Goal: Task Accomplishment & Management: Manage account settings

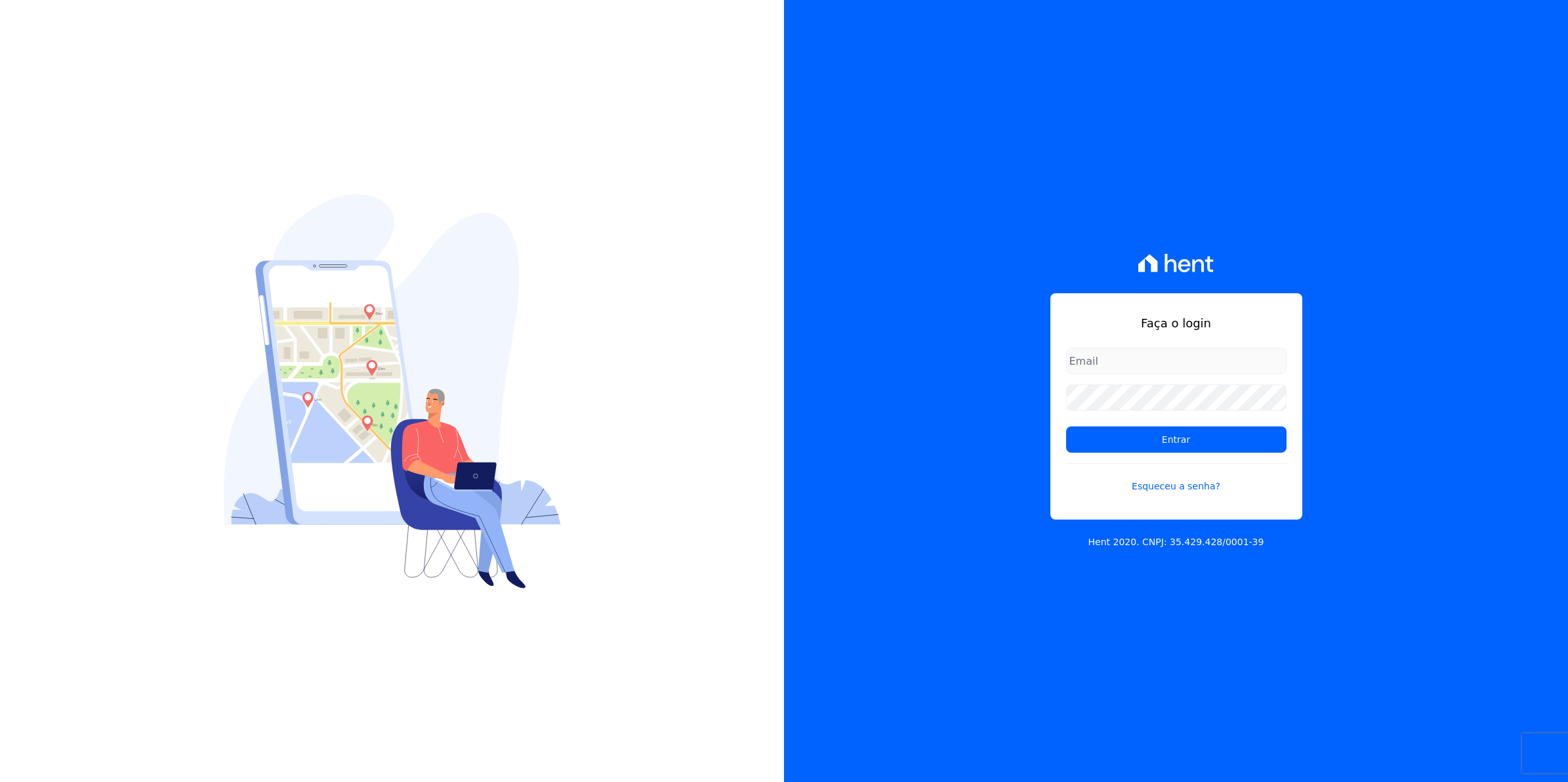
click at [1103, 342] on div "Faça o login Entrar Esqueceu a senha?" at bounding box center [1175, 407] width 252 height 227
click at [1106, 363] on input "email" at bounding box center [1175, 361] width 220 height 26
type input "[EMAIL_ADDRESS][DOMAIN_NAME]"
click at [1066, 427] on input "Entrar" at bounding box center [1175, 440] width 220 height 26
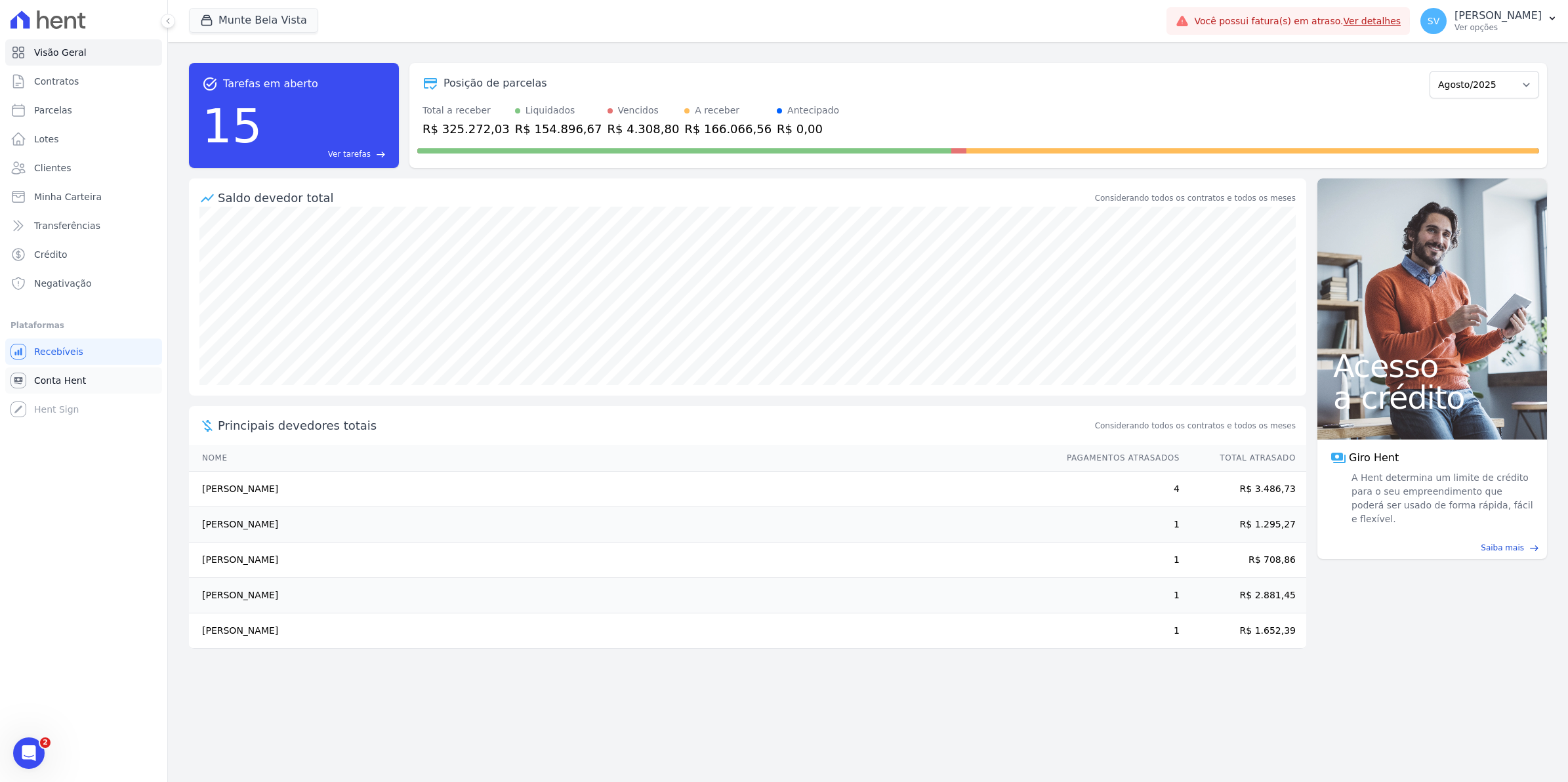
click at [59, 376] on span "Conta Hent" at bounding box center [59, 381] width 52 height 13
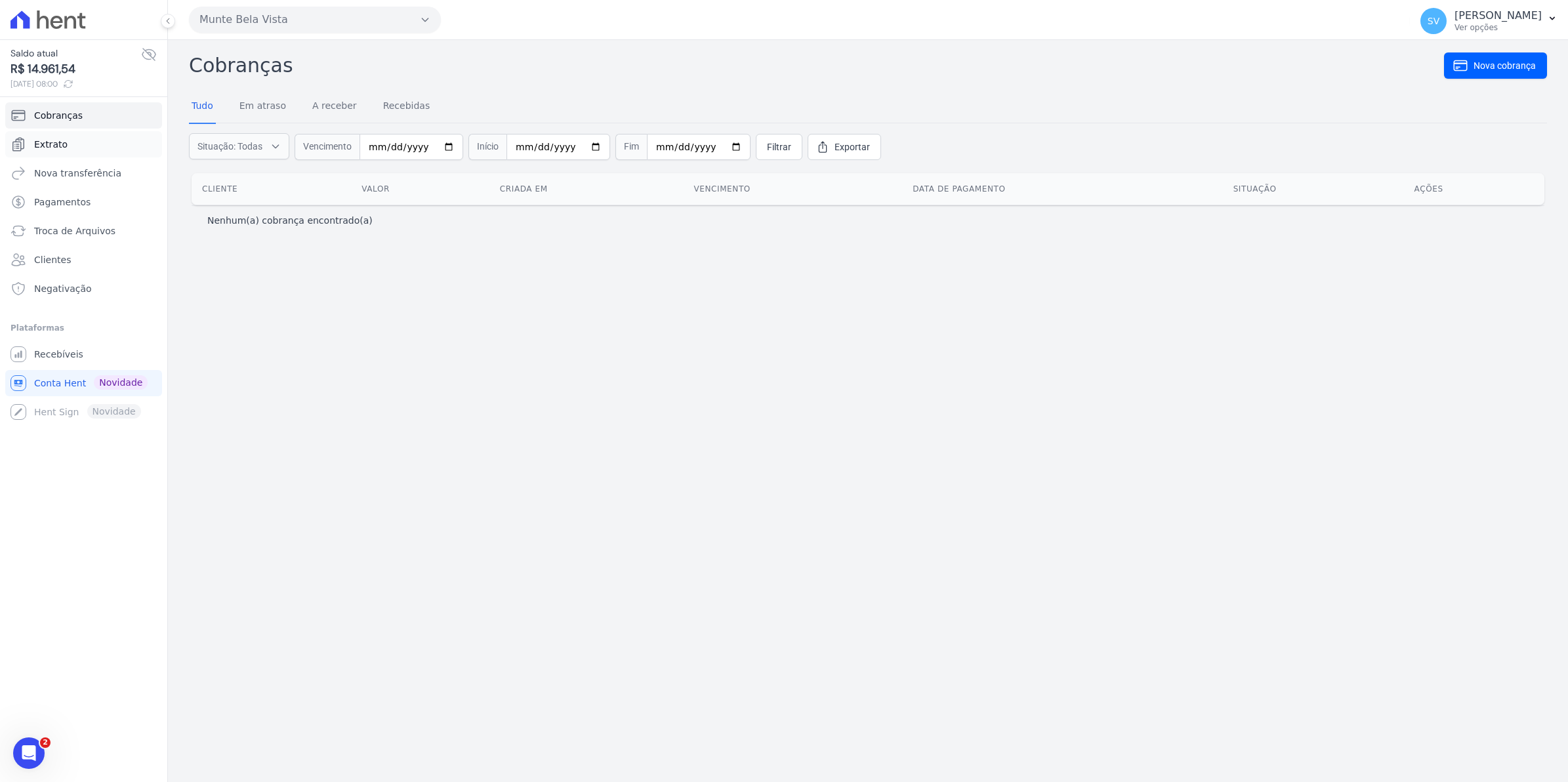
click at [65, 145] on link "Extrato" at bounding box center [84, 144] width 157 height 26
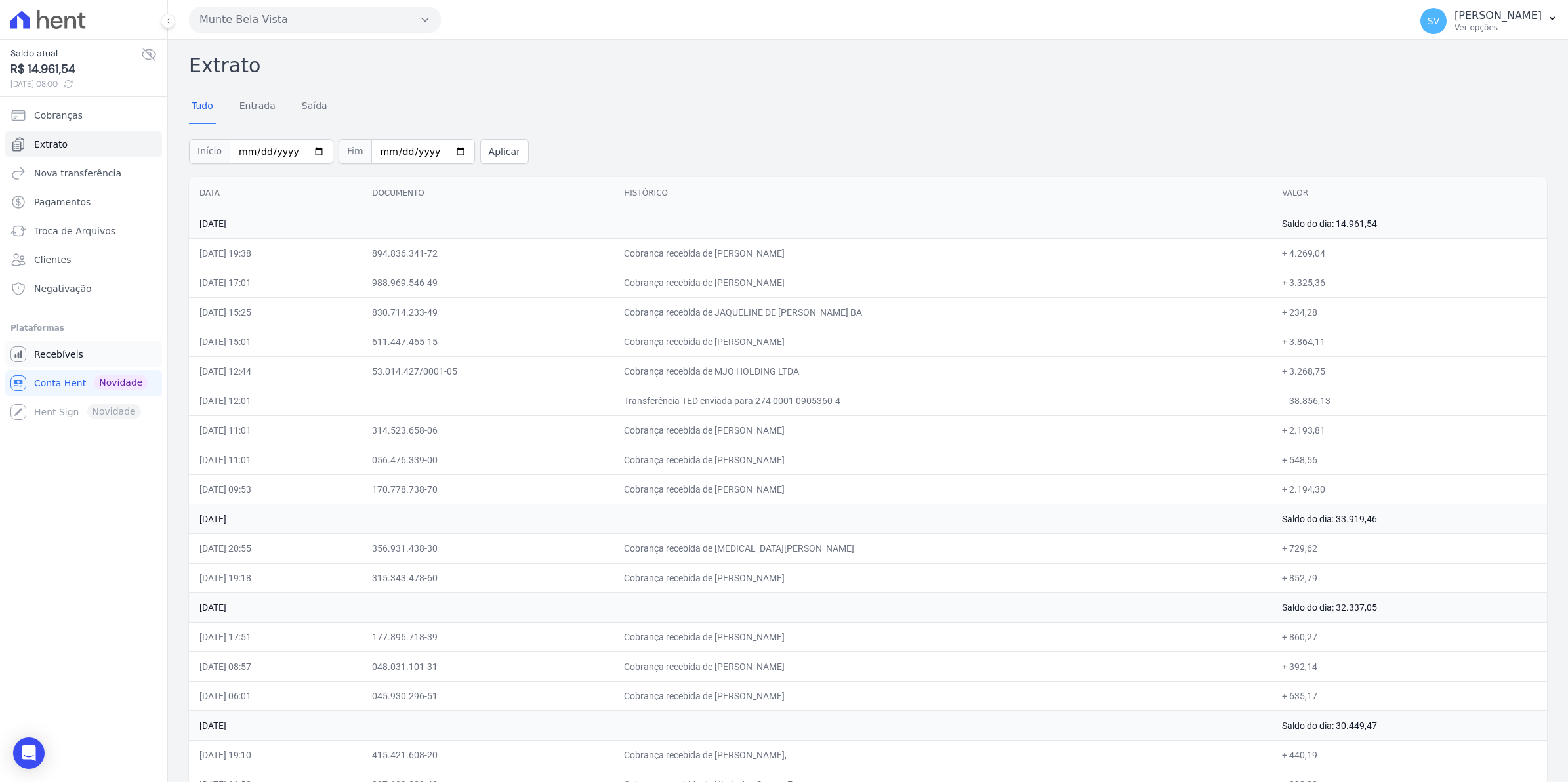
click at [71, 351] on span "Recebíveis" at bounding box center [59, 354] width 49 height 13
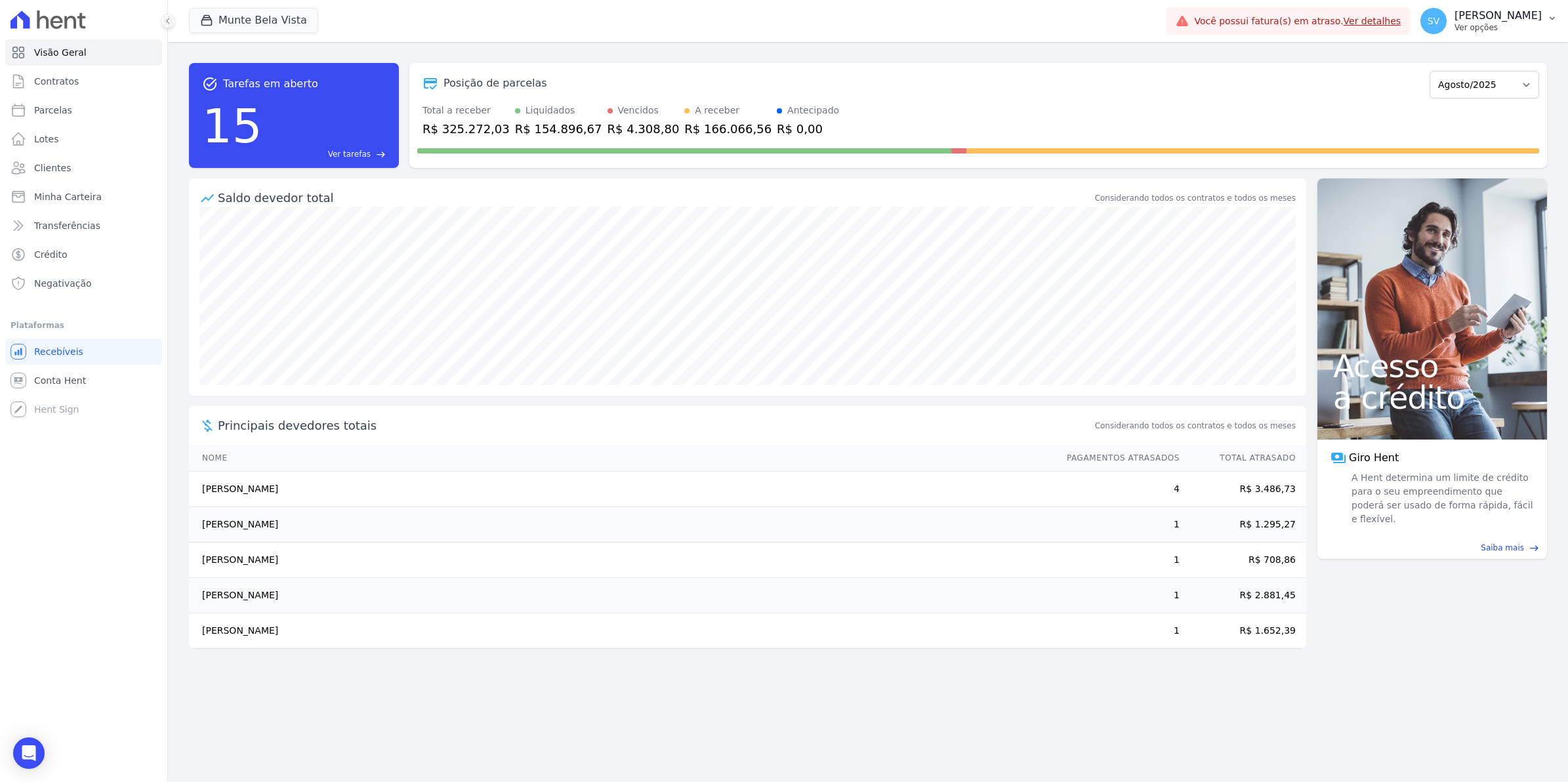
click at [1460, 31] on div "SV Simone Varella Ver opções" at bounding box center [1480, 21] width 122 height 26
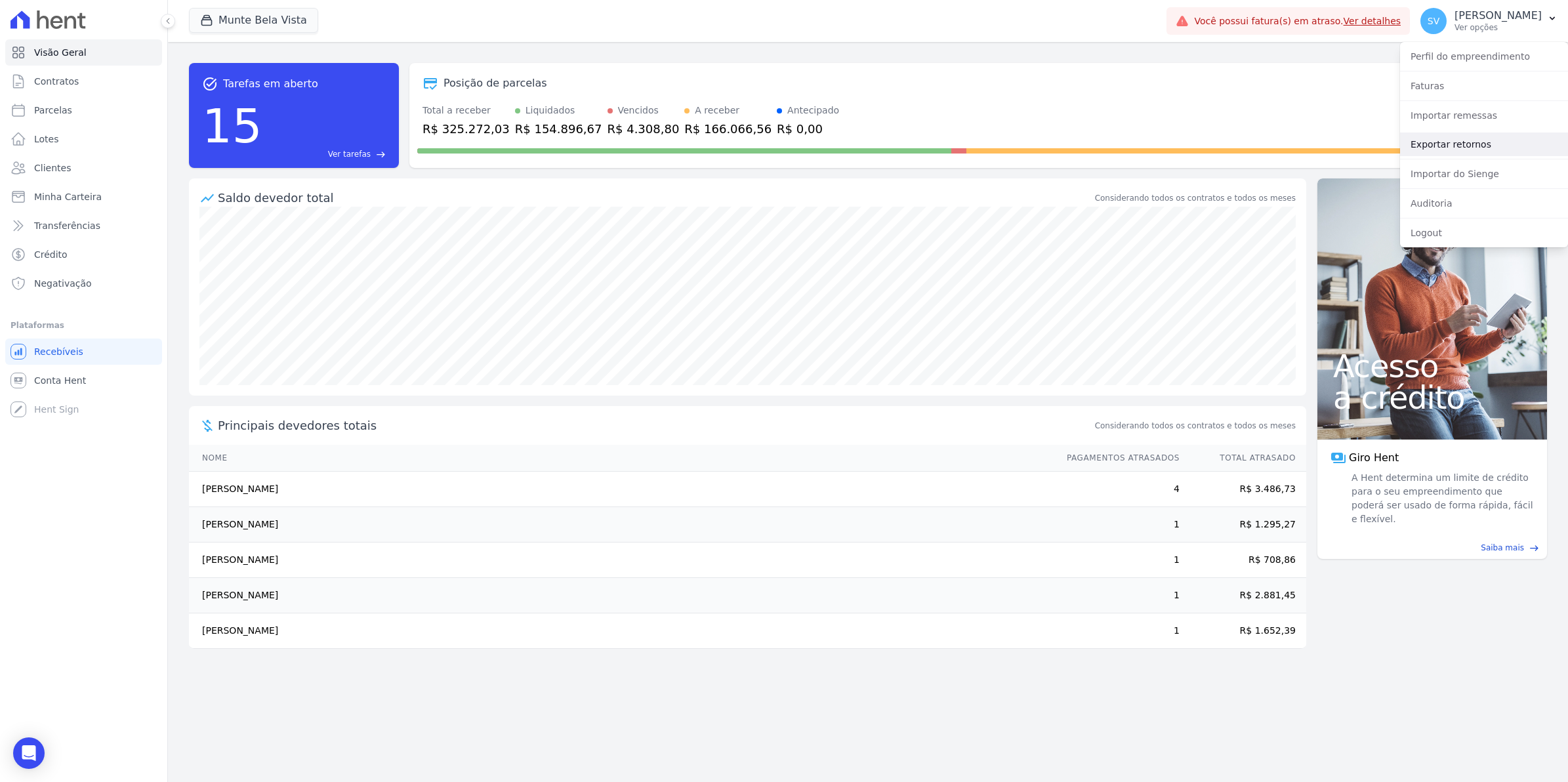
click at [1446, 148] on link "Exportar retornos" at bounding box center [1484, 144] width 168 height 24
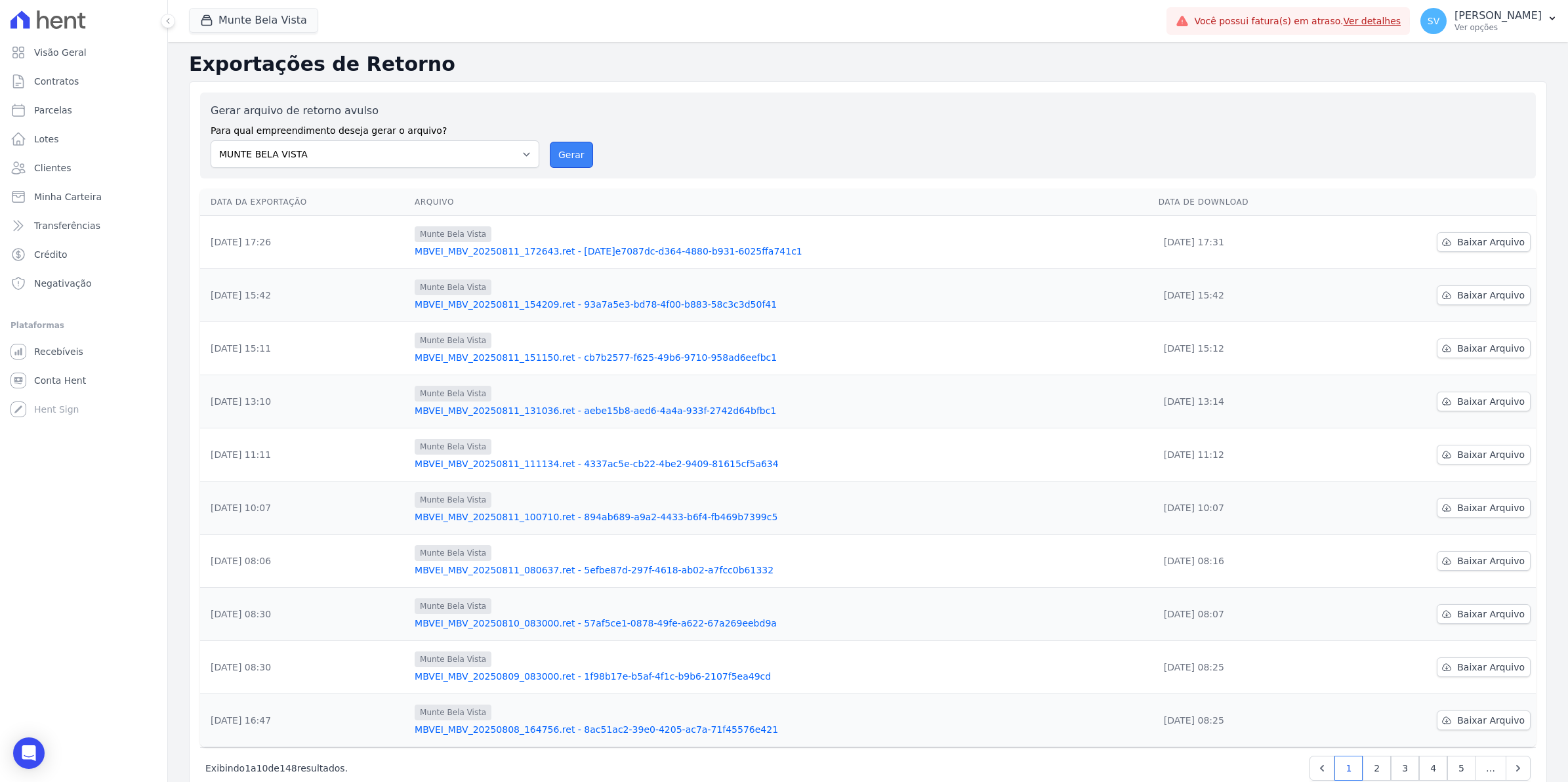
click at [563, 162] on button "Gerar" at bounding box center [571, 155] width 43 height 26
click at [38, 382] on span "Conta Hent" at bounding box center [59, 381] width 52 height 13
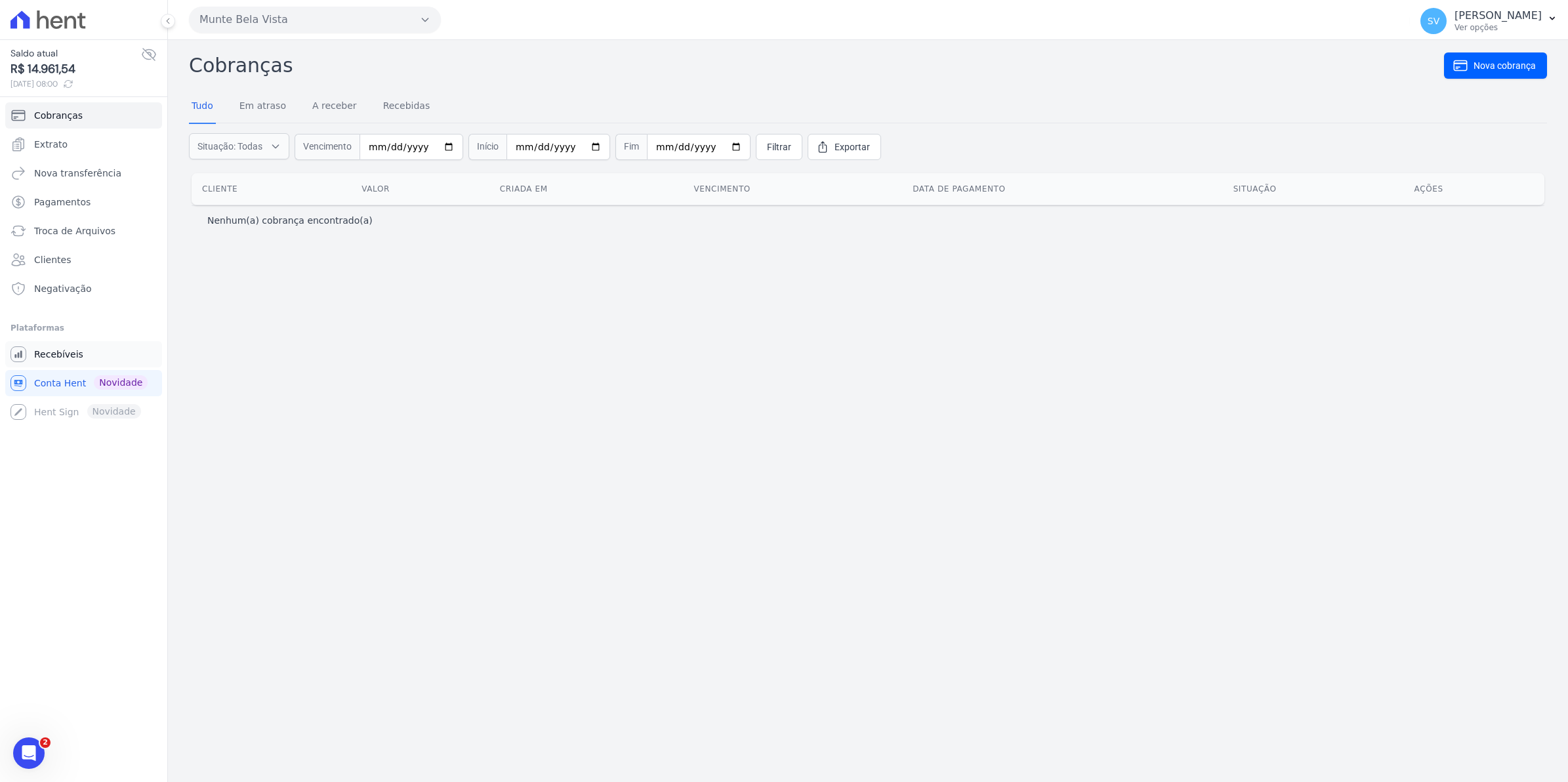
click at [54, 354] on span "Recebíveis" at bounding box center [59, 354] width 49 height 13
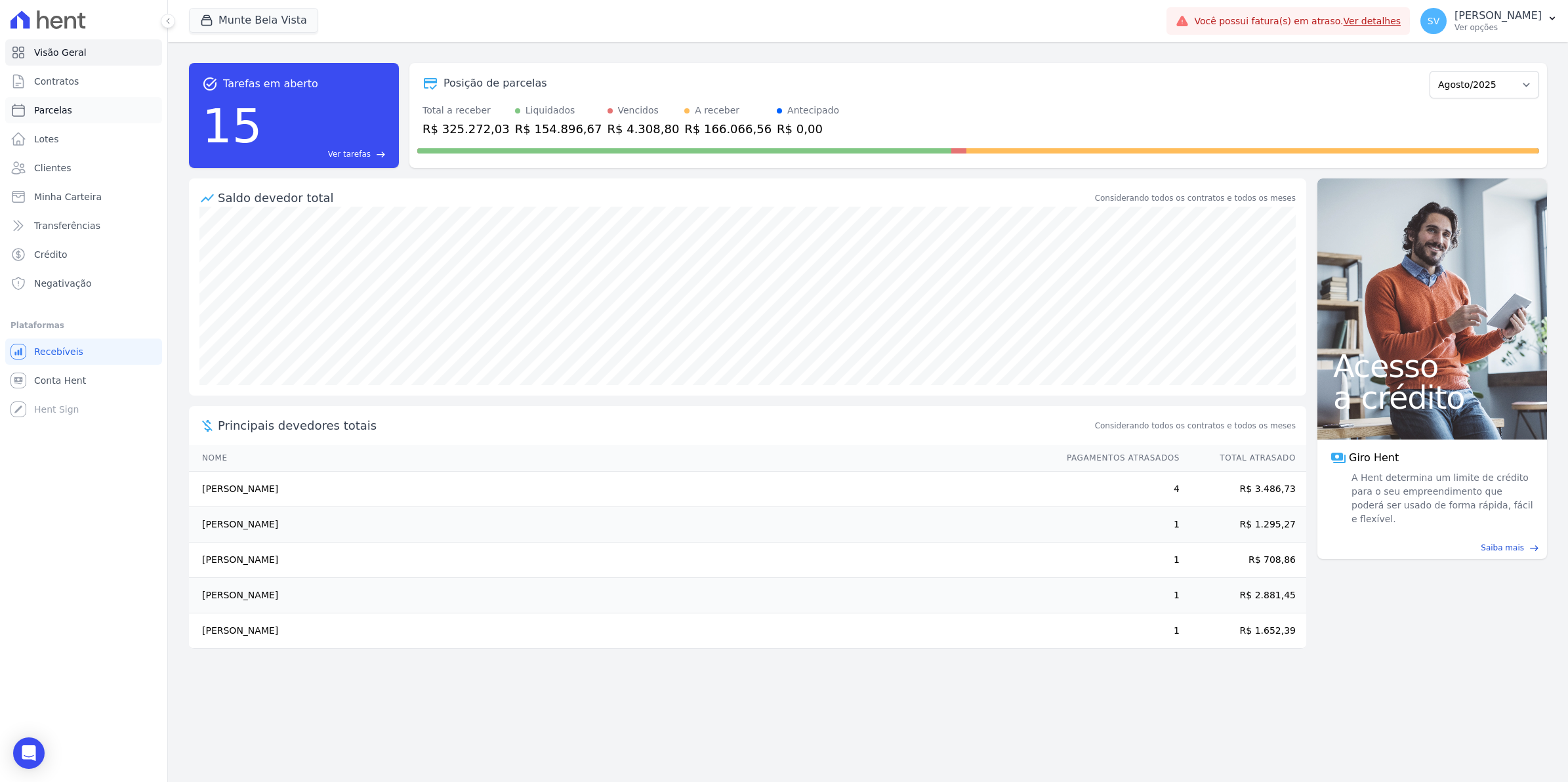
click at [56, 113] on span "Parcelas" at bounding box center [53, 110] width 38 height 13
select select
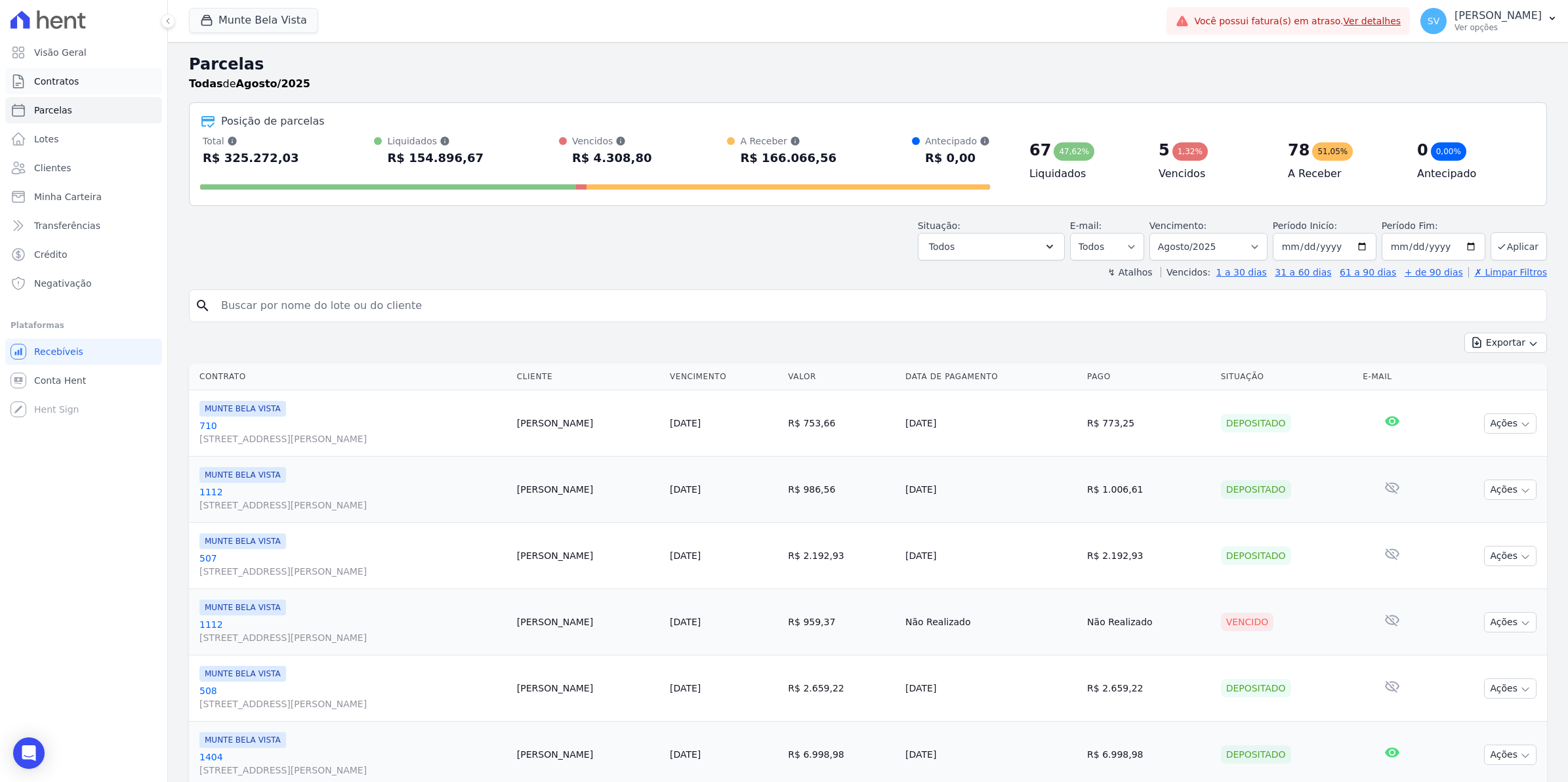
click at [58, 89] on link "Contratos" at bounding box center [84, 81] width 157 height 26
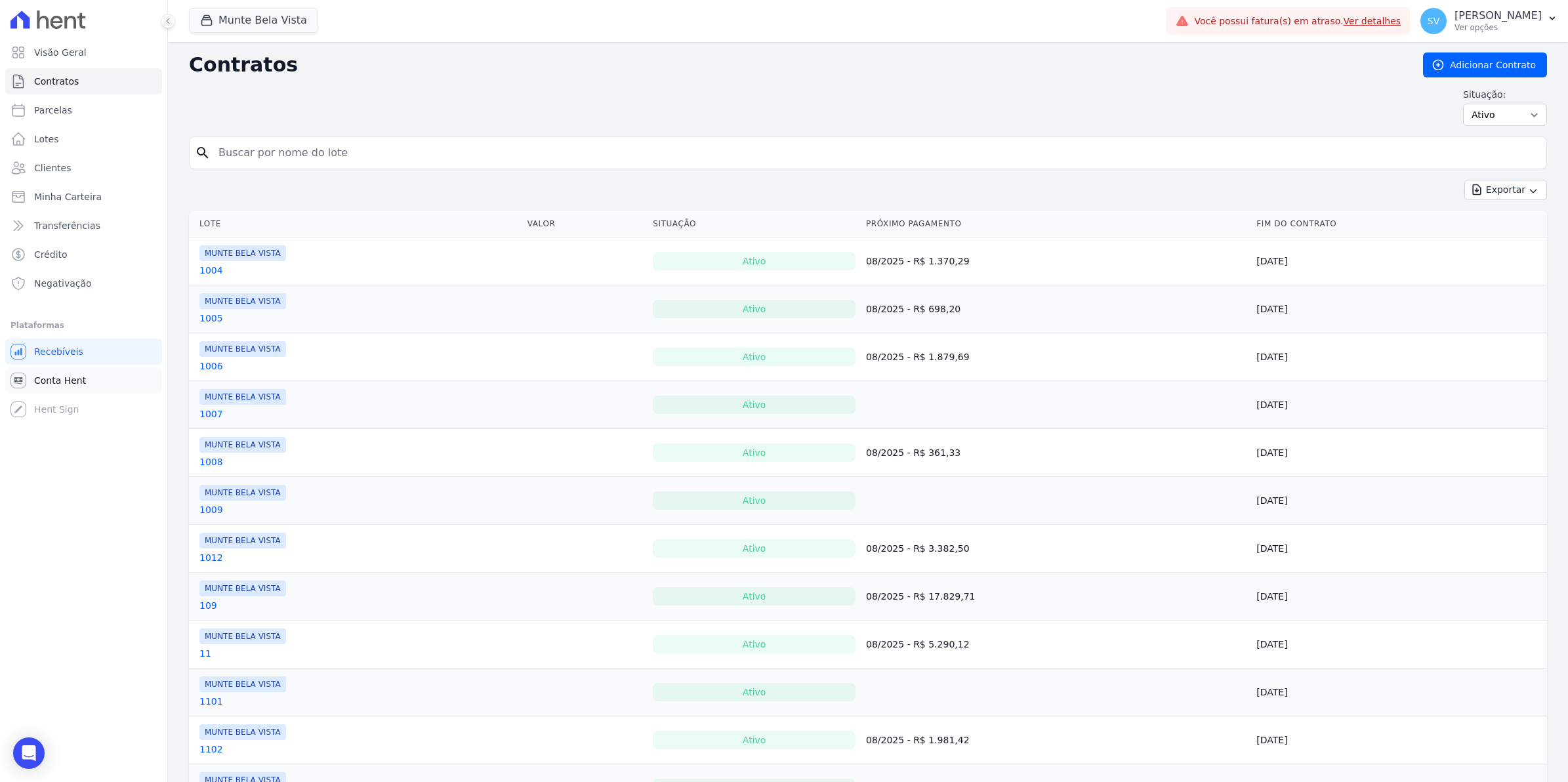
click at [73, 382] on span "Conta Hent" at bounding box center [59, 381] width 52 height 13
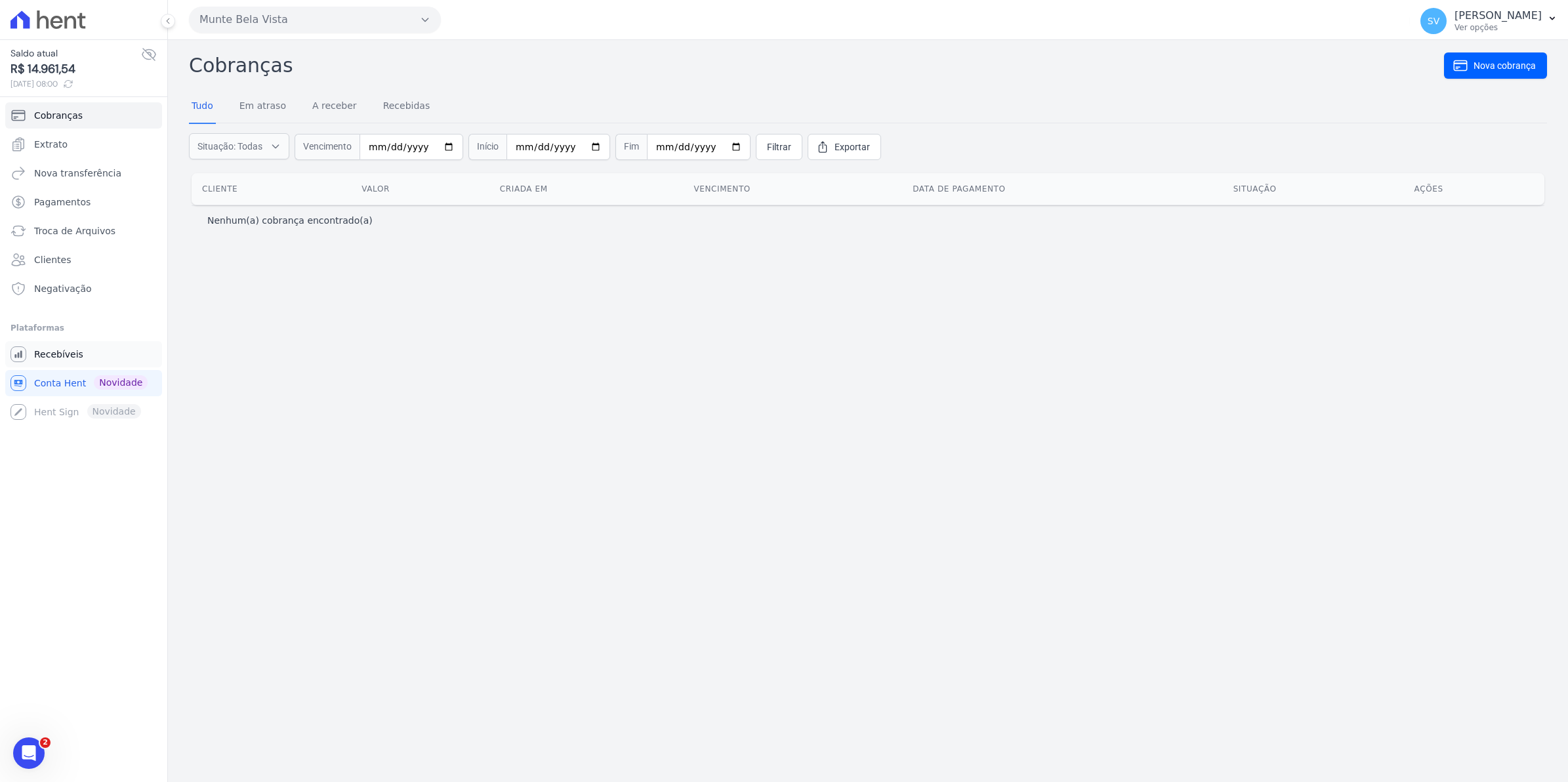
click at [69, 348] on span "Recebíveis" at bounding box center [59, 354] width 49 height 13
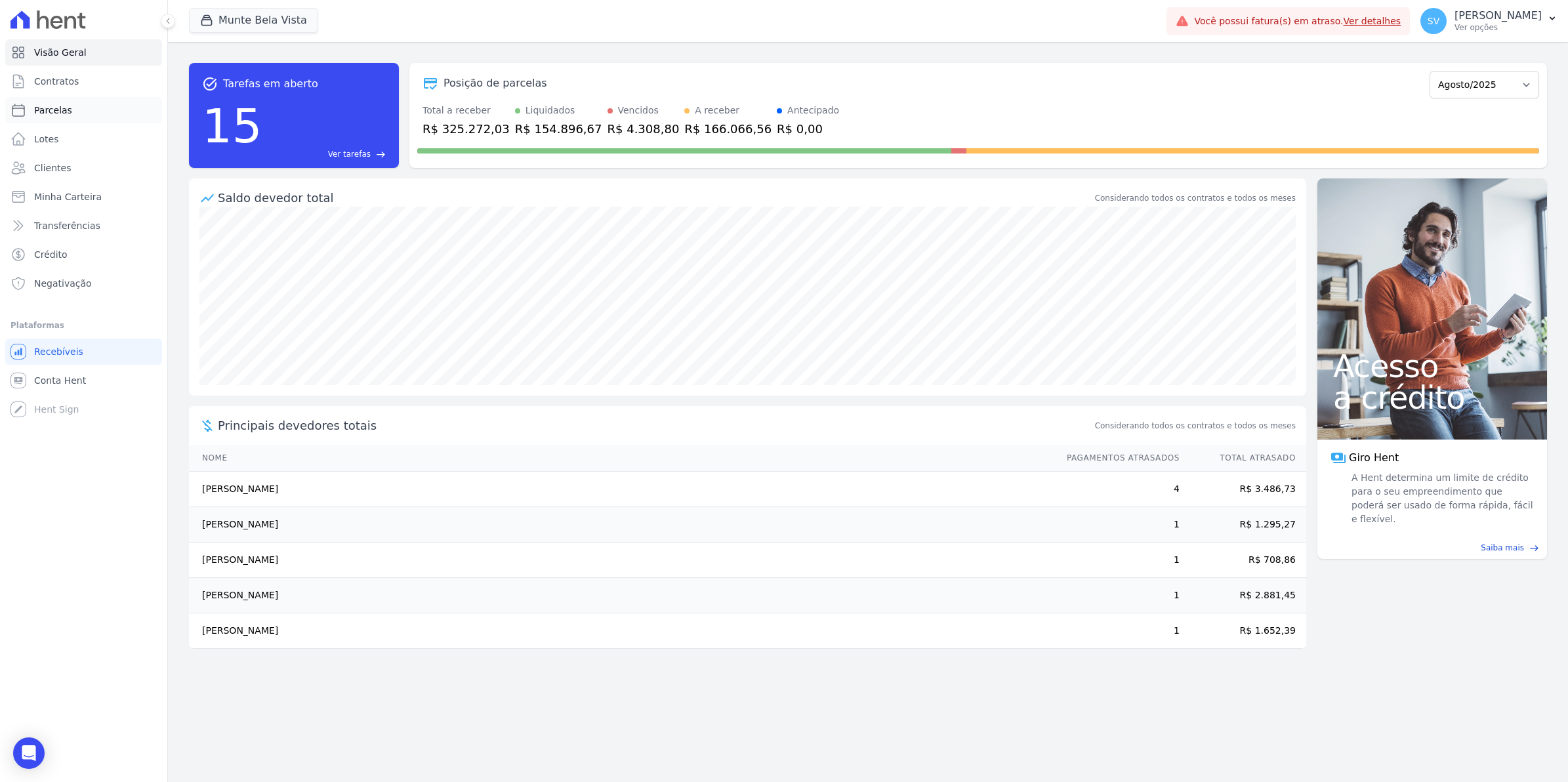
click at [53, 109] on span "Parcelas" at bounding box center [53, 110] width 38 height 13
select select
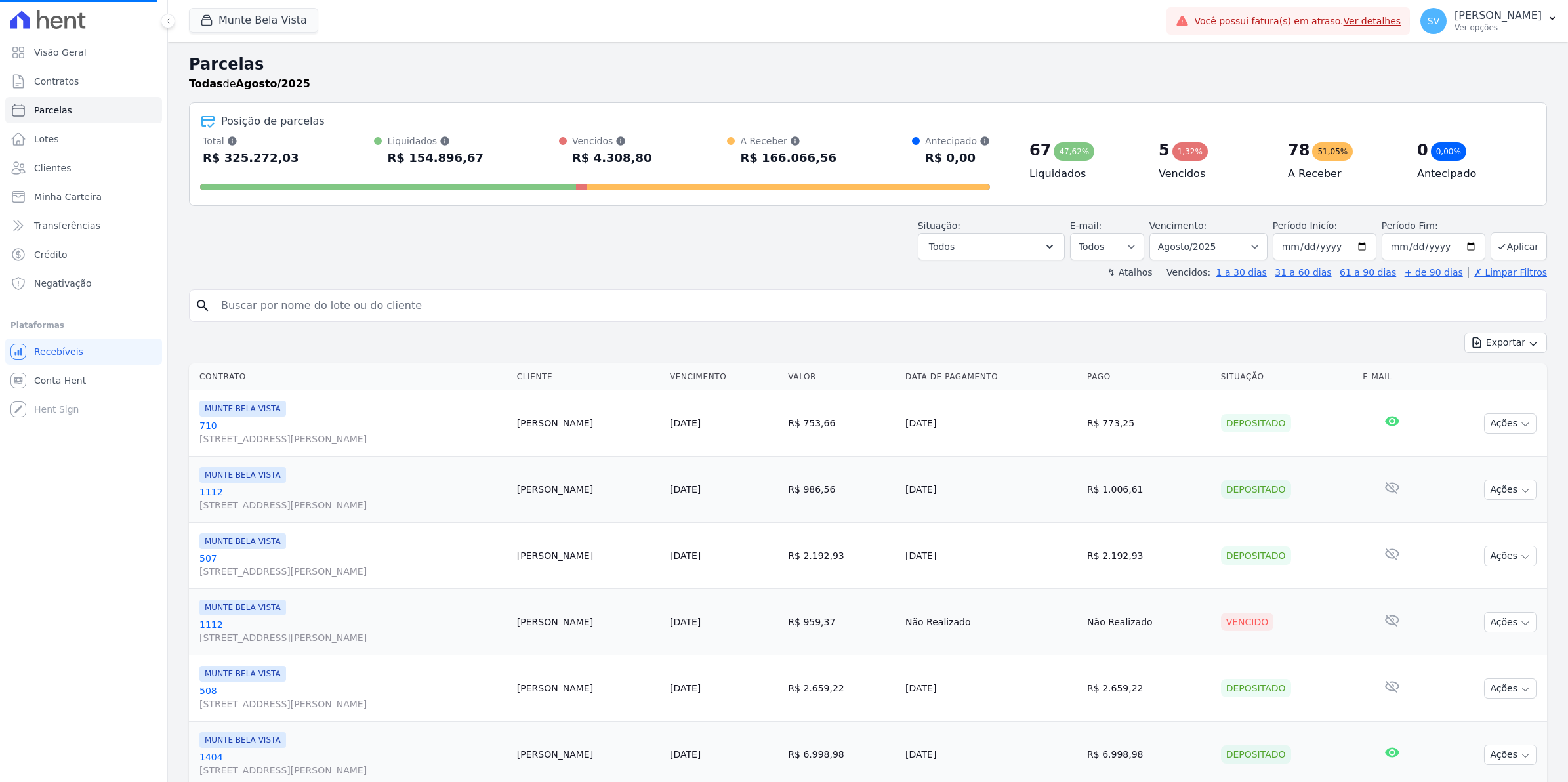
select select
click at [63, 375] on span "Conta Hent" at bounding box center [59, 381] width 52 height 13
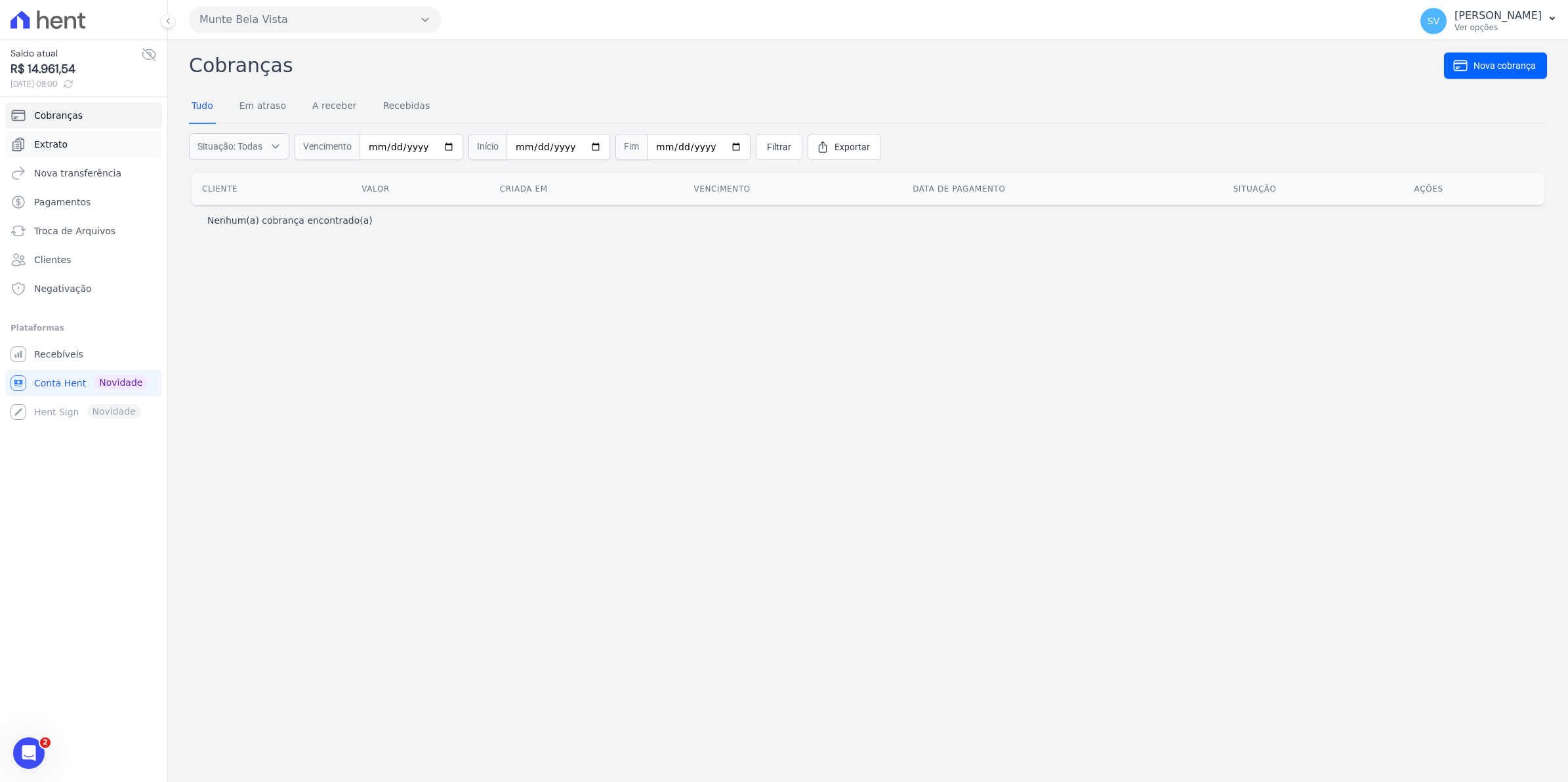
click at [38, 152] on link "Extrato" at bounding box center [84, 144] width 157 height 26
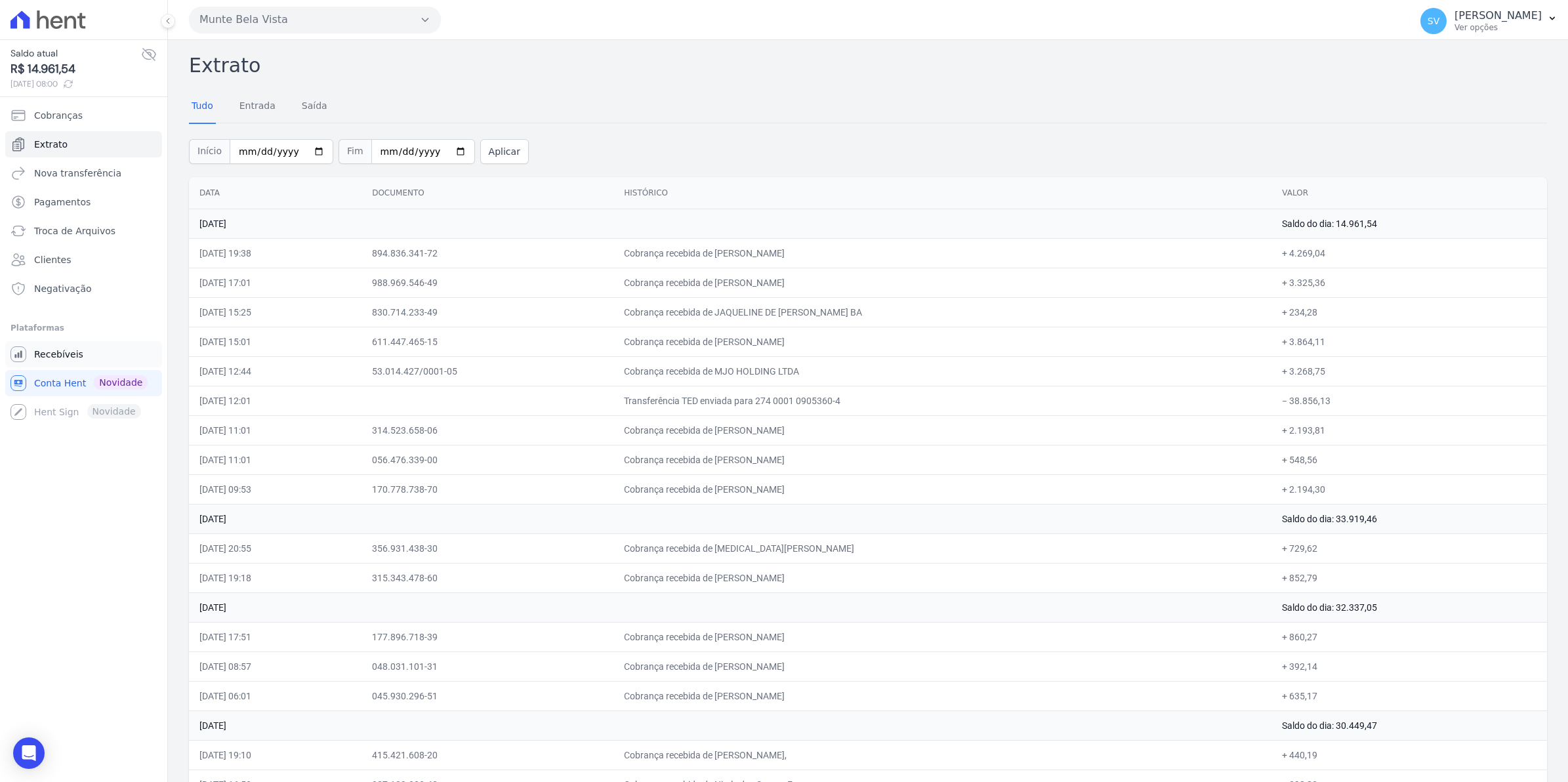
click at [43, 355] on span "Recebíveis" at bounding box center [59, 354] width 49 height 13
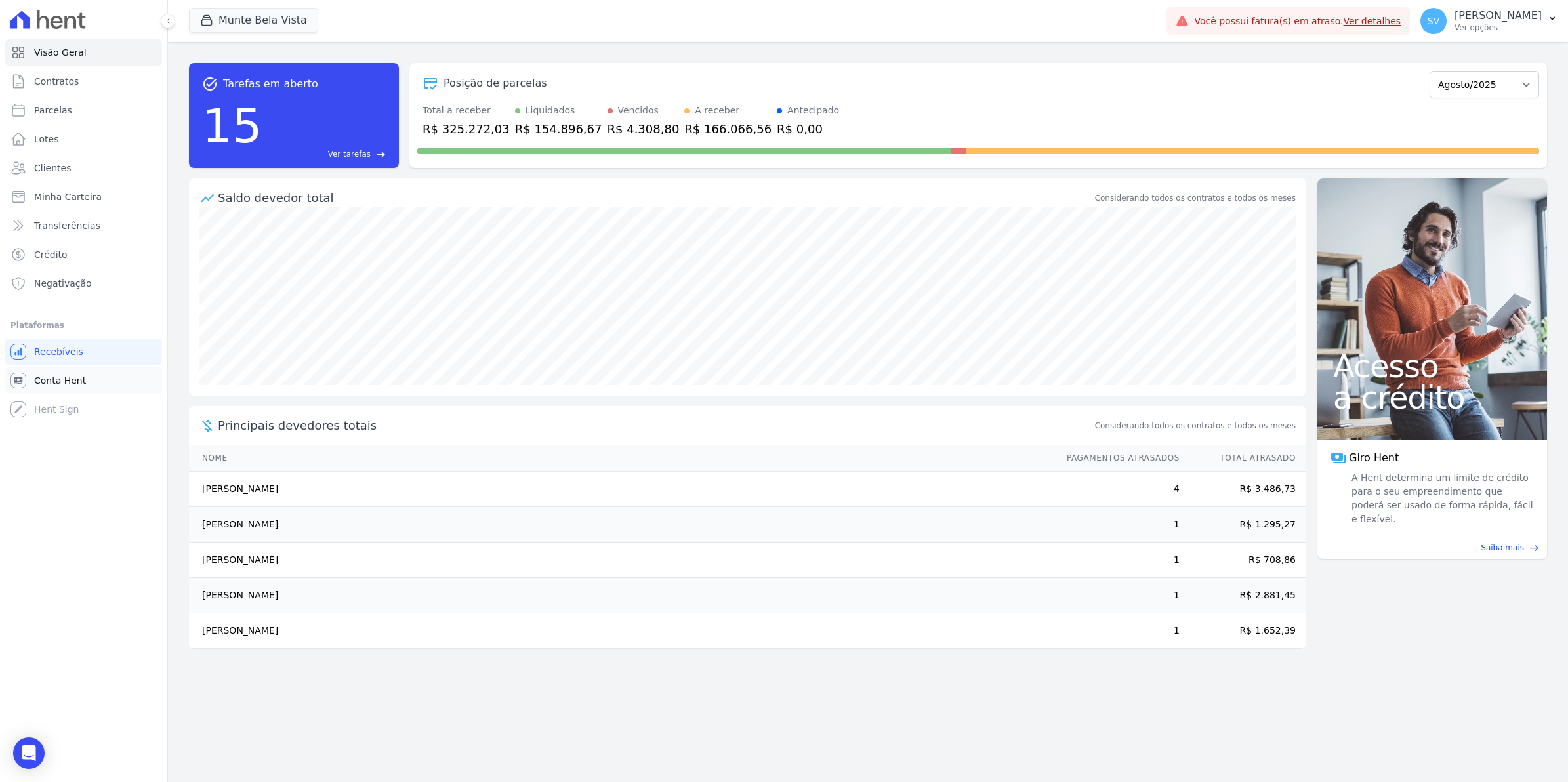
click at [62, 383] on span "Conta Hent" at bounding box center [59, 381] width 52 height 13
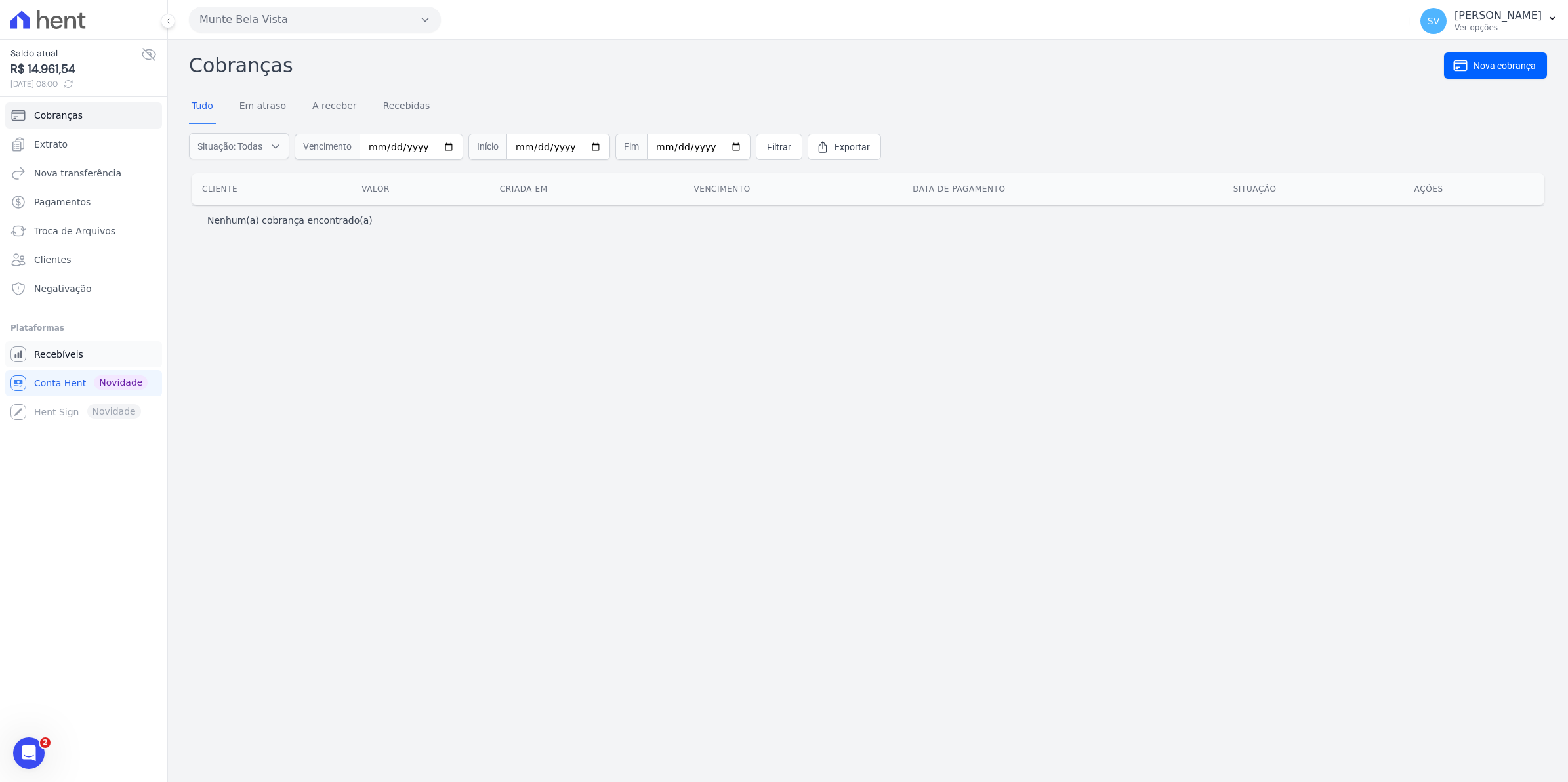
click at [58, 358] on span "Recebíveis" at bounding box center [59, 354] width 49 height 13
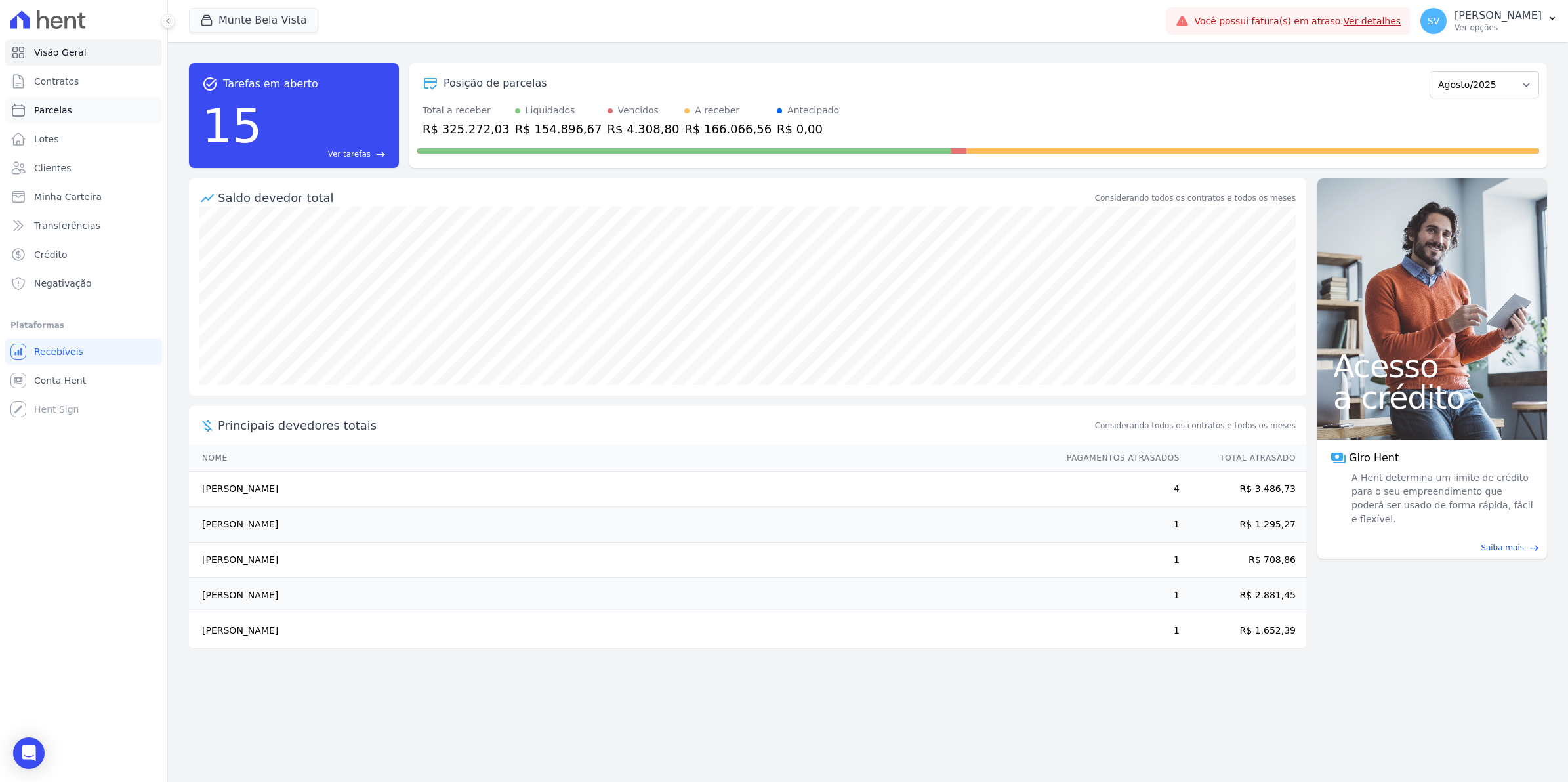
click at [46, 107] on span "Parcelas" at bounding box center [53, 110] width 38 height 13
select select
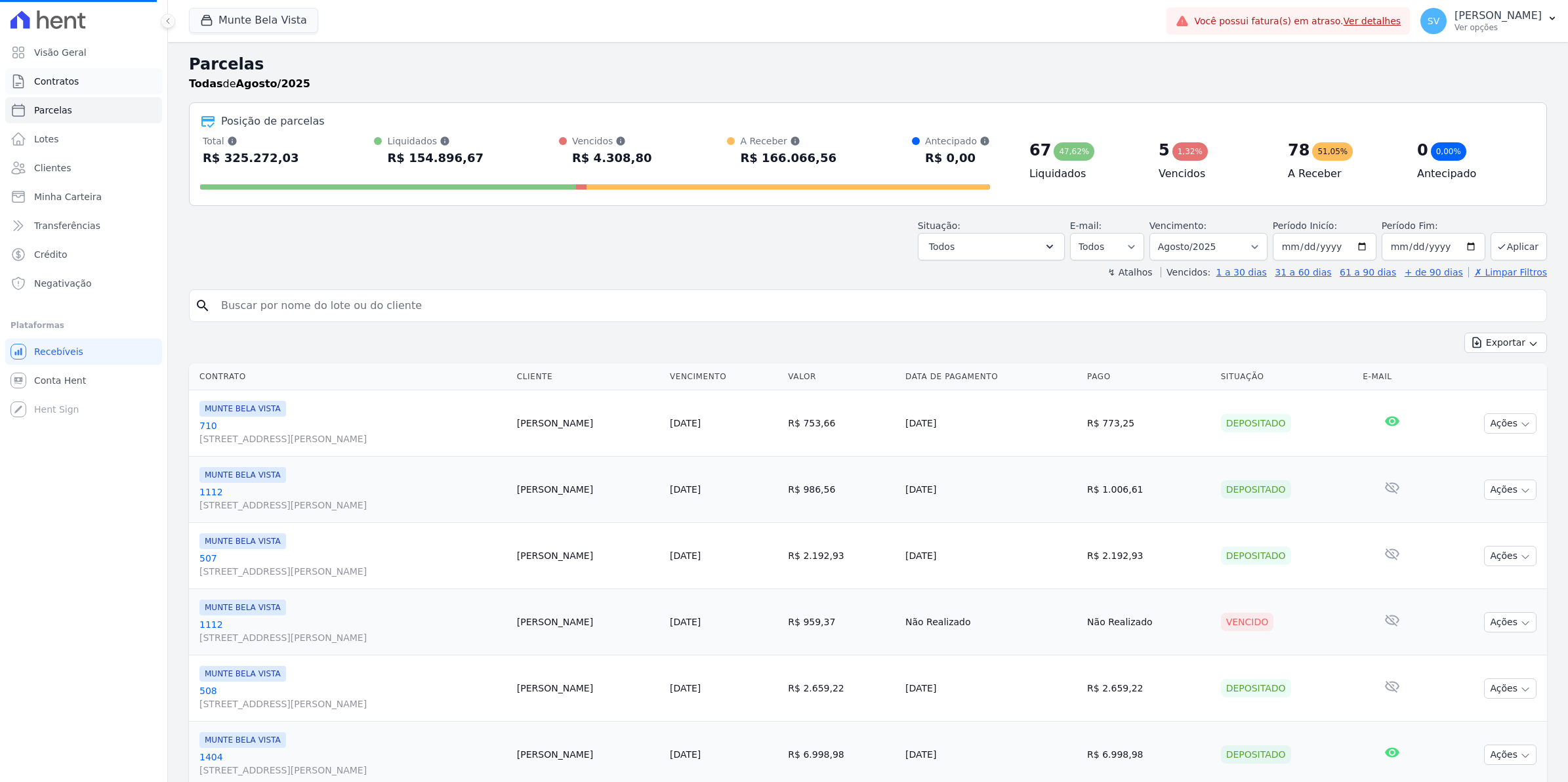
click at [46, 85] on span "Contratos" at bounding box center [56, 81] width 44 height 13
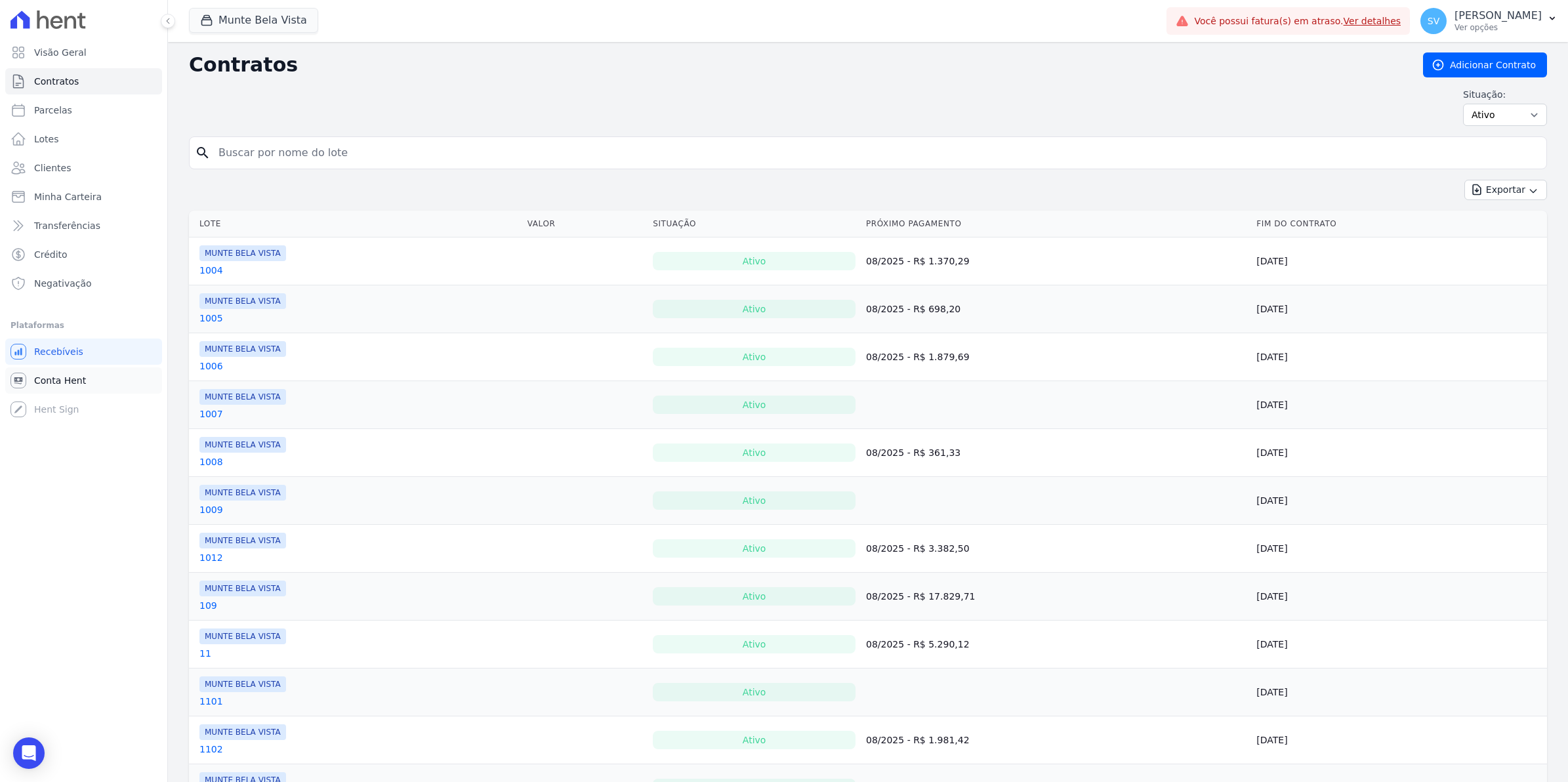
click at [55, 381] on span "Conta Hent" at bounding box center [59, 381] width 52 height 13
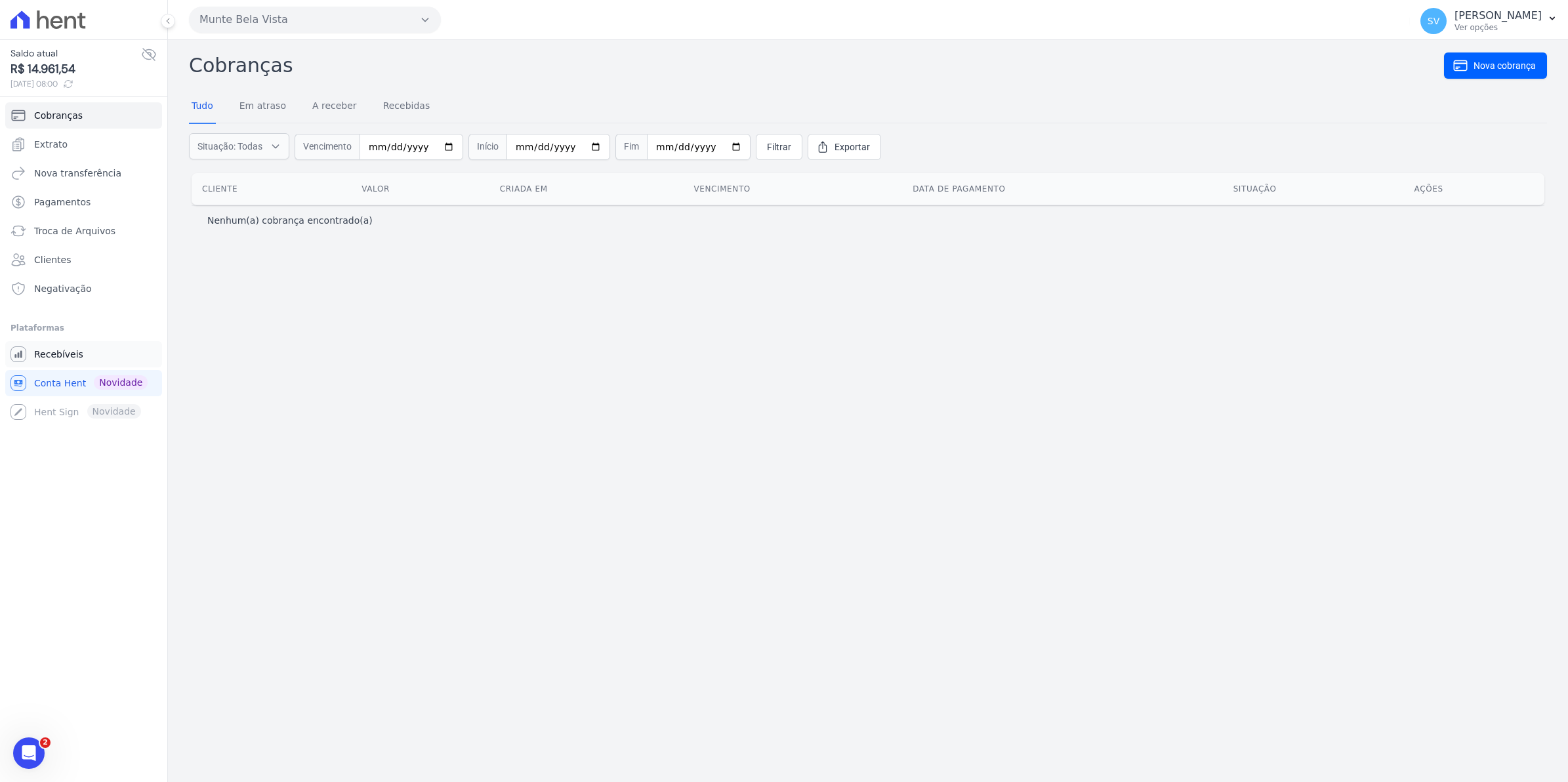
click at [68, 355] on span "Recebíveis" at bounding box center [59, 354] width 49 height 13
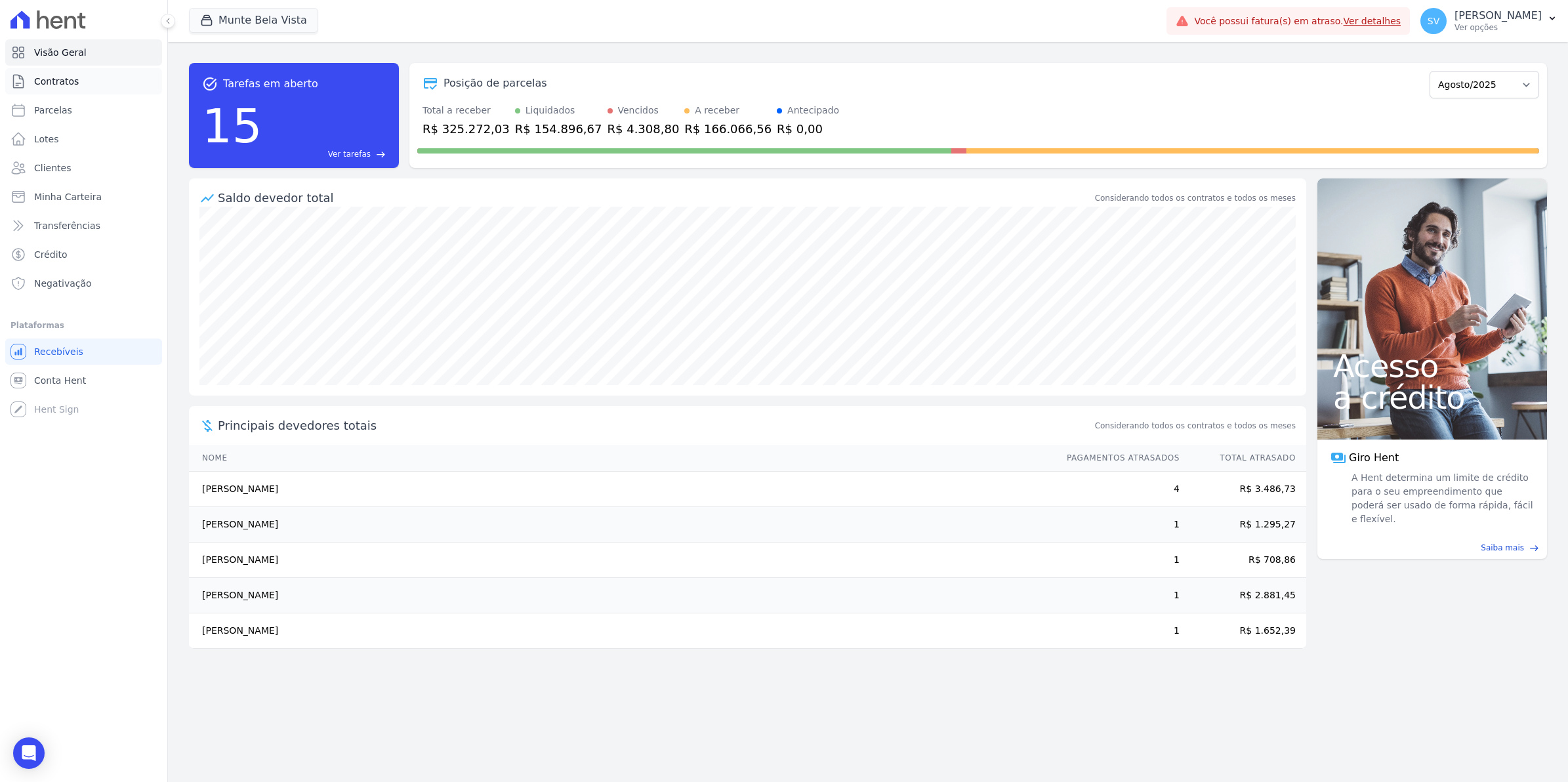
click at [68, 87] on span "Contratos" at bounding box center [56, 81] width 44 height 13
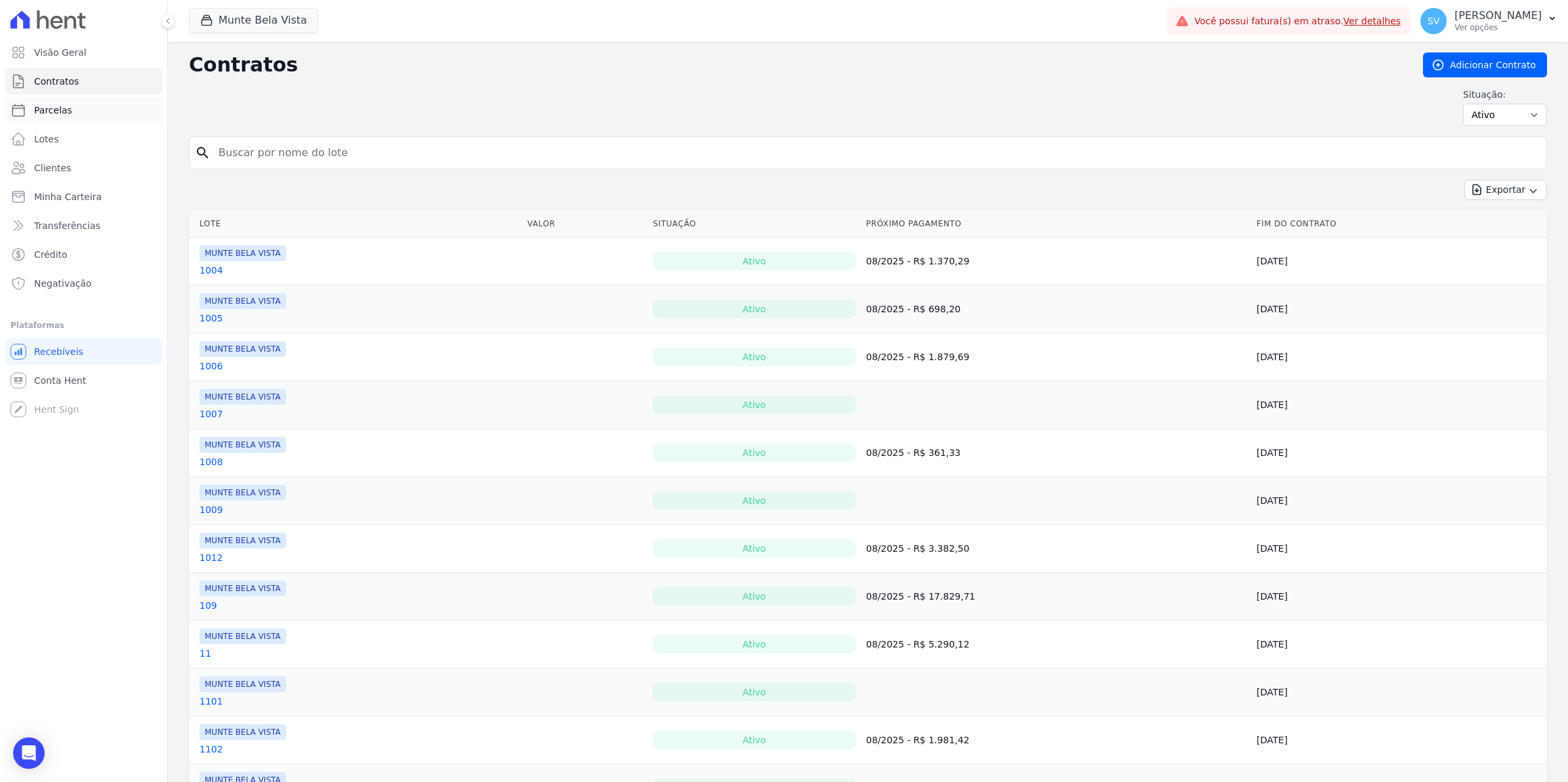
click at [29, 109] on link "Parcelas" at bounding box center [84, 110] width 157 height 26
select select
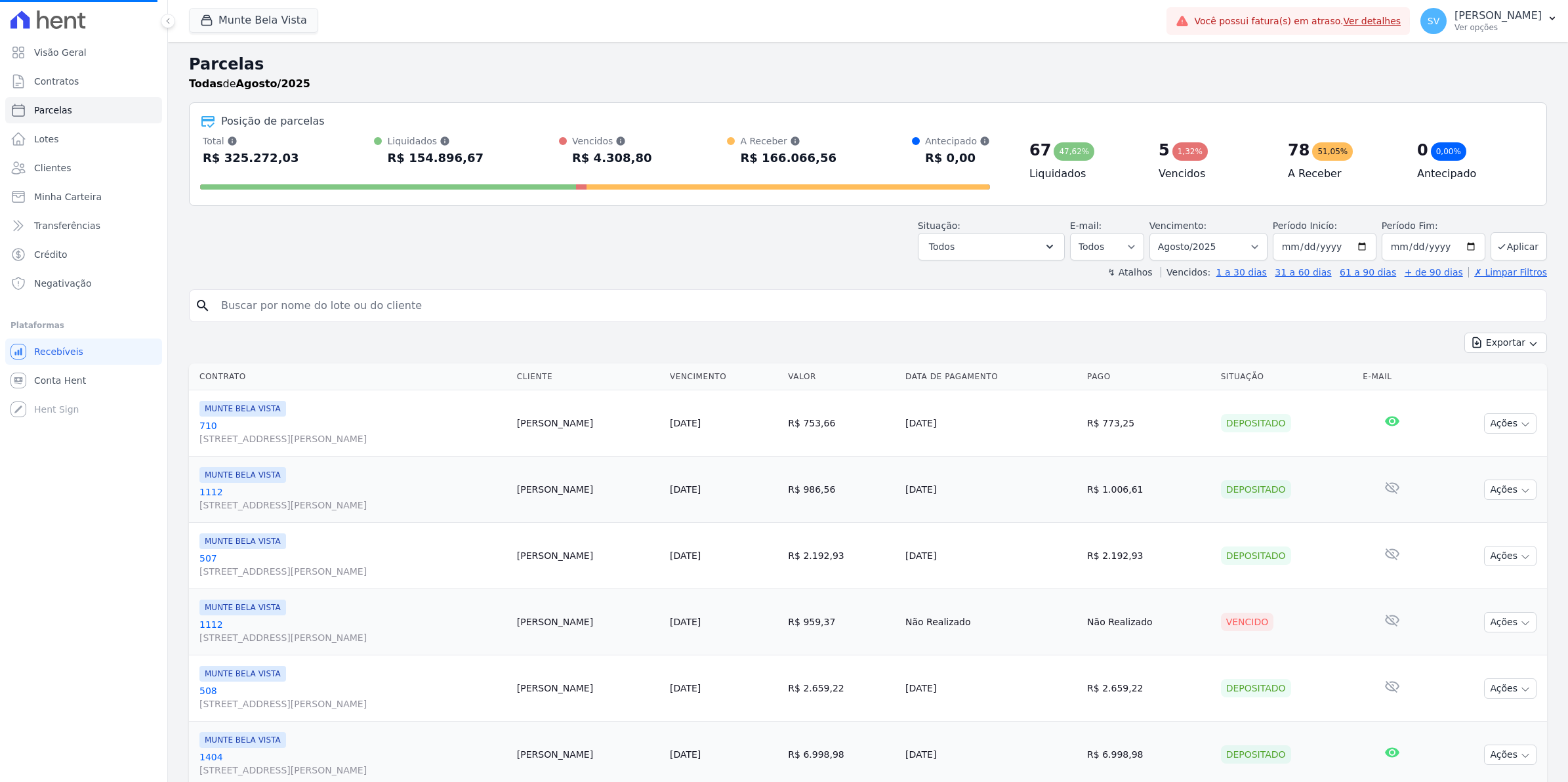
select select
click at [42, 380] on span "Conta Hent" at bounding box center [59, 381] width 52 height 13
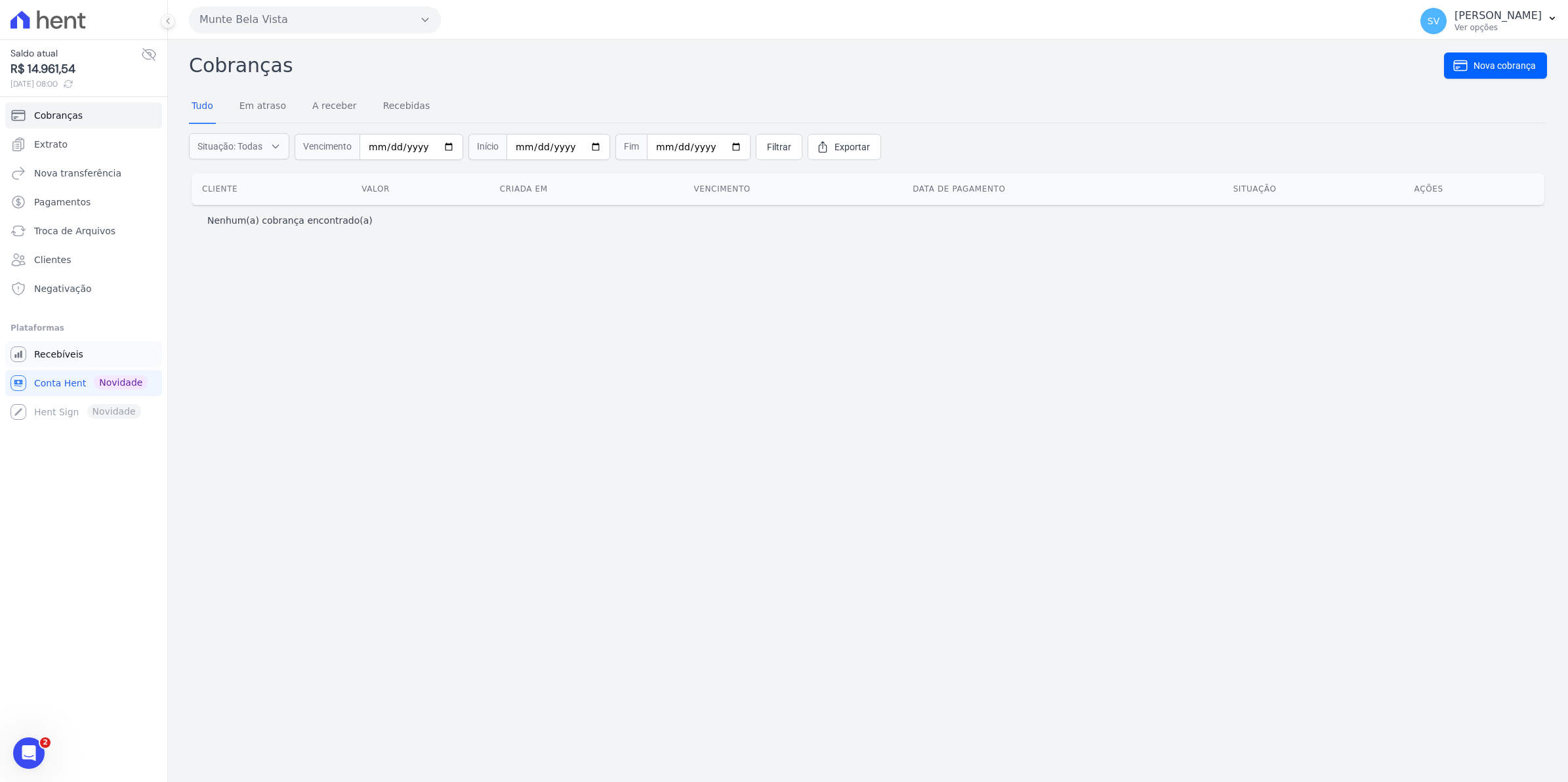
click at [46, 353] on span "Recebíveis" at bounding box center [59, 354] width 49 height 13
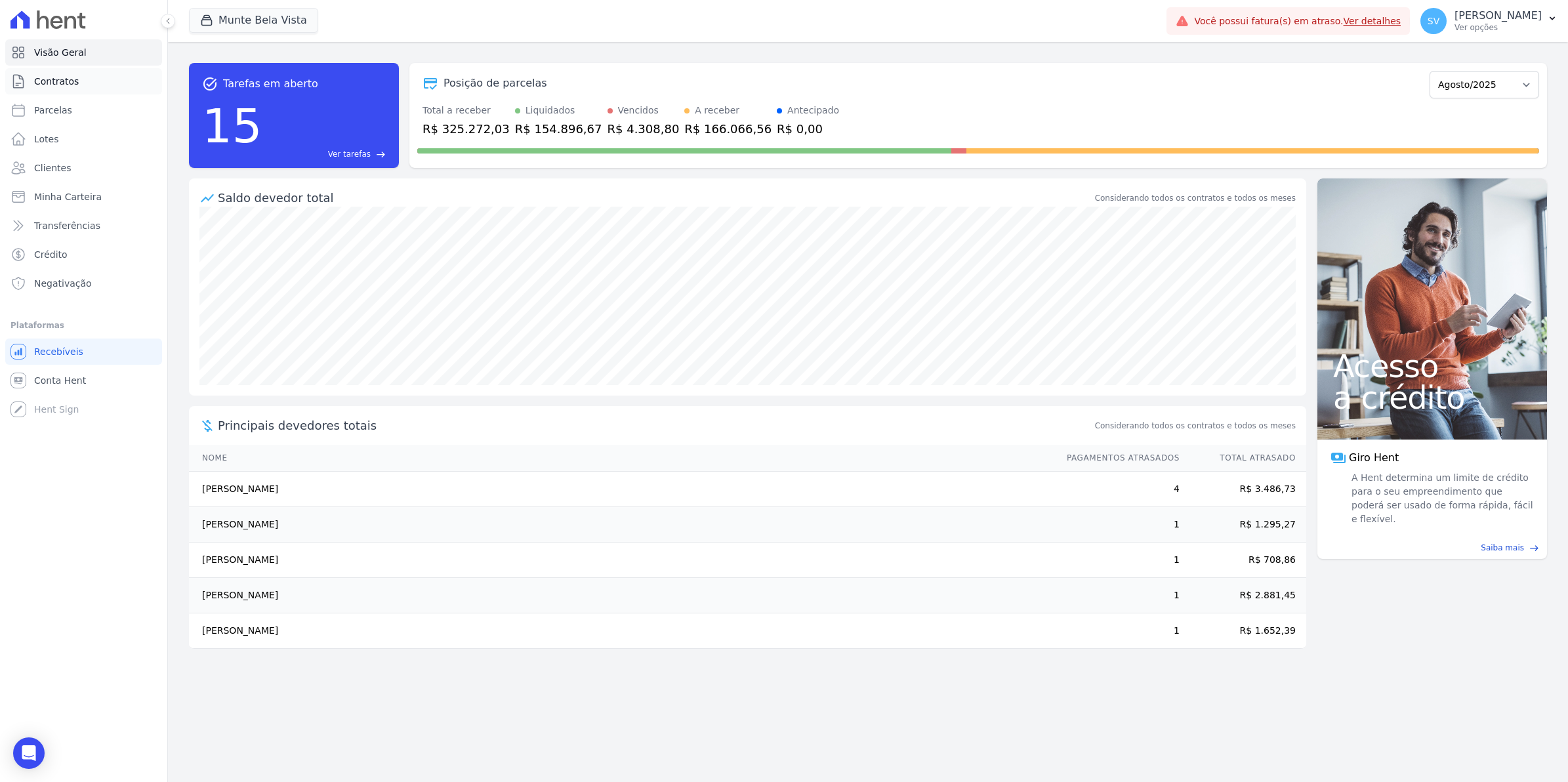
click at [54, 86] on span "Contratos" at bounding box center [56, 81] width 44 height 13
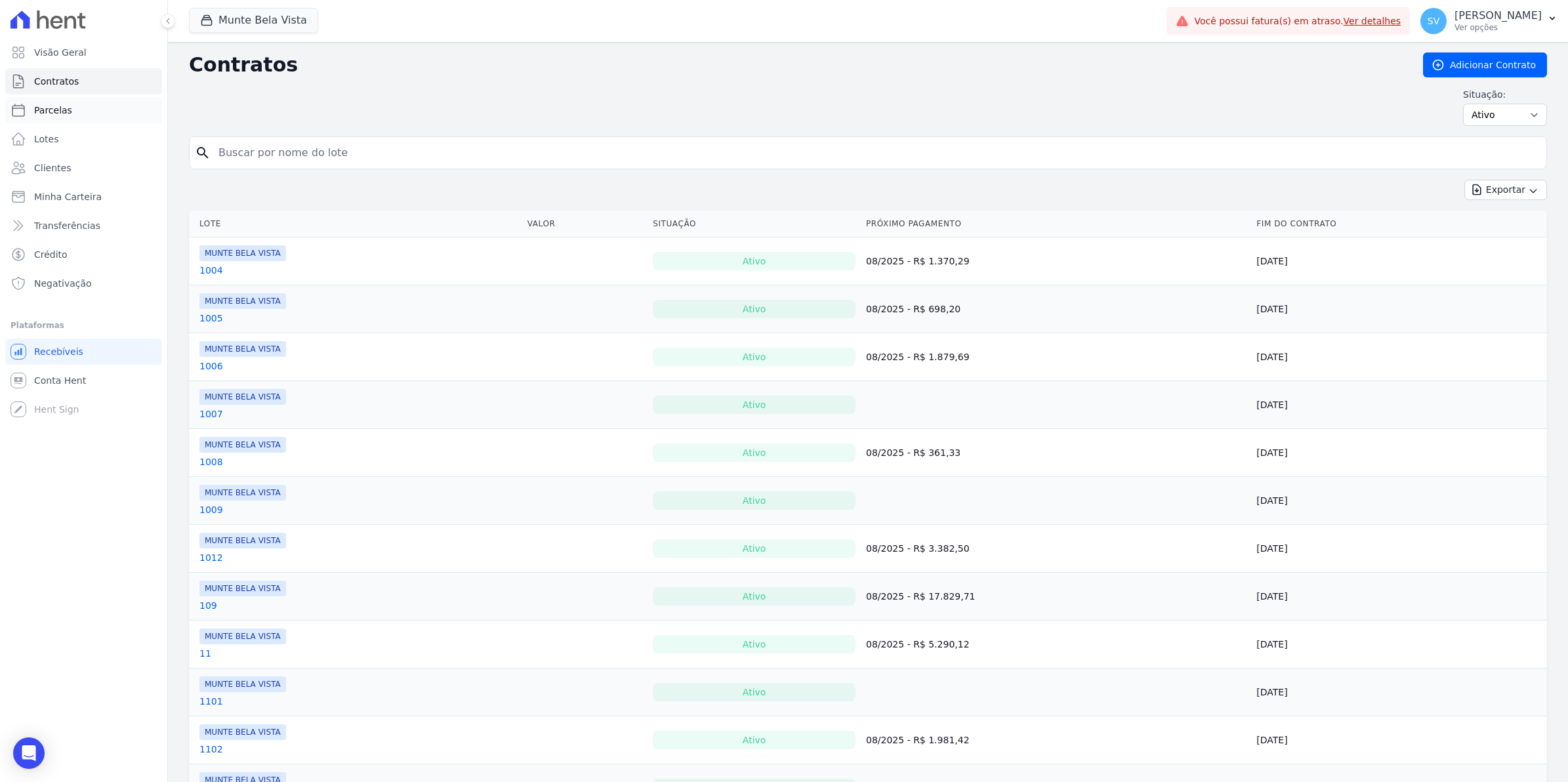
click at [64, 113] on span "Parcelas" at bounding box center [53, 110] width 38 height 13
select select
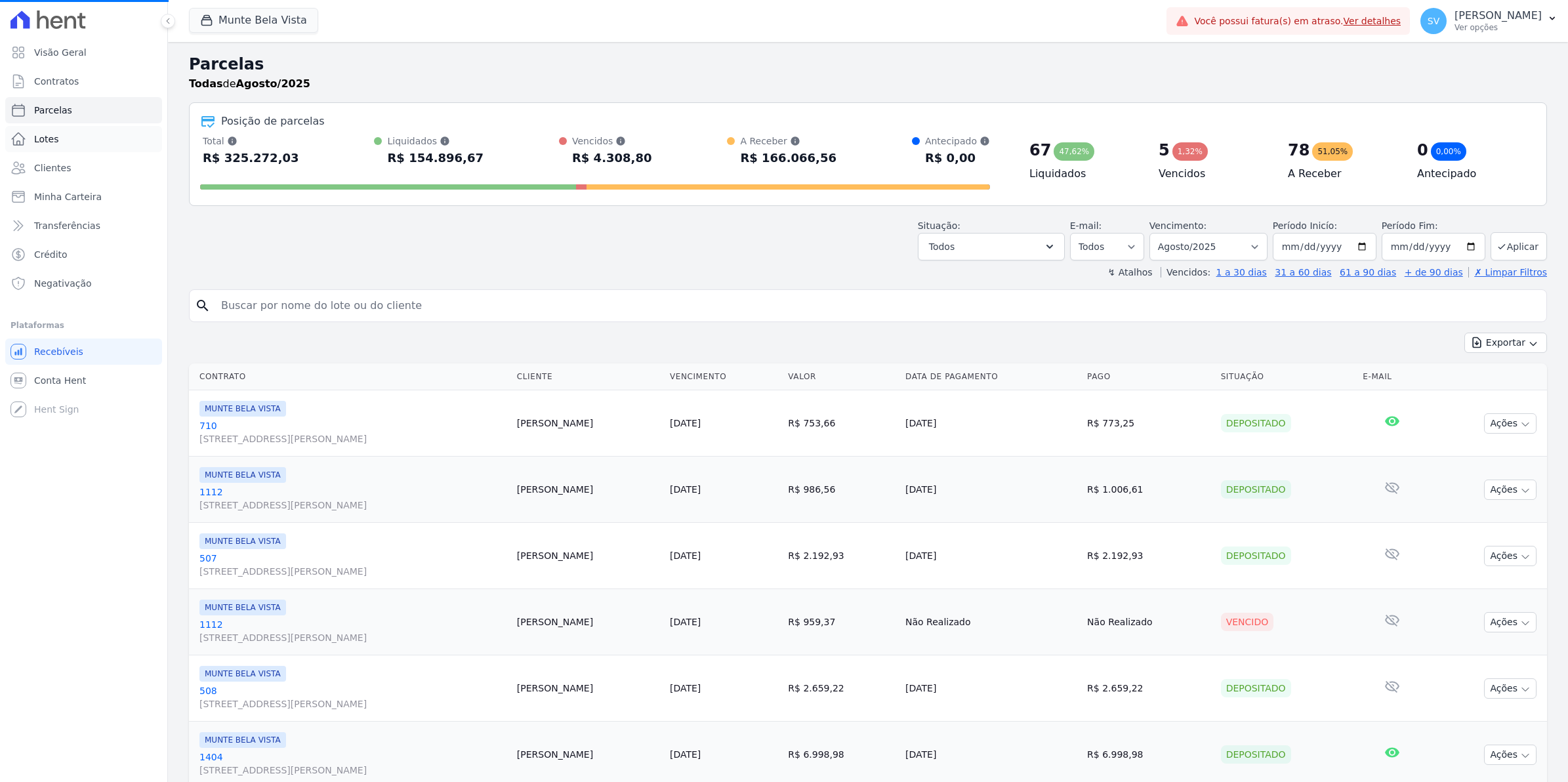
select select
click at [56, 388] on link "Conta Hent" at bounding box center [84, 381] width 157 height 26
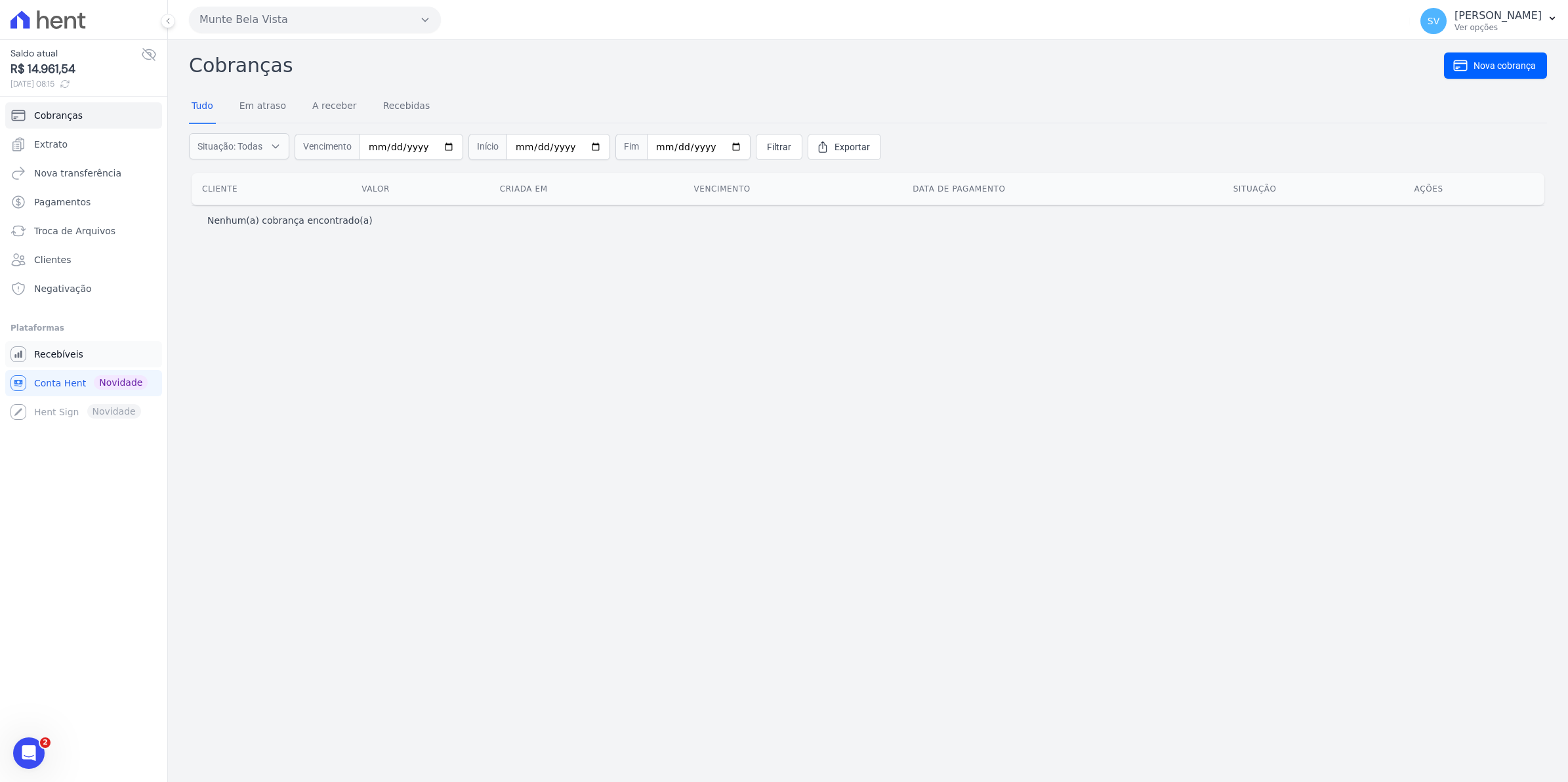
click at [71, 356] on span "Recebíveis" at bounding box center [59, 354] width 49 height 13
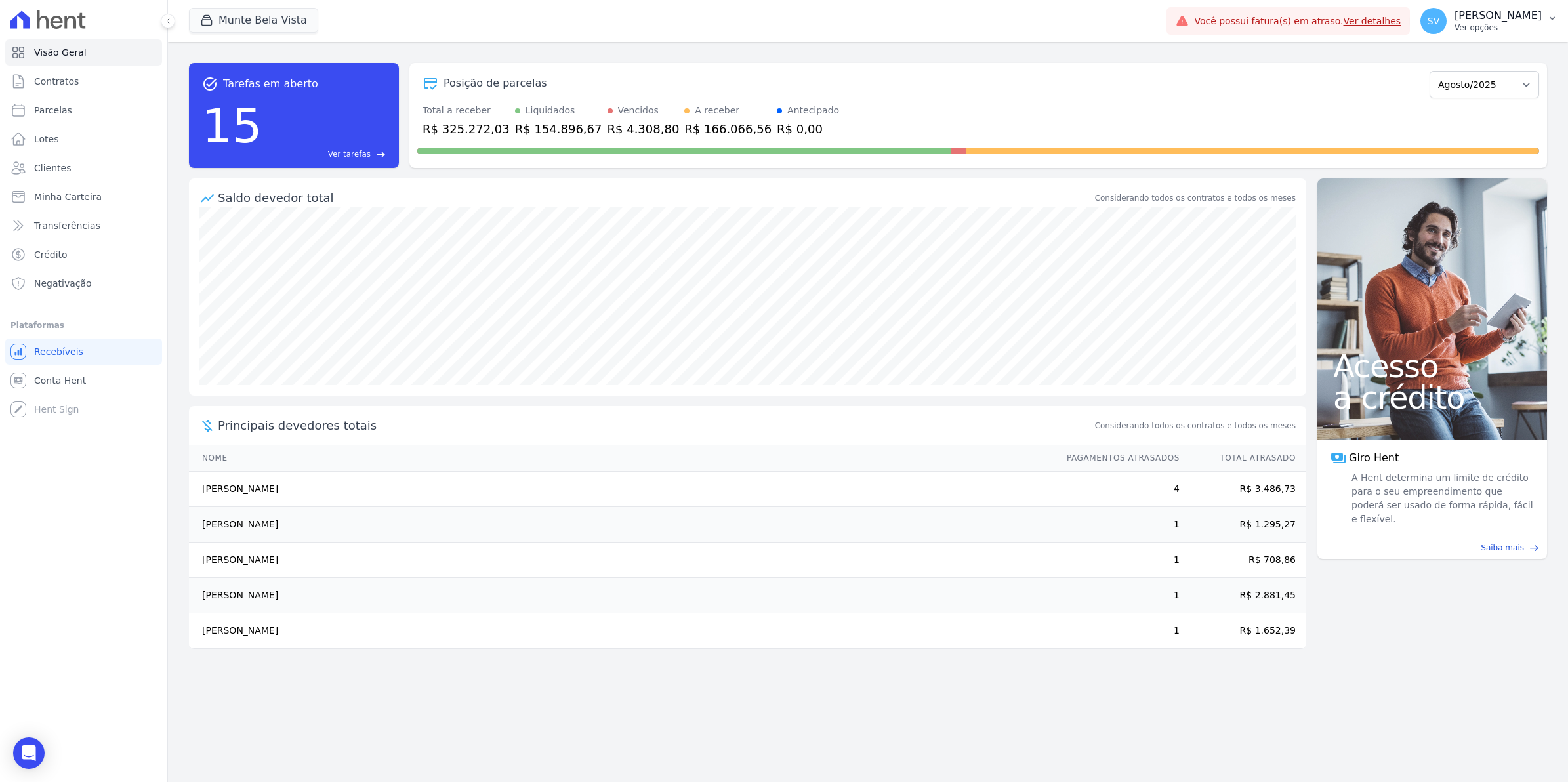
click at [1440, 17] on span "SV" at bounding box center [1433, 21] width 26 height 26
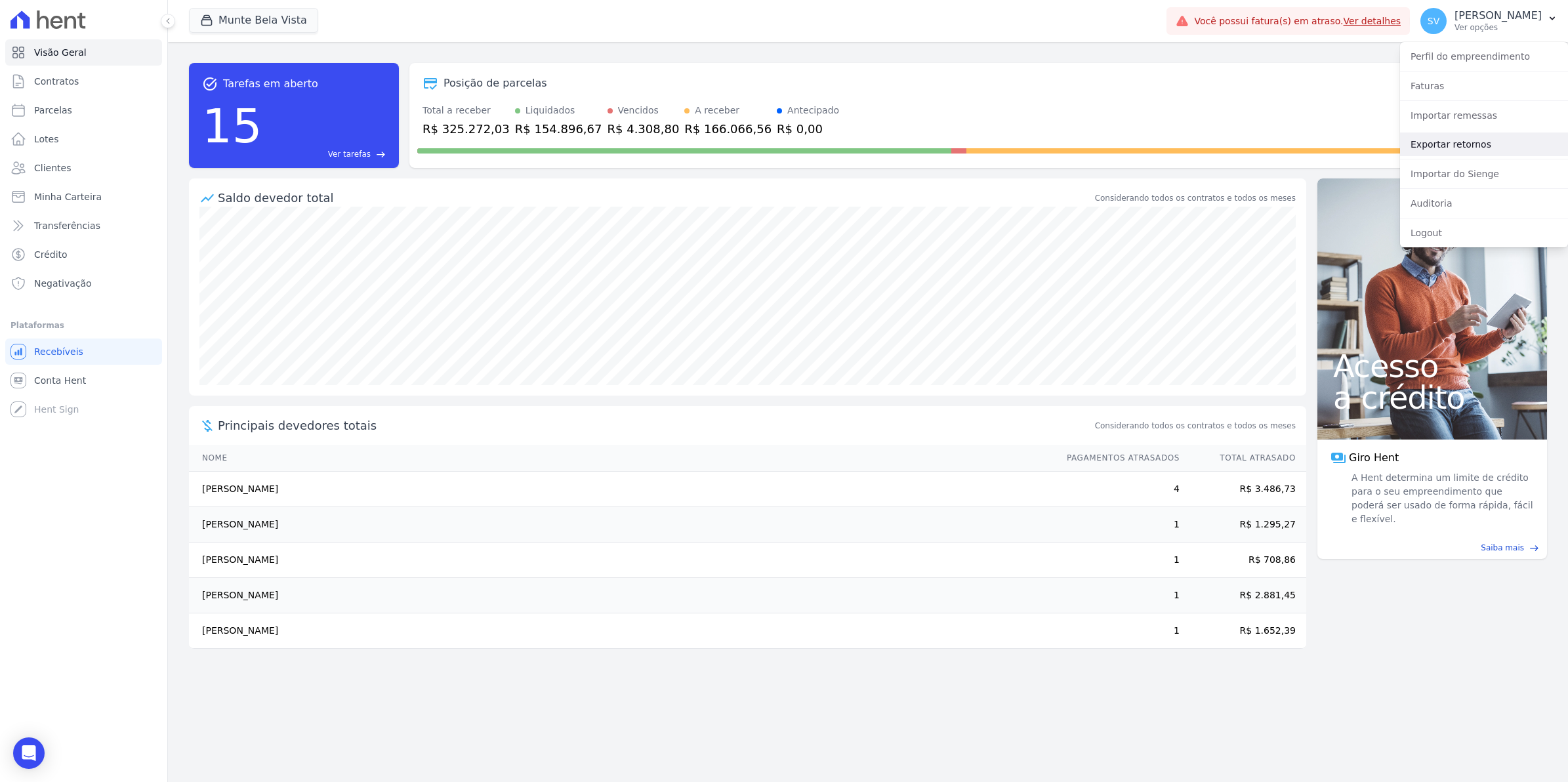
click at [1431, 146] on link "Exportar retornos" at bounding box center [1484, 144] width 168 height 24
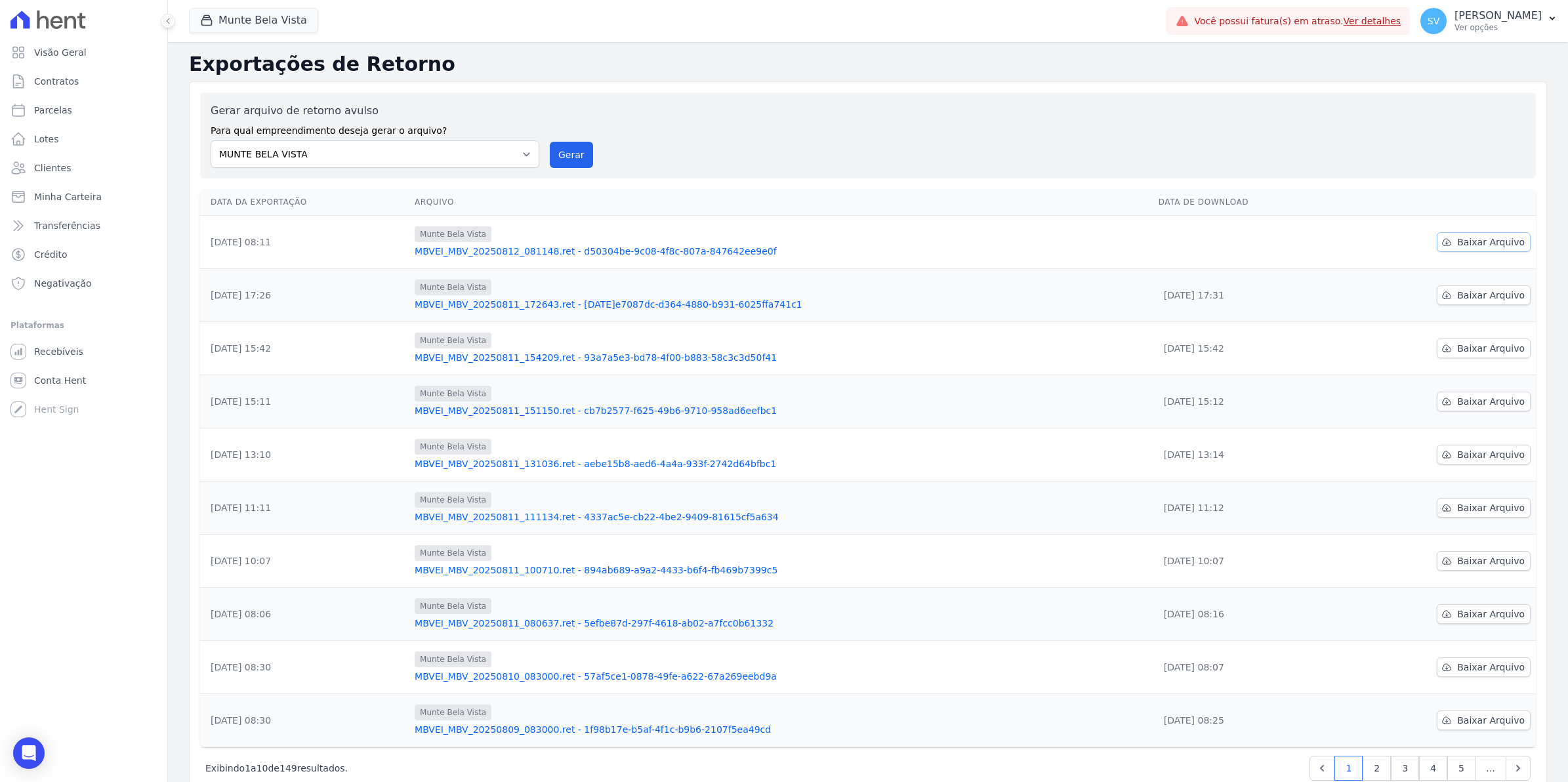
click at [1491, 243] on span "Baixar Arquivo" at bounding box center [1491, 242] width 68 height 13
click at [50, 381] on span "Conta Hent" at bounding box center [59, 381] width 52 height 13
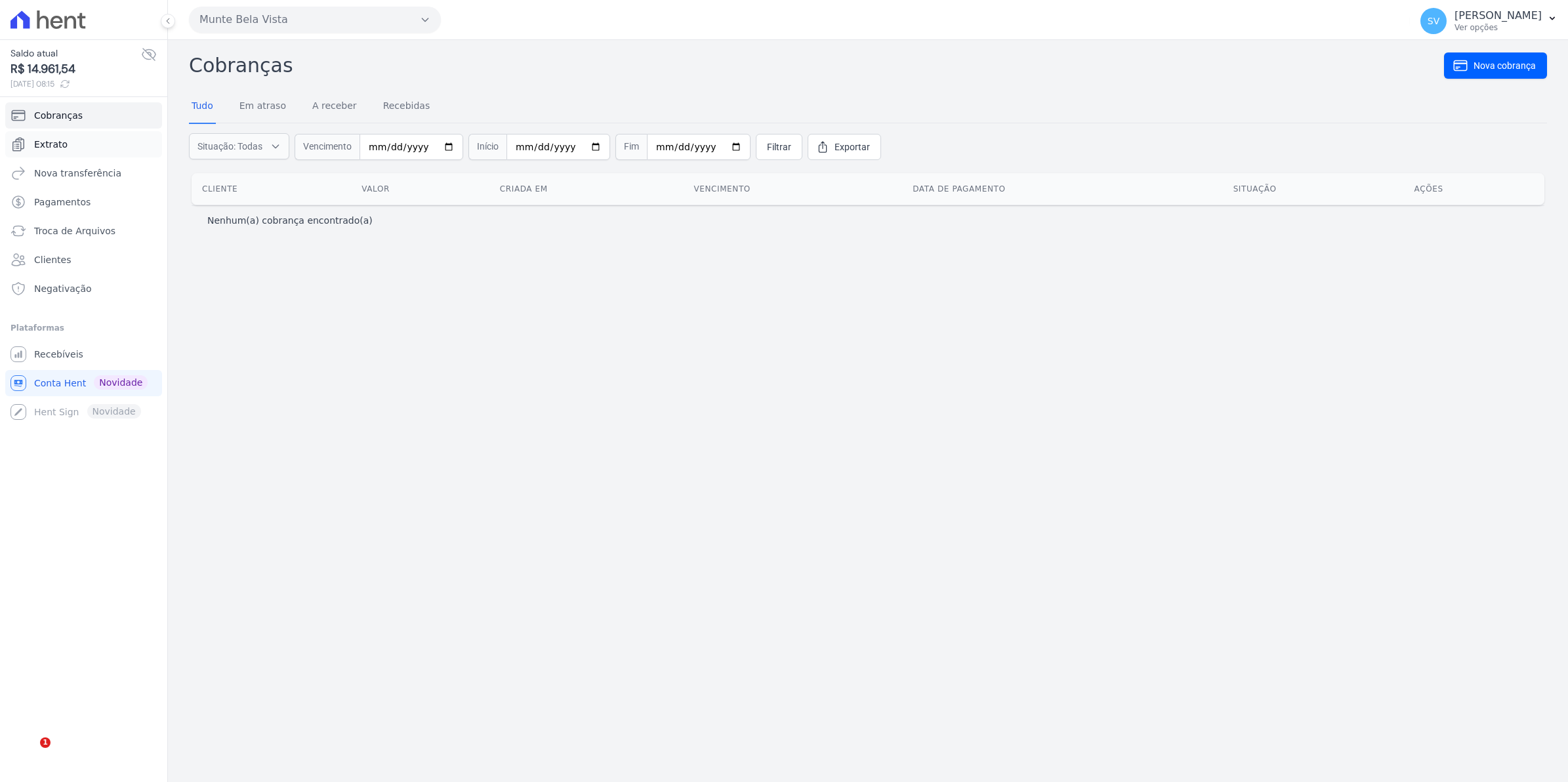
click at [48, 145] on span "Extrato" at bounding box center [50, 144] width 33 height 13
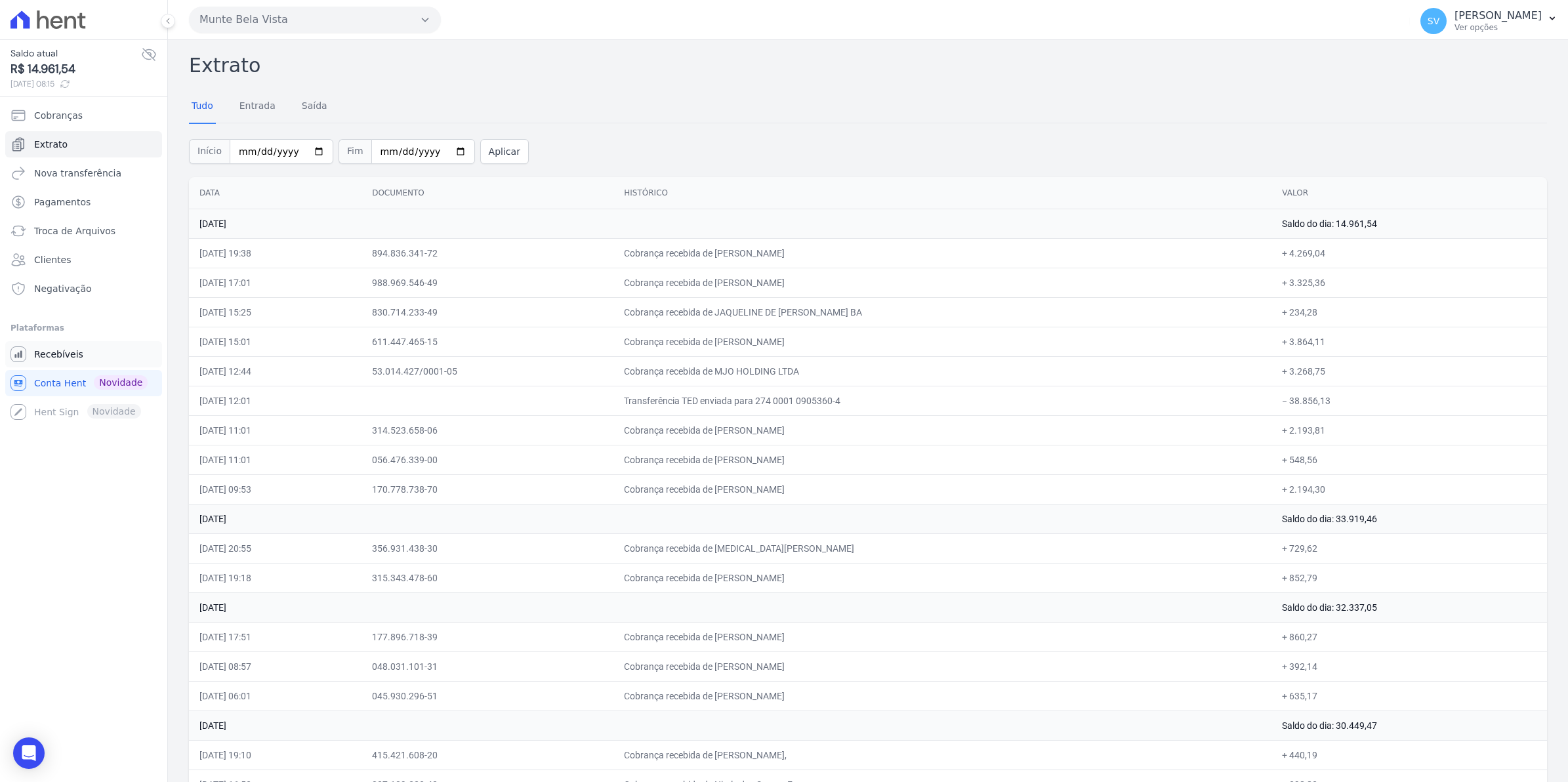
click at [63, 351] on span "Recebíveis" at bounding box center [59, 354] width 49 height 13
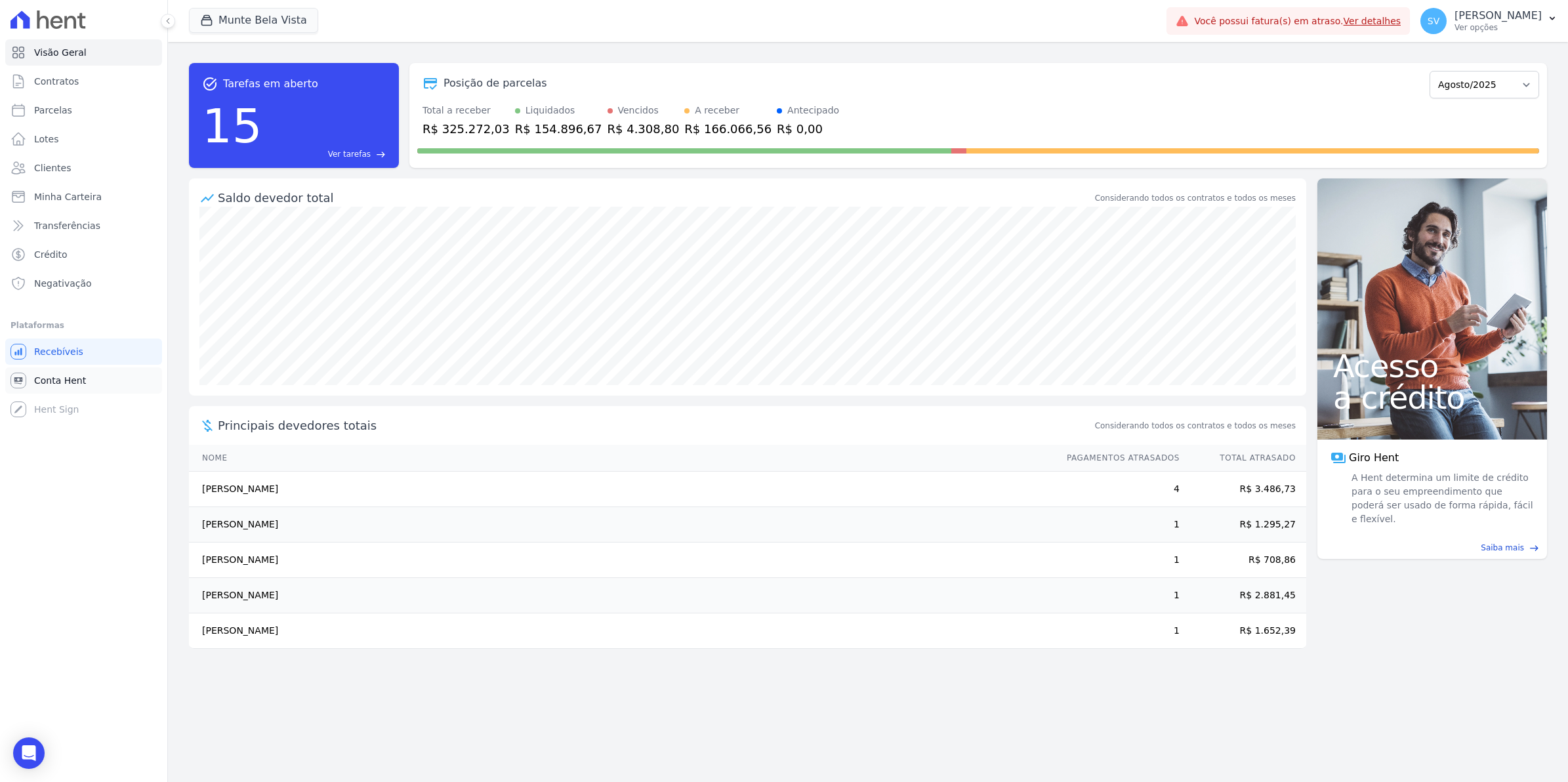
click at [76, 381] on span "Conta Hent" at bounding box center [59, 381] width 52 height 13
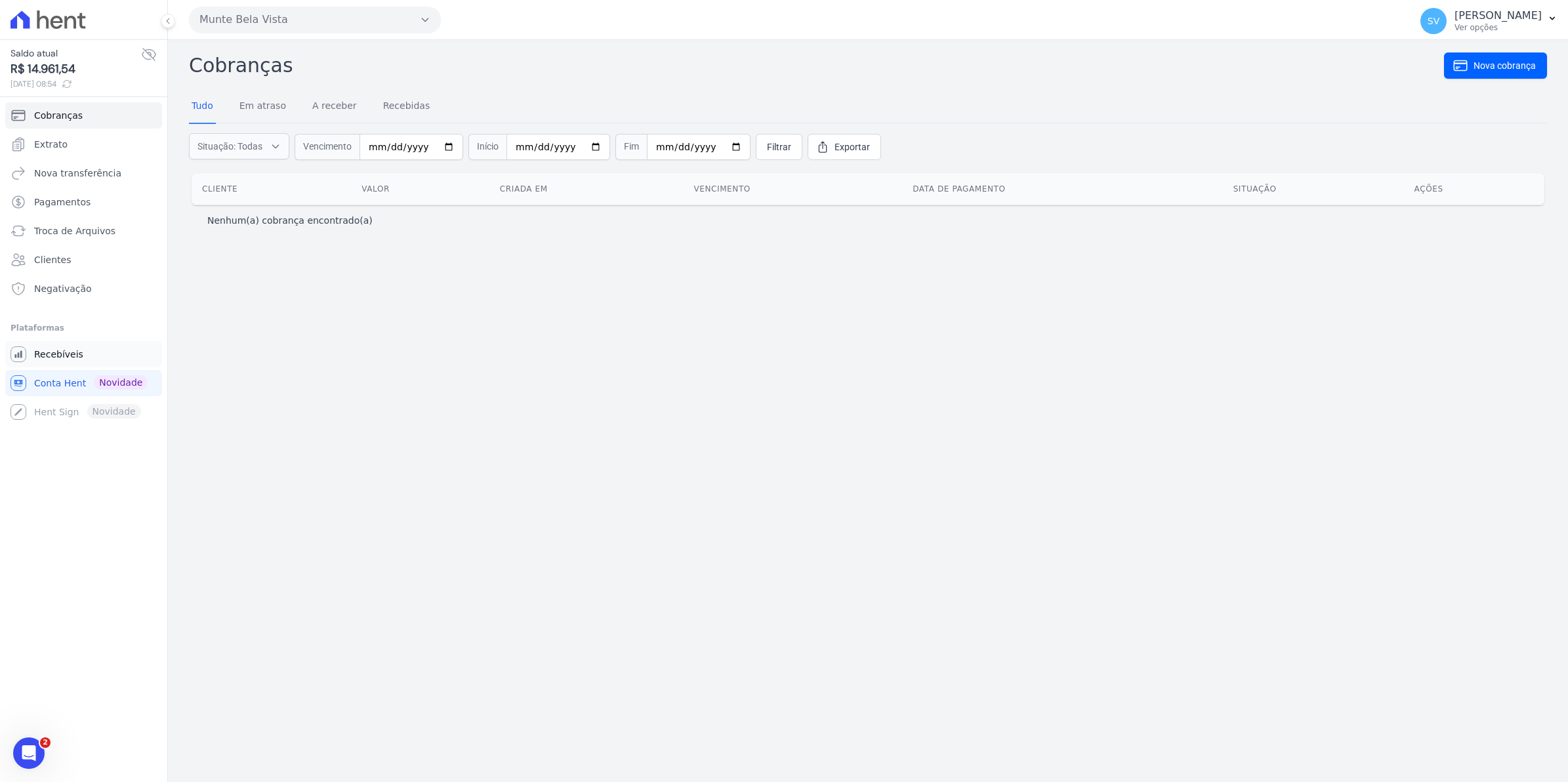
click at [51, 351] on span "Recebíveis" at bounding box center [59, 354] width 49 height 13
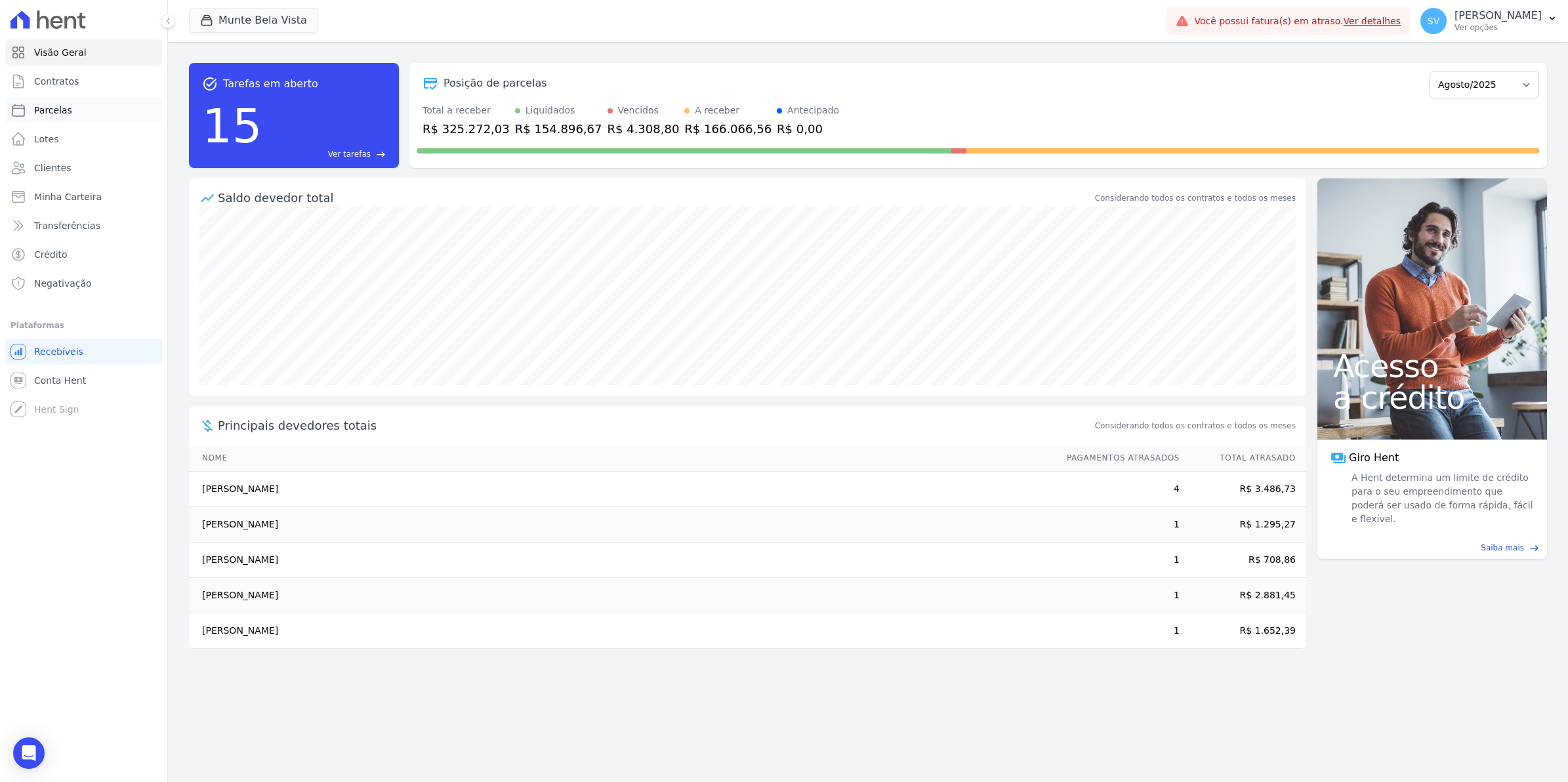
click at [42, 118] on link "Parcelas" at bounding box center [84, 110] width 157 height 26
select select
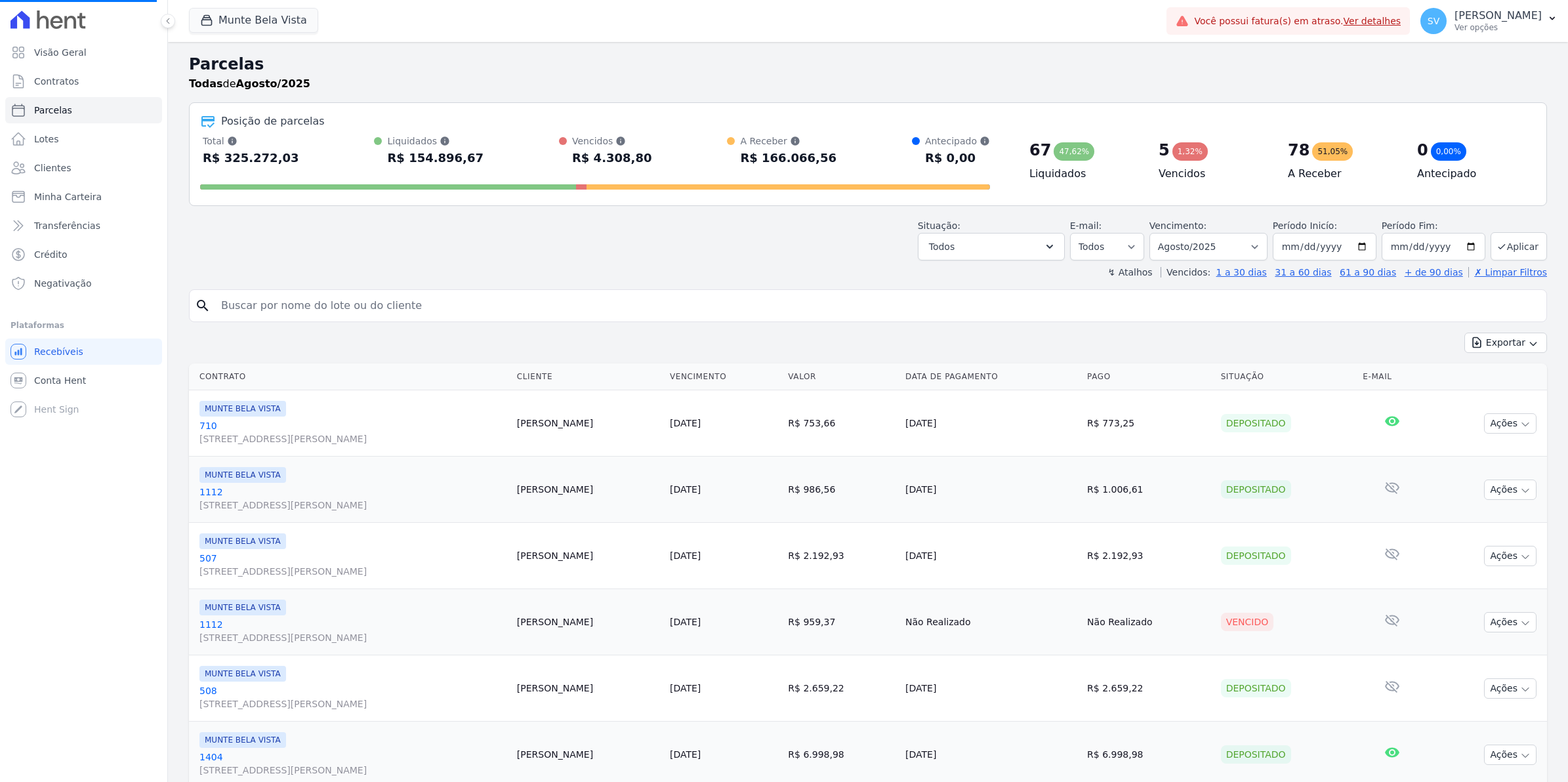
select select
click at [56, 80] on span "Contratos" at bounding box center [56, 81] width 44 height 13
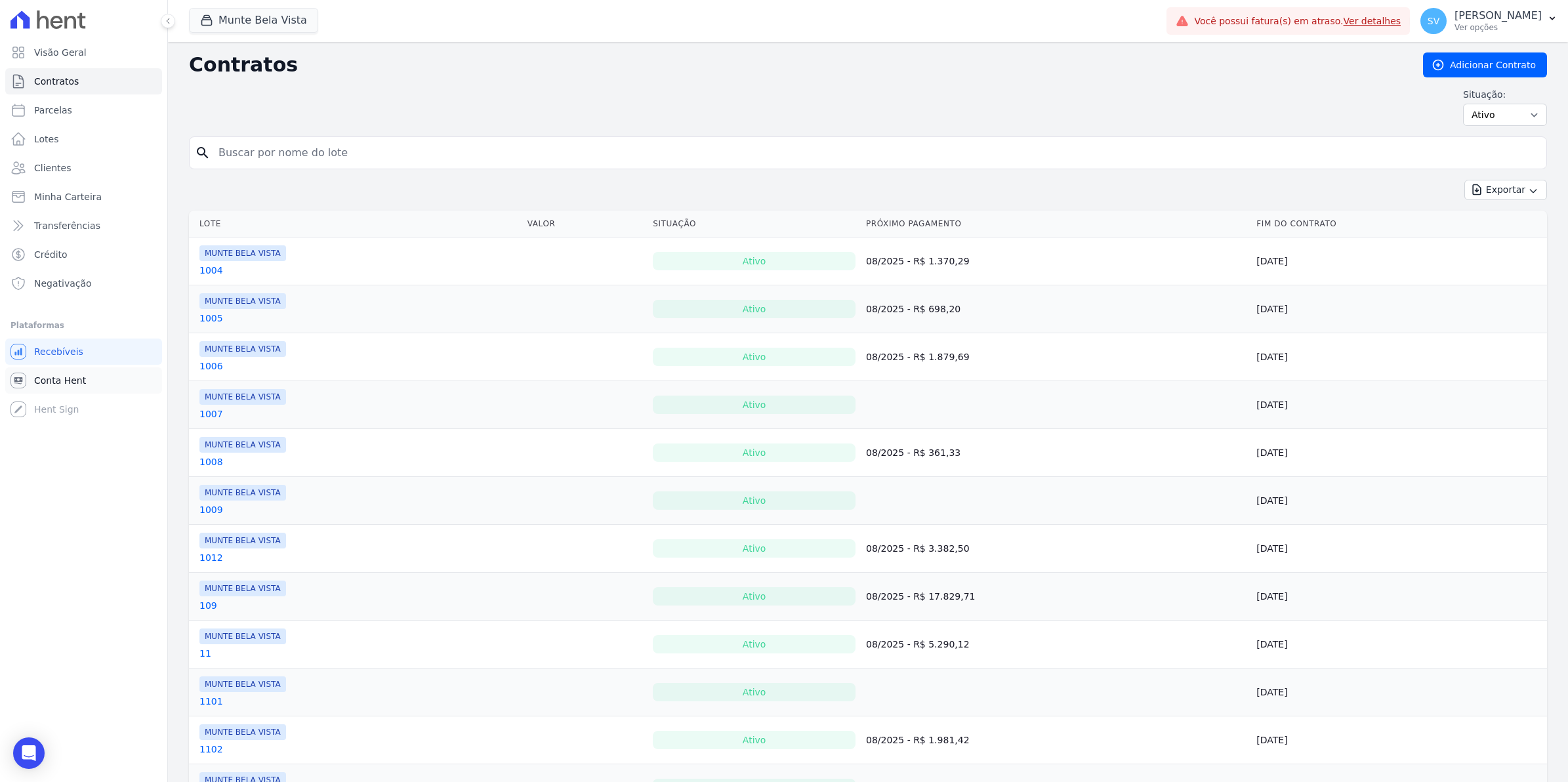
click at [63, 390] on link "Conta Hent" at bounding box center [84, 381] width 157 height 26
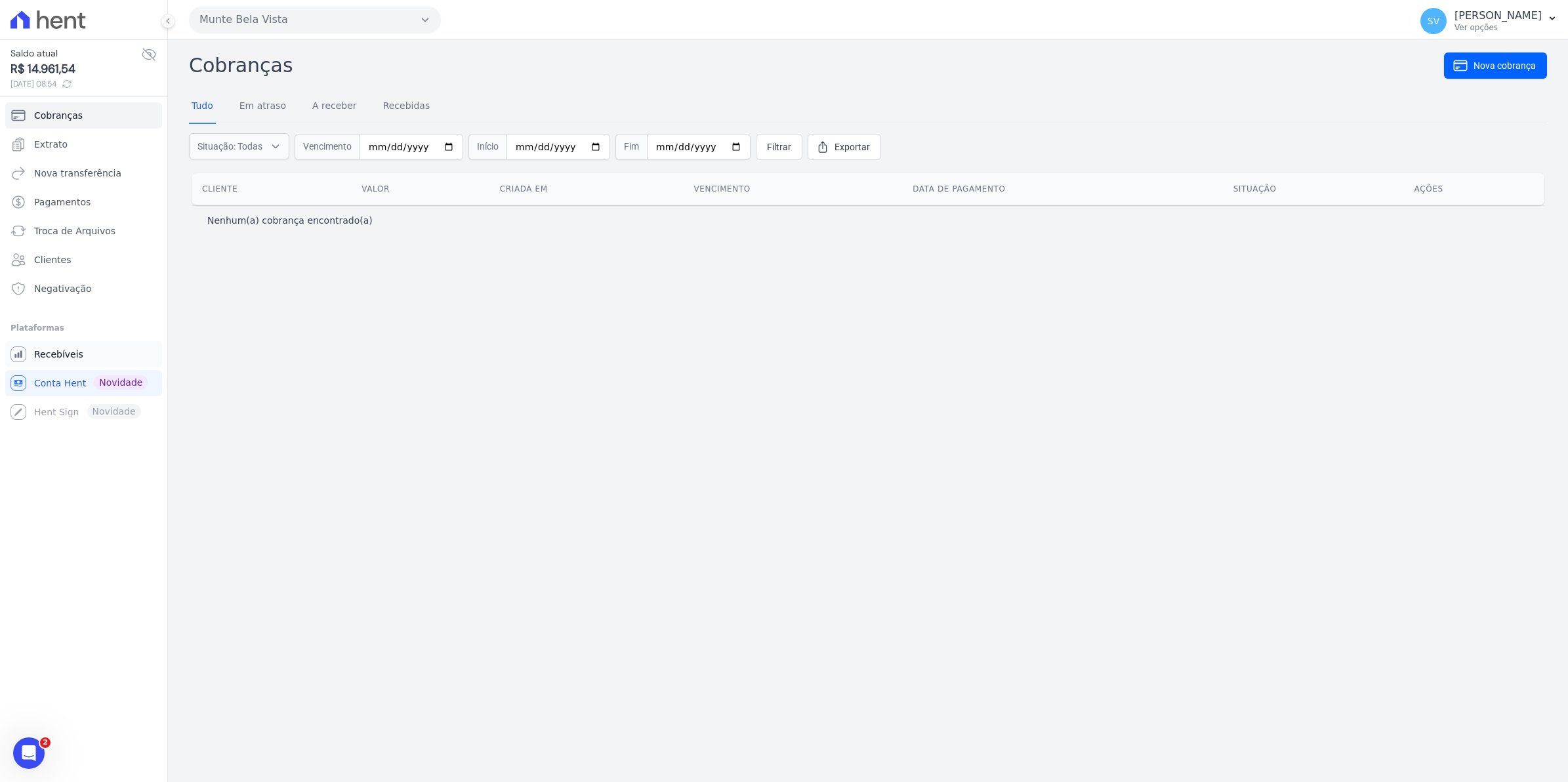
click at [46, 360] on span "Recebíveis" at bounding box center [59, 354] width 49 height 13
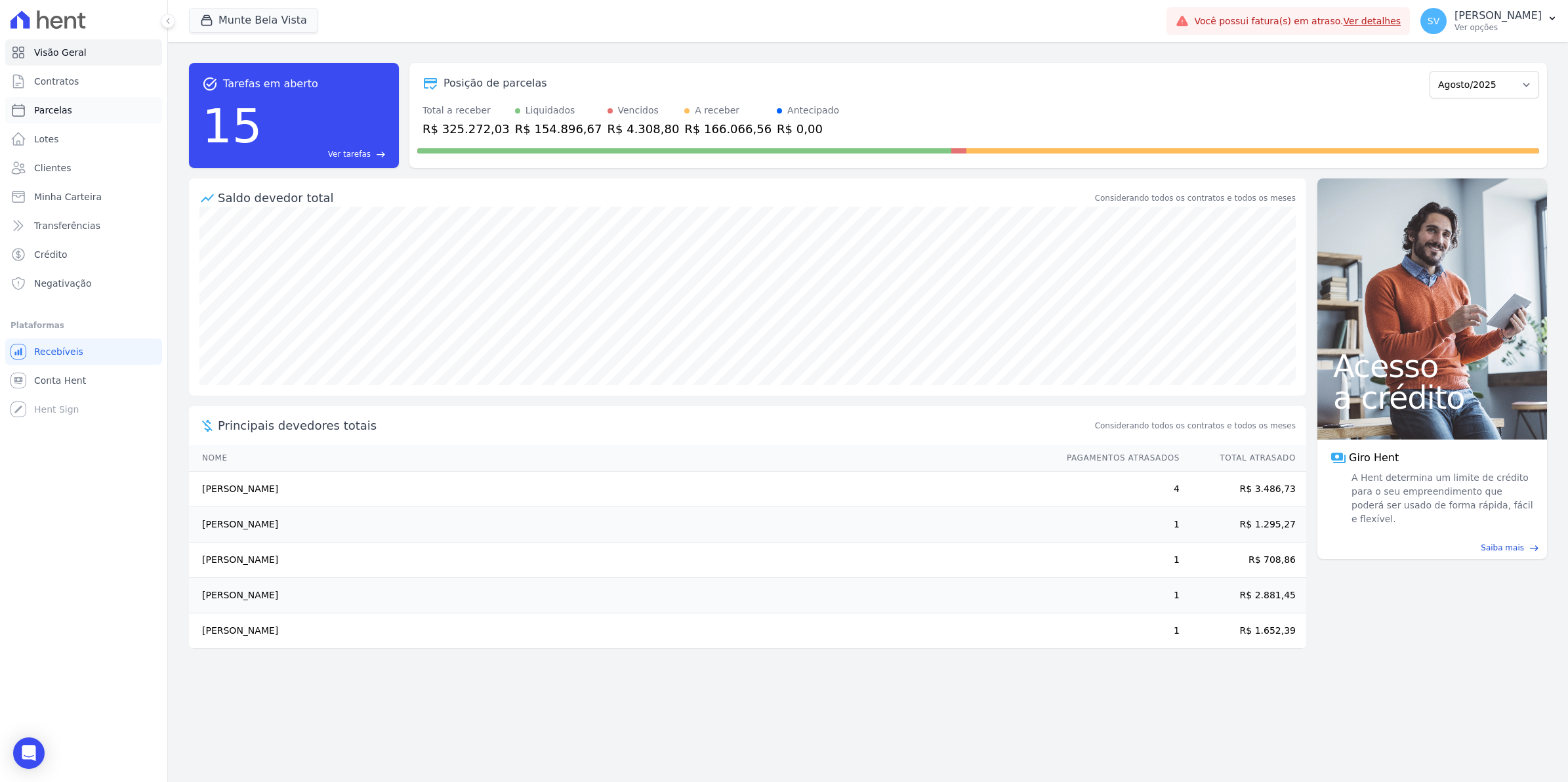
click at [53, 110] on span "Parcelas" at bounding box center [53, 110] width 38 height 13
select select
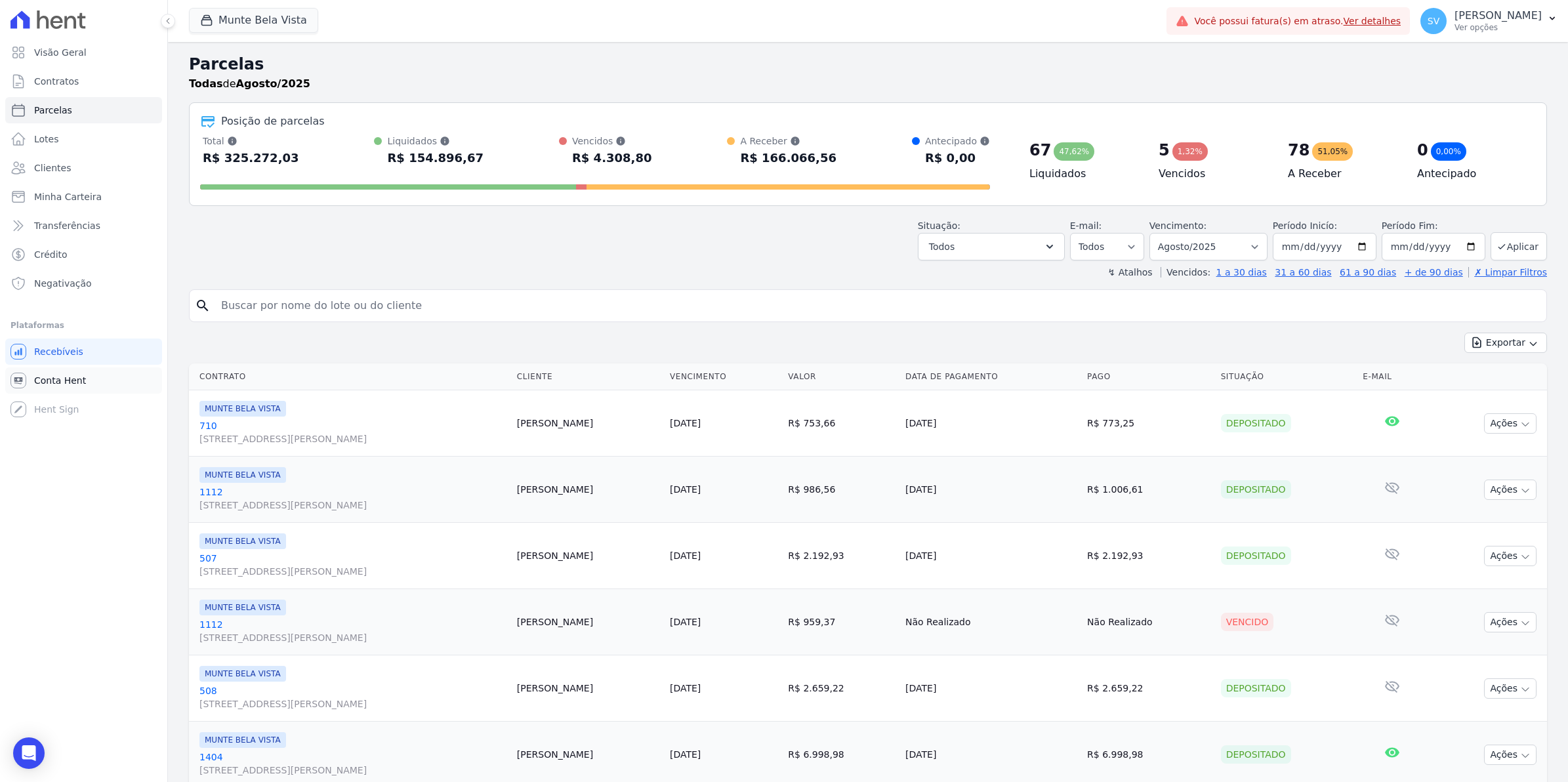
click at [42, 369] on link "Conta Hent" at bounding box center [84, 381] width 157 height 26
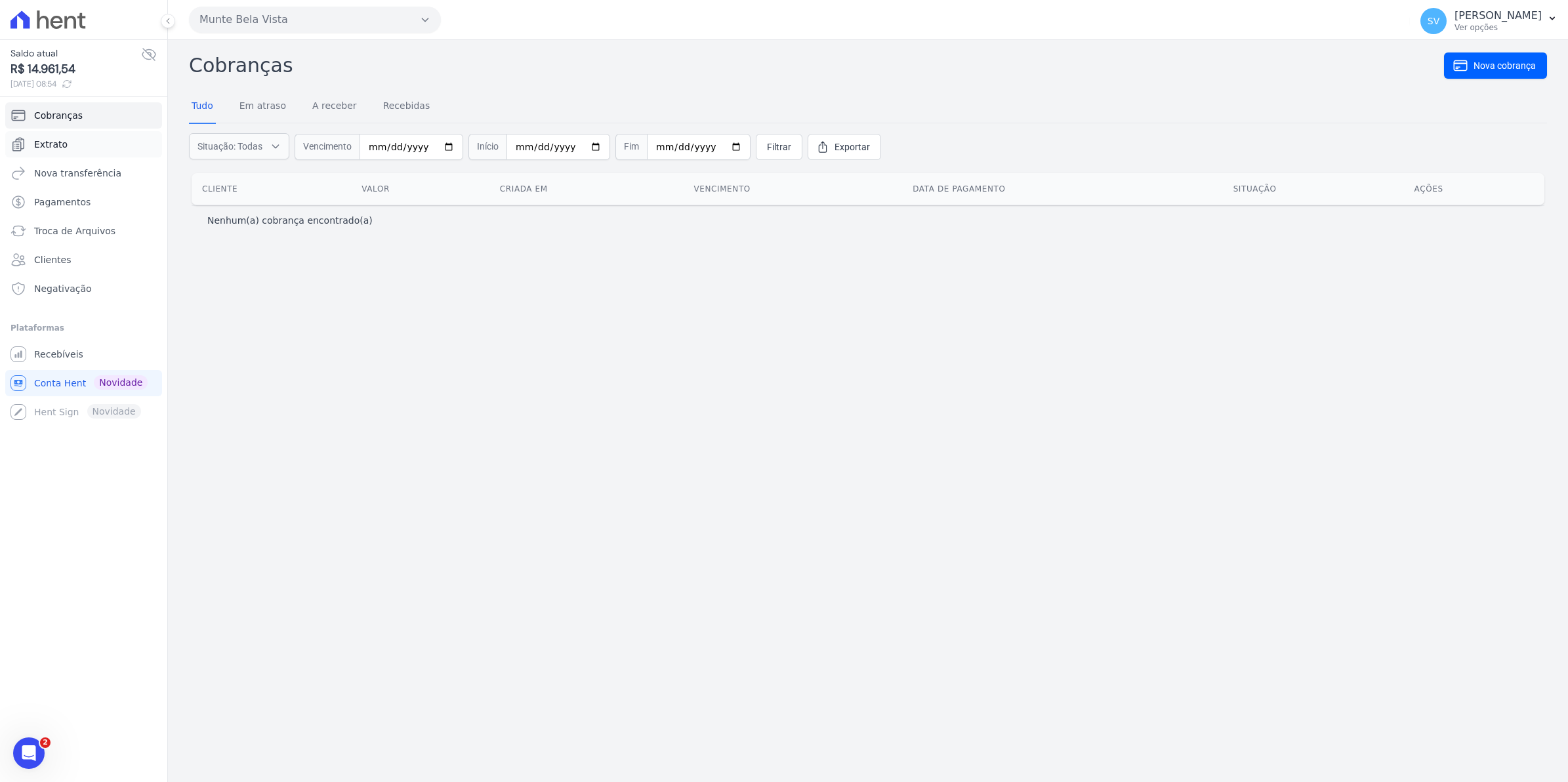
click at [56, 149] on span "Extrato" at bounding box center [50, 144] width 33 height 13
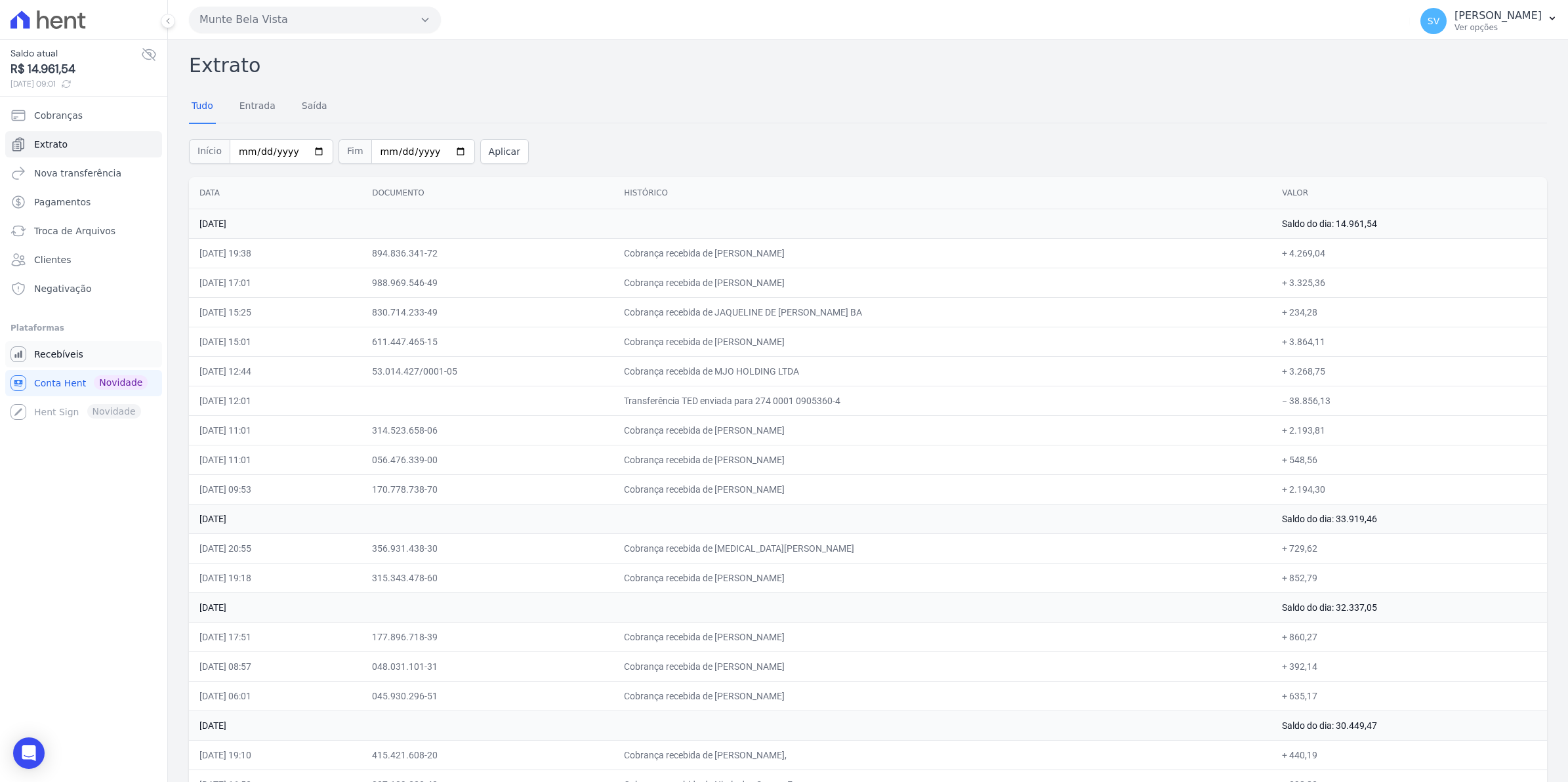
click at [73, 363] on link "Recebíveis" at bounding box center [84, 354] width 157 height 26
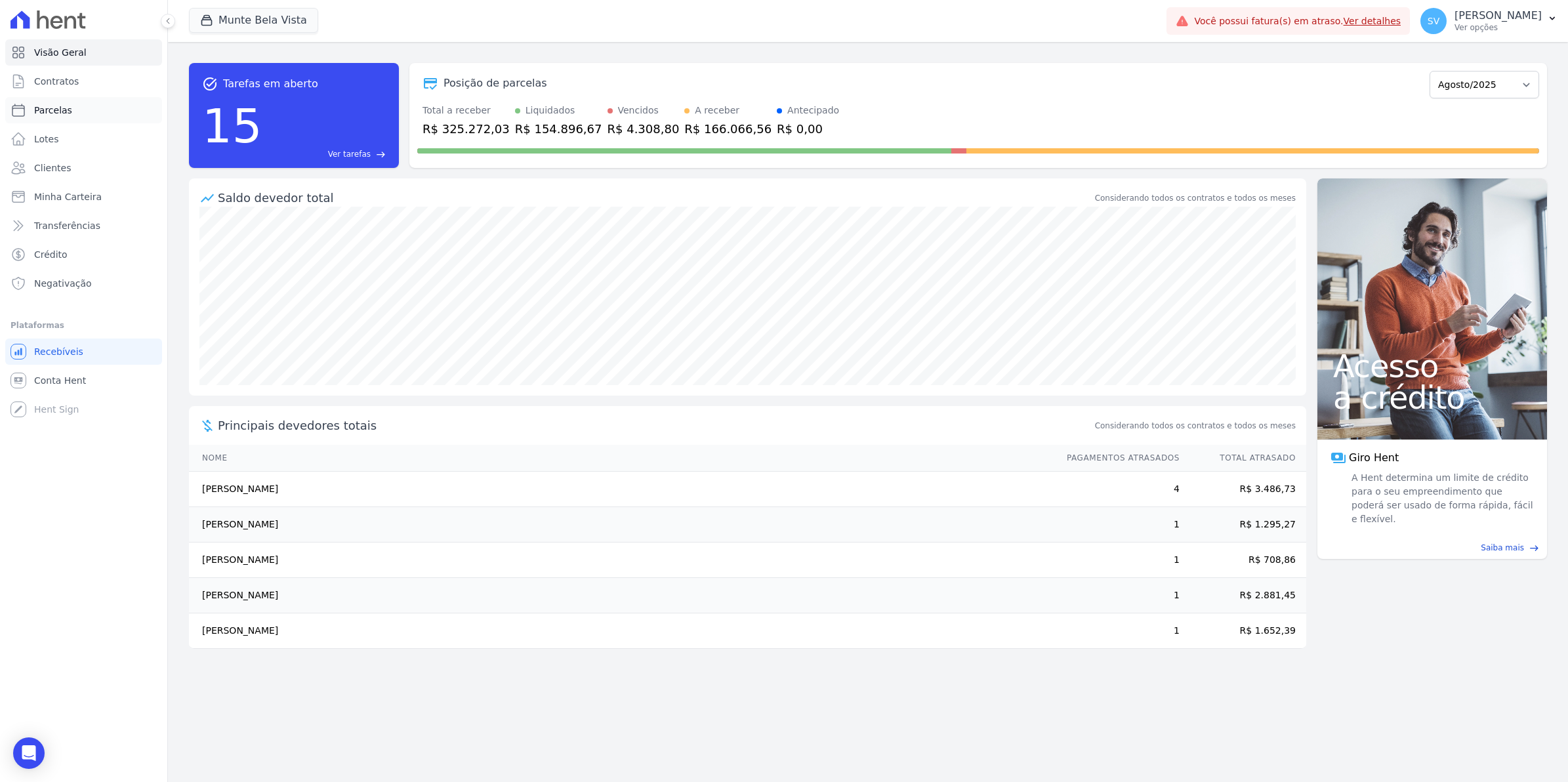
click at [69, 107] on link "Parcelas" at bounding box center [84, 110] width 157 height 26
select select
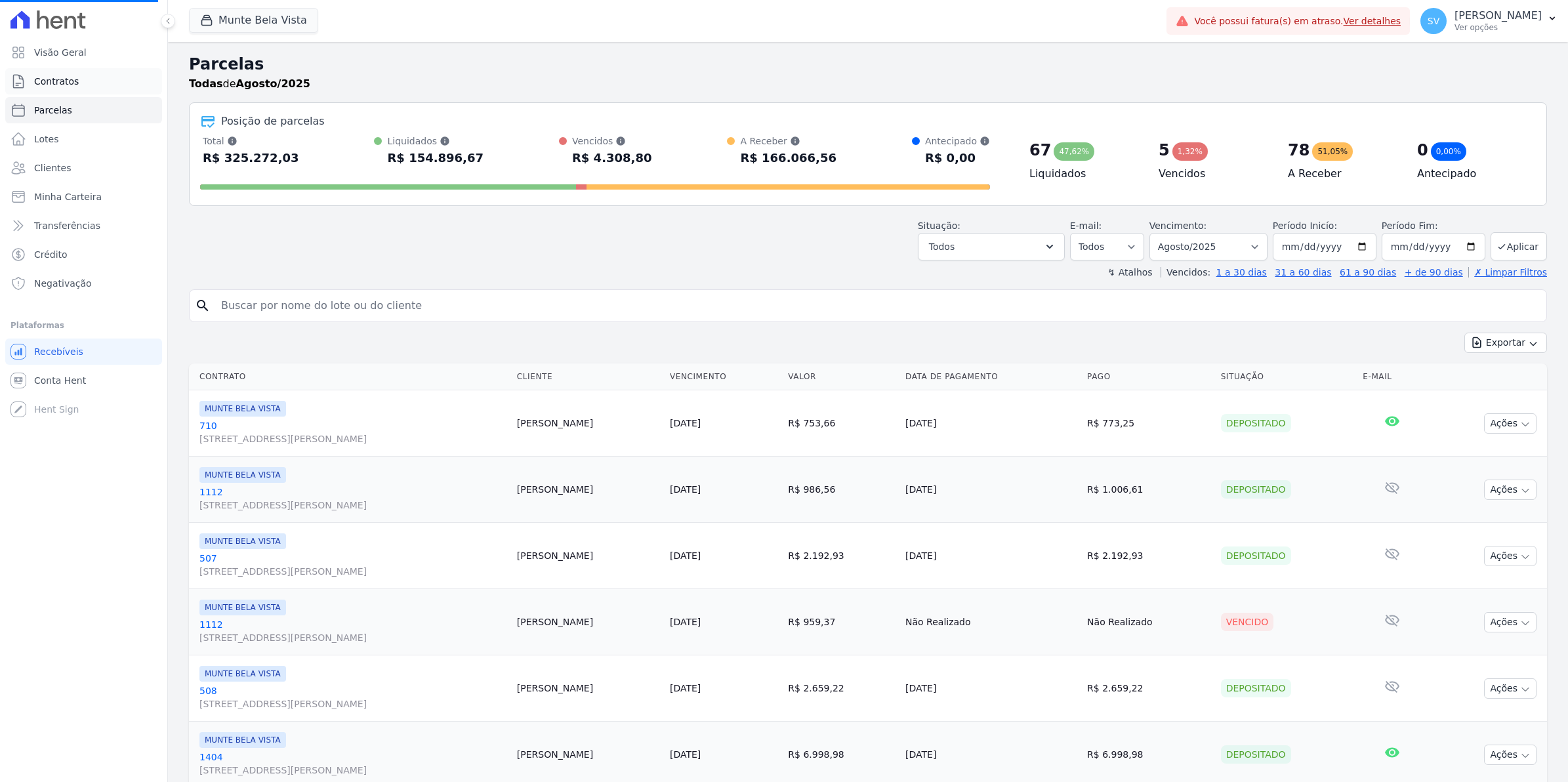
select select
click at [62, 379] on span "Conta Hent" at bounding box center [59, 381] width 52 height 13
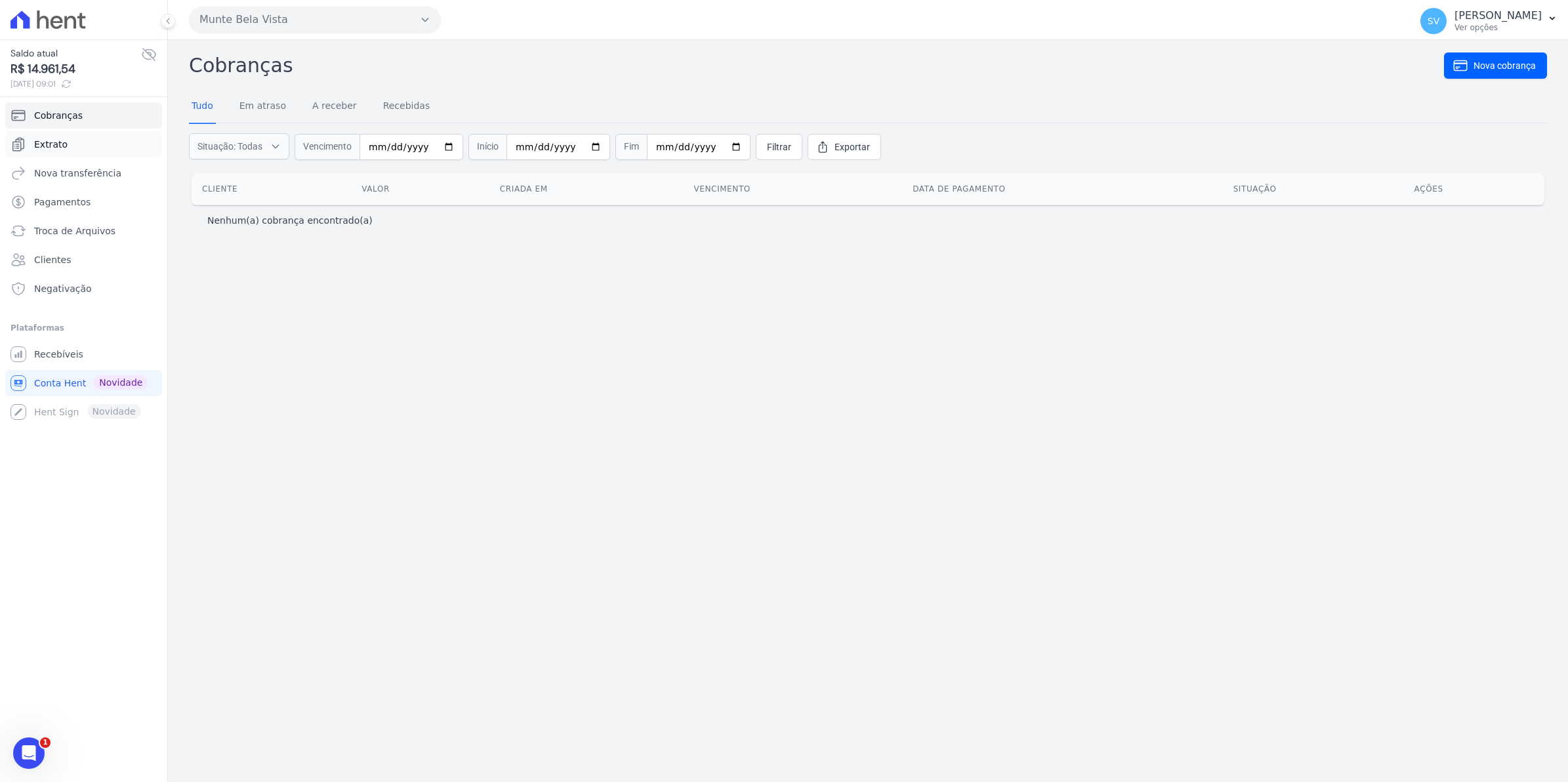
click at [59, 141] on span "Extrato" at bounding box center [50, 144] width 33 height 13
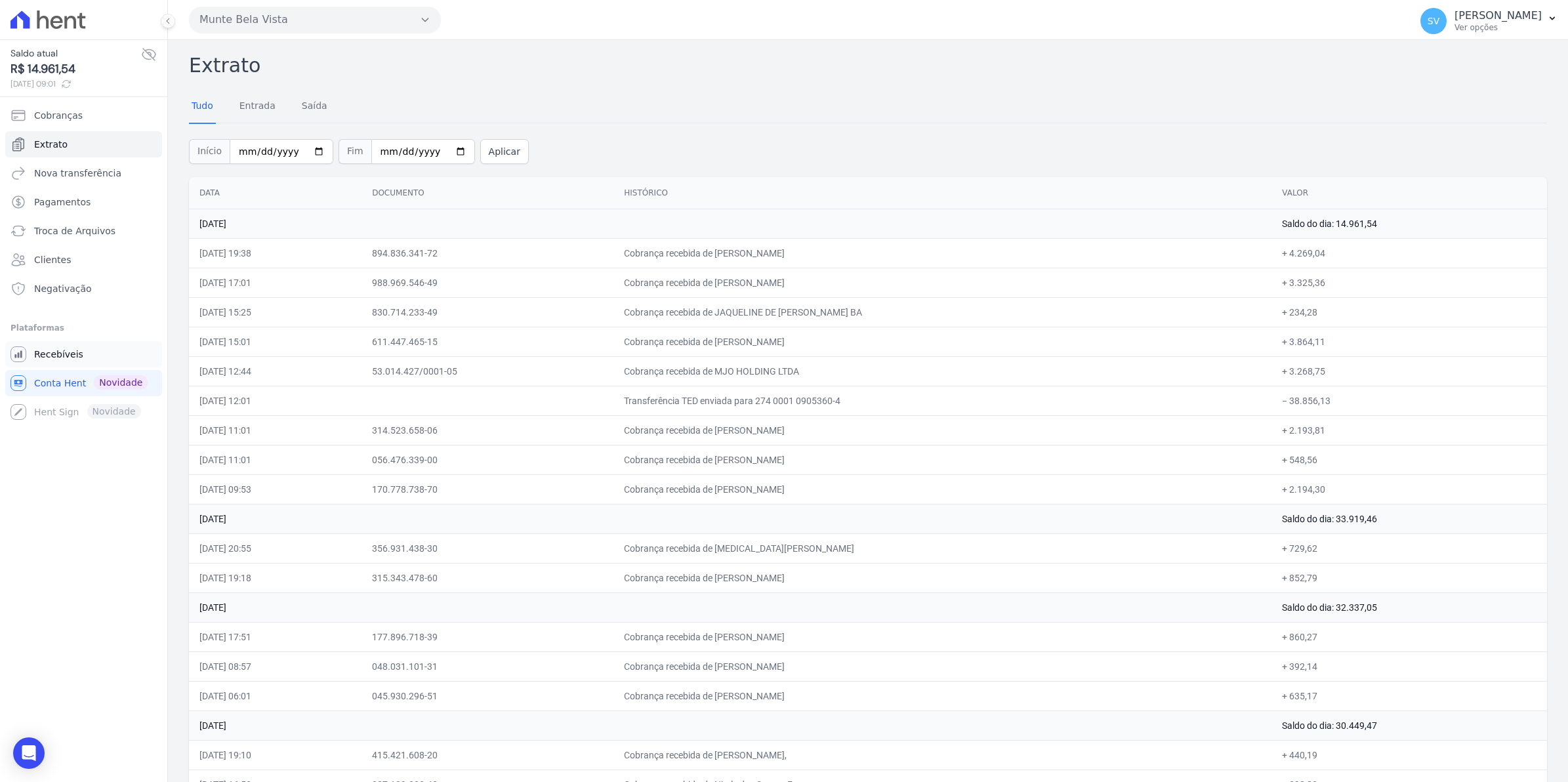
click at [35, 353] on span "Recebíveis" at bounding box center [59, 354] width 49 height 13
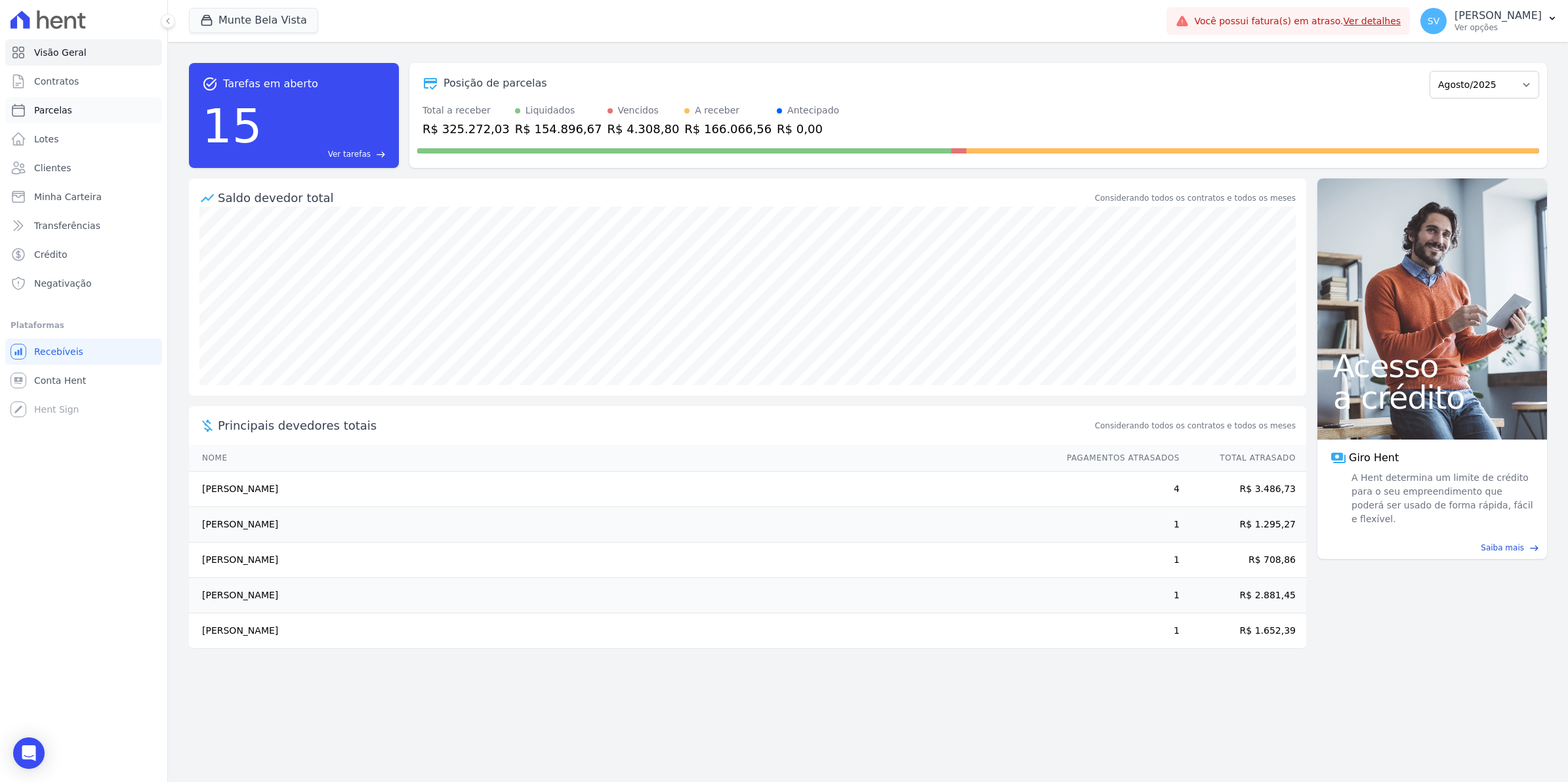
click at [62, 120] on link "Parcelas" at bounding box center [84, 110] width 157 height 26
select select
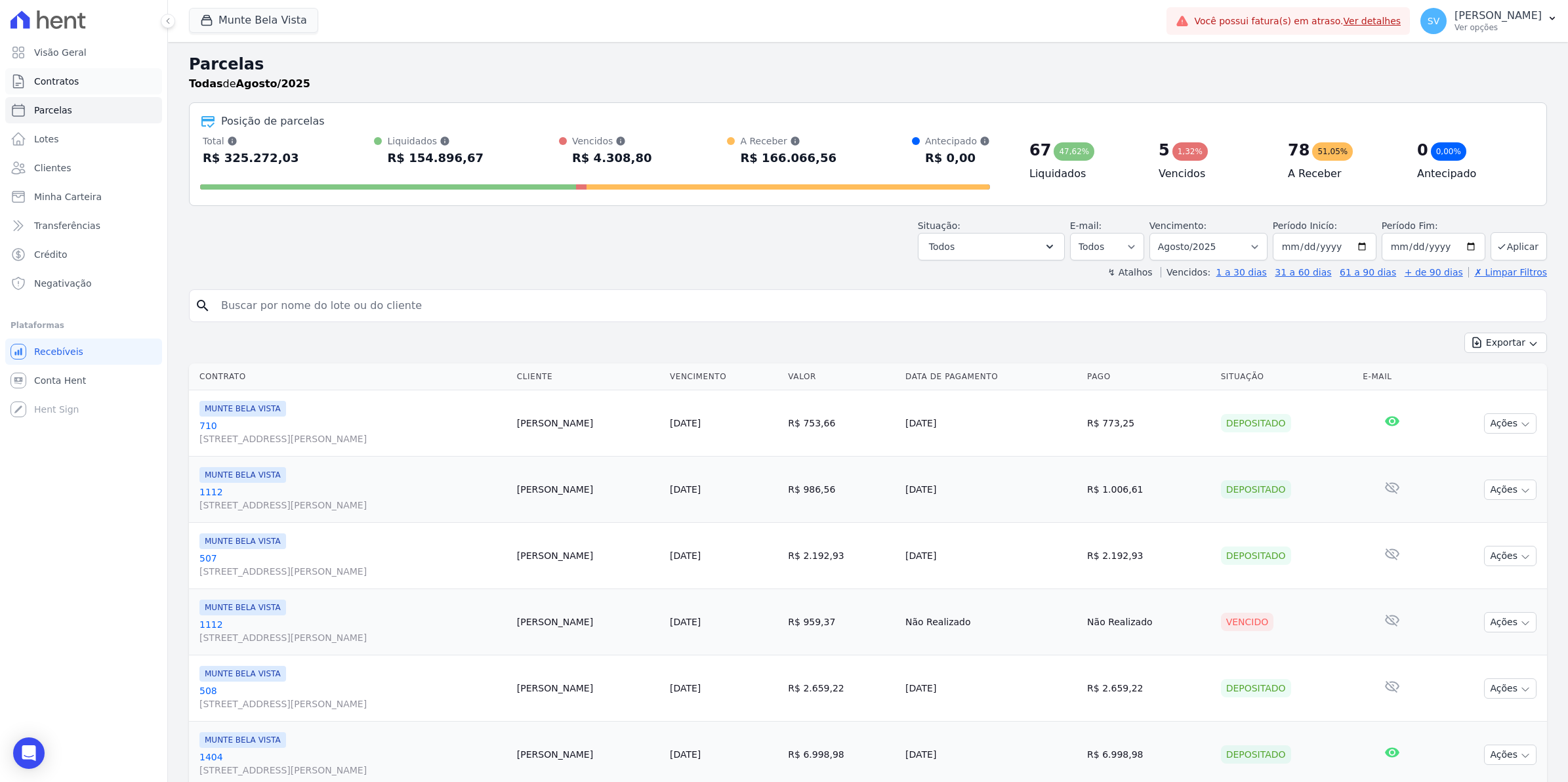
click at [42, 83] on span "Contratos" at bounding box center [56, 81] width 44 height 13
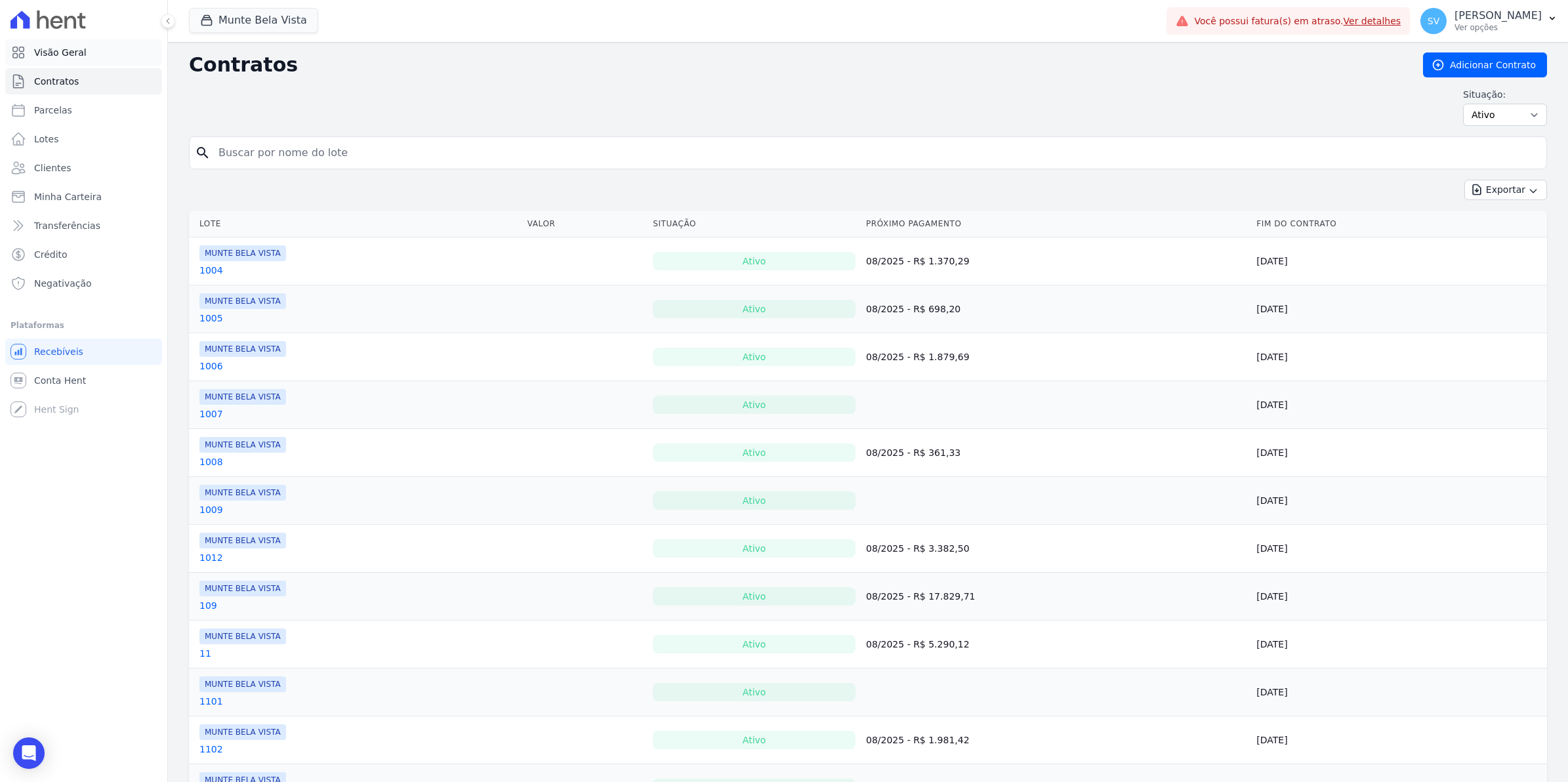
click at [50, 57] on span "Visão Geral" at bounding box center [60, 53] width 53 height 13
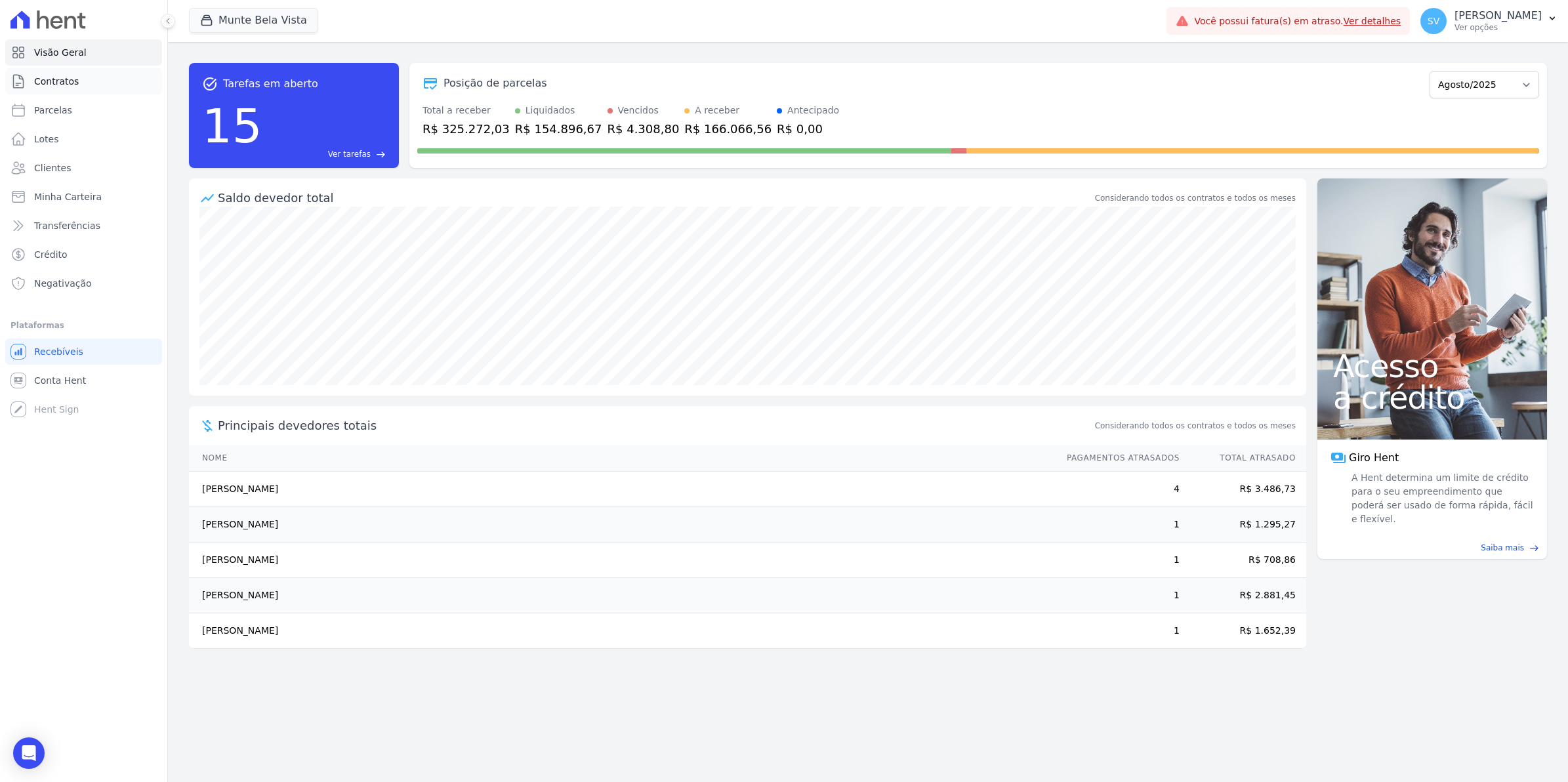
click at [36, 90] on link "Contratos" at bounding box center [84, 81] width 157 height 26
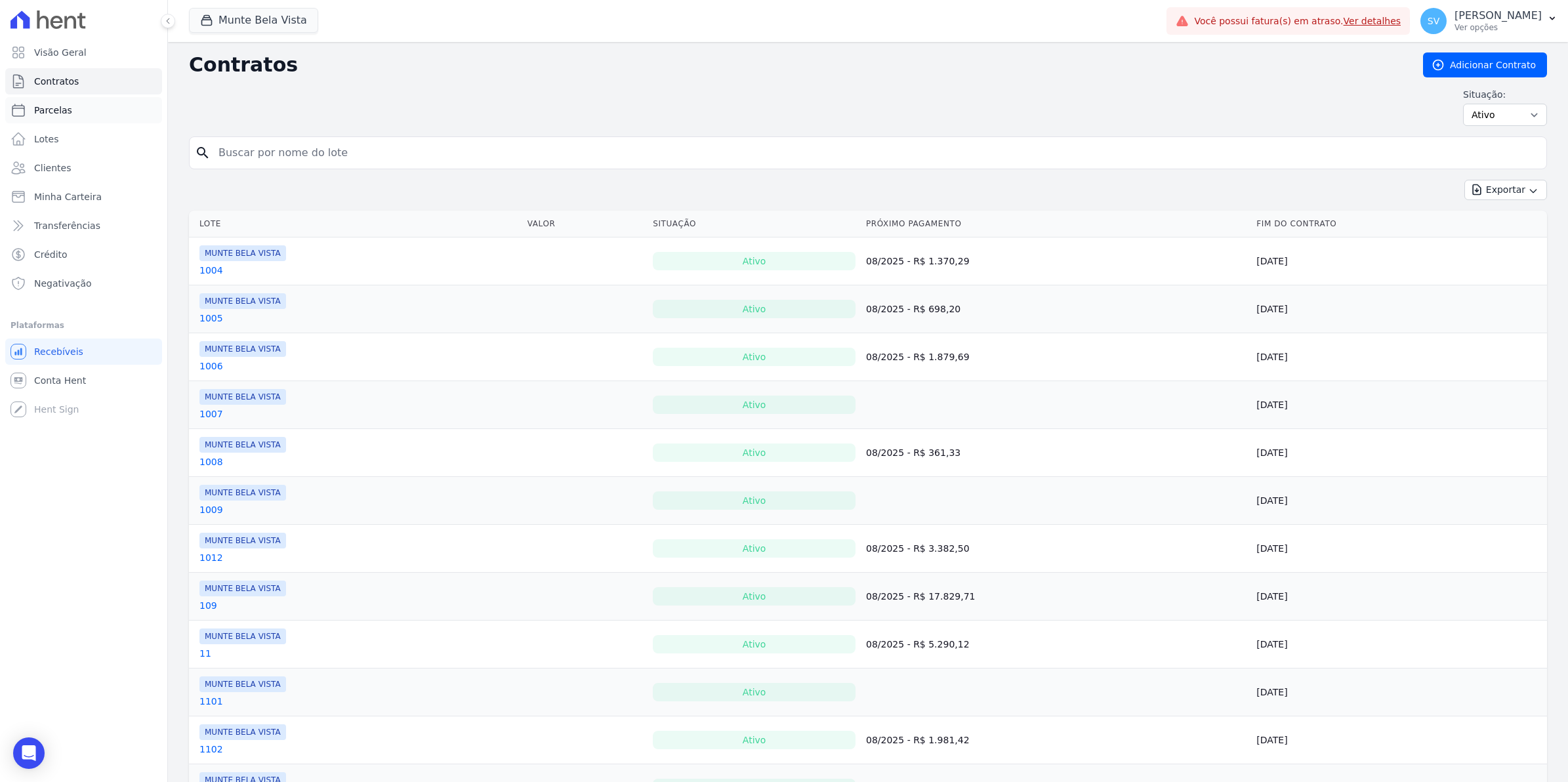
click at [53, 109] on span "Parcelas" at bounding box center [53, 110] width 38 height 13
select select
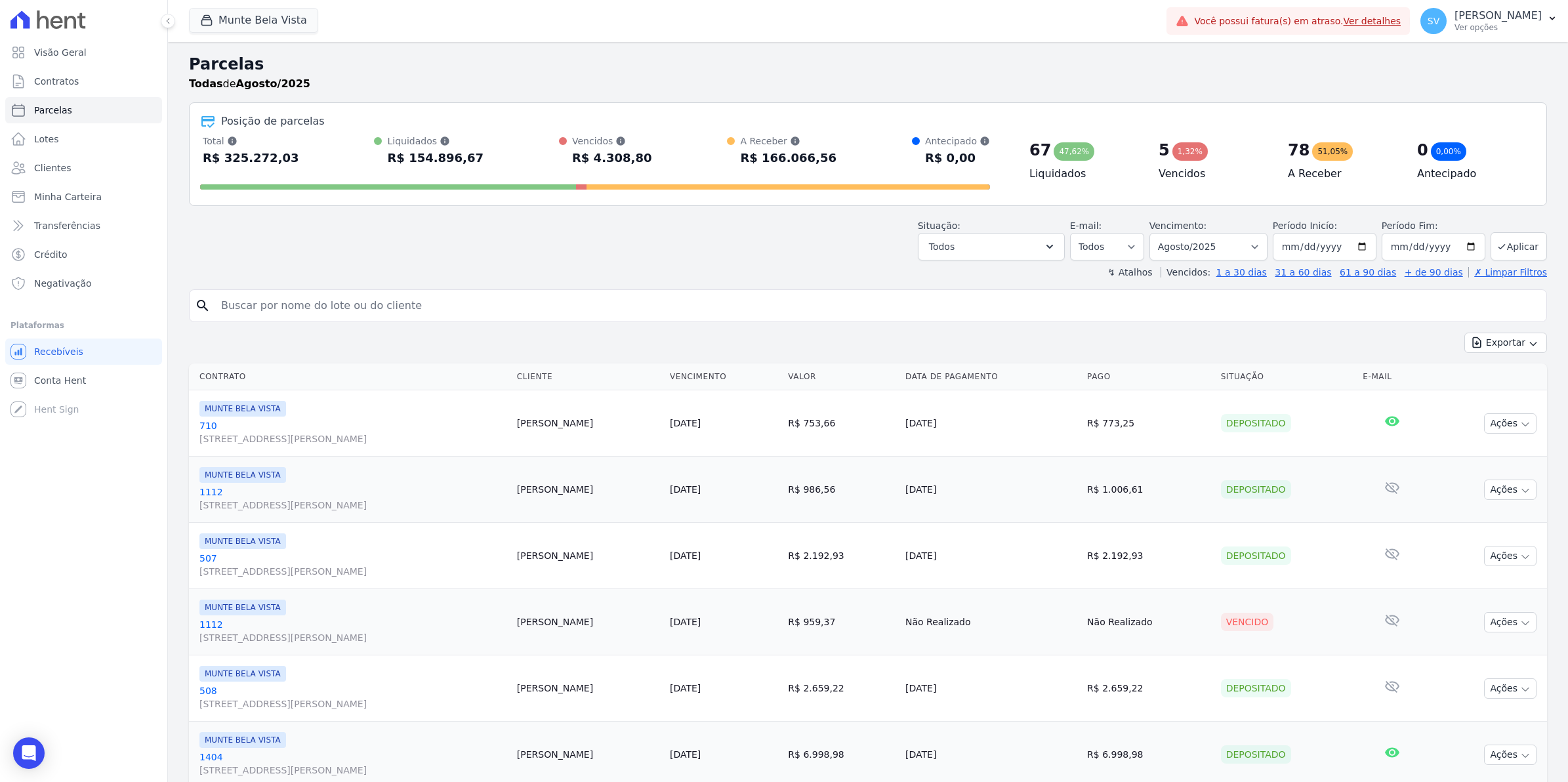
click at [246, 313] on input "search" at bounding box center [877, 306] width 1327 height 26
click at [67, 83] on span "Contratos" at bounding box center [56, 81] width 44 height 13
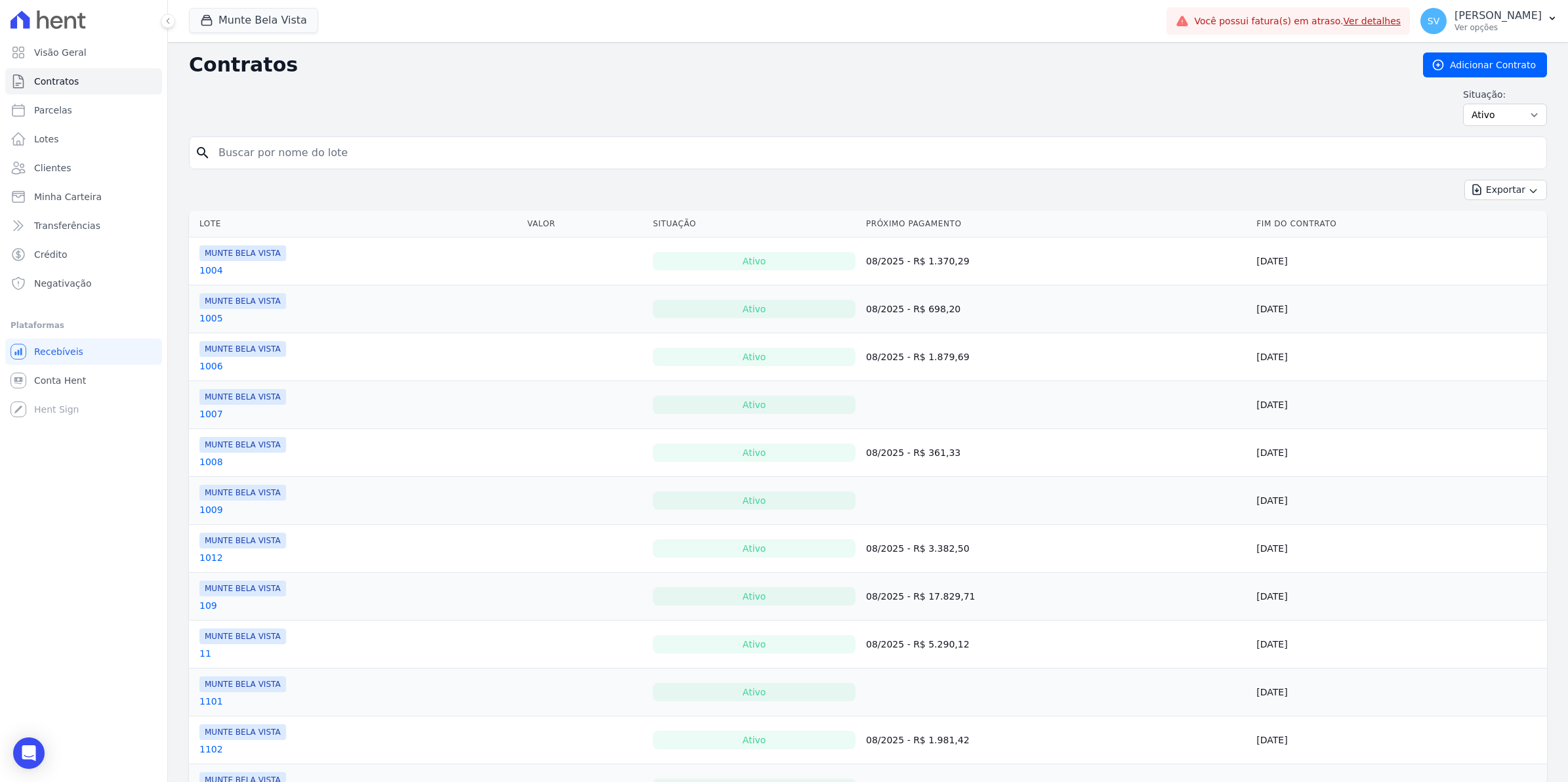
click at [262, 152] on input "search" at bounding box center [875, 153] width 1330 height 26
type input "aline"
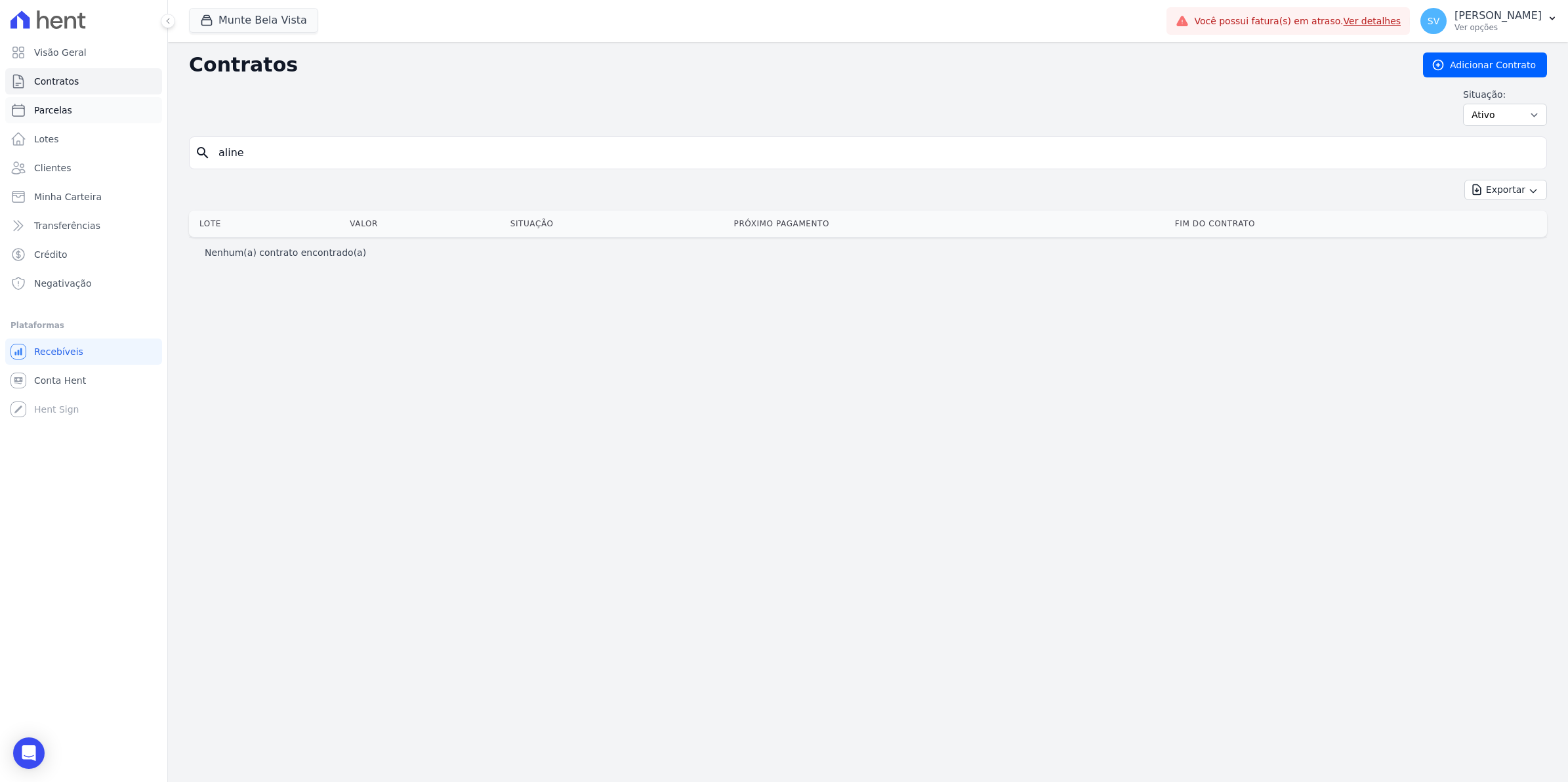
click at [51, 112] on span "Parcelas" at bounding box center [53, 110] width 38 height 13
select select
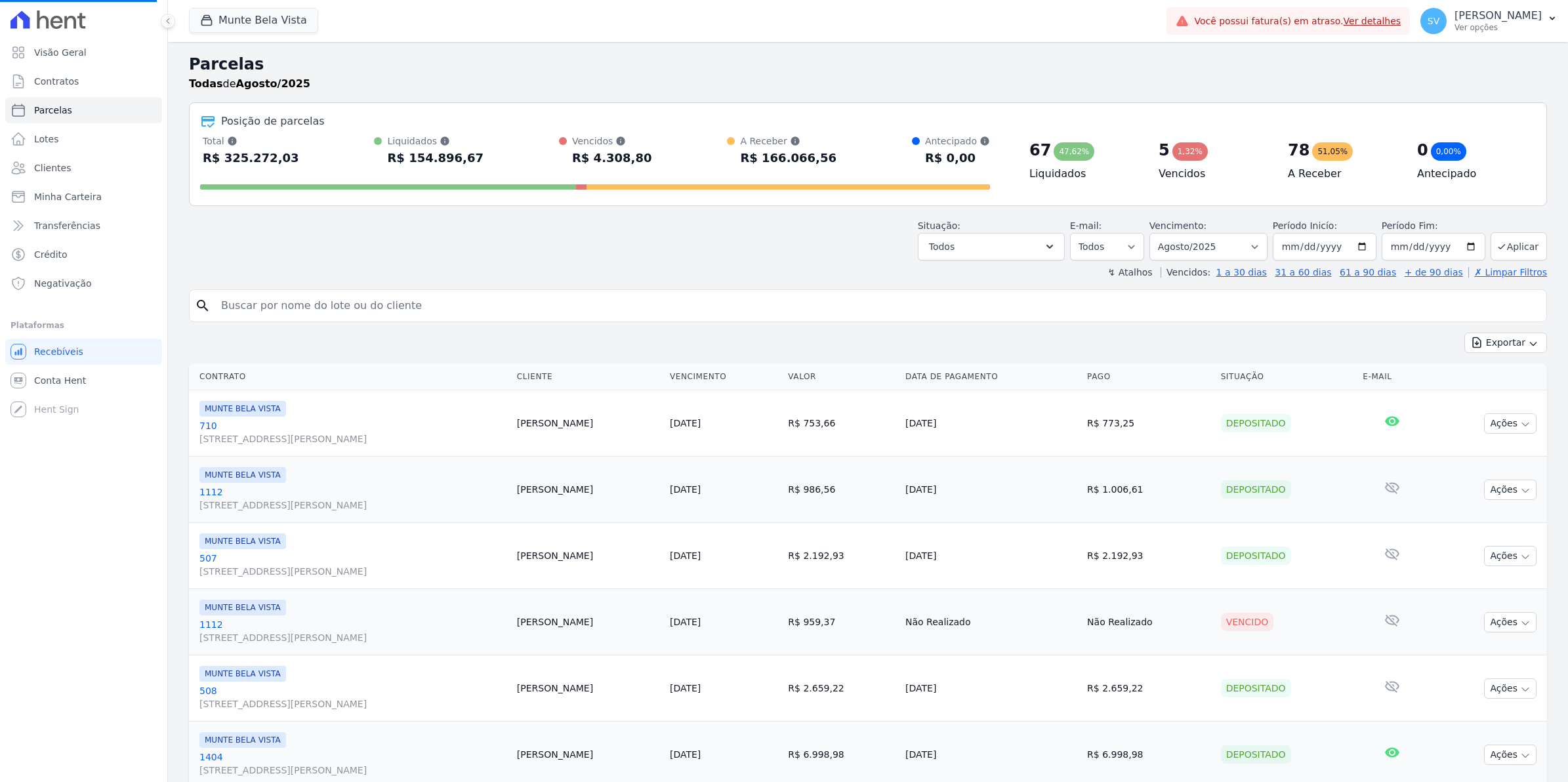
click at [251, 299] on input "search" at bounding box center [877, 306] width 1327 height 26
type input "a"
select select
click at [255, 317] on input "search" at bounding box center [877, 306] width 1327 height 26
type input "aline"
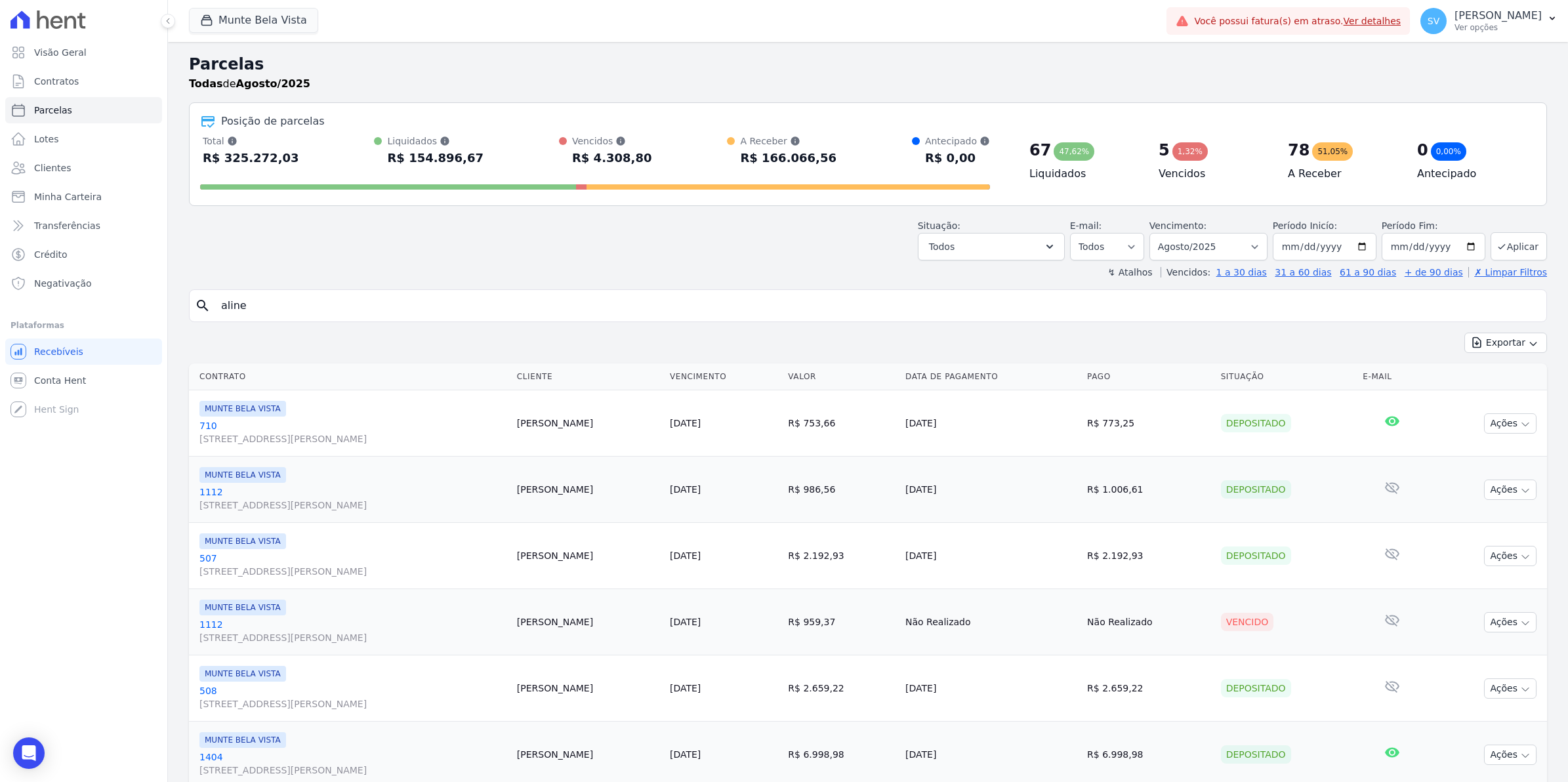
select select
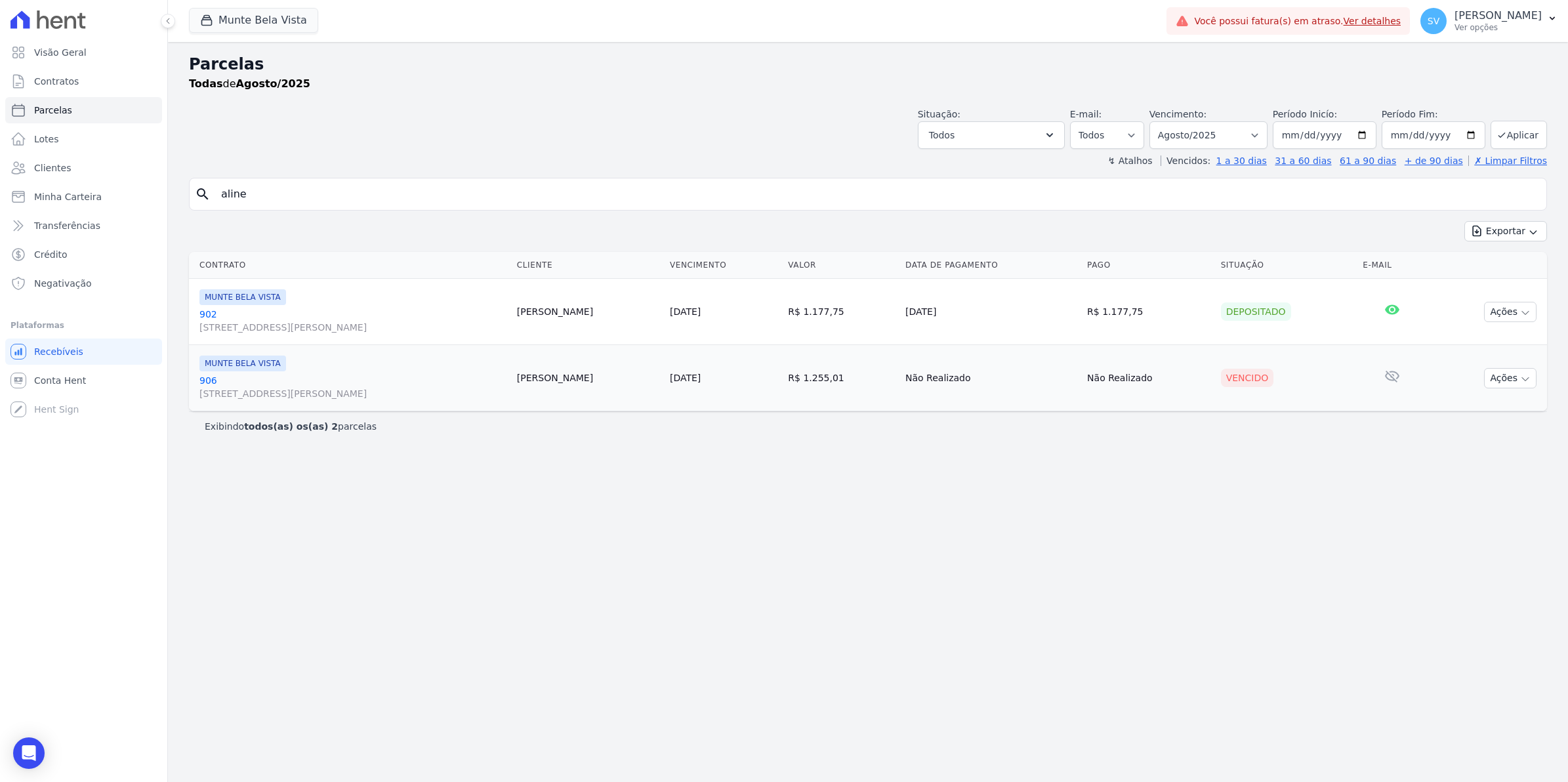
click at [209, 312] on link "902 Avenida Brigadeiro Faria Lima, 1306, 4 andar, Pinheiros" at bounding box center [352, 321] width 307 height 26
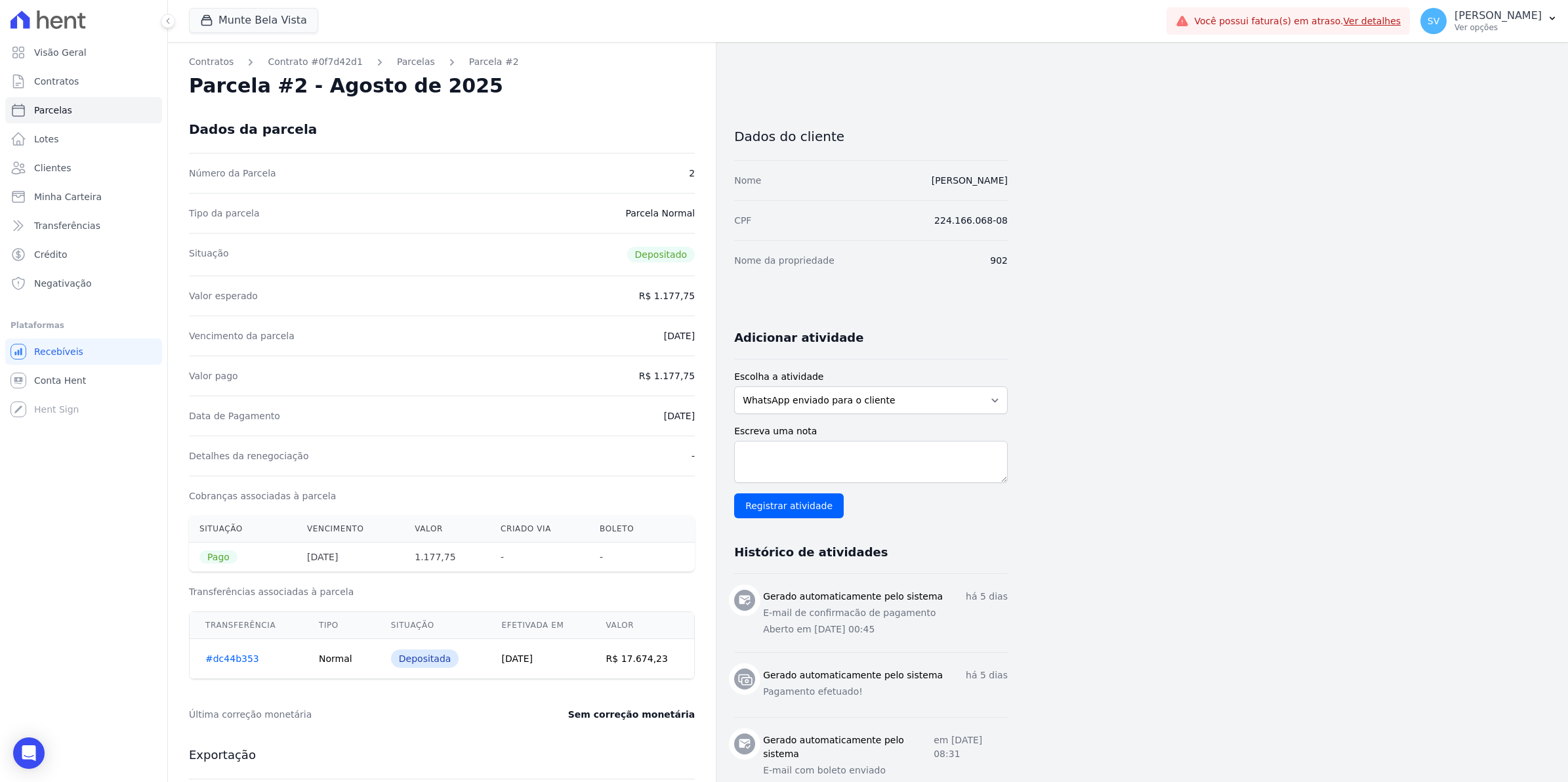
select select
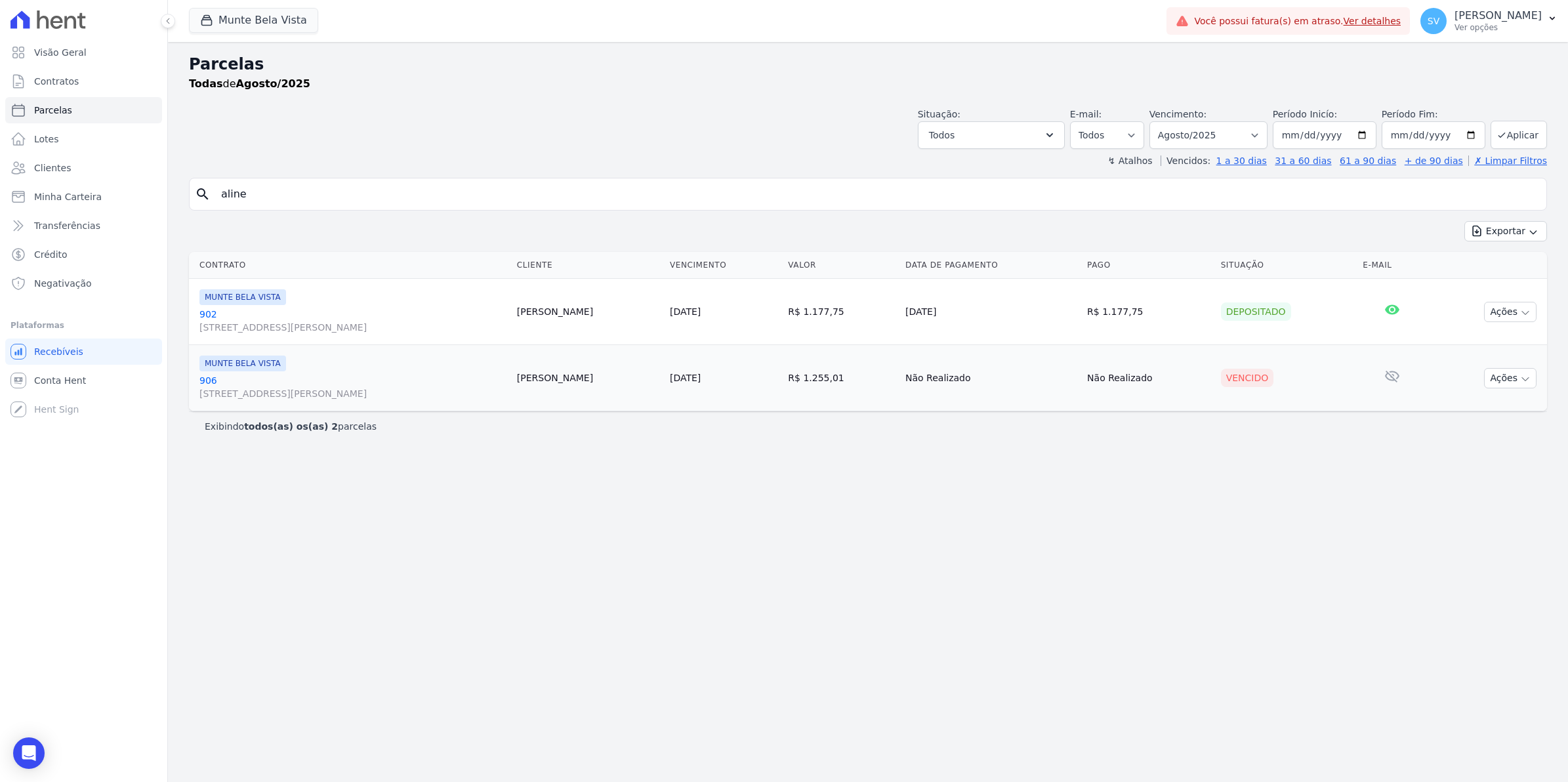
click at [208, 382] on link "906 Avenida Brigadeiro Faria Lima, 1306, 4 andar, Pinheiros" at bounding box center [352, 387] width 307 height 26
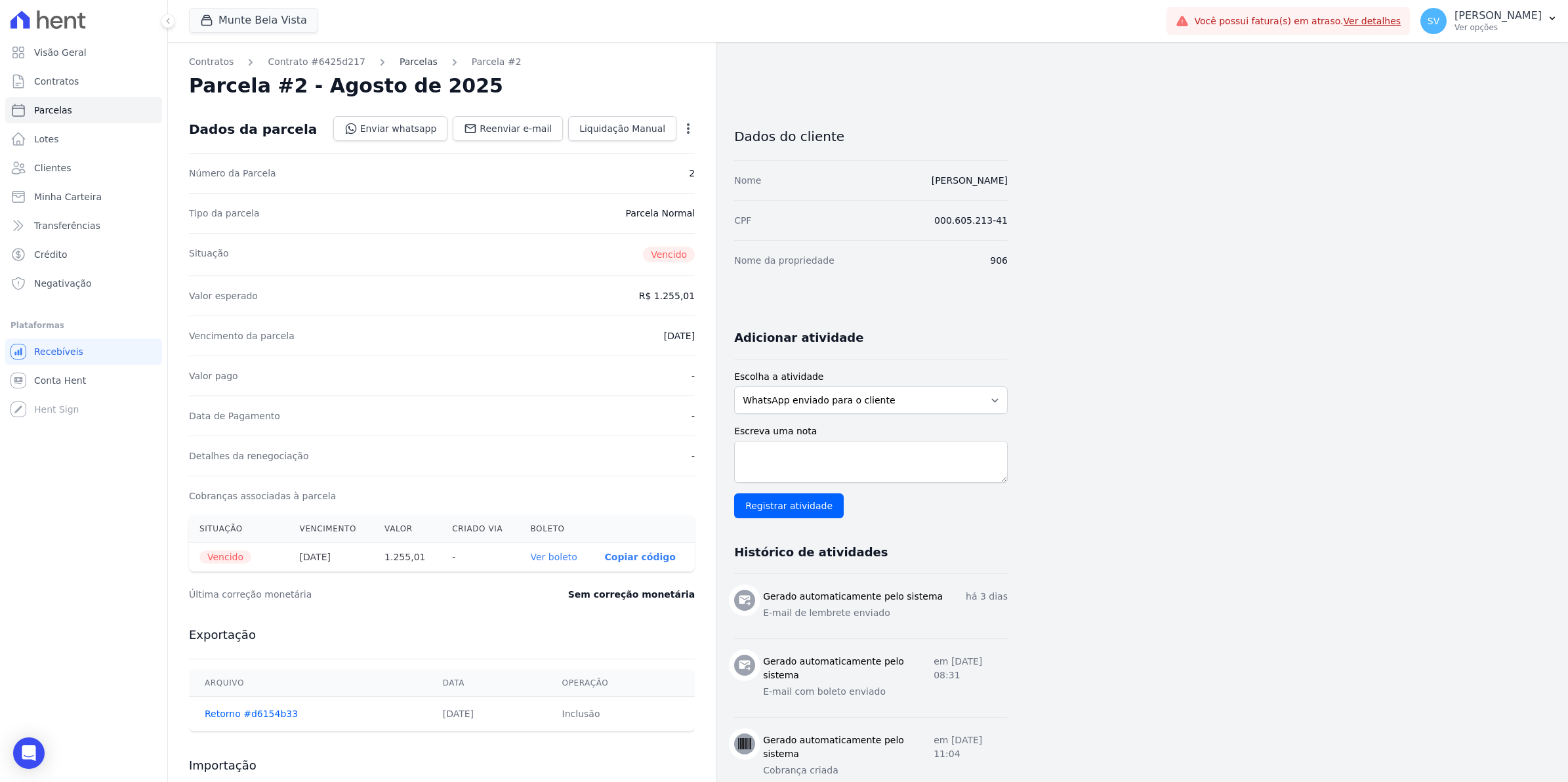
click at [408, 63] on link "Parcelas" at bounding box center [418, 61] width 38 height 14
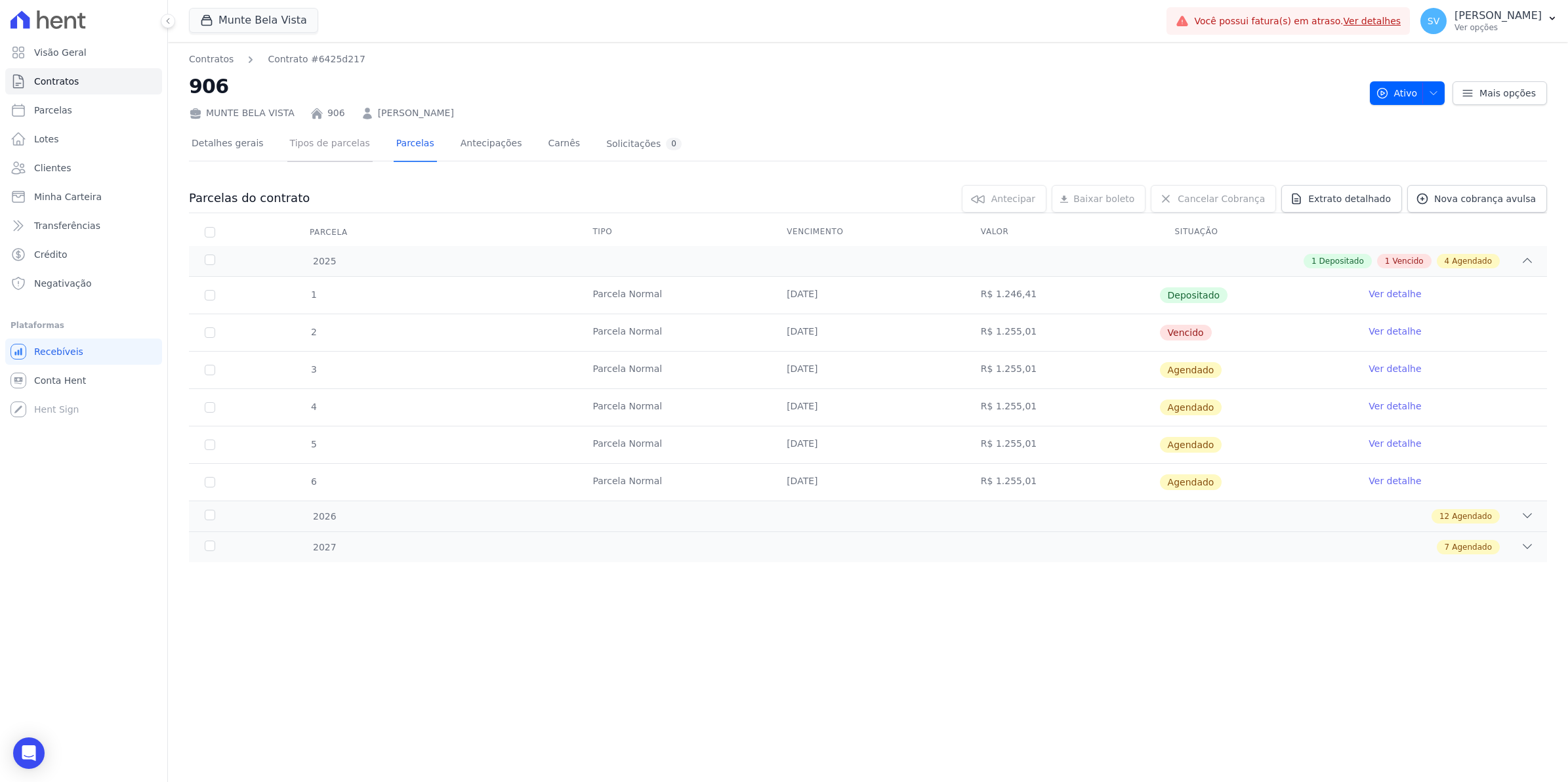
drag, startPoint x: 321, startPoint y: 143, endPoint x: 345, endPoint y: 152, distance: 25.6
click at [321, 143] on link "Tipos de parcelas" at bounding box center [329, 144] width 85 height 35
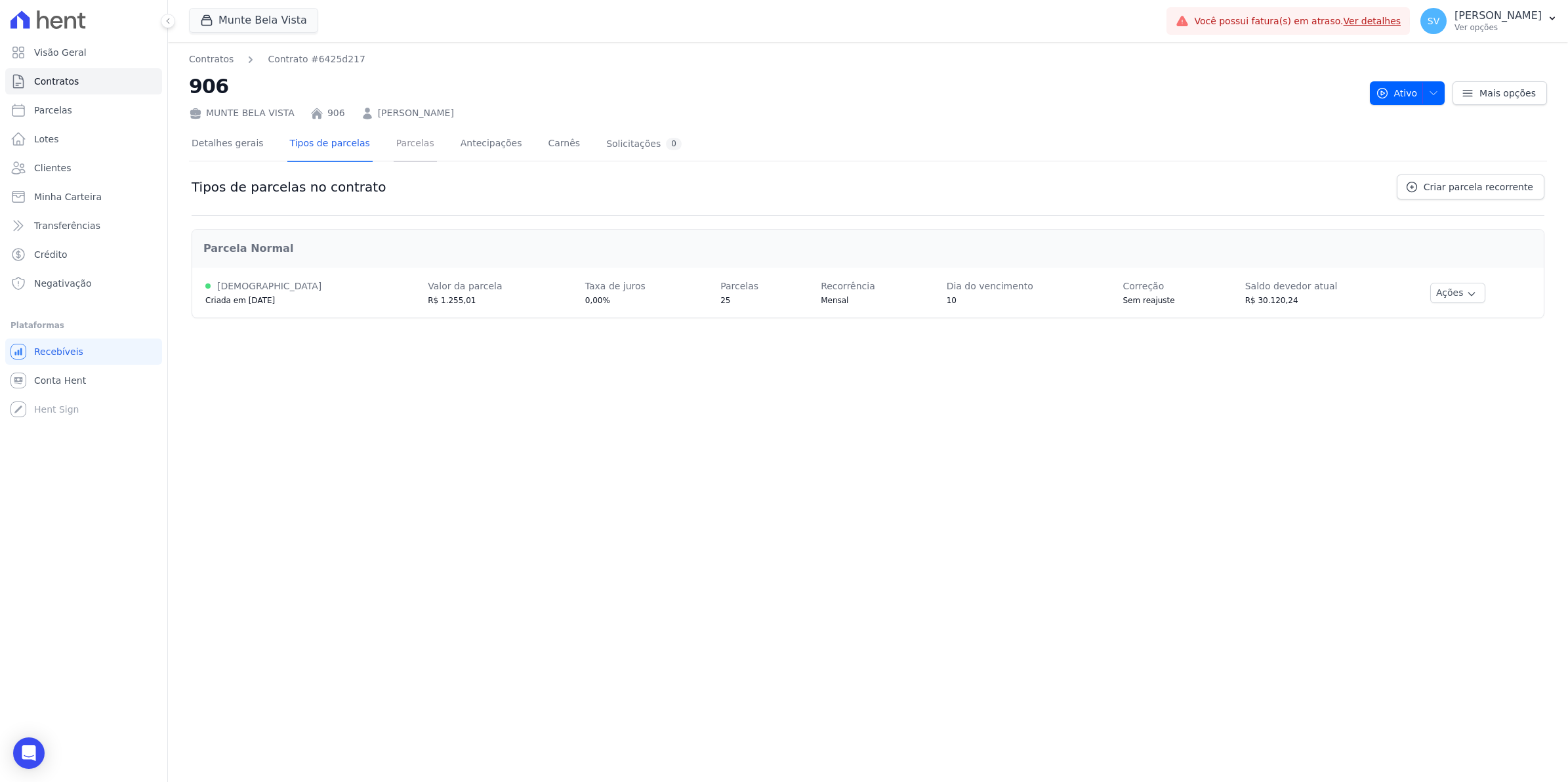
click at [400, 147] on link "Parcelas" at bounding box center [415, 144] width 43 height 35
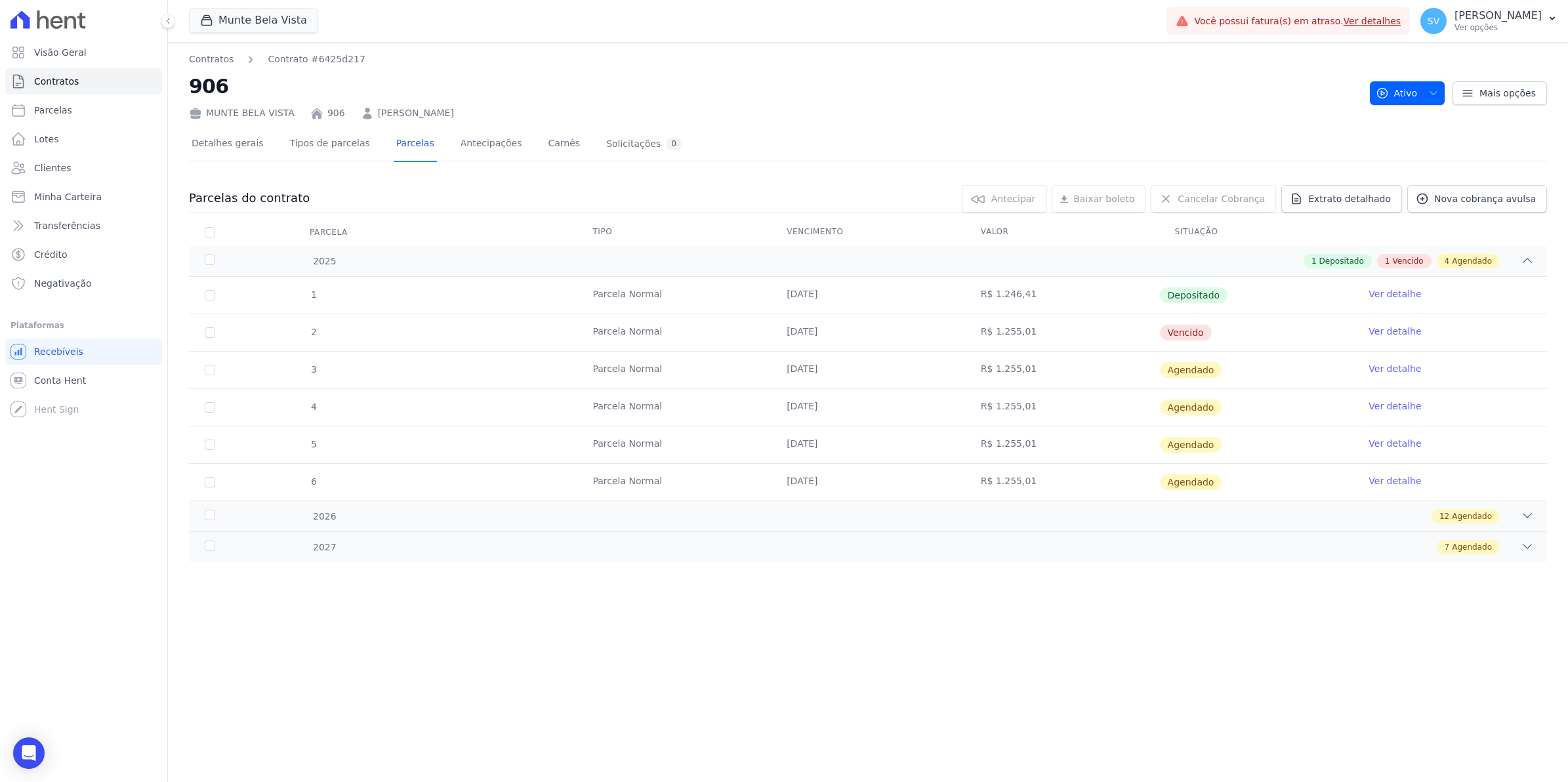
click at [1378, 334] on link "Ver detalhe" at bounding box center [1394, 332] width 53 height 13
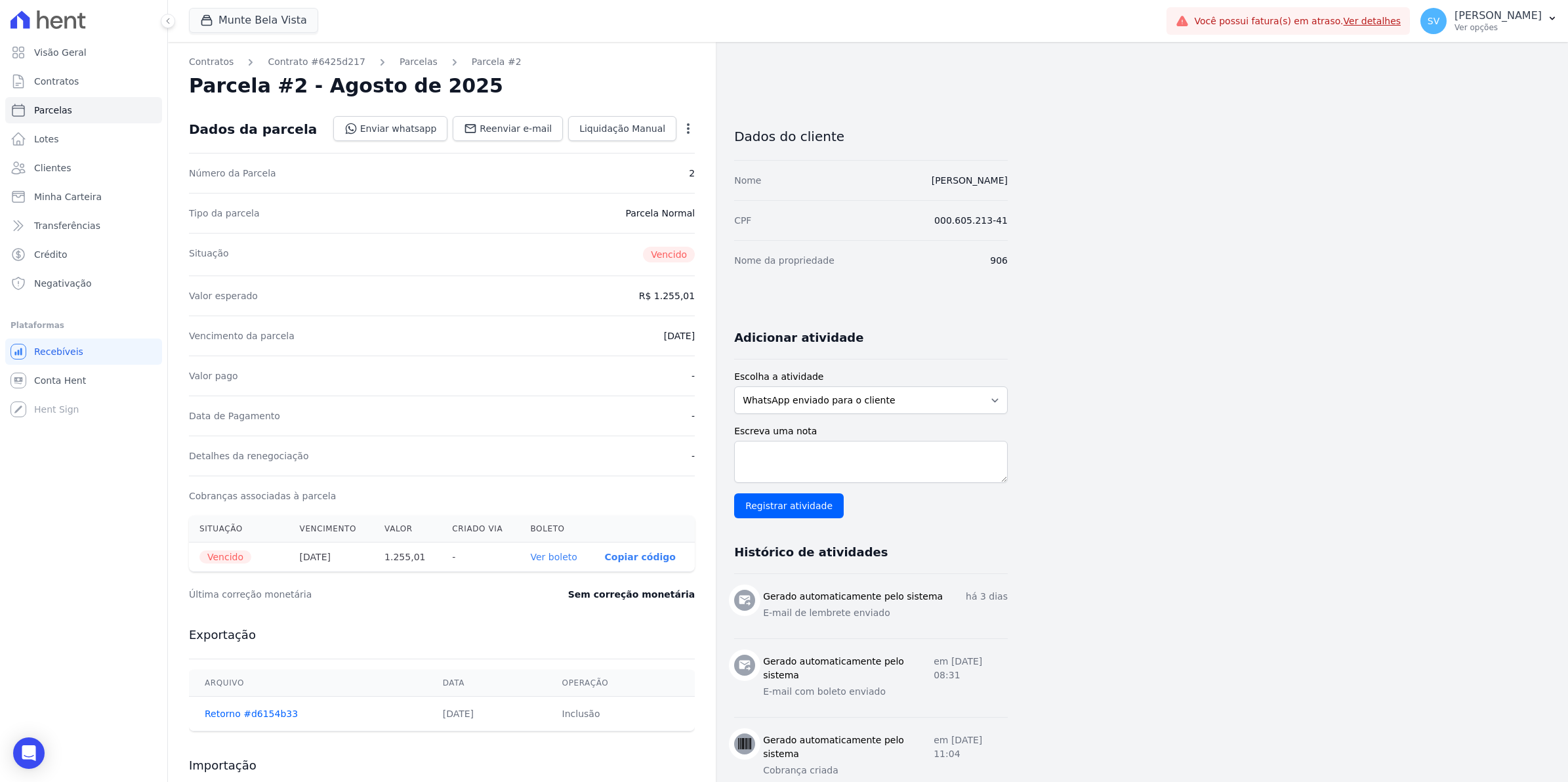
click at [690, 123] on icon "button" at bounding box center [688, 128] width 13 height 13
click at [629, 143] on link "Alterar" at bounding box center [632, 145] width 115 height 24
click at [612, 335] on input "2025-08-10" at bounding box center [643, 334] width 104 height 27
type input "2025-08-12"
click at [663, 128] on span "Salvar" at bounding box center [668, 128] width 29 height 13
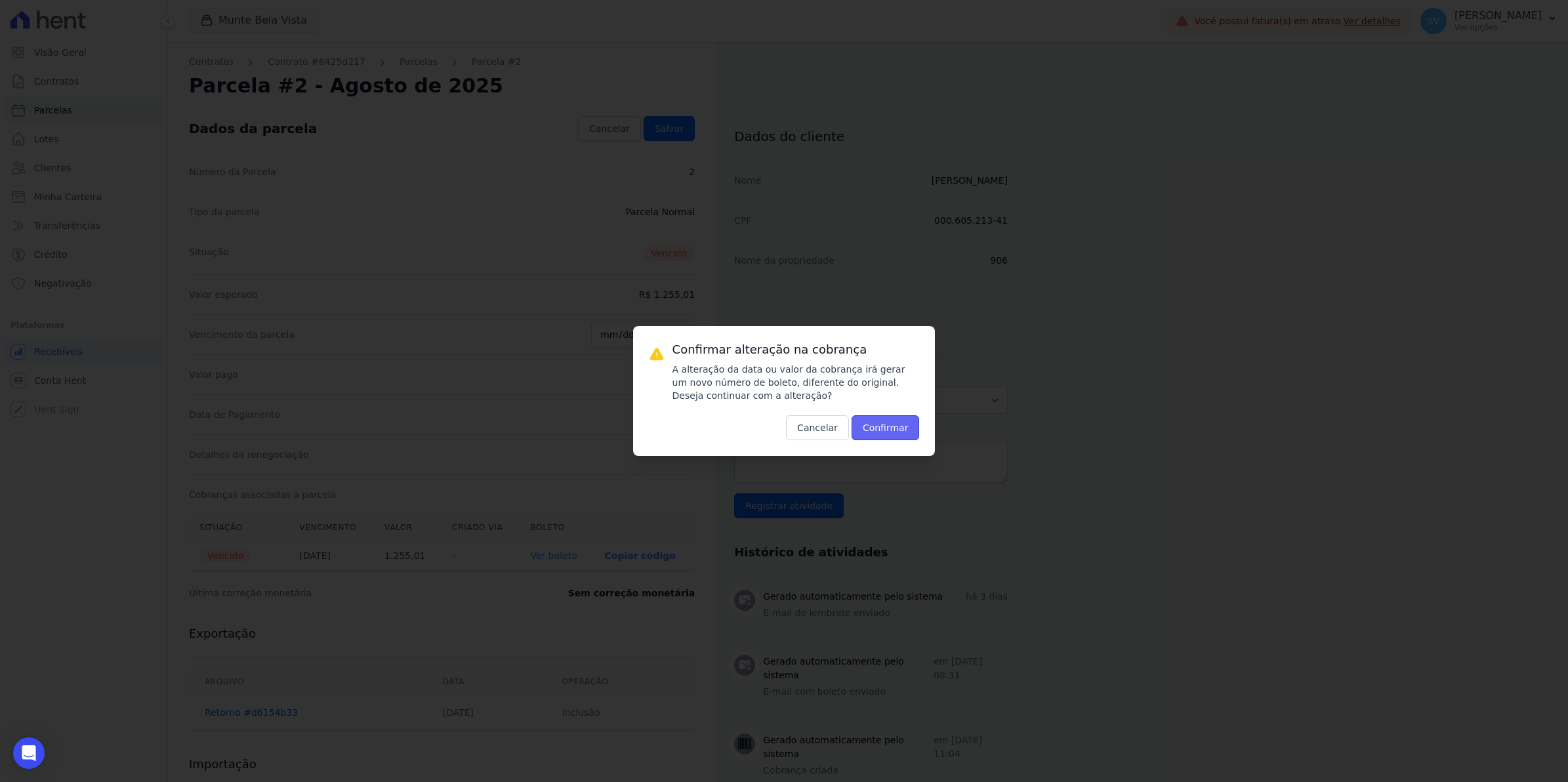
click at [900, 429] on button "Confirmar" at bounding box center [885, 428] width 68 height 25
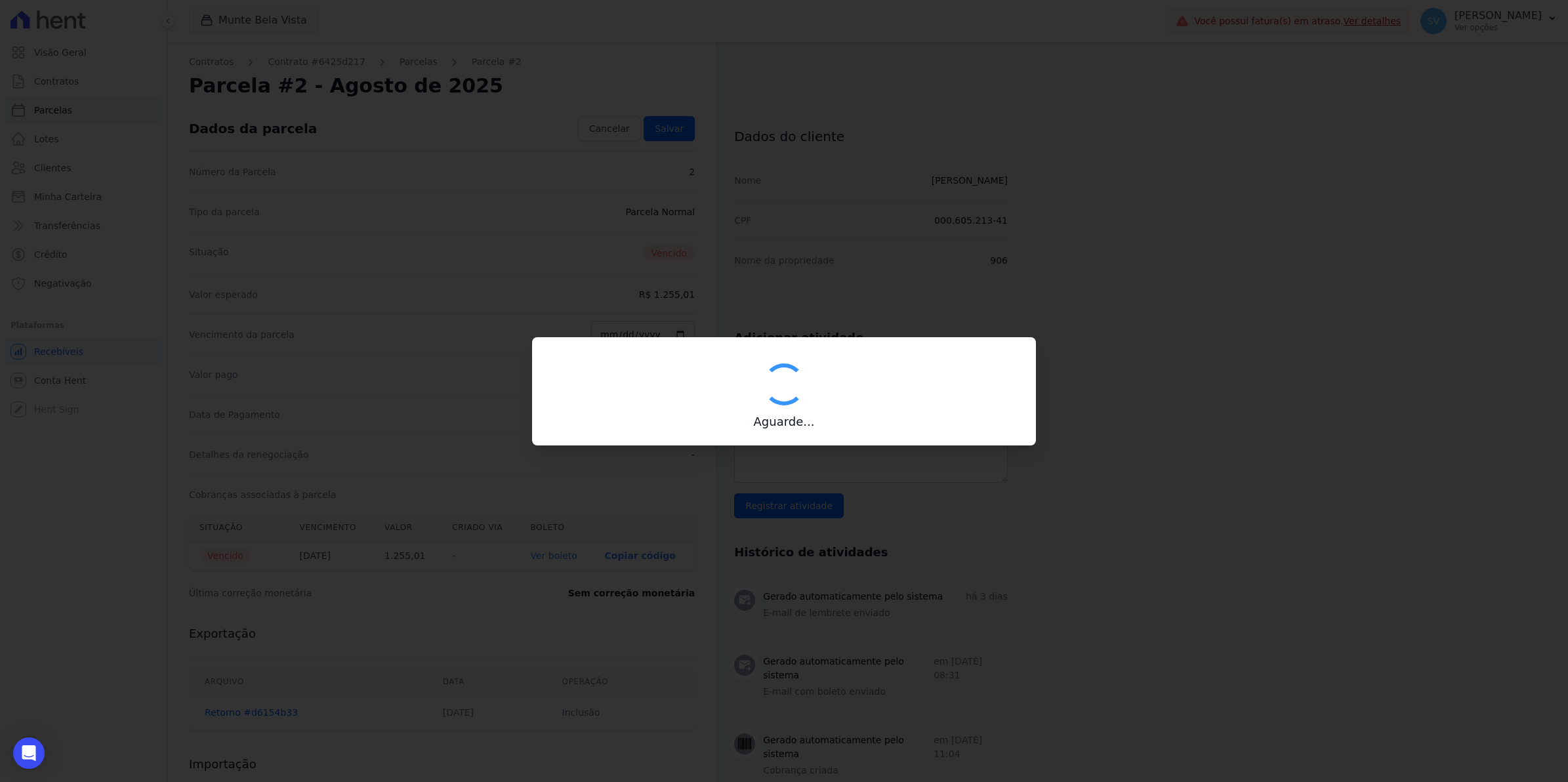
type input "00190000090335103300000635805179311690000125501"
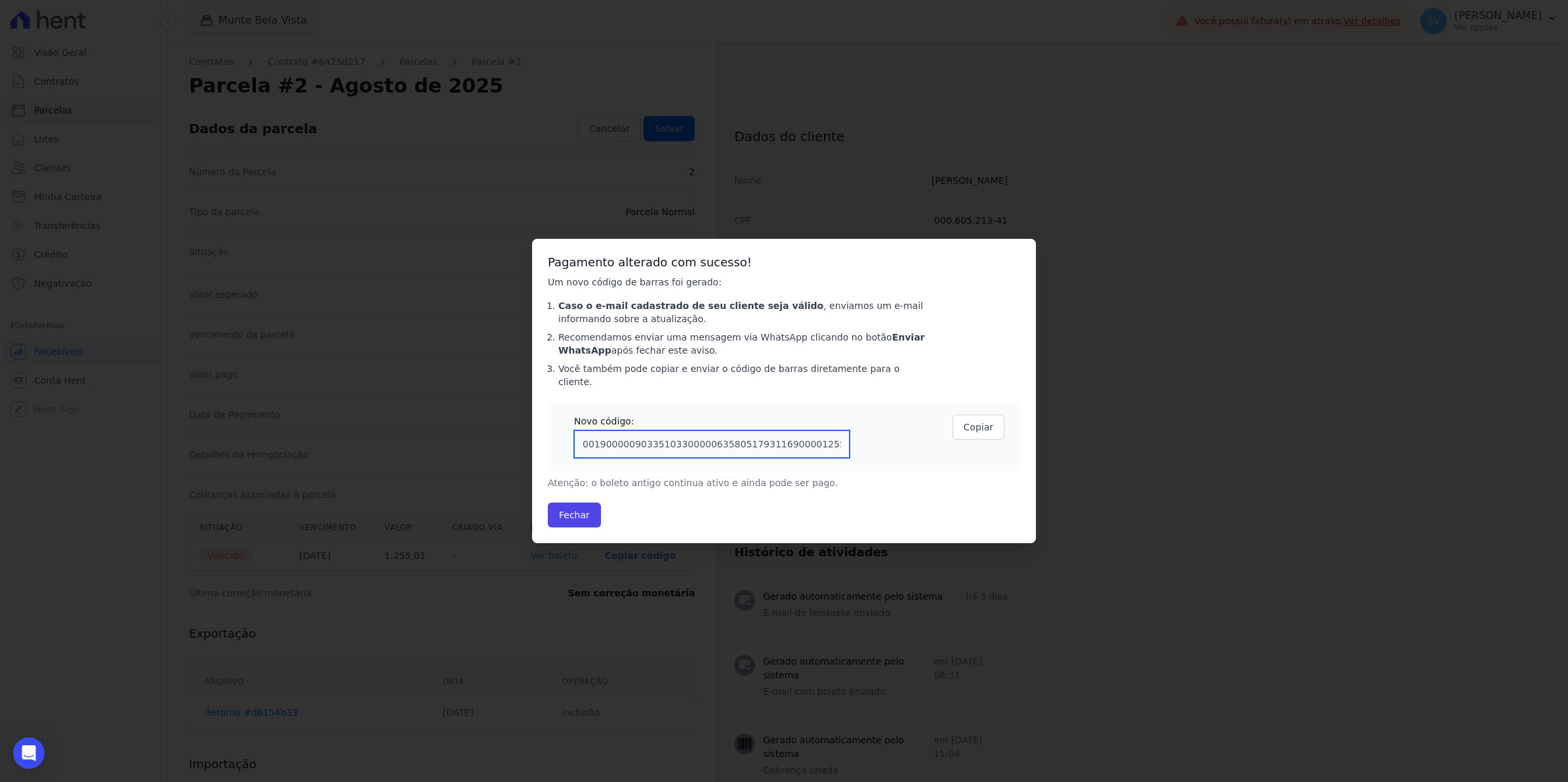
drag, startPoint x: 577, startPoint y: 442, endPoint x: 835, endPoint y: 464, distance: 258.9
click at [835, 464] on div "Novo código: 00190000090335103300000635805179311690000125501 Copiar" at bounding box center [784, 436] width 472 height 70
click at [581, 511] on button "Fechar" at bounding box center [574, 515] width 53 height 25
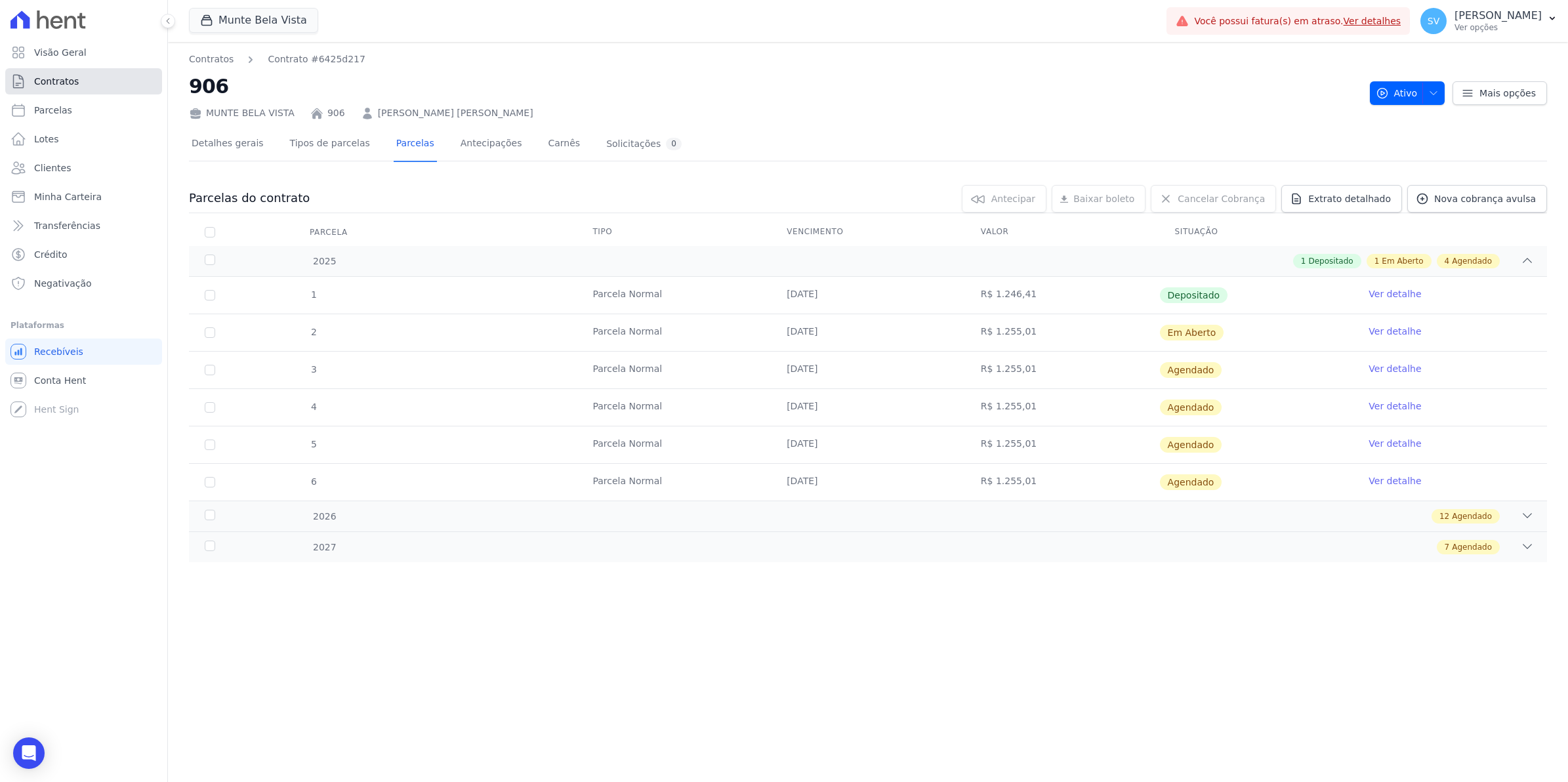
click at [70, 87] on span "Contratos" at bounding box center [56, 81] width 44 height 13
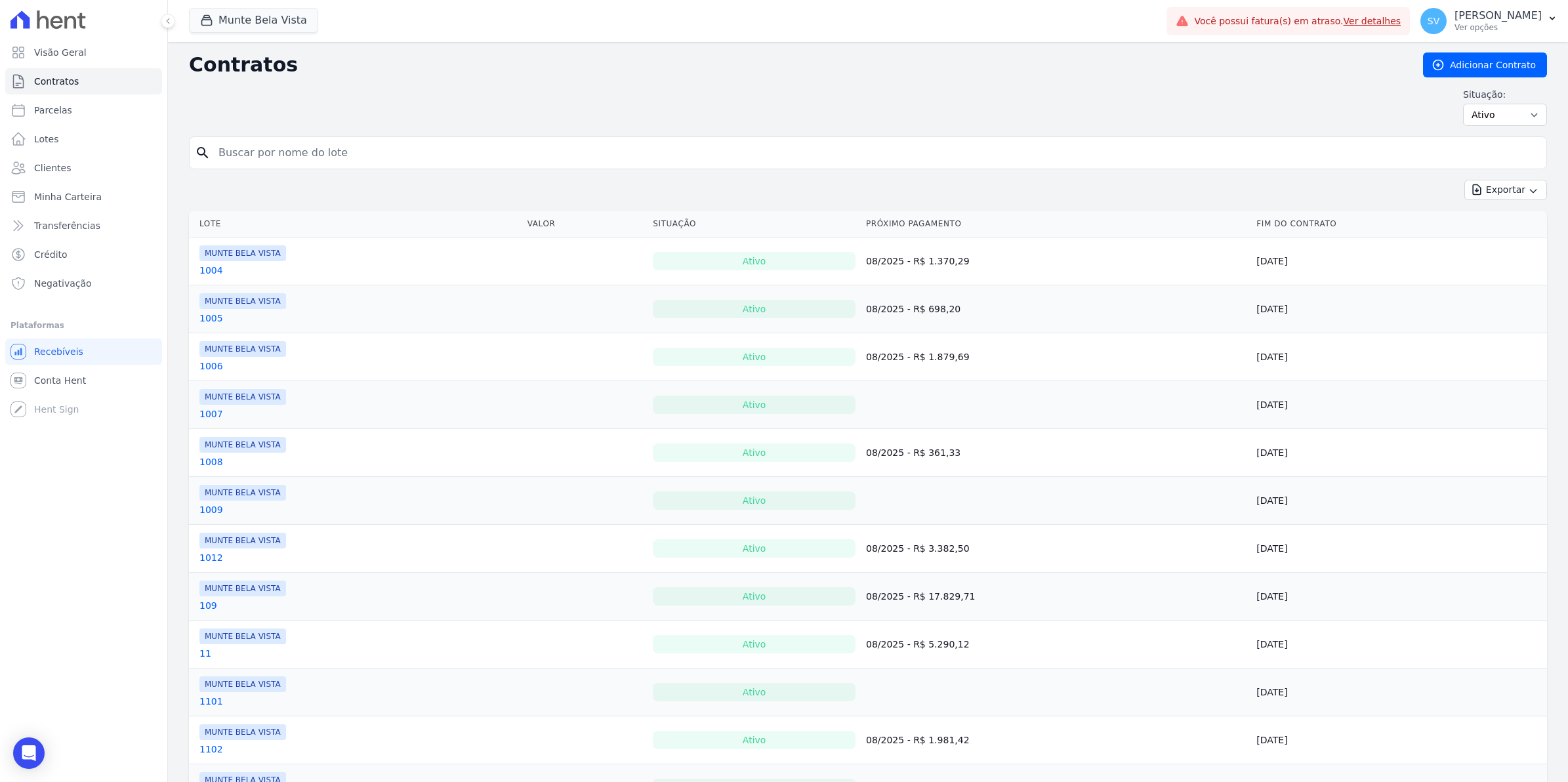
click at [253, 160] on input "search" at bounding box center [875, 153] width 1330 height 26
type input "thom"
click at [1464, 179] on button "Exportar" at bounding box center [1506, 190] width 83 height 21
click at [265, 158] on input "thom" at bounding box center [875, 153] width 1330 height 26
type input "thomaz"
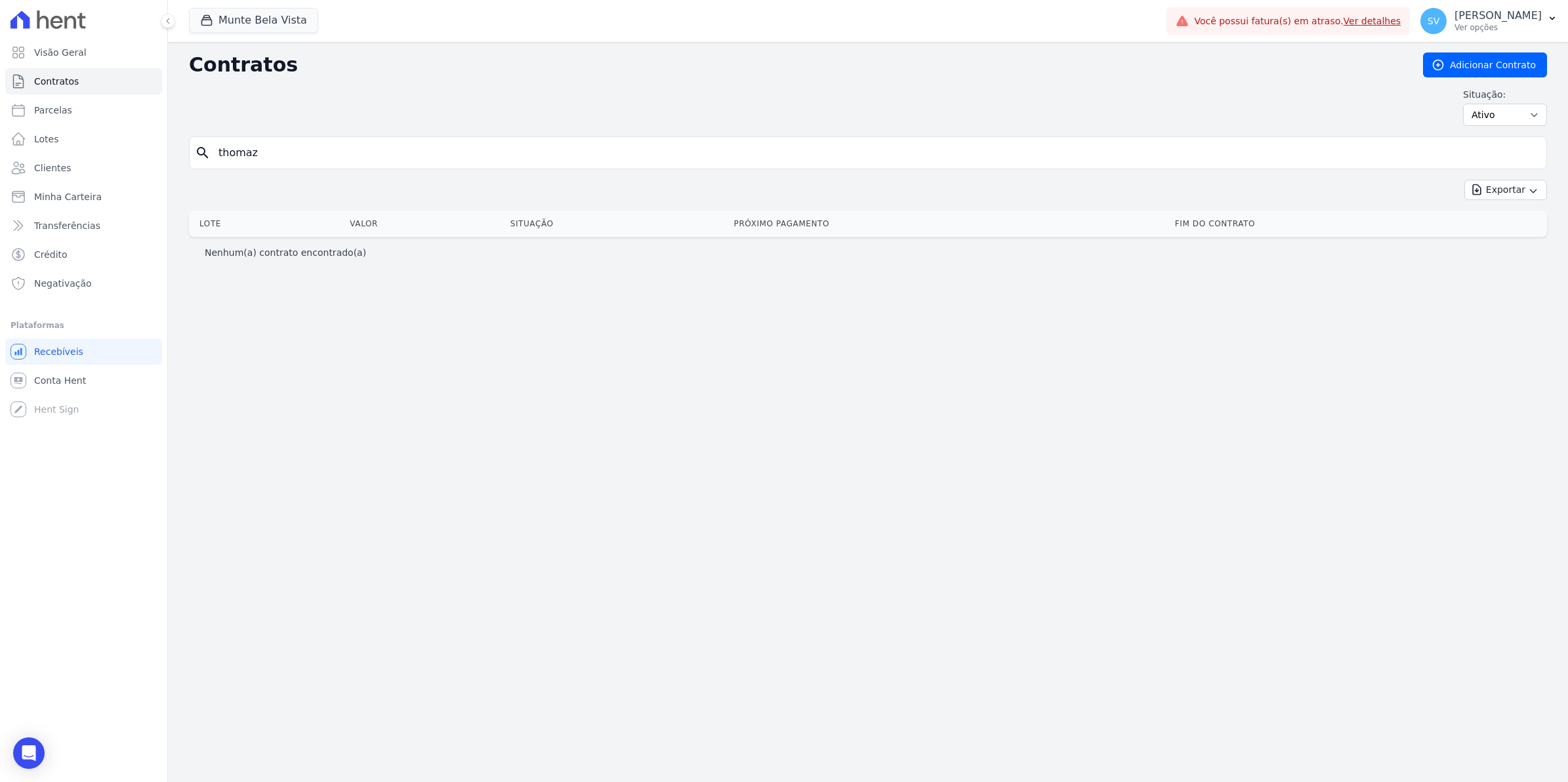
click at [265, 155] on input "thomaz" at bounding box center [875, 153] width 1330 height 26
type input "thomas"
click at [56, 104] on span "Parcelas" at bounding box center [53, 110] width 38 height 13
click at [289, 164] on input "thomas" at bounding box center [875, 153] width 1330 height 26
select select
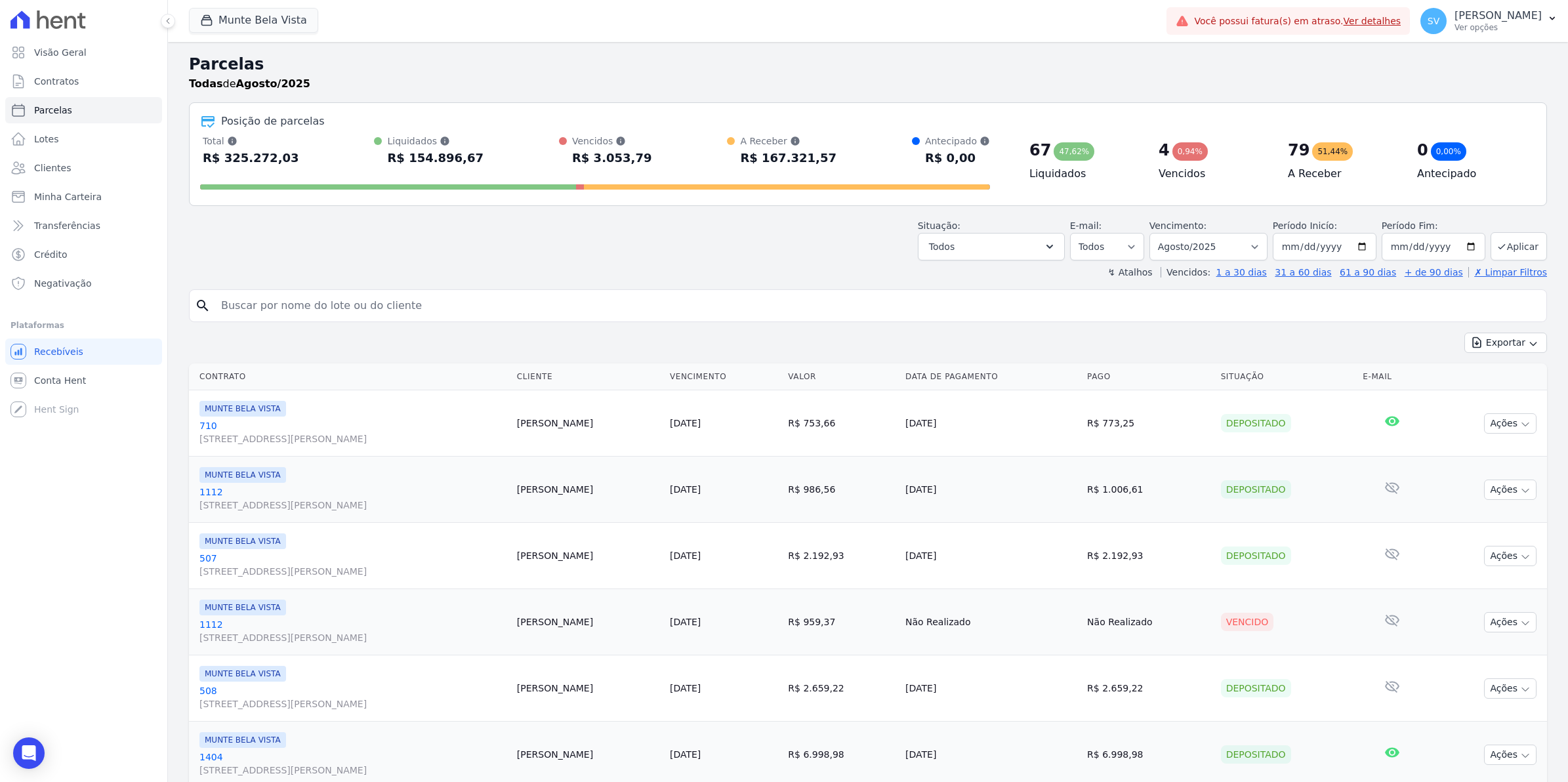
click at [300, 316] on input "search" at bounding box center [877, 306] width 1327 height 26
type input "THOMAS"
select select
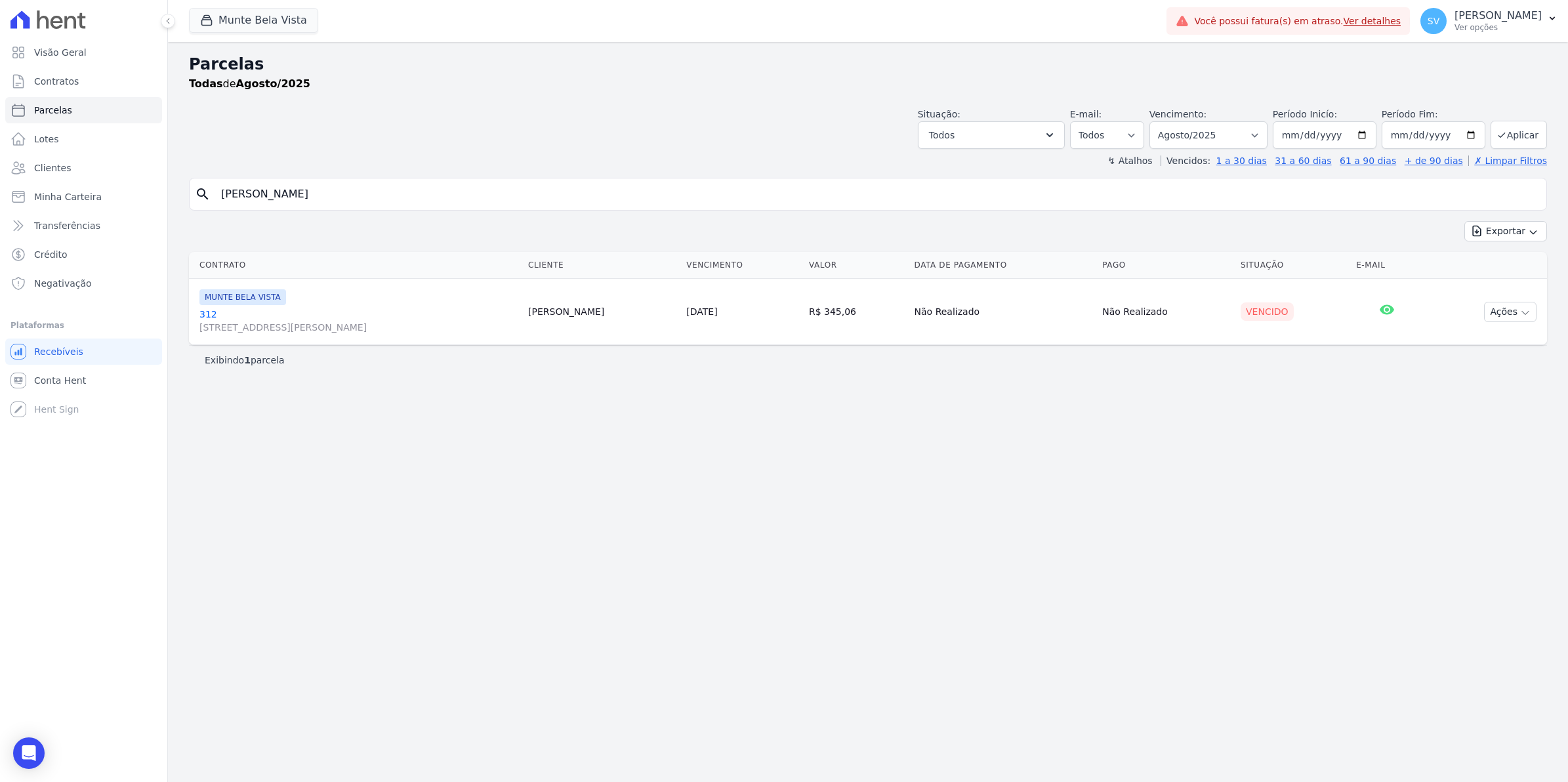
click at [201, 311] on link "312 Avenida Brigadeiro Faria Lima, 1306, 4 andar, Pinheiros" at bounding box center [358, 321] width 318 height 26
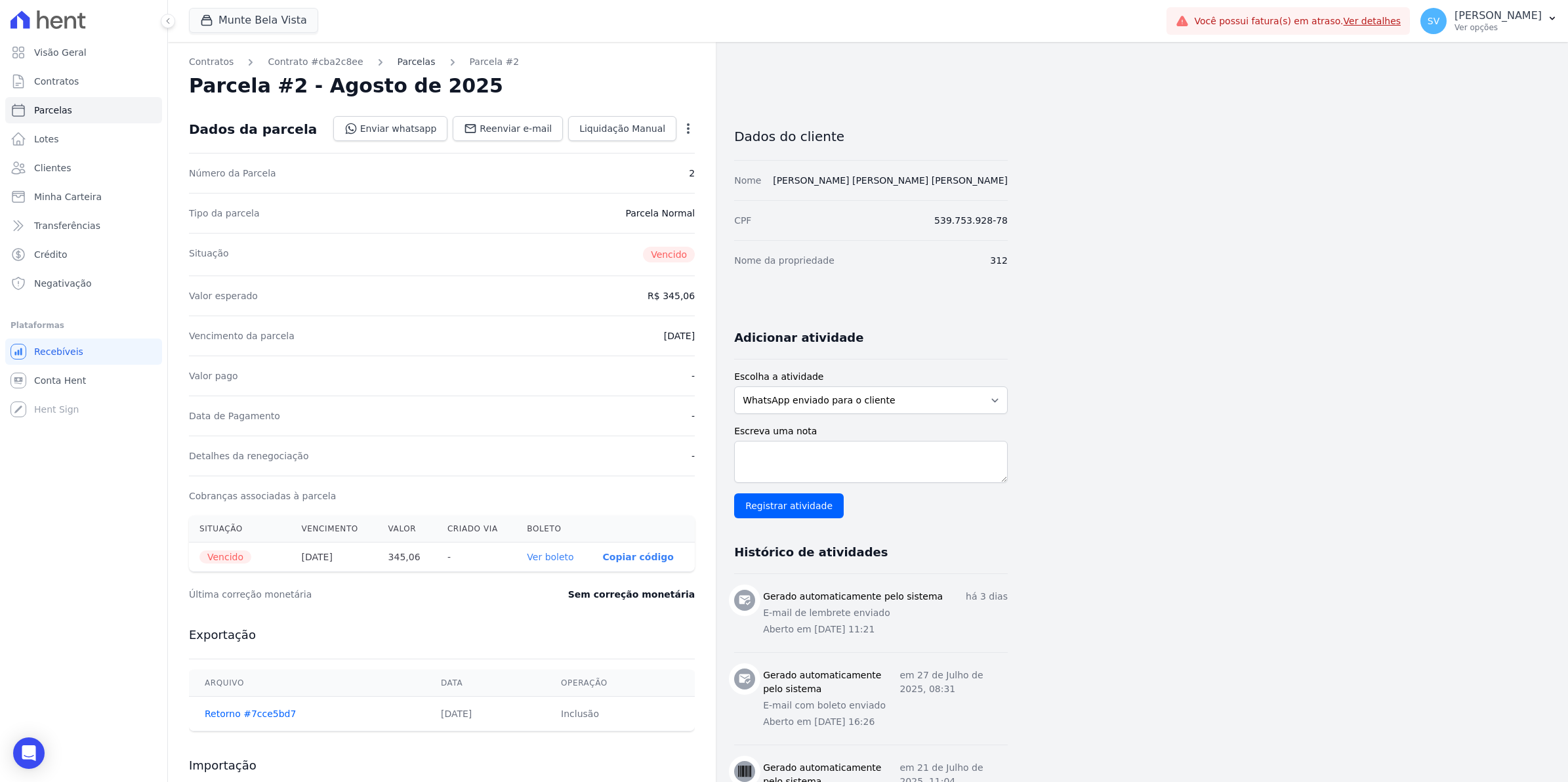
click at [397, 63] on link "Parcelas" at bounding box center [416, 61] width 38 height 14
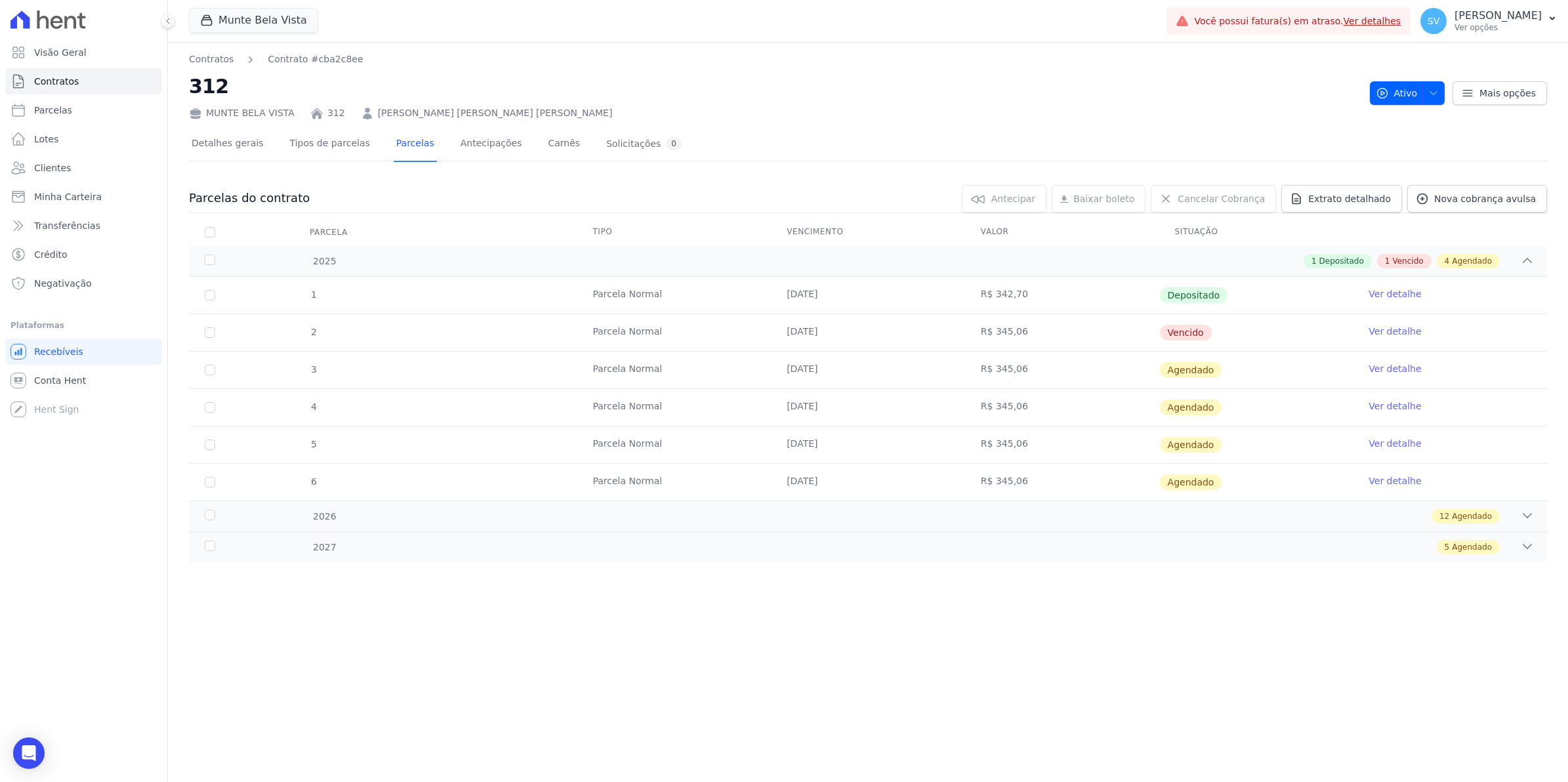
click at [1404, 328] on link "Ver detalhe" at bounding box center [1394, 332] width 53 height 13
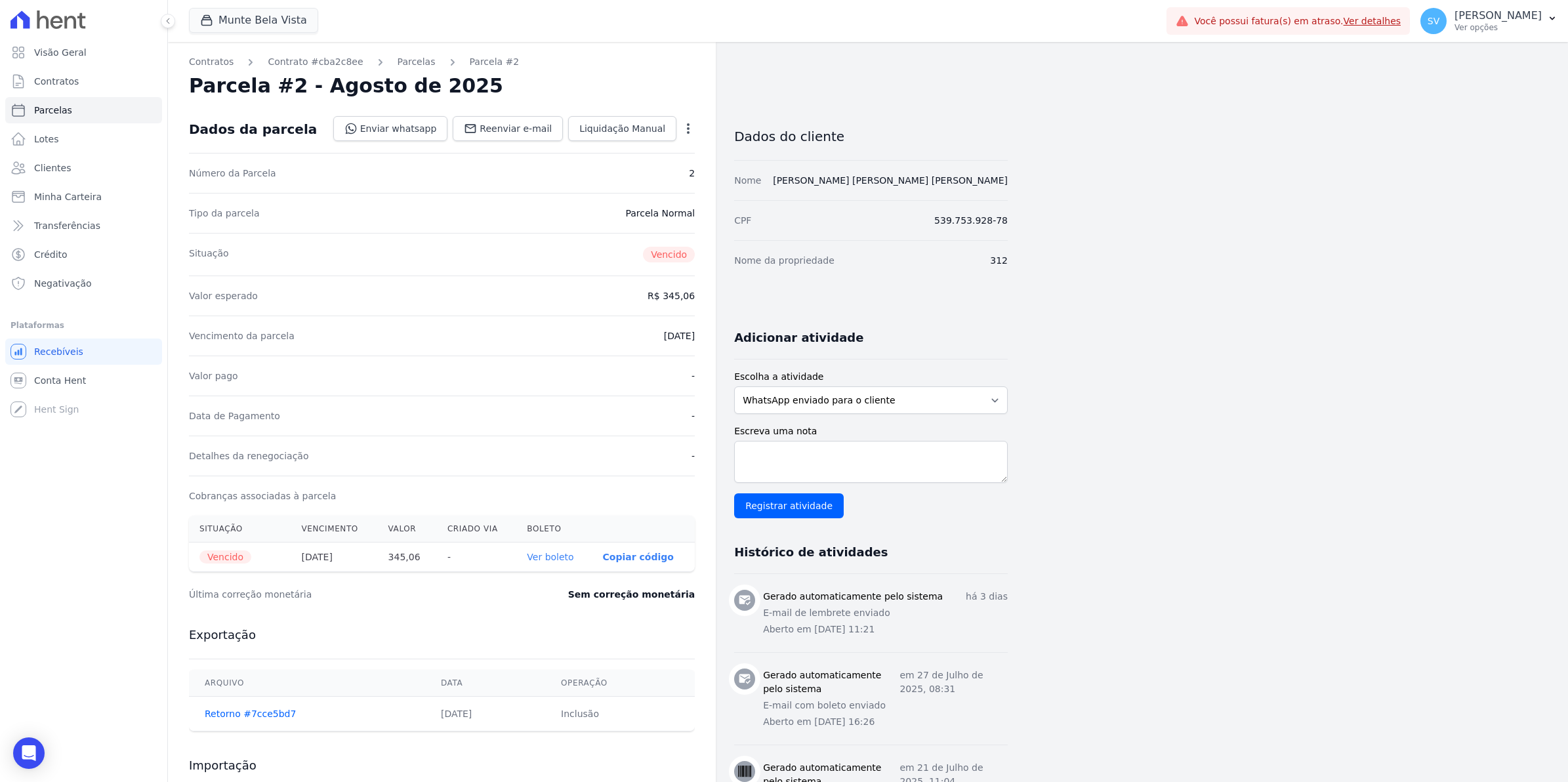
select select
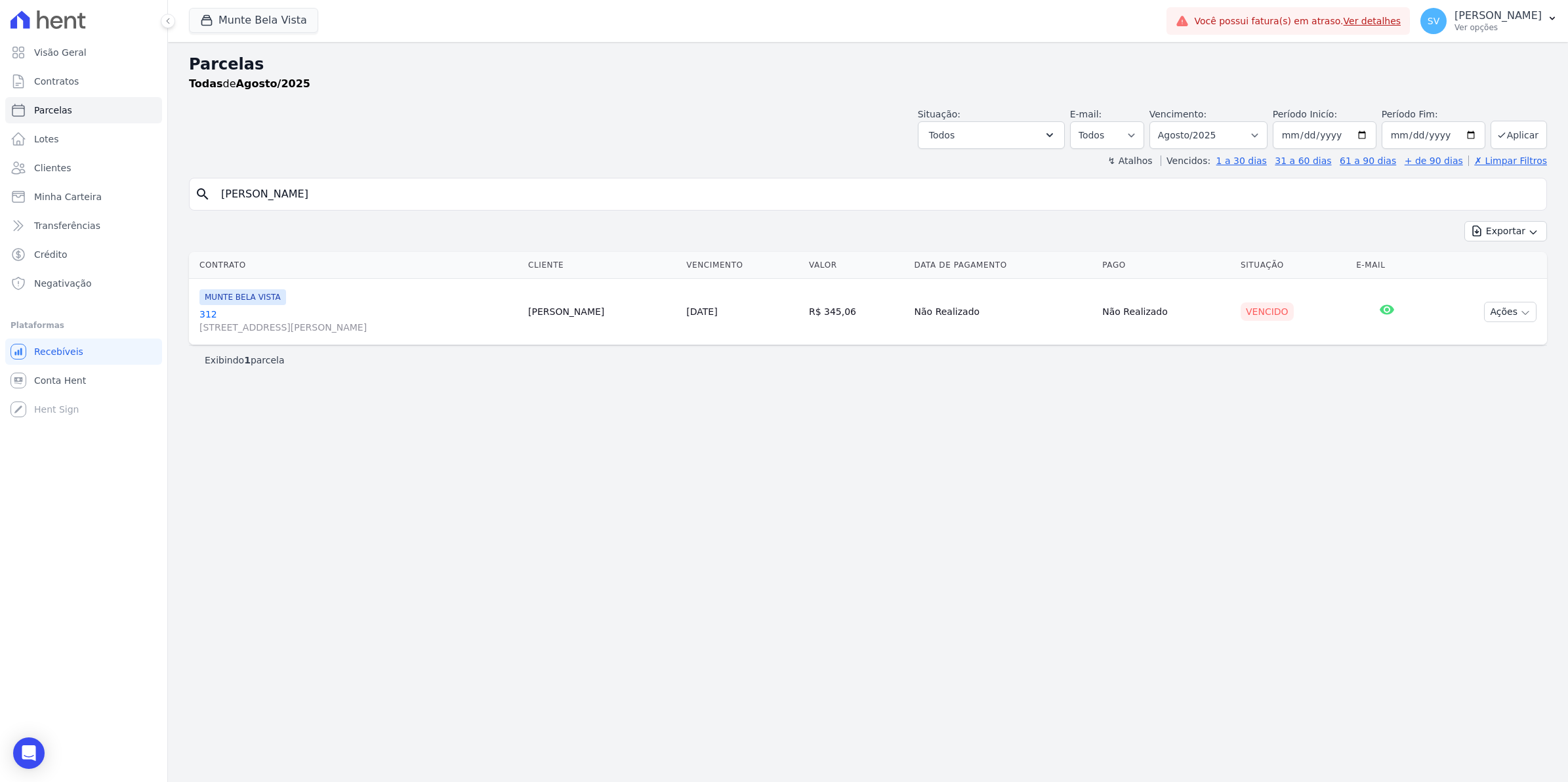
click at [204, 310] on link "312 Avenida Brigadeiro Faria Lima, 1306, 4 andar, Pinheiros" at bounding box center [358, 321] width 318 height 26
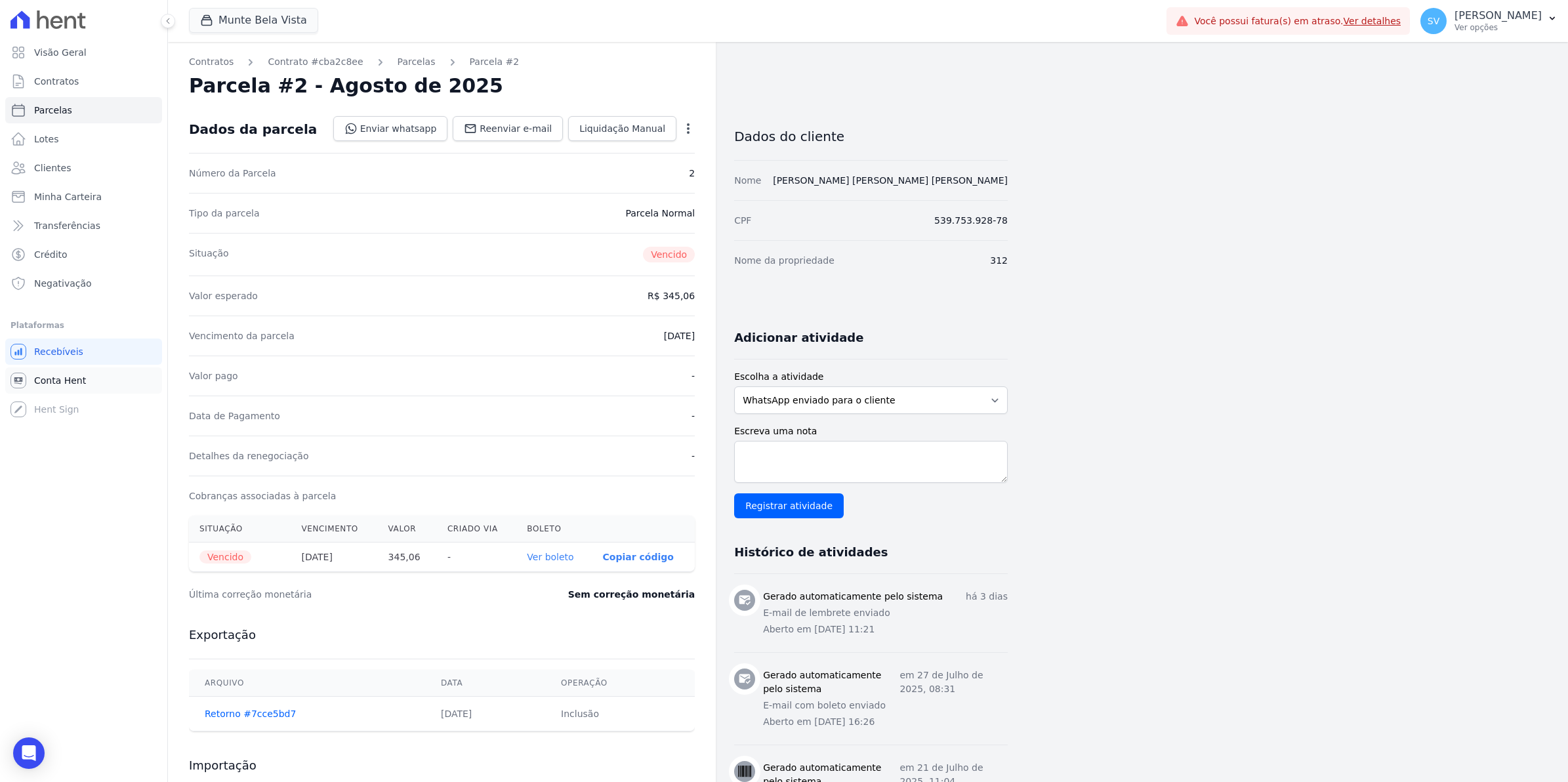
click at [62, 381] on span "Conta Hent" at bounding box center [59, 381] width 52 height 13
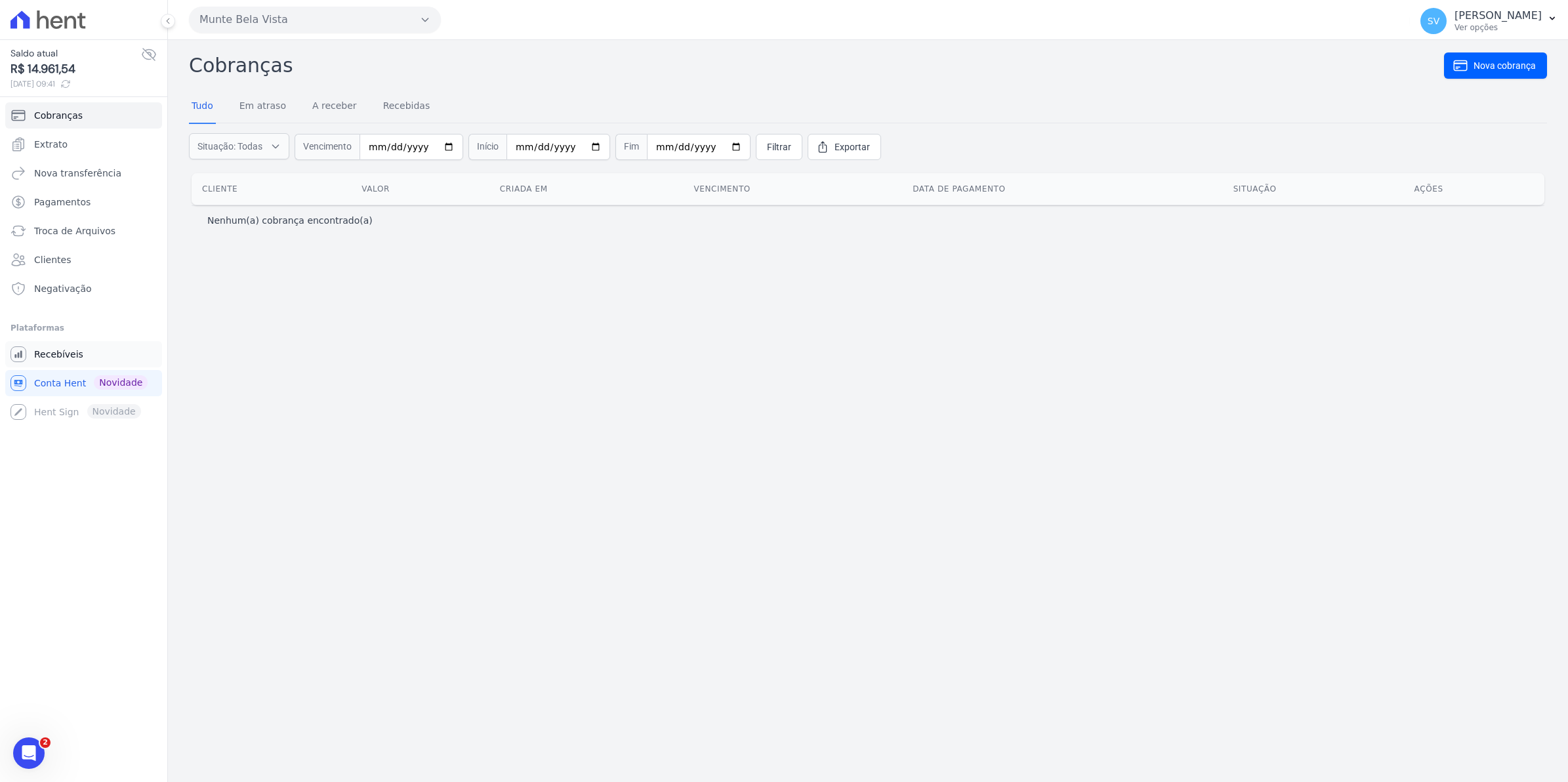
click at [62, 355] on span "Recebíveis" at bounding box center [59, 354] width 49 height 13
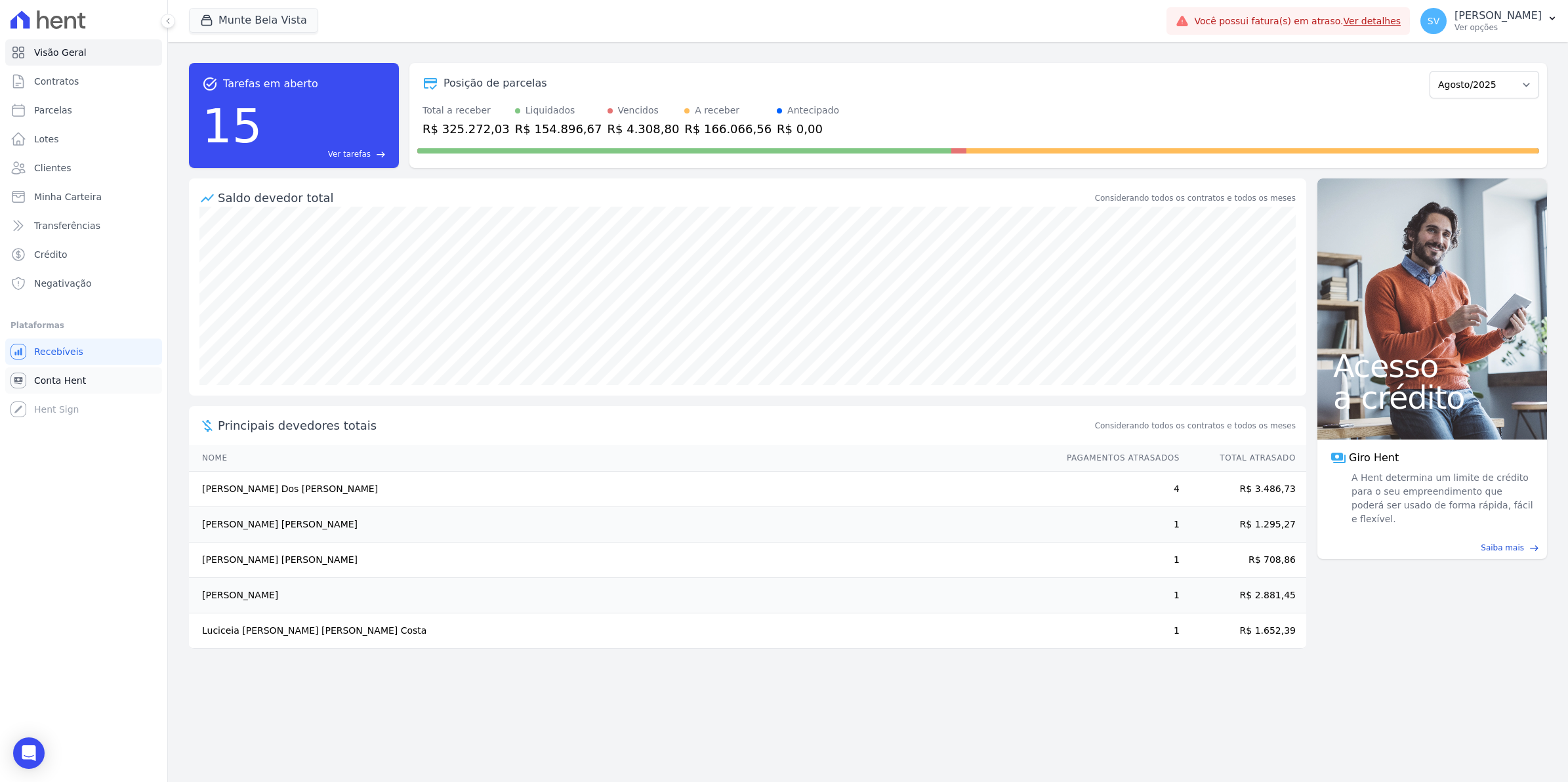
click at [50, 379] on span "Conta Hent" at bounding box center [59, 381] width 52 height 13
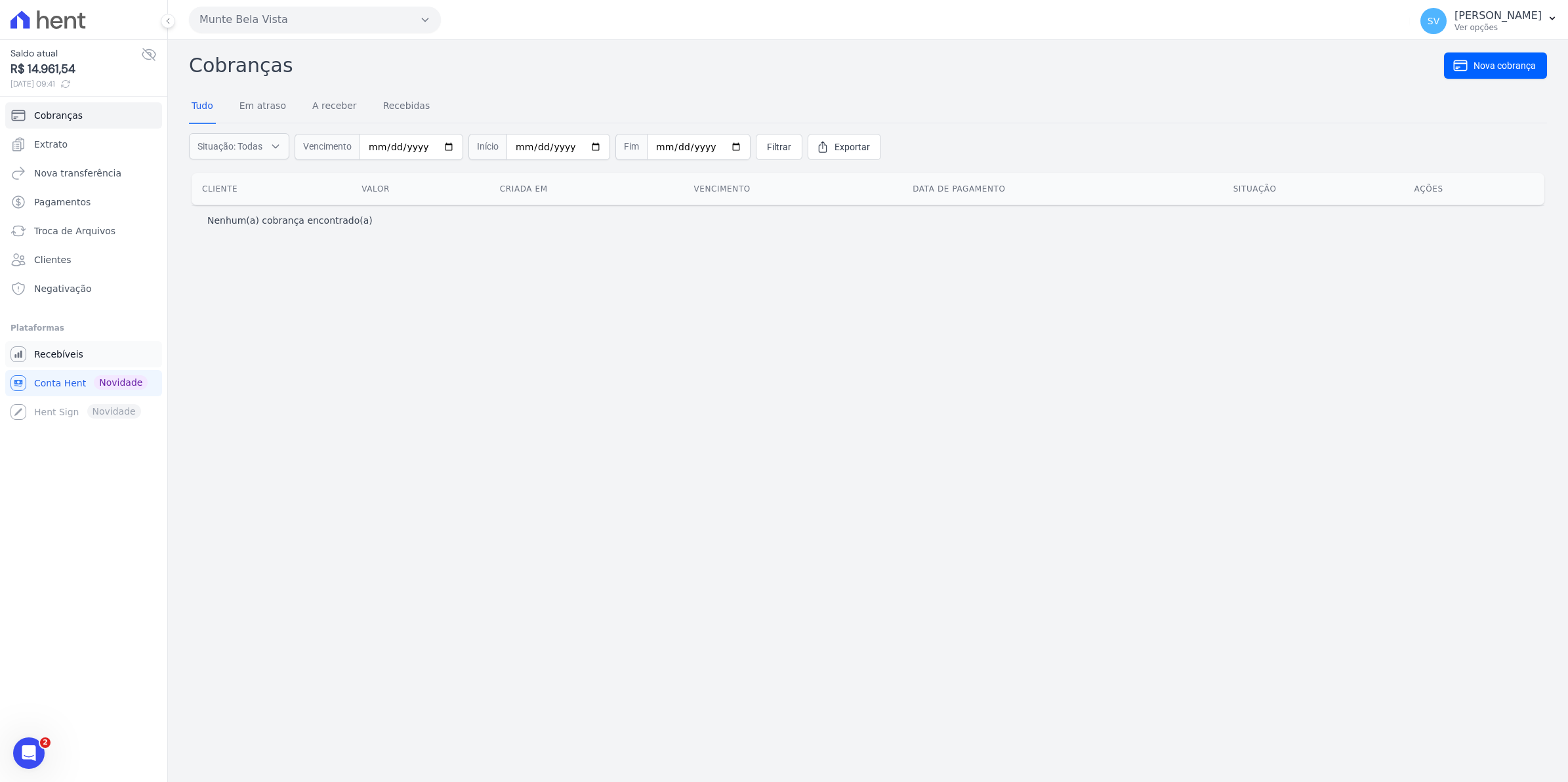
click at [48, 360] on span "Recebíveis" at bounding box center [59, 354] width 49 height 13
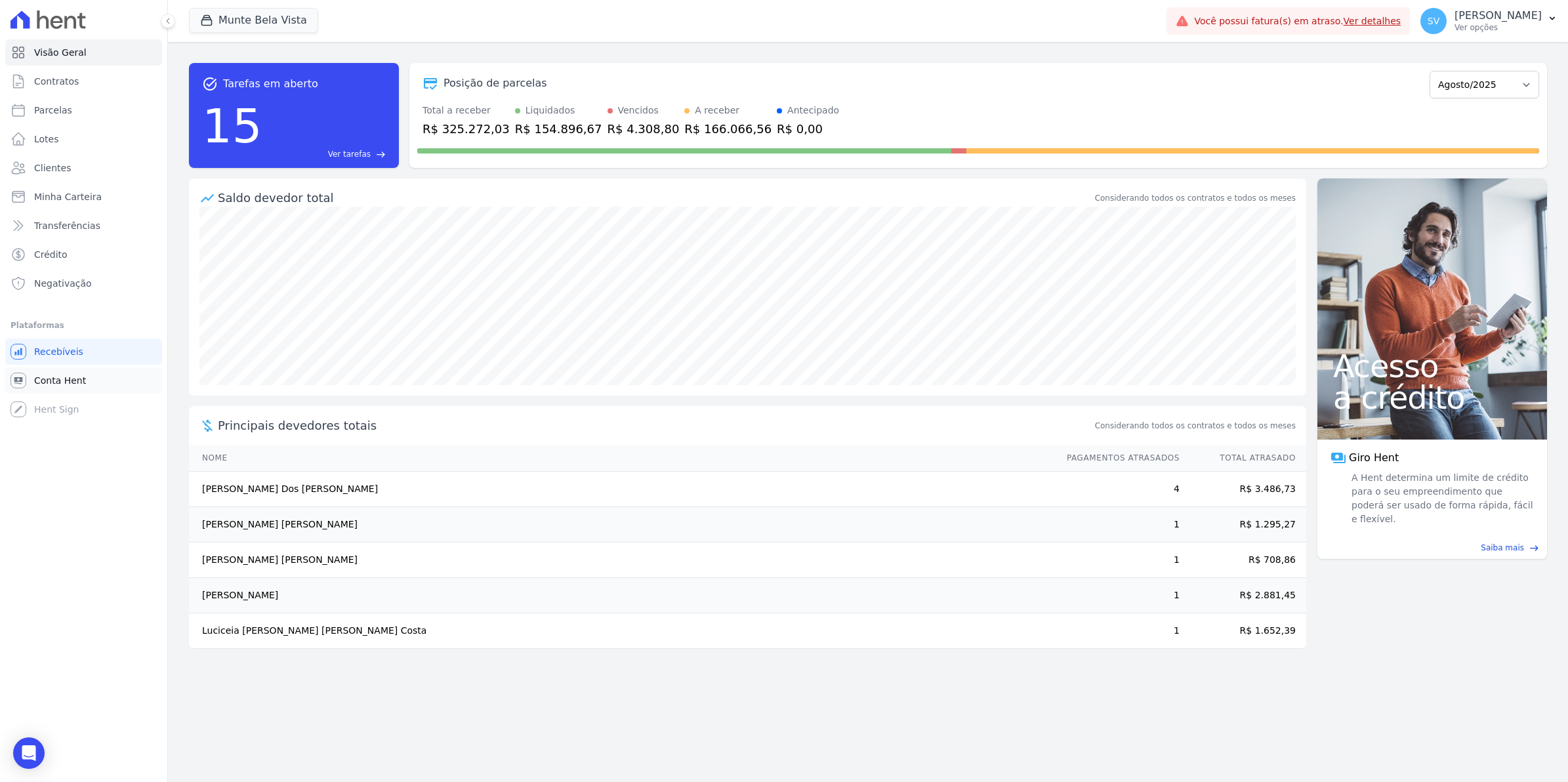
click at [41, 383] on span "Conta Hent" at bounding box center [59, 381] width 52 height 13
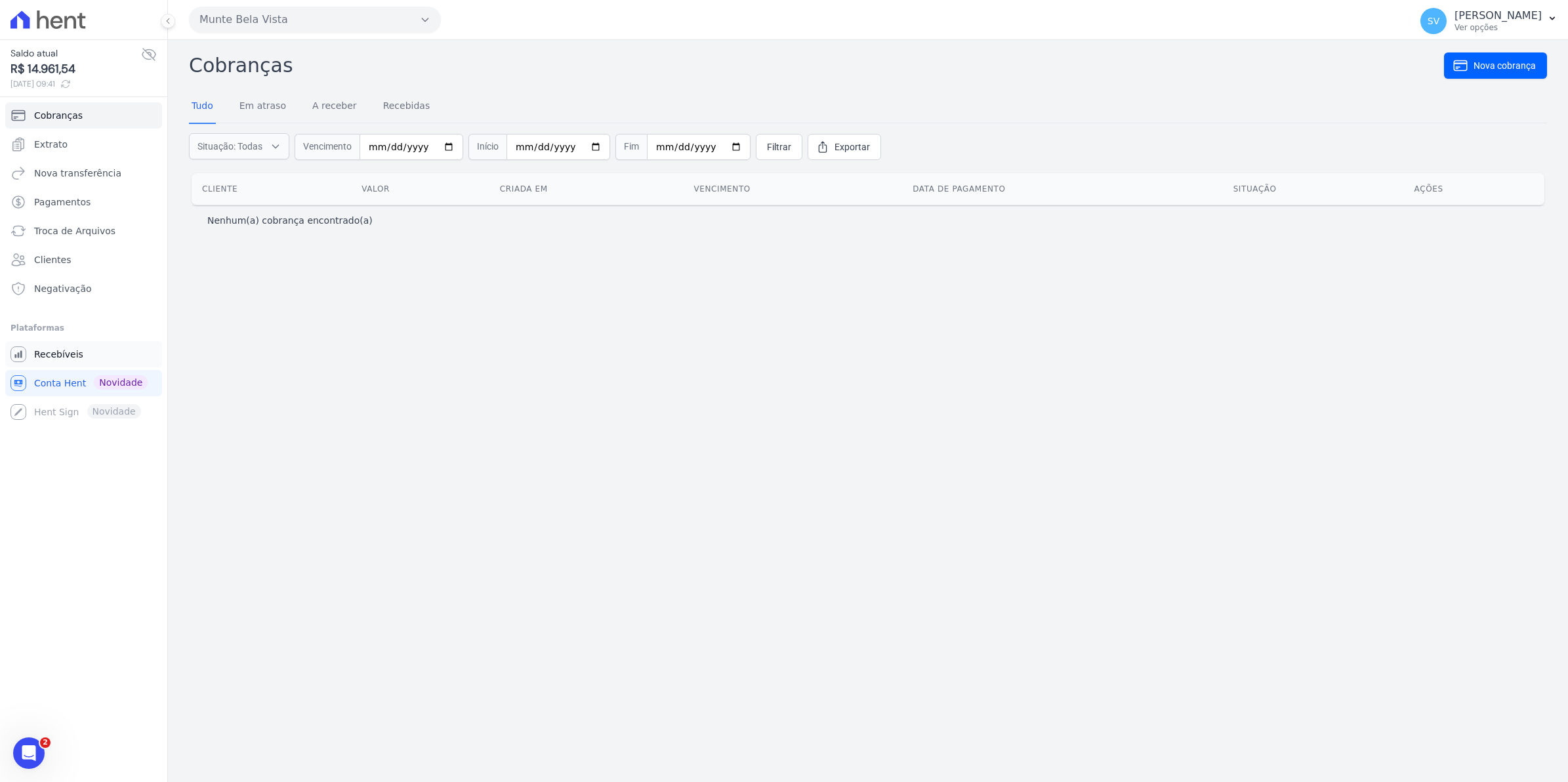
click at [53, 354] on span "Recebíveis" at bounding box center [59, 354] width 49 height 13
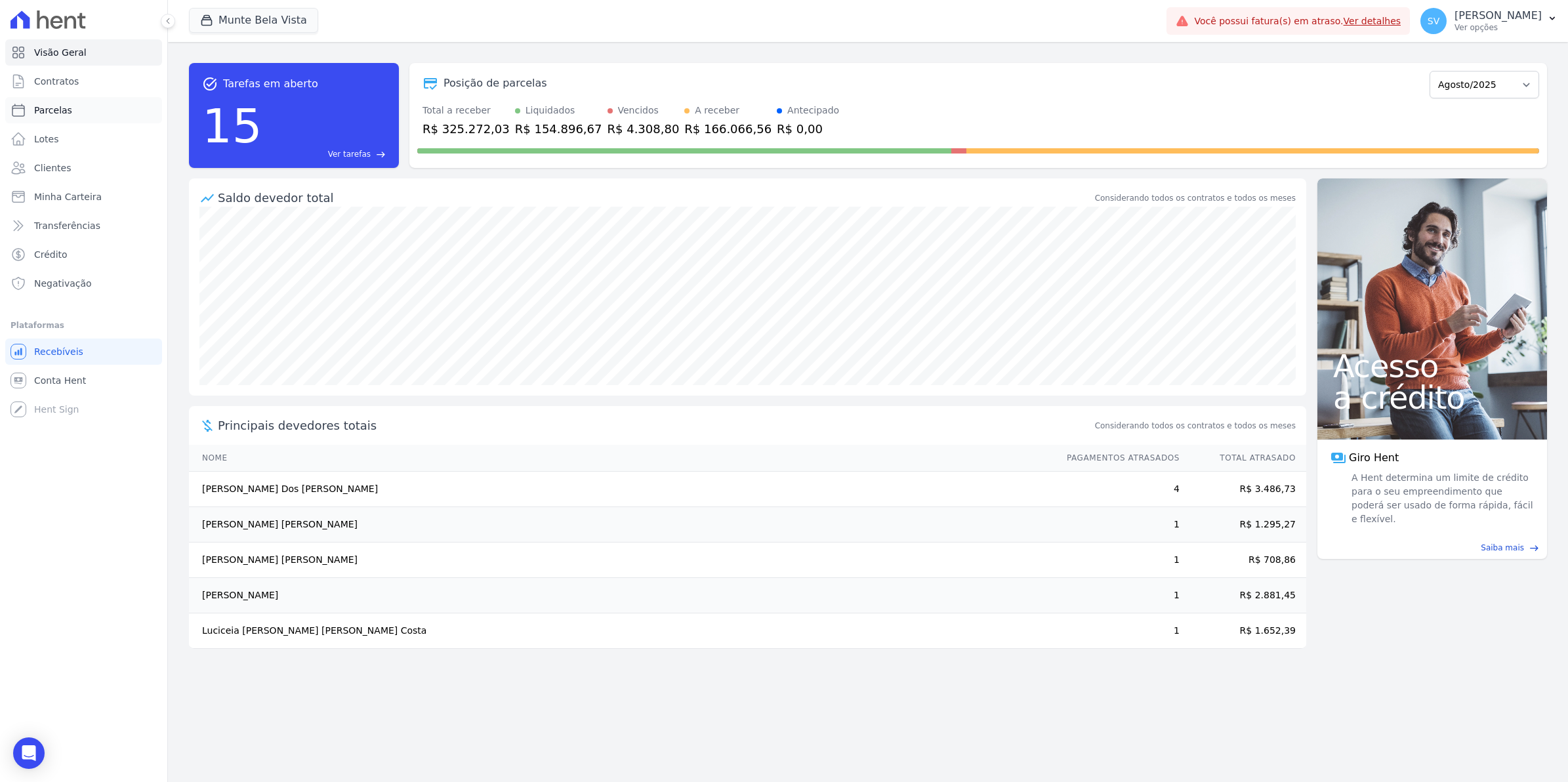
click at [41, 109] on span "Parcelas" at bounding box center [53, 110] width 38 height 13
select select
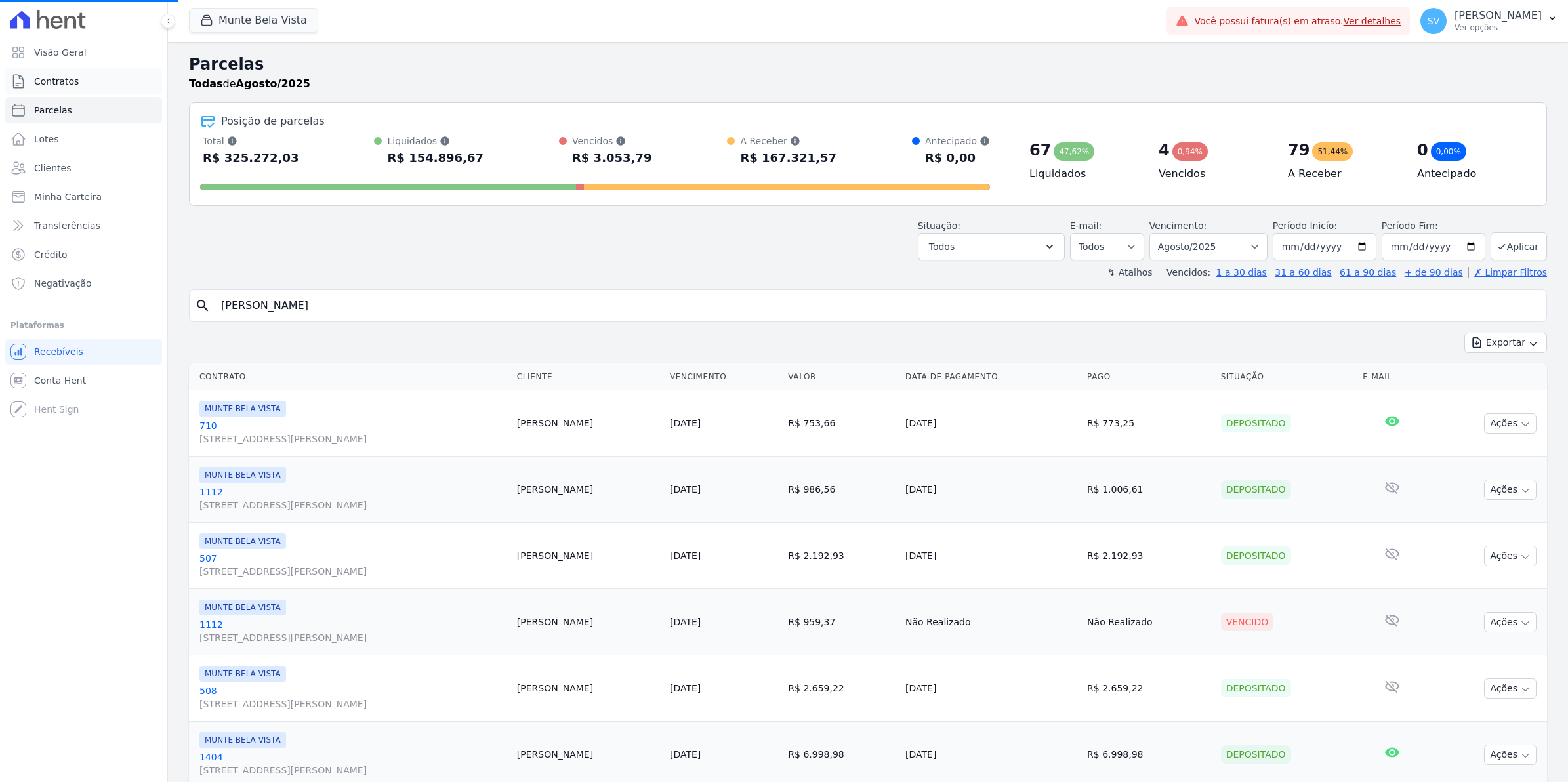
select select
click at [53, 85] on span "Contratos" at bounding box center [56, 81] width 44 height 13
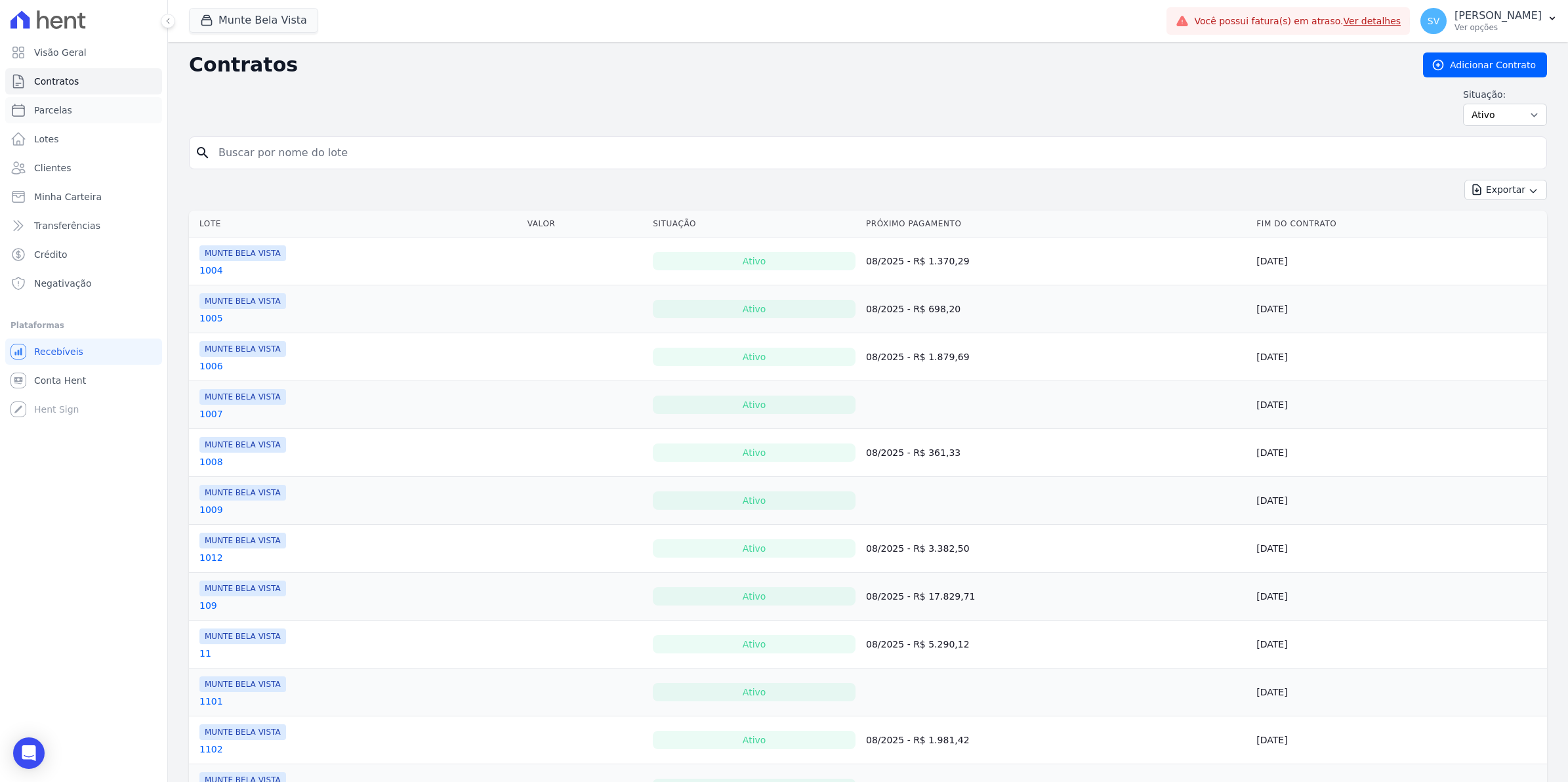
click at [53, 115] on span "Parcelas" at bounding box center [53, 110] width 38 height 13
select select
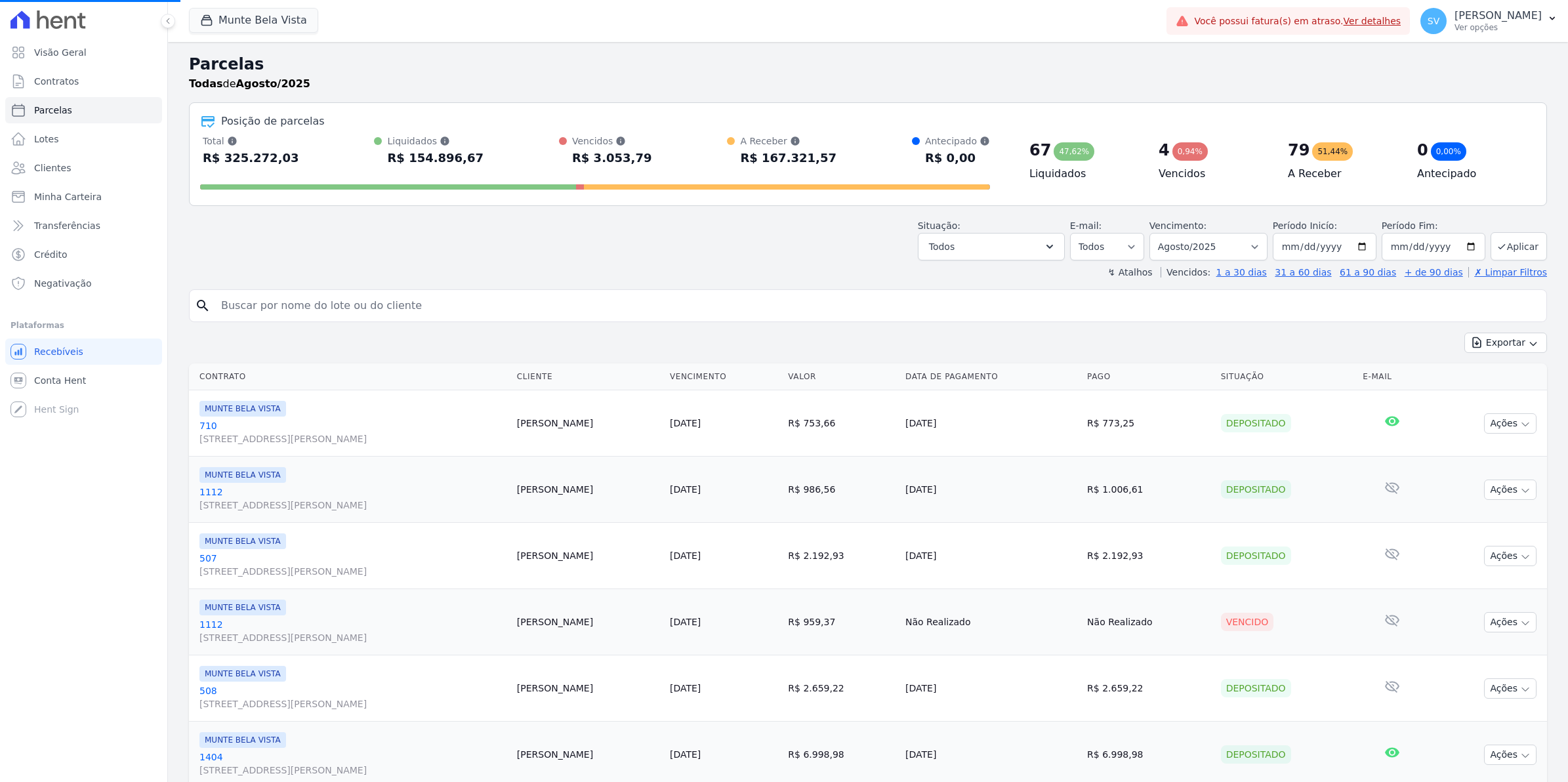
click at [339, 305] on input "search" at bounding box center [877, 306] width 1327 height 26
select select
drag, startPoint x: 258, startPoint y: 306, endPoint x: 244, endPoint y: 299, distance: 15.7
click at [258, 306] on input "search" at bounding box center [877, 306] width 1327 height 26
click at [63, 84] on span "Contratos" at bounding box center [56, 81] width 44 height 13
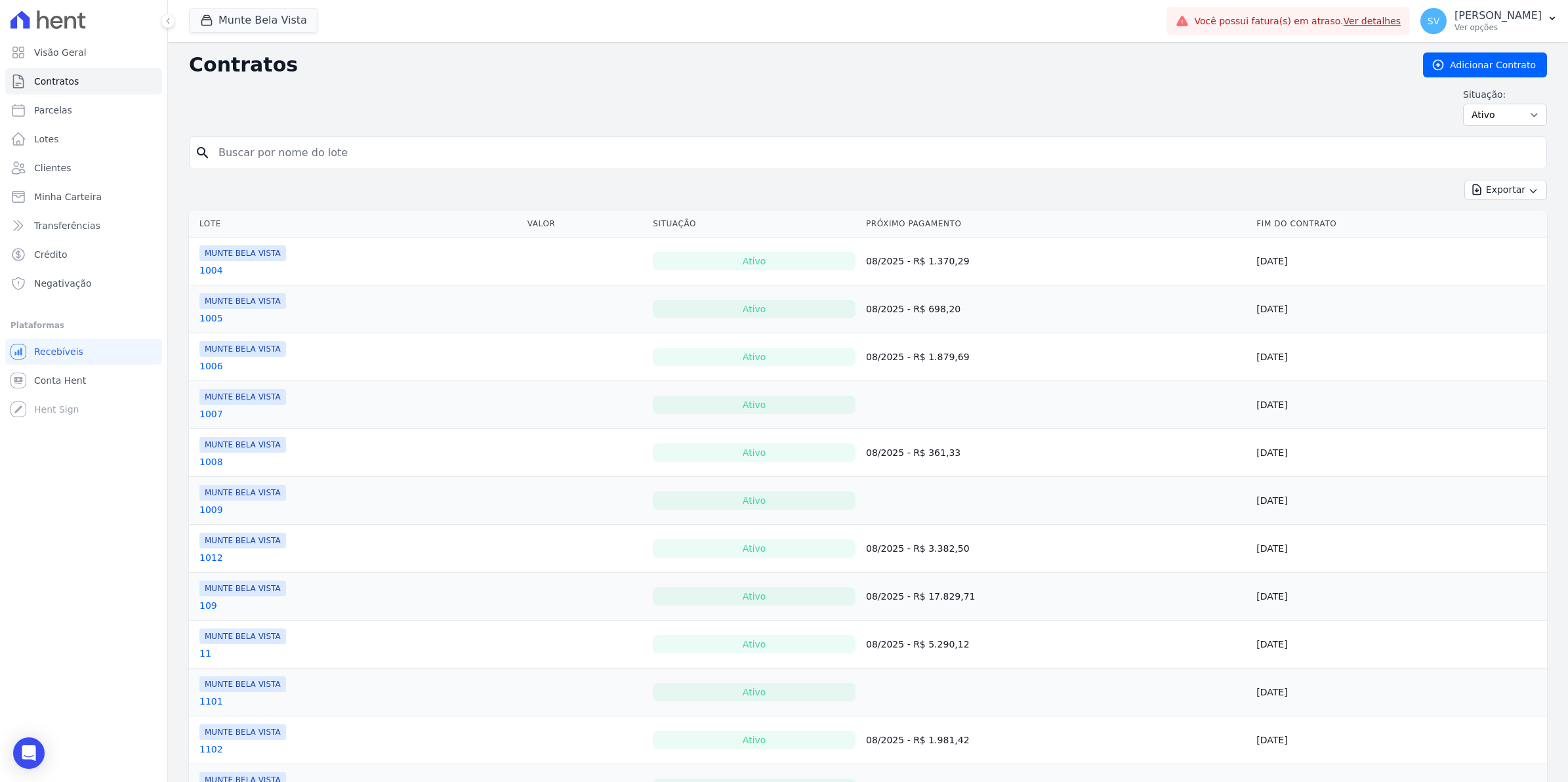
click at [266, 149] on input "search" at bounding box center [875, 153] width 1330 height 26
type input "thomas"
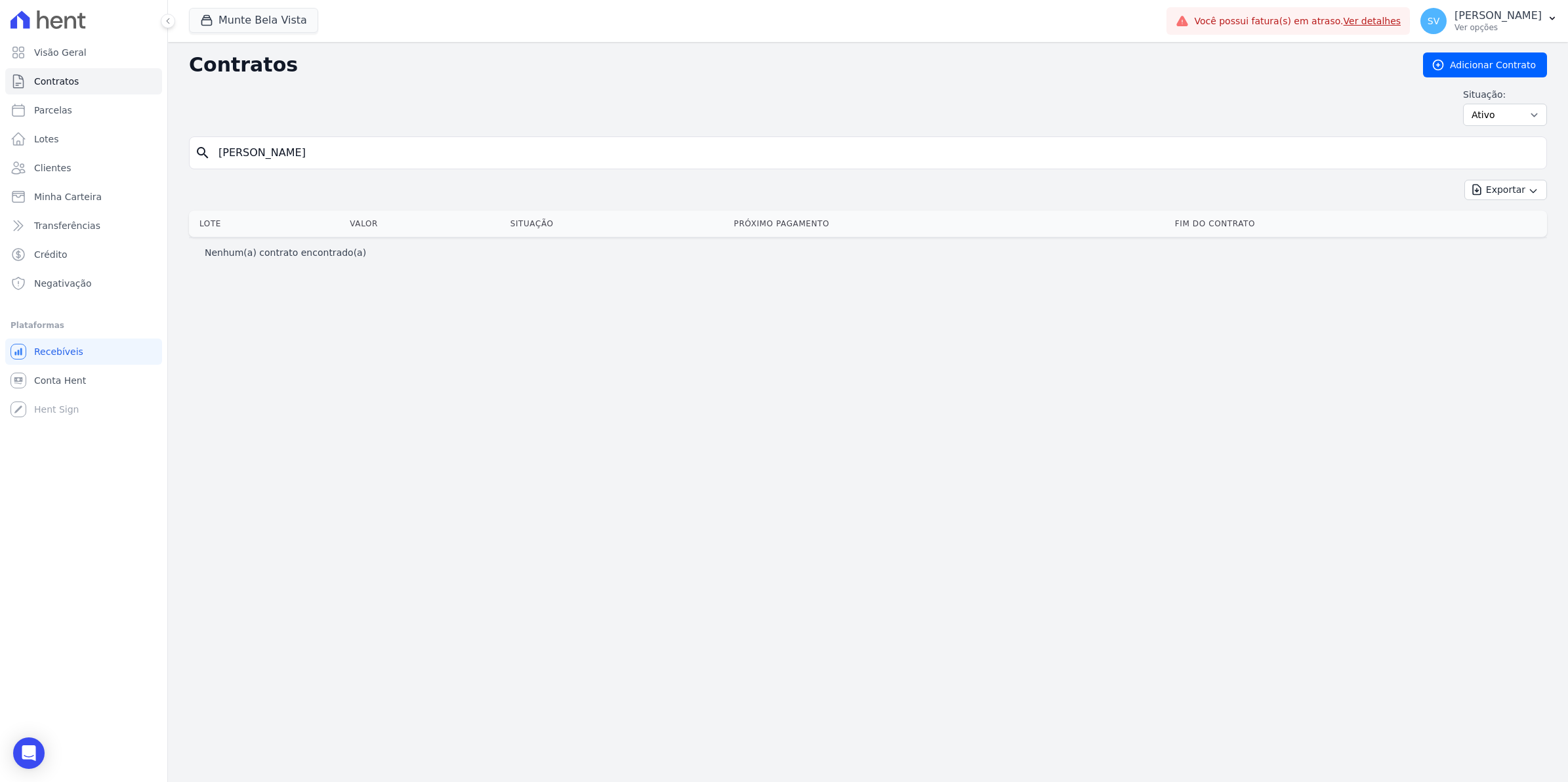
drag, startPoint x: 277, startPoint y: 155, endPoint x: 0, endPoint y: 217, distance: 283.9
click at [0, 217] on html "Visão Geral Contratos Parcelas Lotes Clientes Minha Carteira Transferências Cré…" at bounding box center [784, 391] width 1568 height 782
type input "THOMAS"
click at [44, 109] on span "Parcelas" at bounding box center [53, 110] width 38 height 13
select select
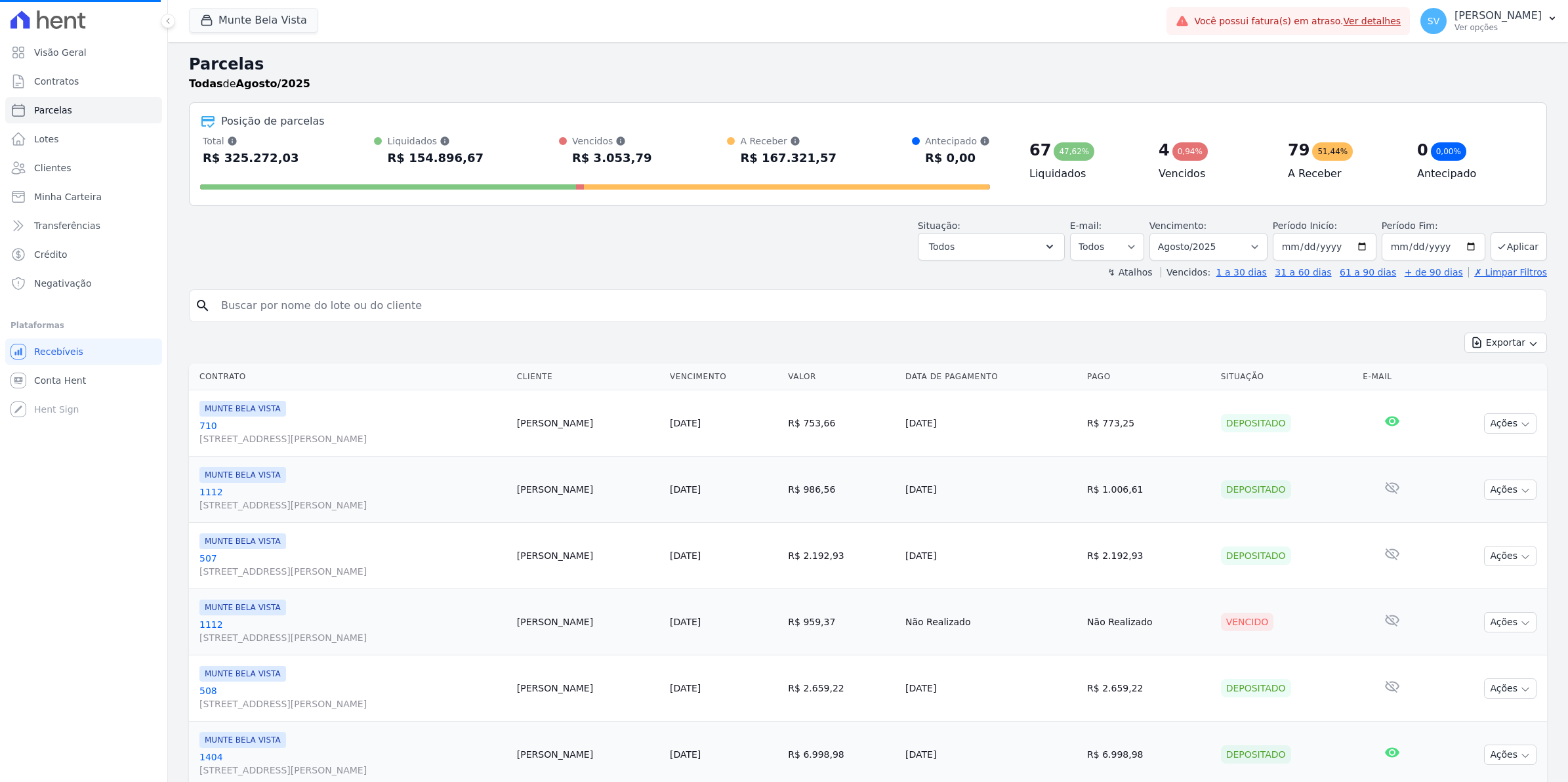
click at [277, 316] on input "search" at bounding box center [877, 306] width 1327 height 26
type input "T"
select select
click at [277, 316] on input "search" at bounding box center [877, 306] width 1327 height 26
type input "THOMAS"
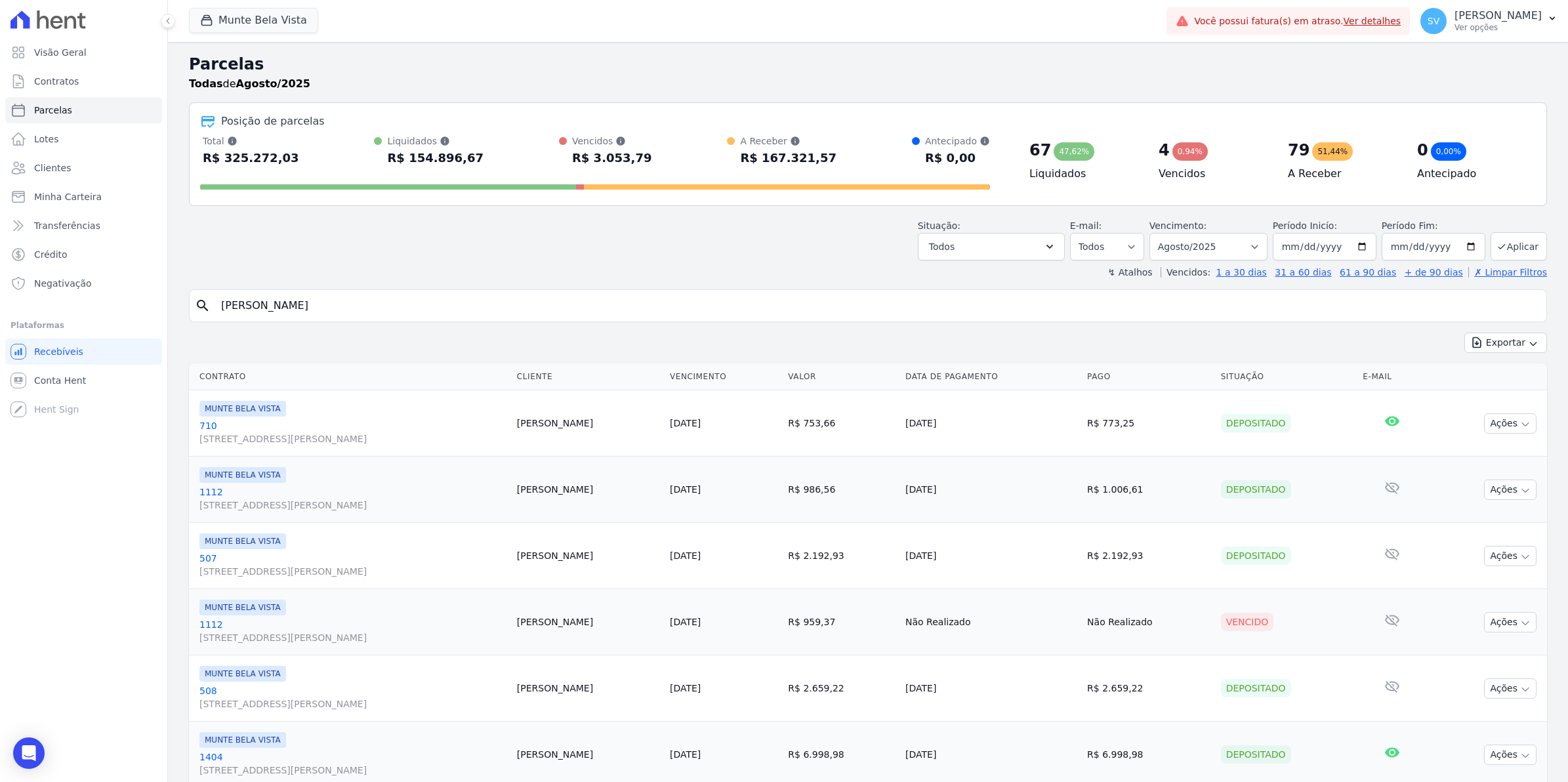
select select
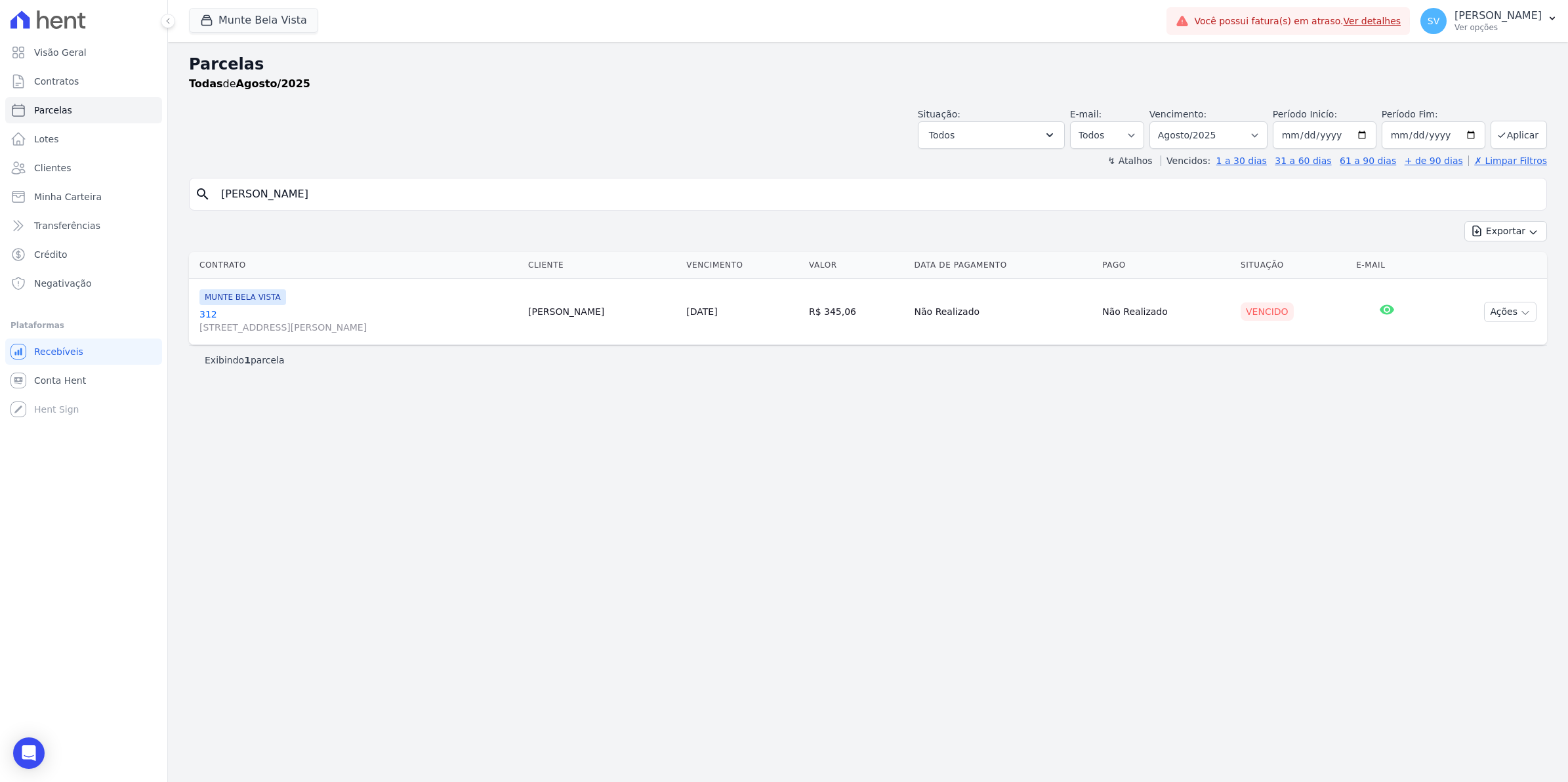
click at [211, 313] on link "312 Avenida Brigadeiro Faria Lima, 1306, 4 andar, Pinheiros" at bounding box center [358, 321] width 318 height 26
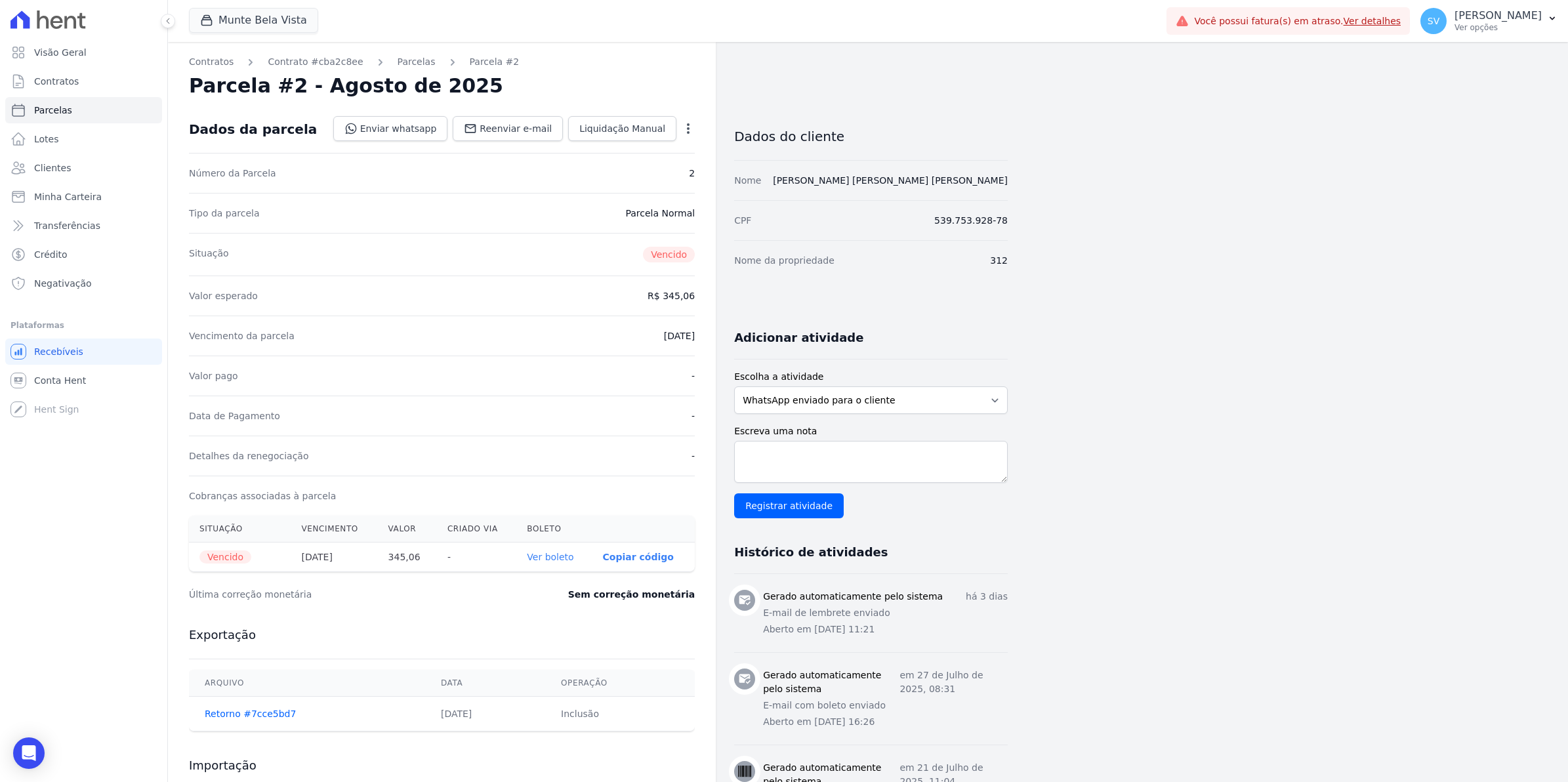
select select
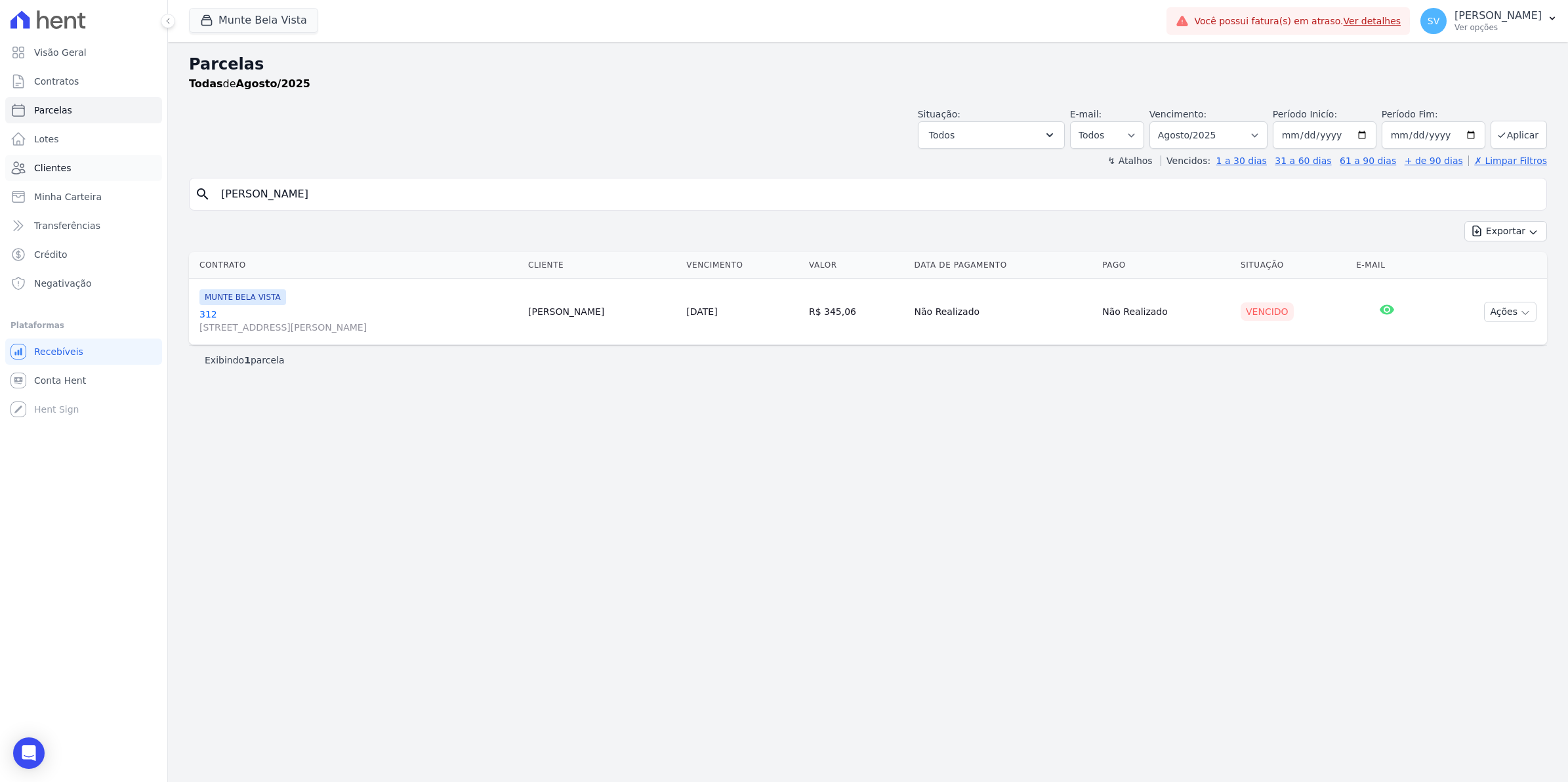
click at [50, 165] on span "Clientes" at bounding box center [52, 168] width 37 height 13
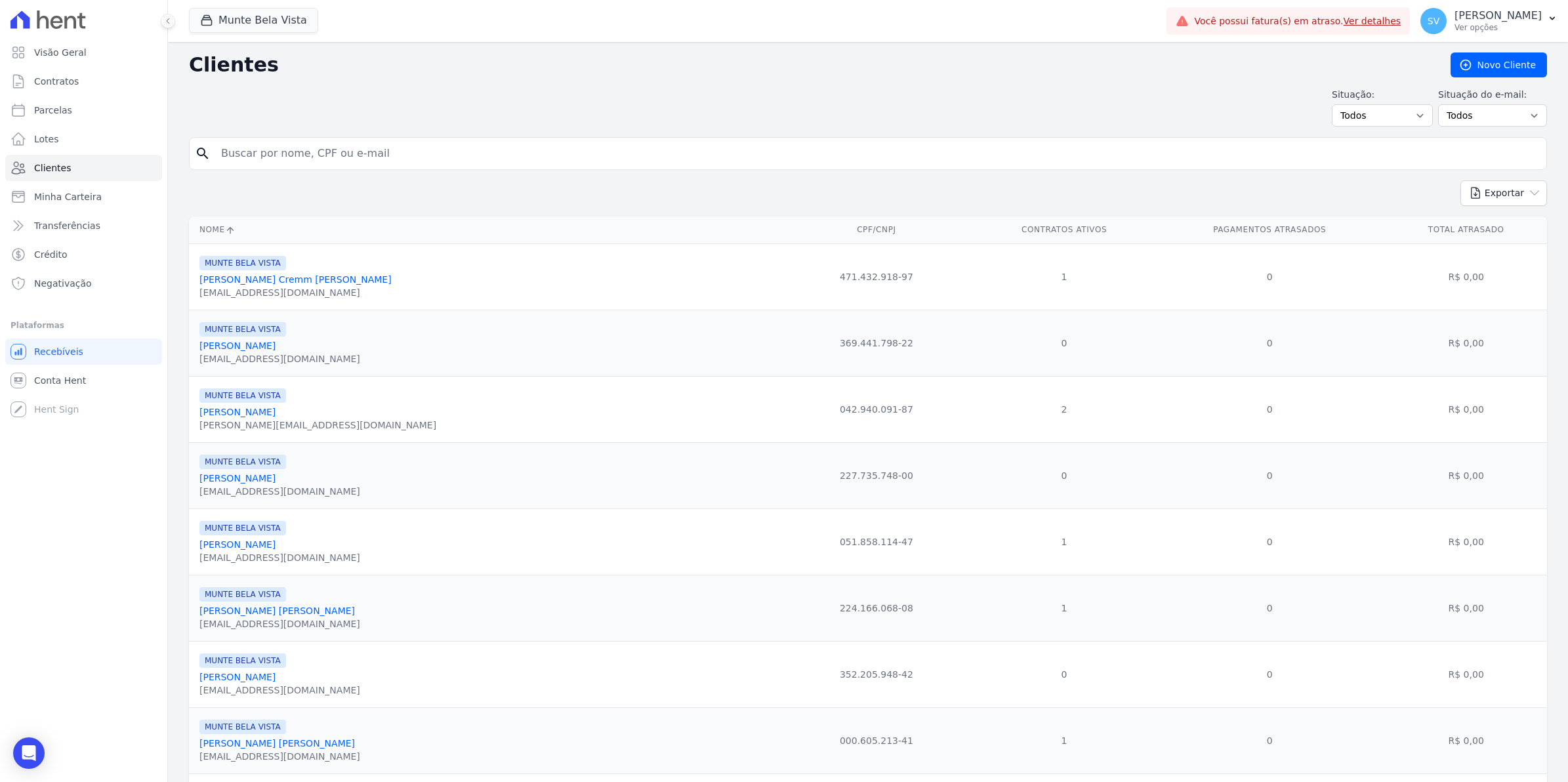
click at [305, 161] on input "search" at bounding box center [877, 154] width 1327 height 26
type input "THOMA"
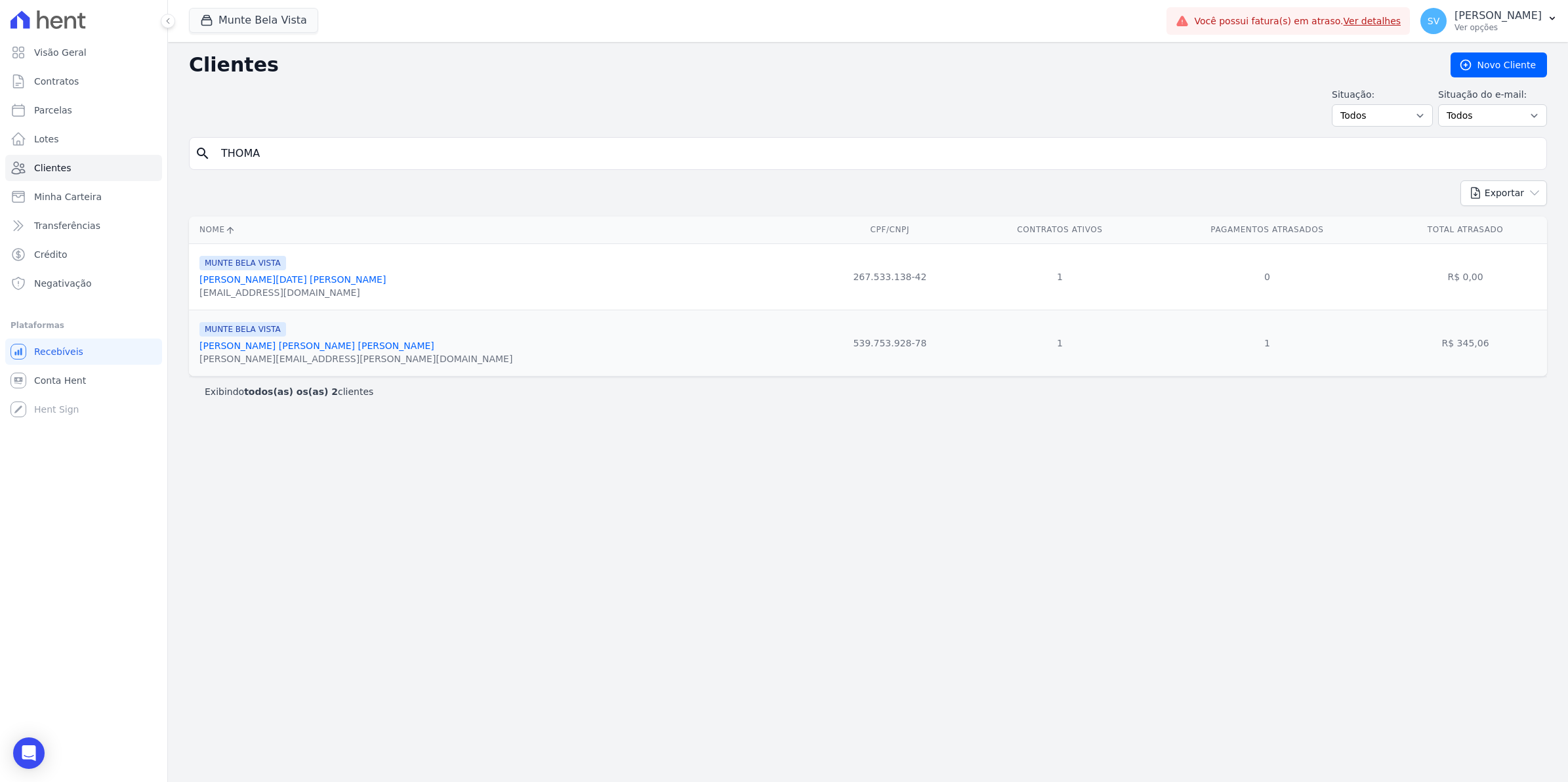
click at [233, 348] on link "Thomas Assis Ribeiro Weaver" at bounding box center [316, 346] width 235 height 10
click at [63, 76] on span "Contratos" at bounding box center [56, 81] width 44 height 13
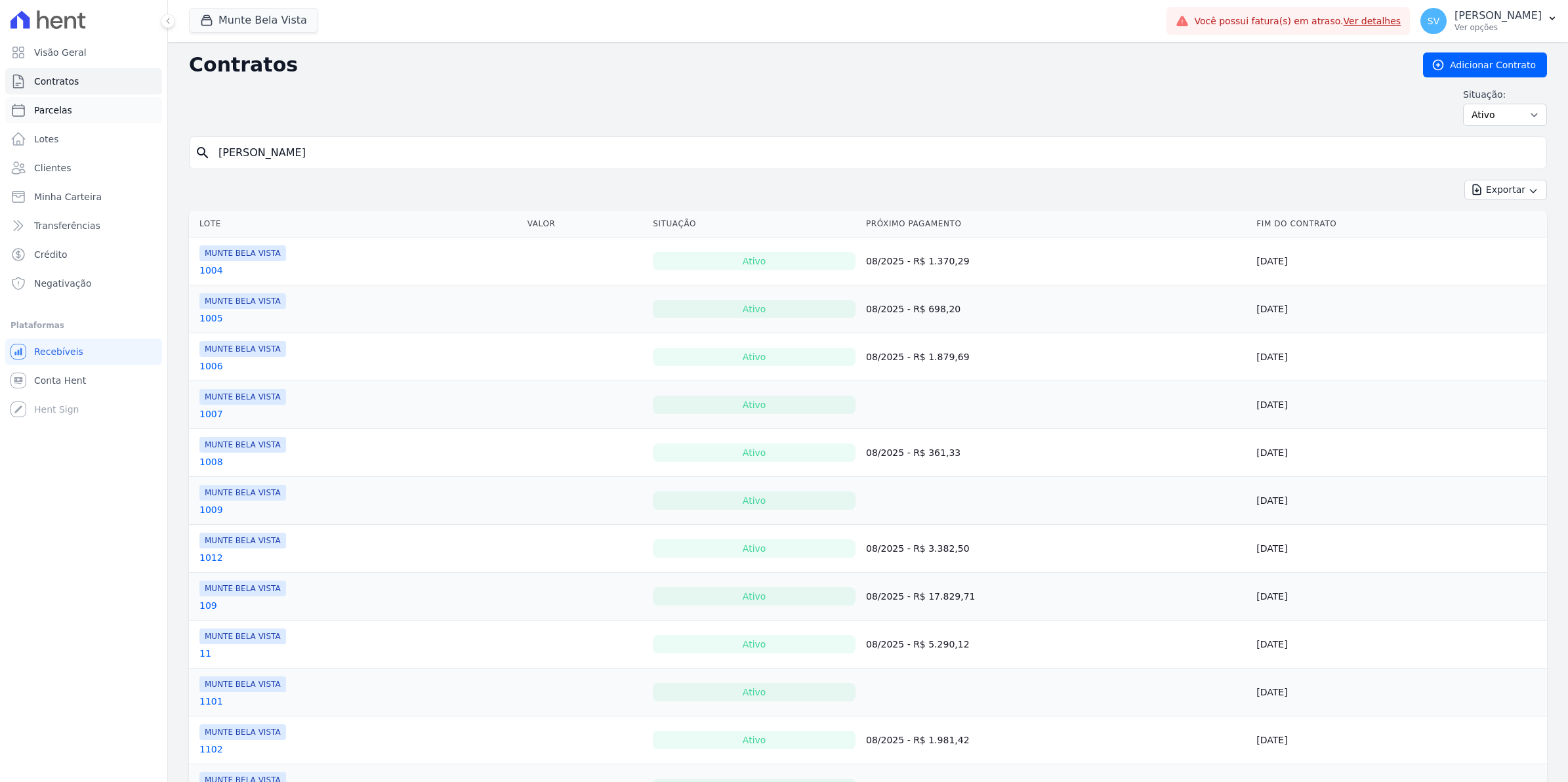
select select
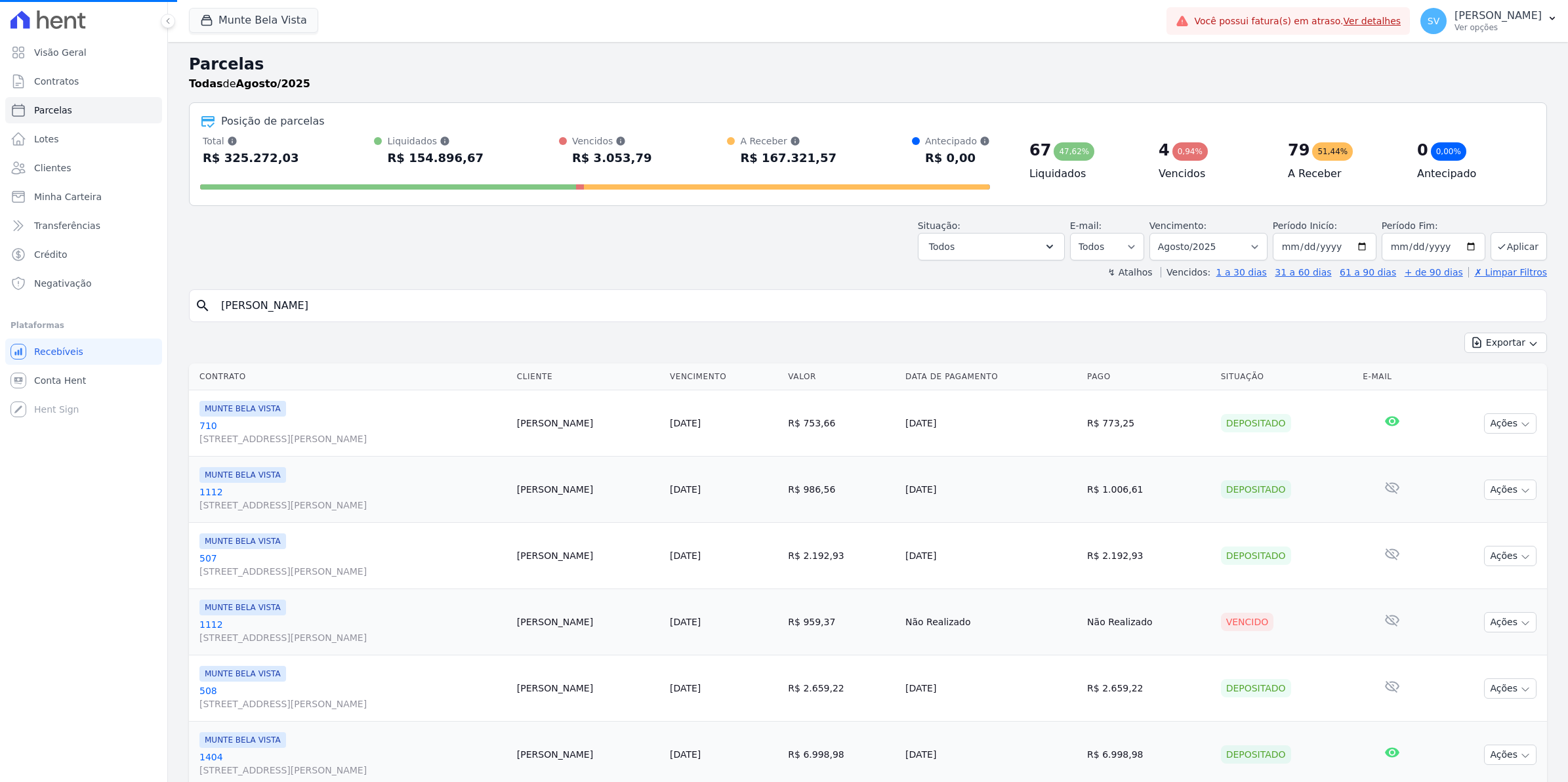
click at [386, 303] on input "THOMAS" at bounding box center [877, 306] width 1327 height 26
select select
click at [423, 306] on input "search" at bounding box center [877, 306] width 1327 height 26
type input "THO"
select select
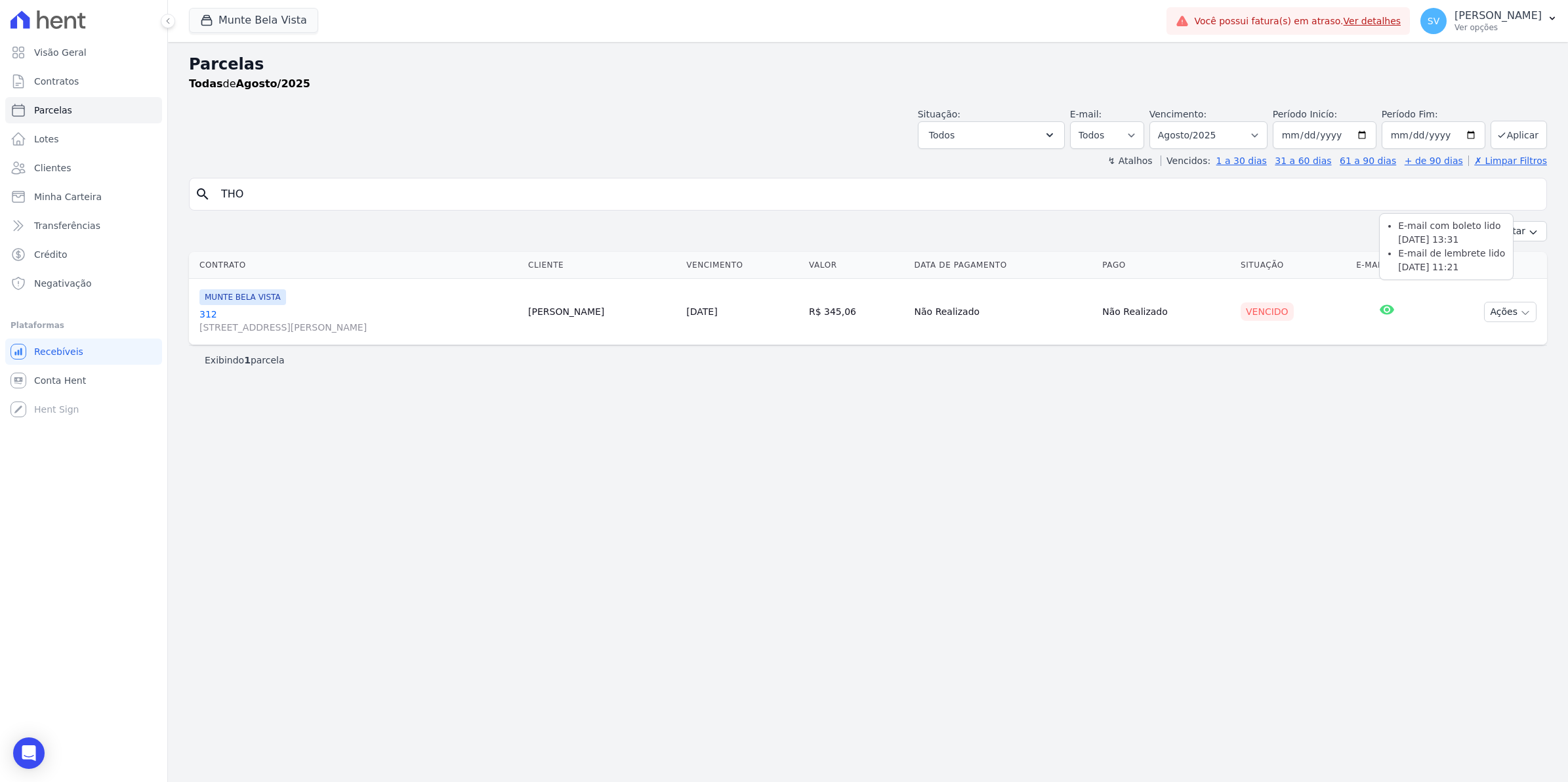
click at [1394, 310] on icon at bounding box center [1386, 309] width 14 height 9
click at [205, 314] on link "312 Avenida Brigadeiro Faria Lima, 1306, 4 andar, Pinheiros" at bounding box center [358, 321] width 318 height 26
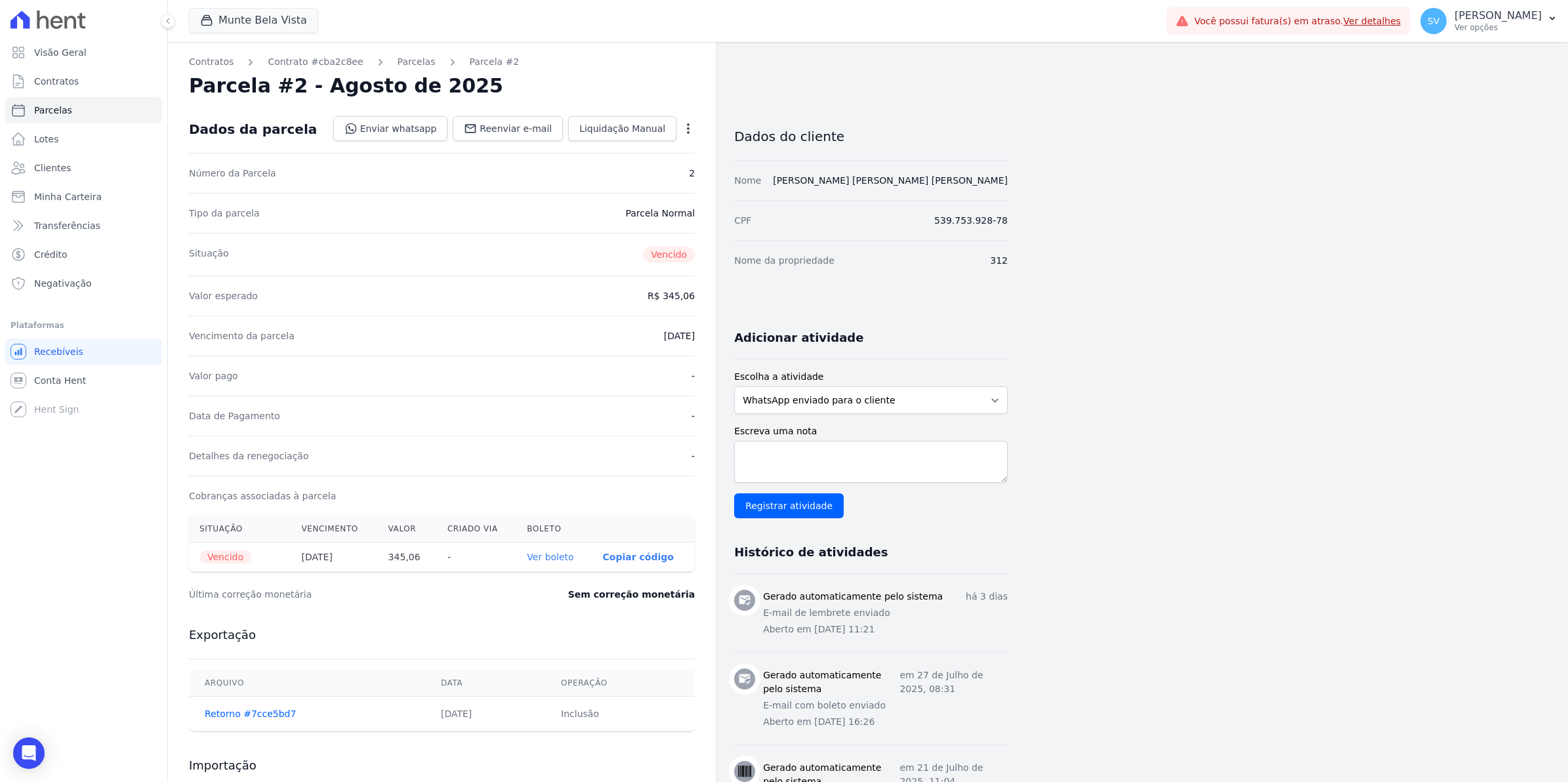
click at [689, 129] on icon "button" at bounding box center [688, 128] width 13 height 13
click at [632, 147] on link "Alterar" at bounding box center [632, 145] width 115 height 24
click at [605, 338] on input "2025-08-10" at bounding box center [643, 334] width 104 height 27
type input "2025-08-12"
click at [678, 127] on span "Salvar" at bounding box center [668, 128] width 29 height 13
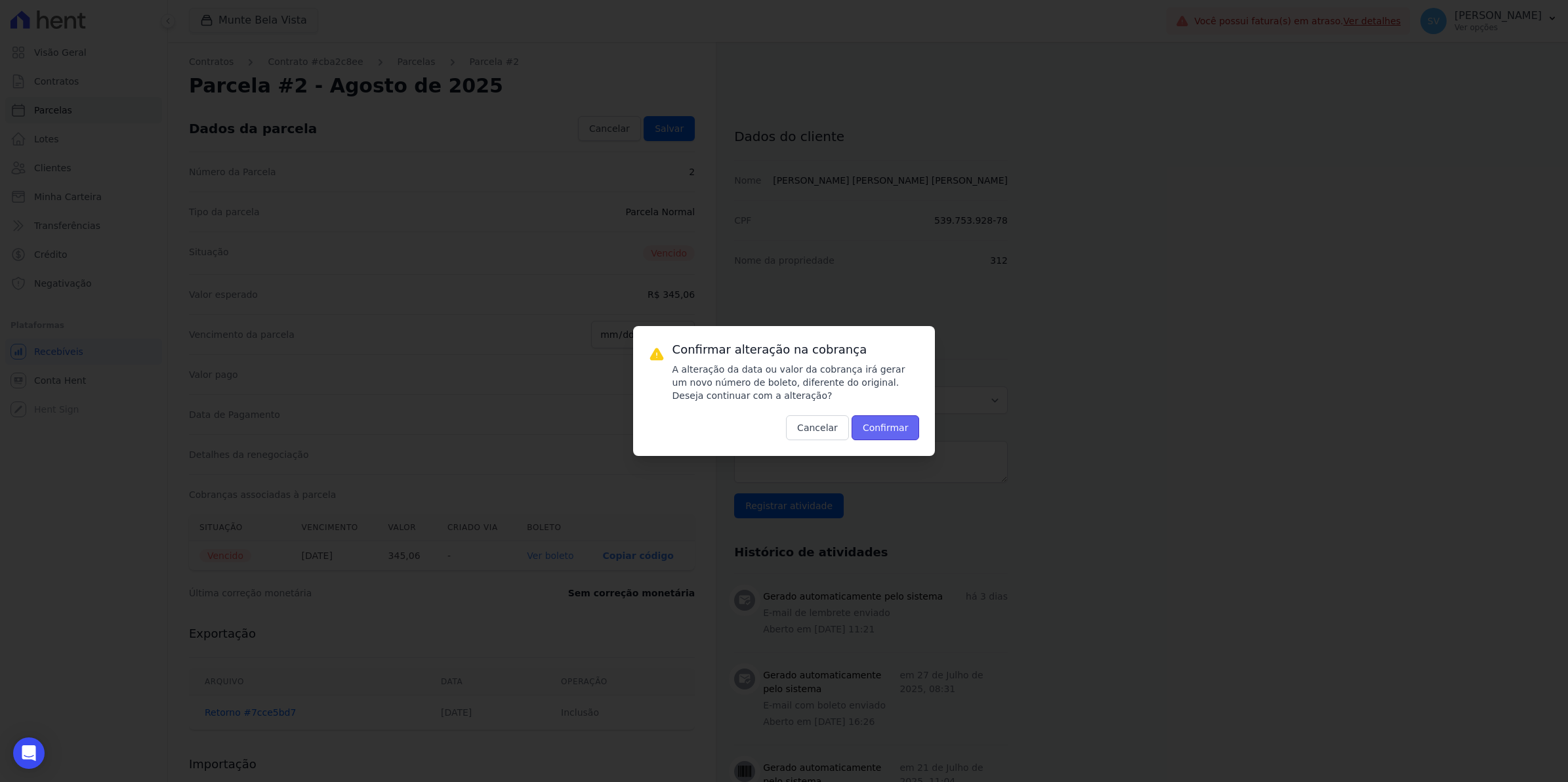
click at [891, 430] on button "Confirmar" at bounding box center [885, 428] width 68 height 25
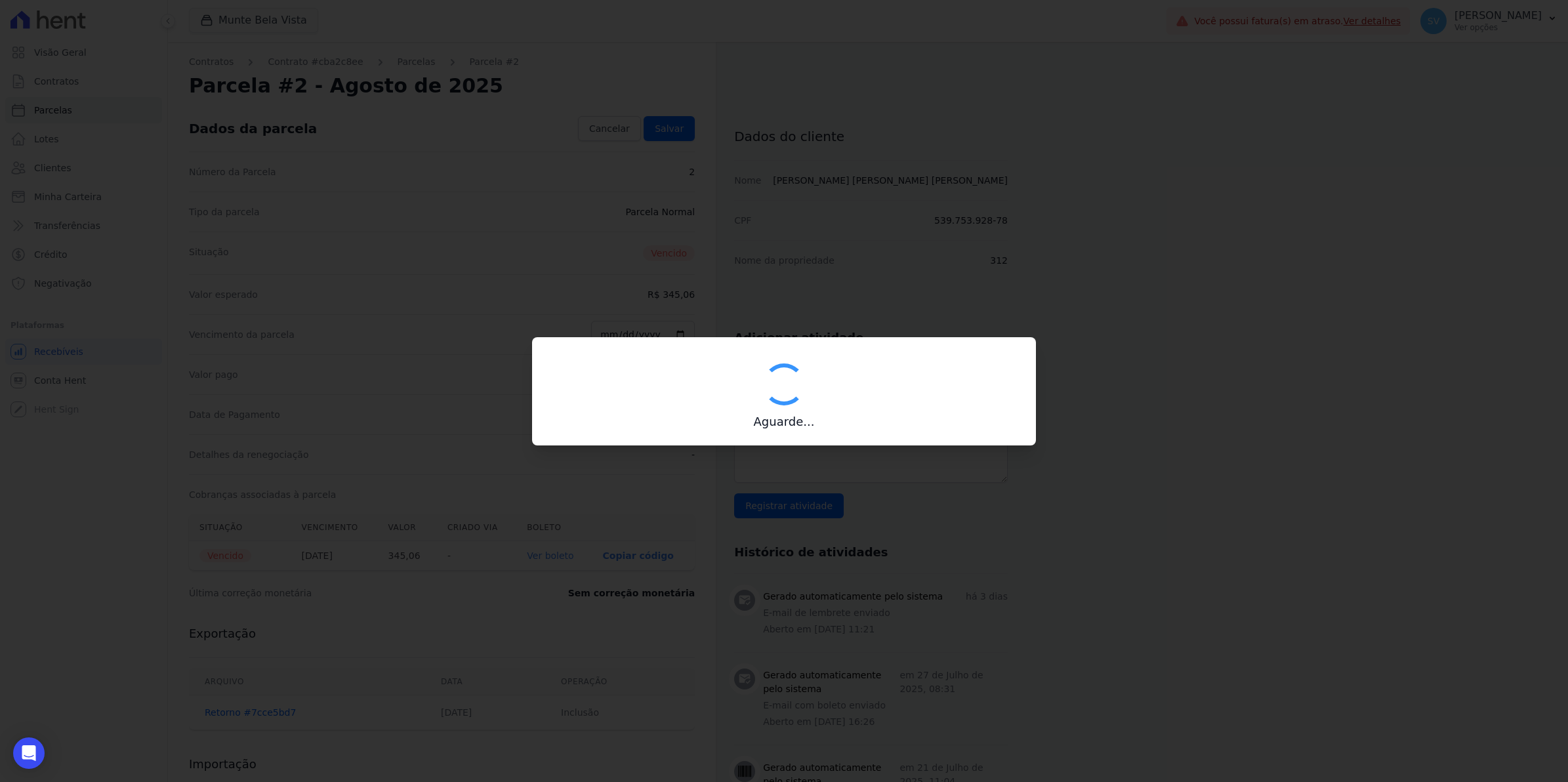
type input "00190000090335103300000635828171611690000034506"
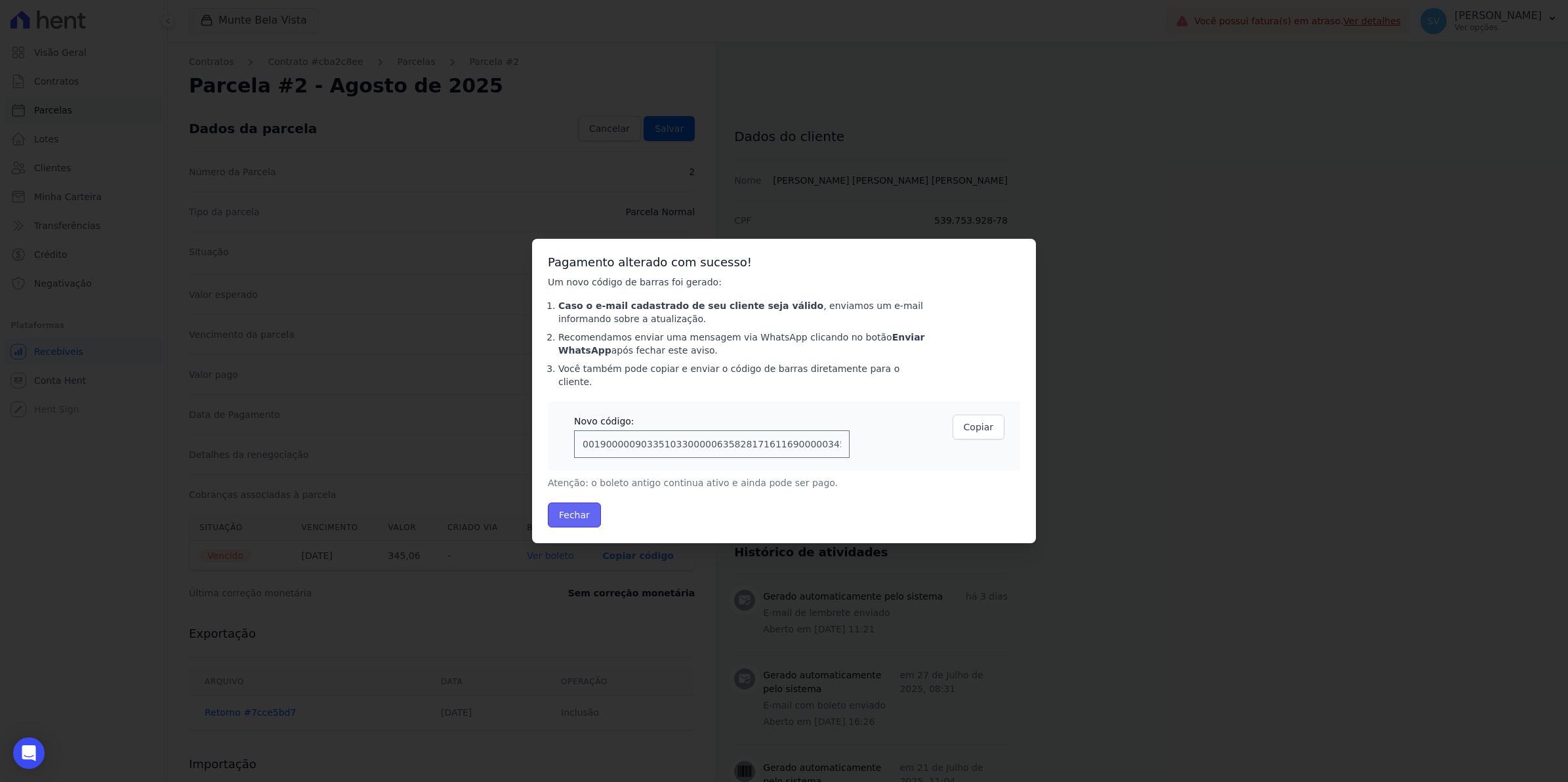
click at [586, 502] on button "Fechar" at bounding box center [574, 515] width 53 height 25
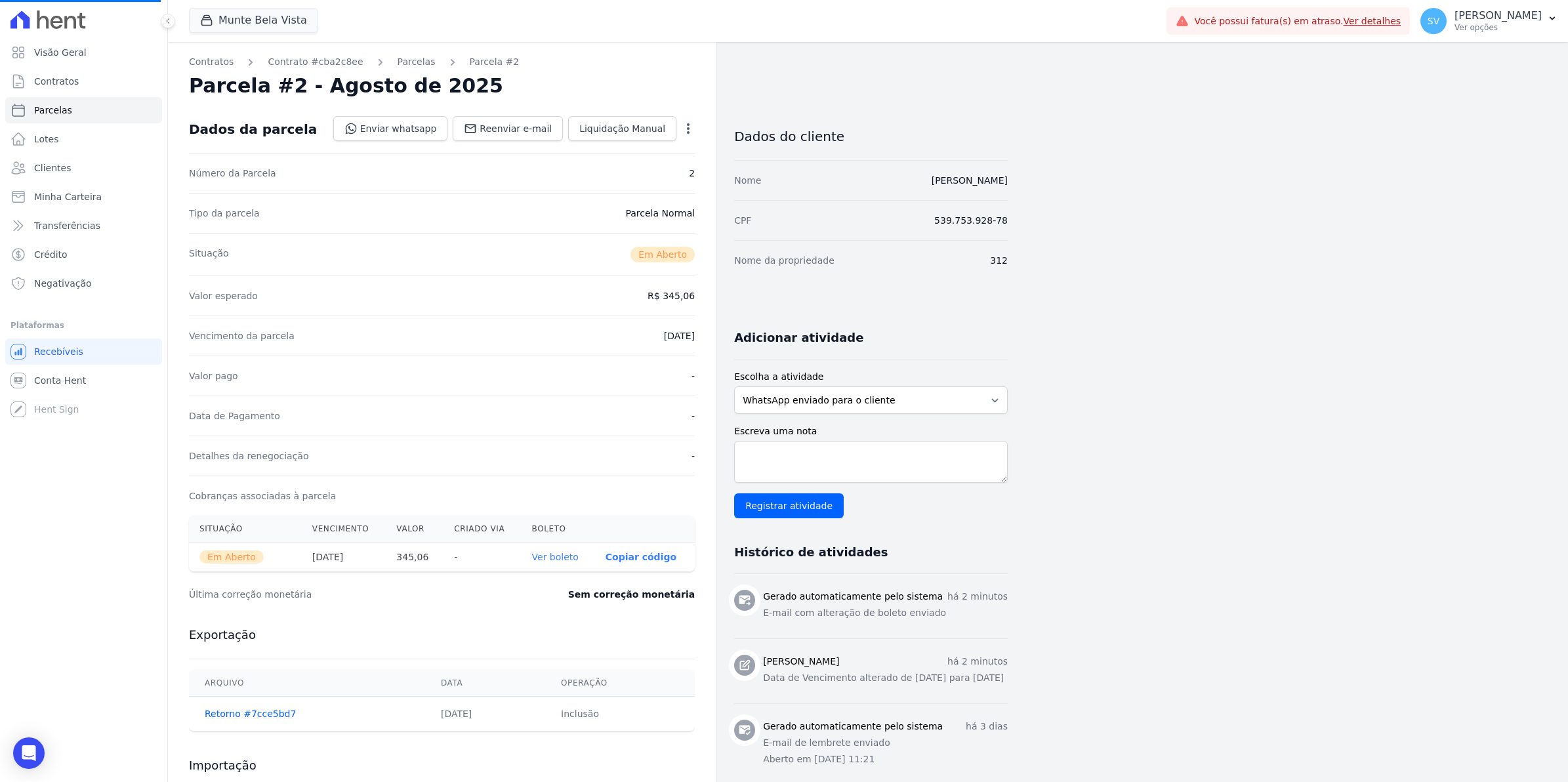
select select
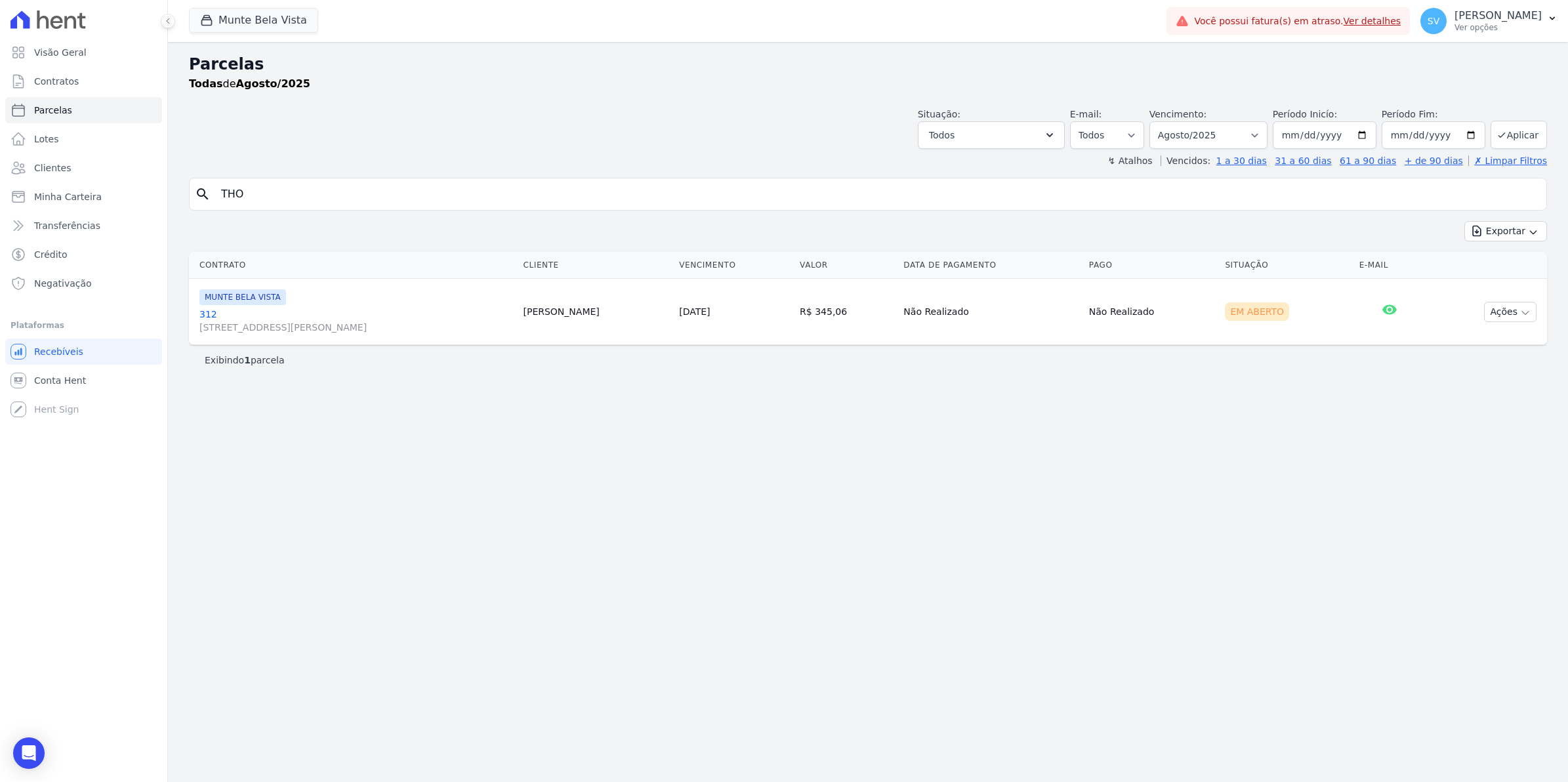
drag, startPoint x: 270, startPoint y: 193, endPoint x: -3, endPoint y: 234, distance: 276.1
click at [0, 234] on html "Visão Geral Contratos Parcelas Lotes Clientes Minha Carteira Transferências Cré…" at bounding box center [784, 391] width 1568 height 782
type input "aline"
select select
drag, startPoint x: 204, startPoint y: 383, endPoint x: 402, endPoint y: 454, distance: 210.3
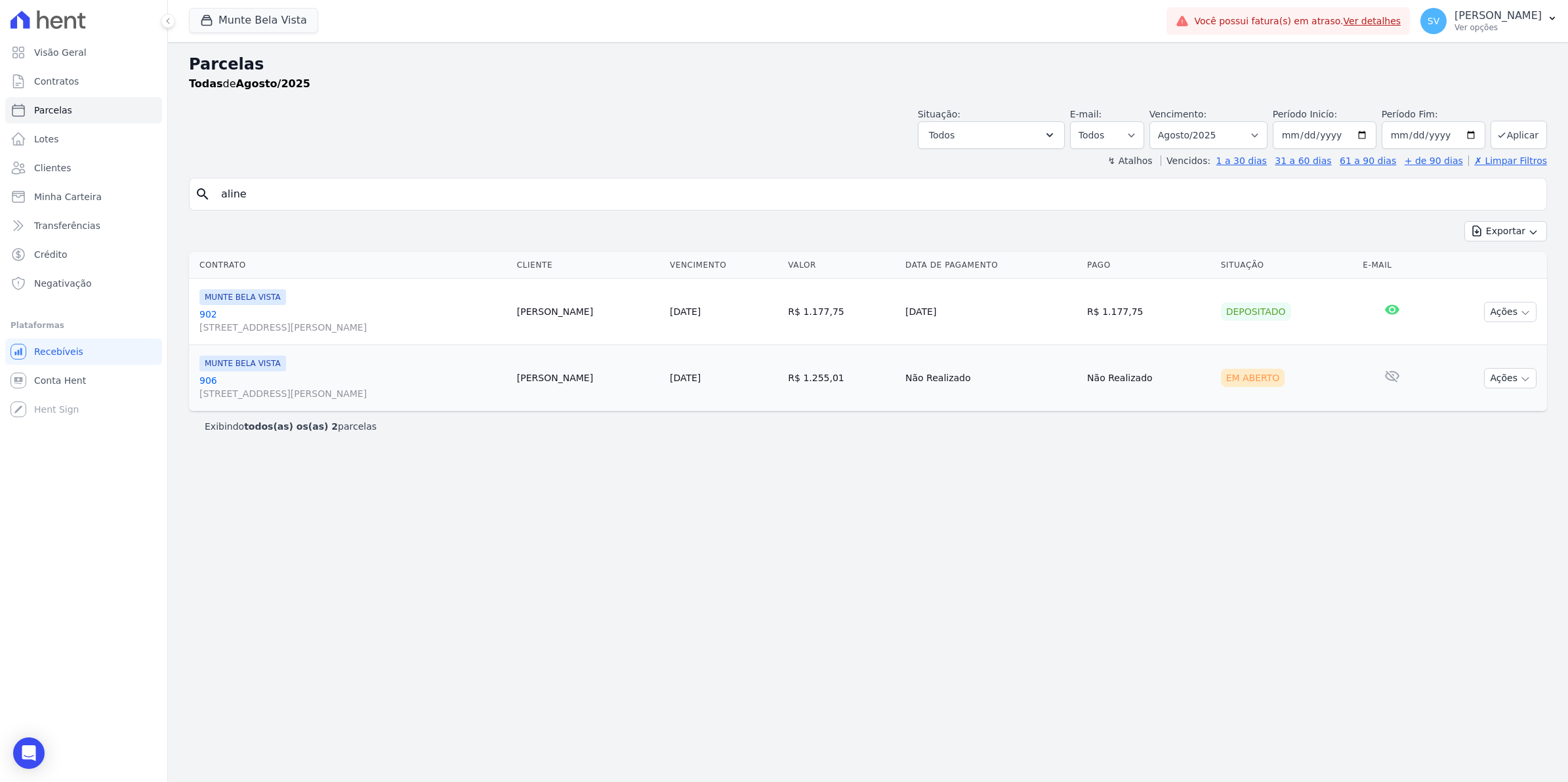
click at [204, 383] on link "906 Avenida Brigadeiro Faria Lima, 1306, 4 andar, Pinheiros" at bounding box center [352, 387] width 307 height 26
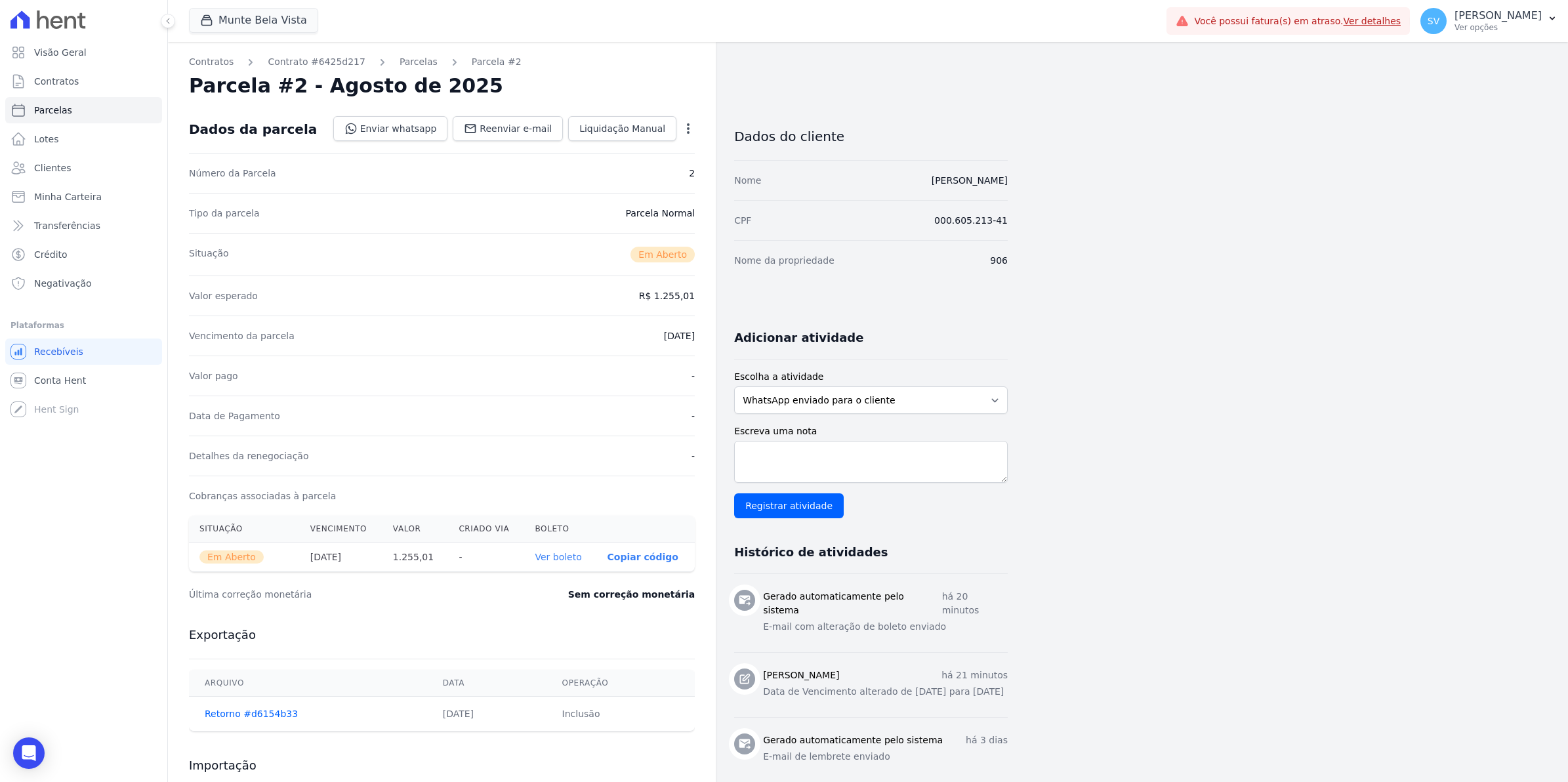
select select
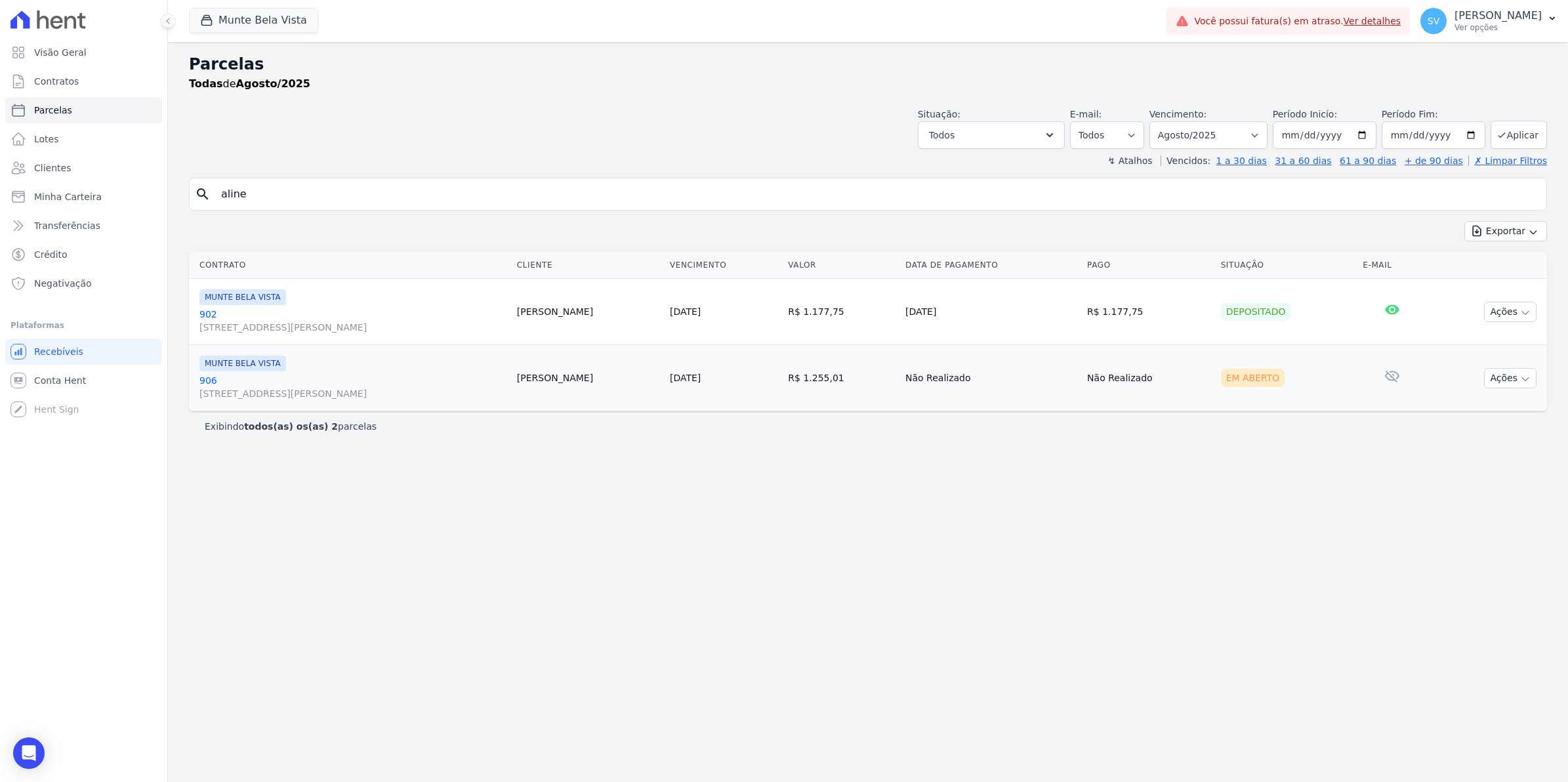
click at [373, 196] on input "aline" at bounding box center [877, 195] width 1327 height 26
type input "a"
type input "906"
select select
click at [207, 313] on link "906 Avenida Brigadeiro Faria Lima, 1306, 4 andar, Pinheiros" at bounding box center [354, 321] width 310 height 26
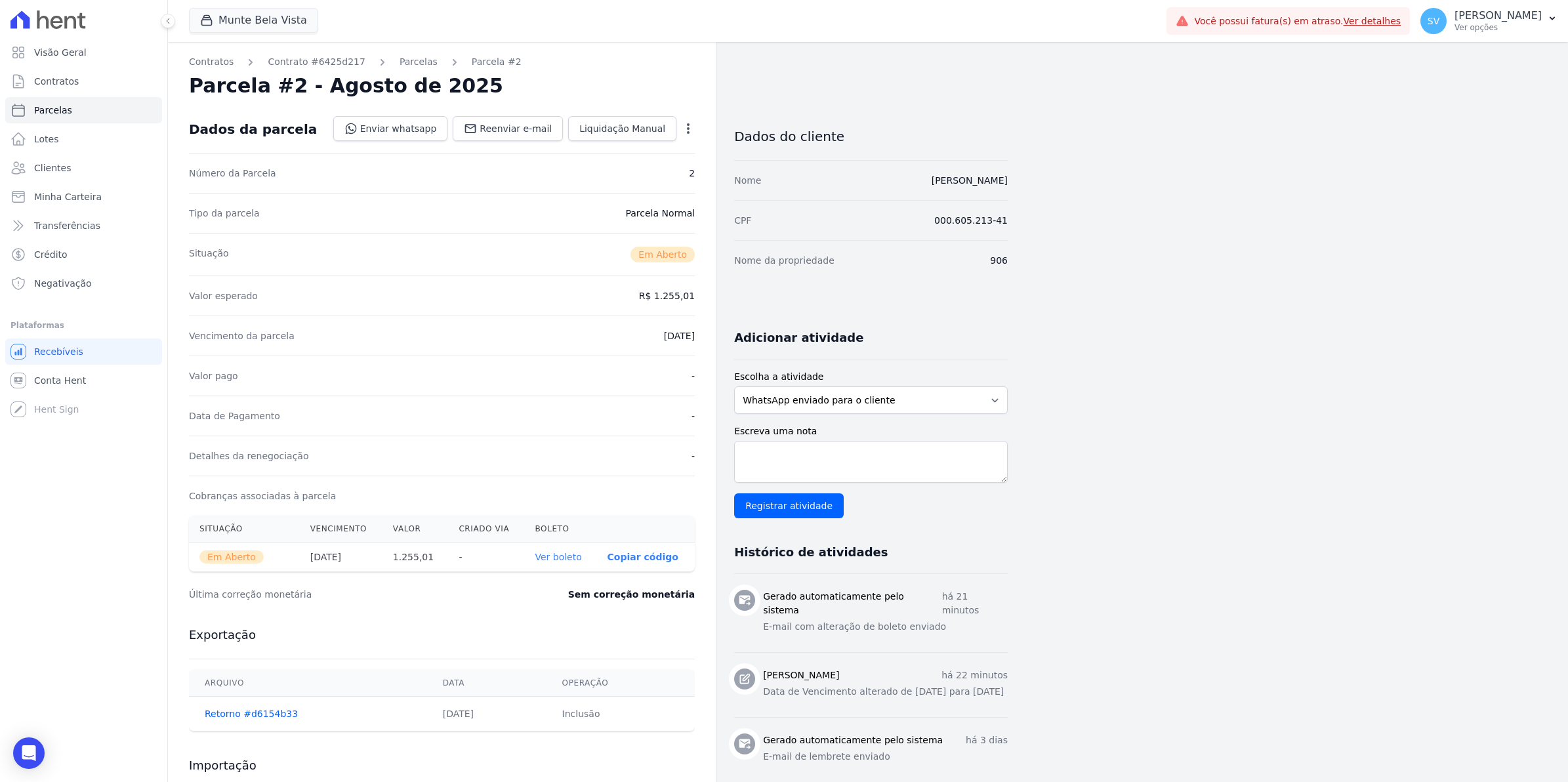
click at [685, 132] on icon "button" at bounding box center [688, 128] width 13 height 13
click at [677, 55] on nav "Contratos Contrato #6425d217 Parcelas Parcela #2" at bounding box center [442, 61] width 506 height 14
select select
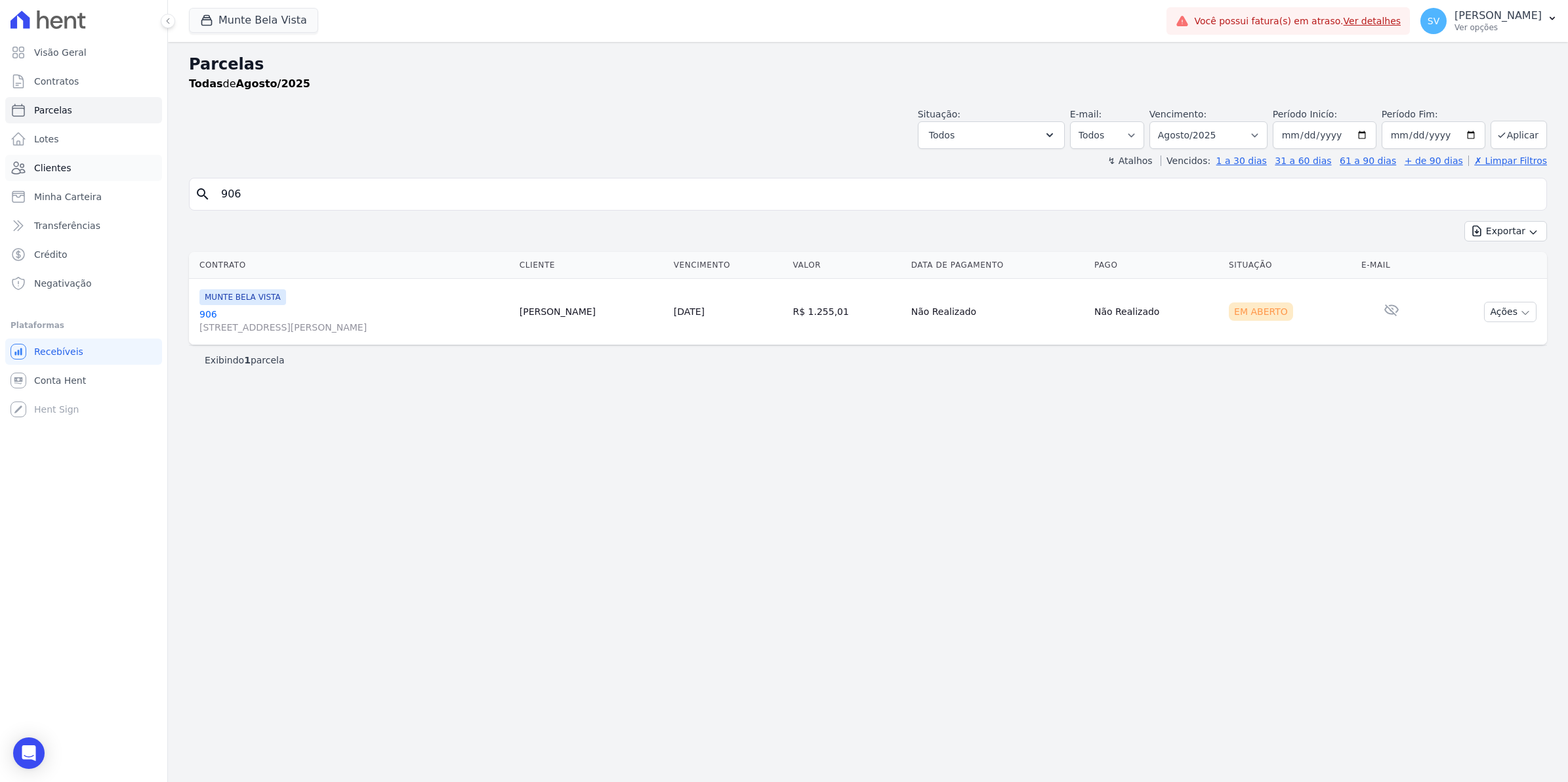
click at [58, 174] on span "Clientes" at bounding box center [52, 168] width 37 height 13
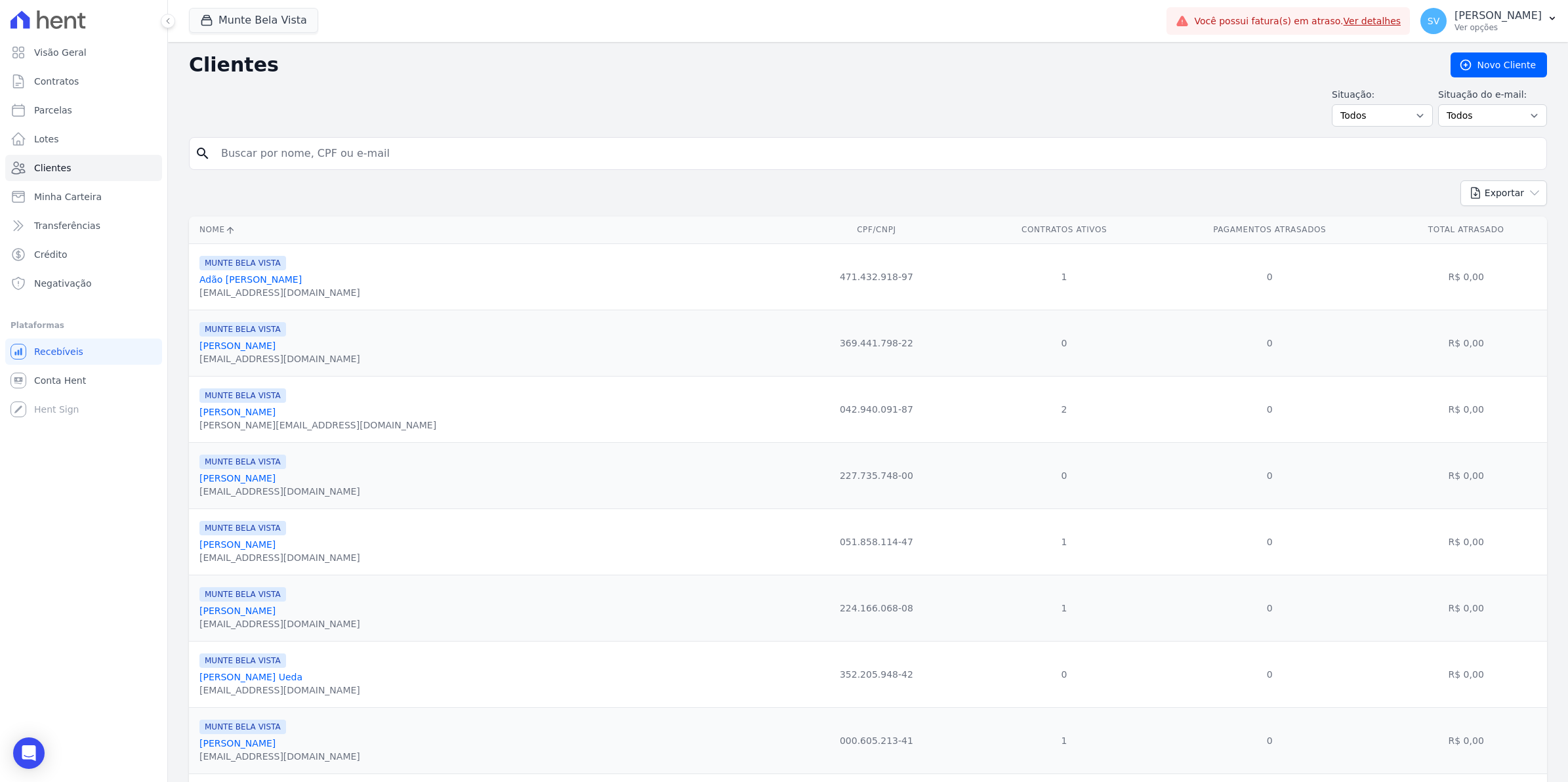
click at [284, 147] on input "search" at bounding box center [877, 154] width 1327 height 26
type input "ALINE"
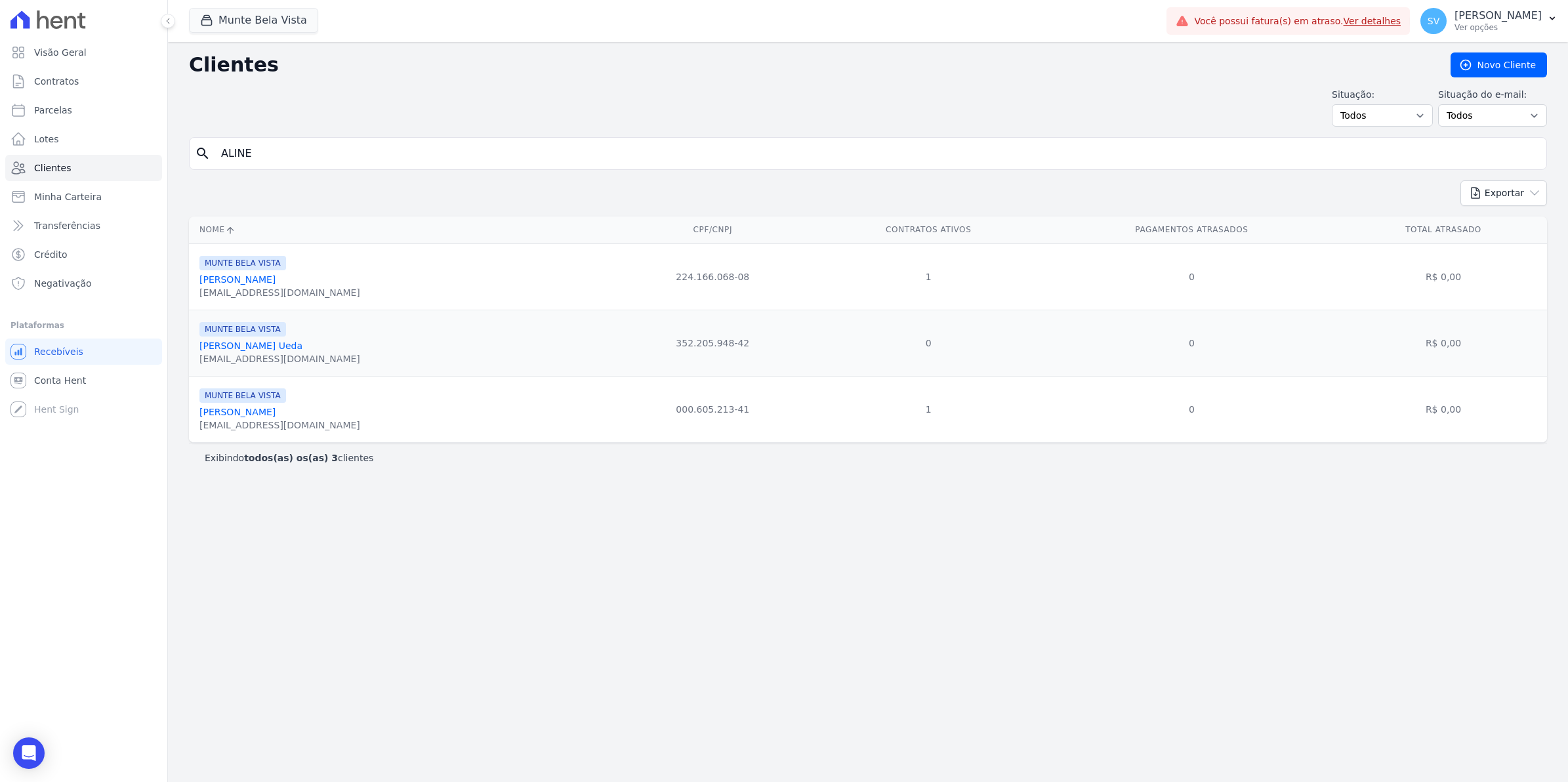
click at [259, 412] on link "Aline Jansen Queiroz" at bounding box center [237, 412] width 76 height 10
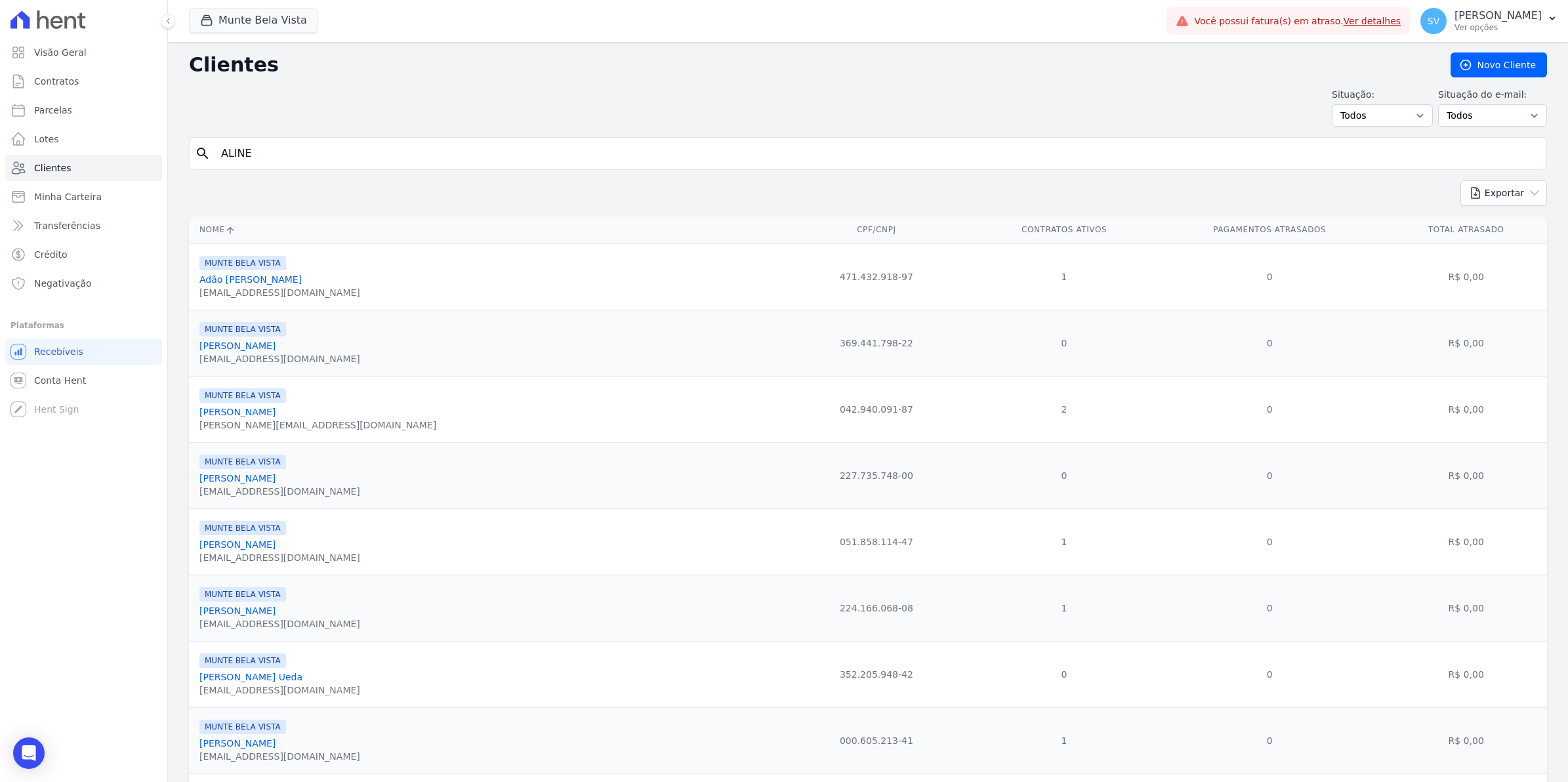
click at [326, 156] on input "ALINE" at bounding box center [877, 154] width 1327 height 26
type input "A"
type input "THOMAS"
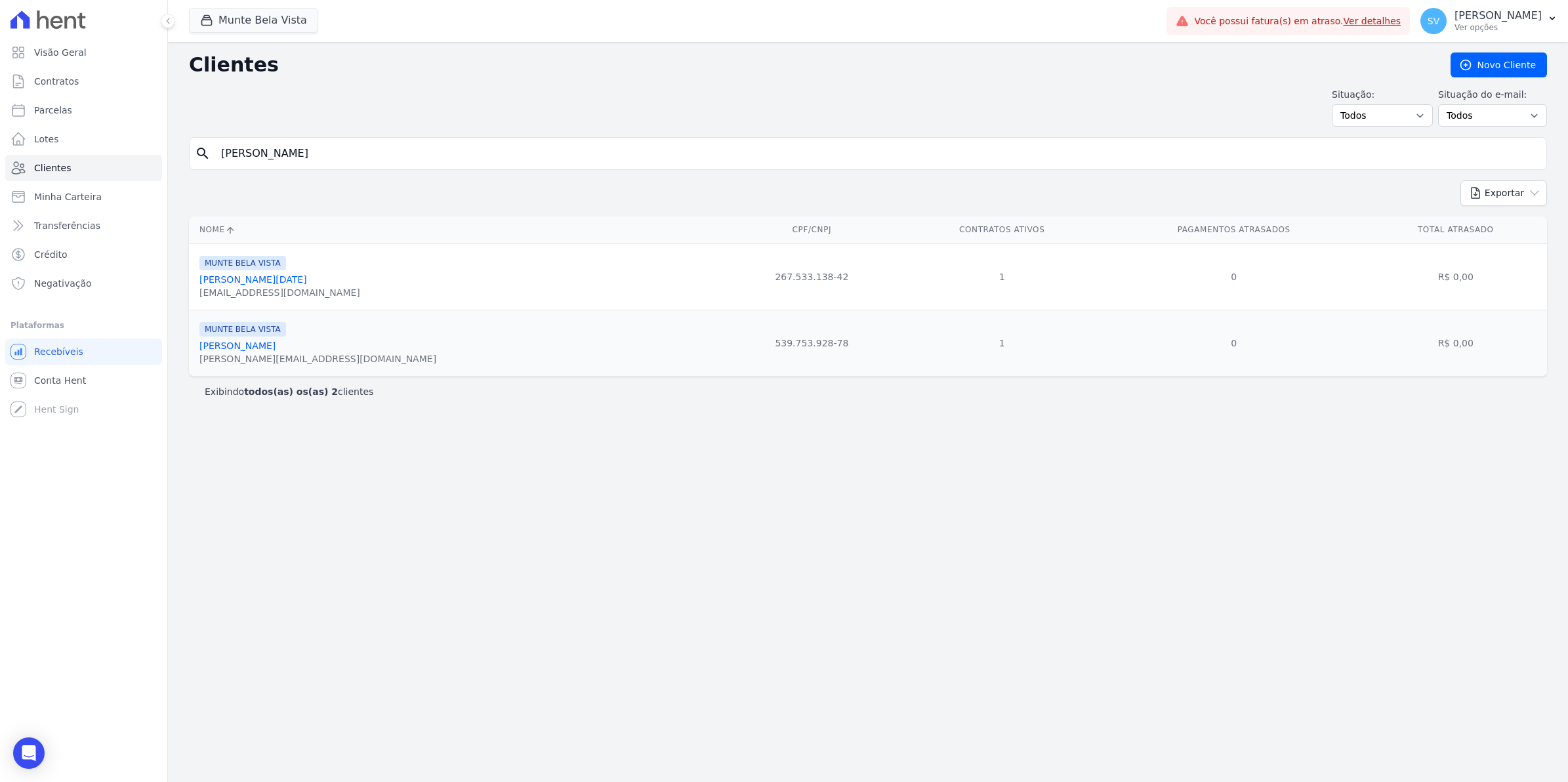
click at [260, 351] on link "Thomas Assis Ribeiro Weaver" at bounding box center [237, 346] width 76 height 10
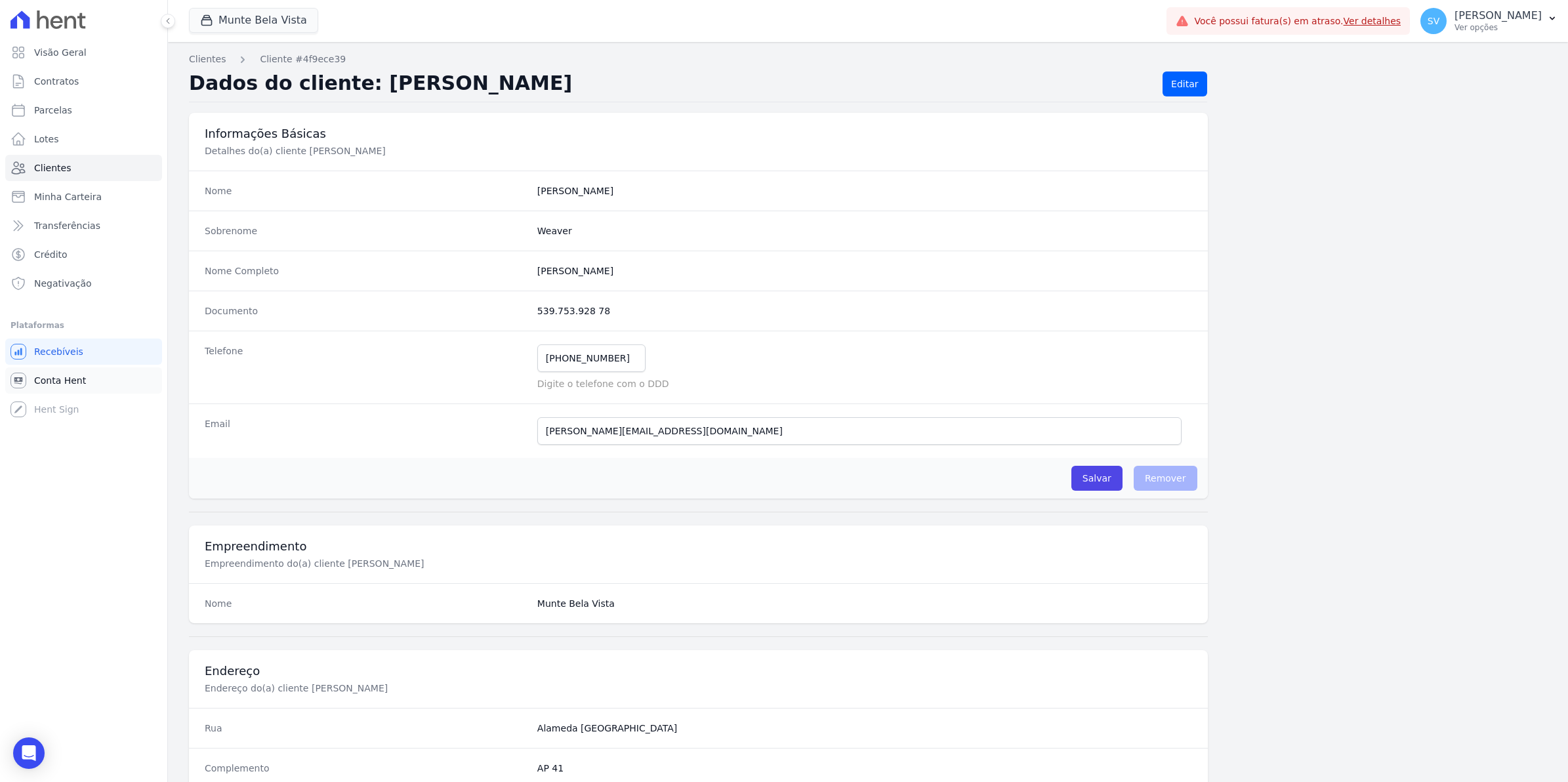
click at [43, 392] on link "Conta Hent" at bounding box center [84, 381] width 157 height 26
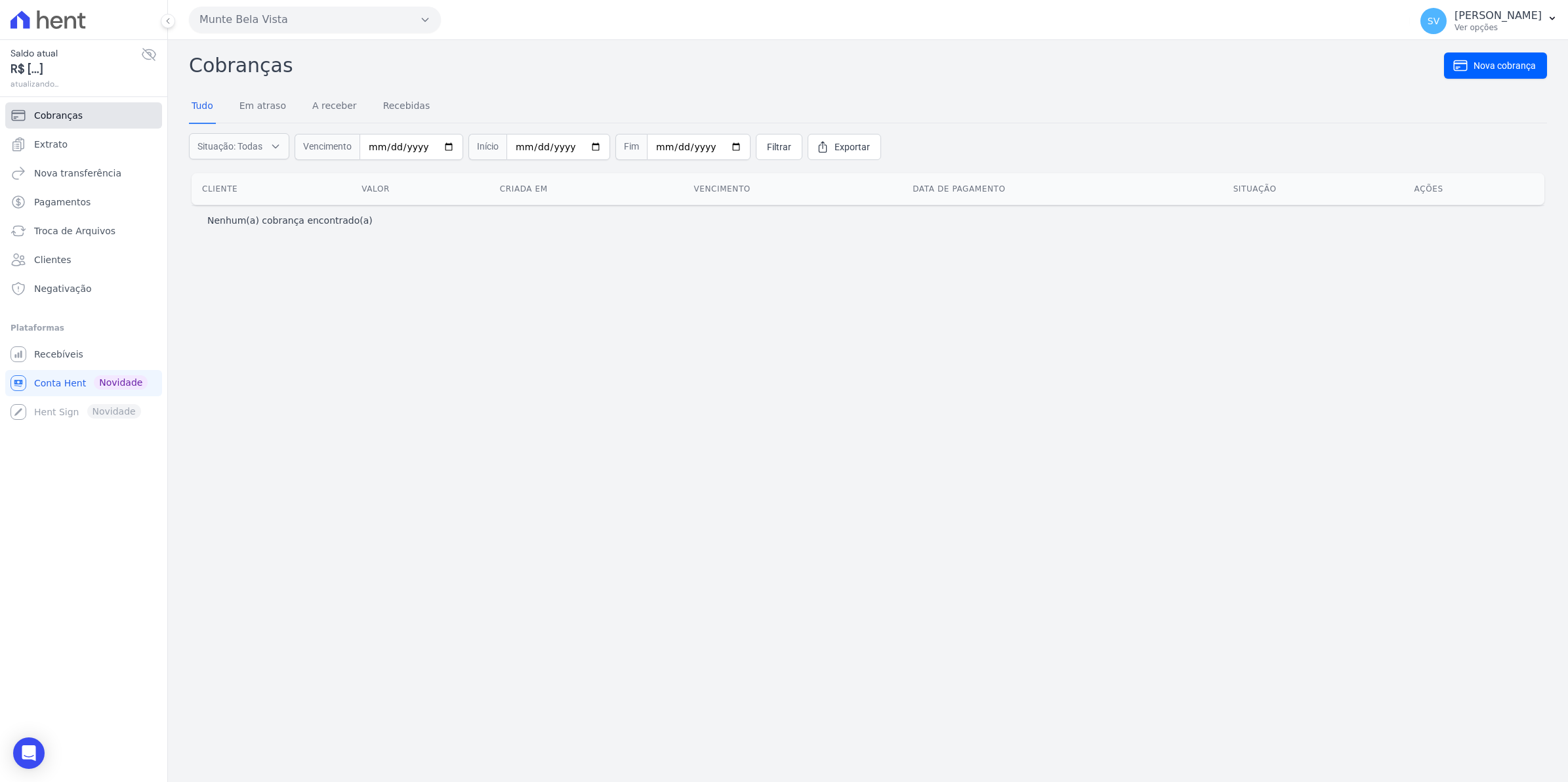
click at [58, 110] on span "Cobranças" at bounding box center [58, 115] width 48 height 13
click at [51, 147] on span "Extrato" at bounding box center [50, 144] width 33 height 13
